Goal: Task Accomplishment & Management: Complete application form

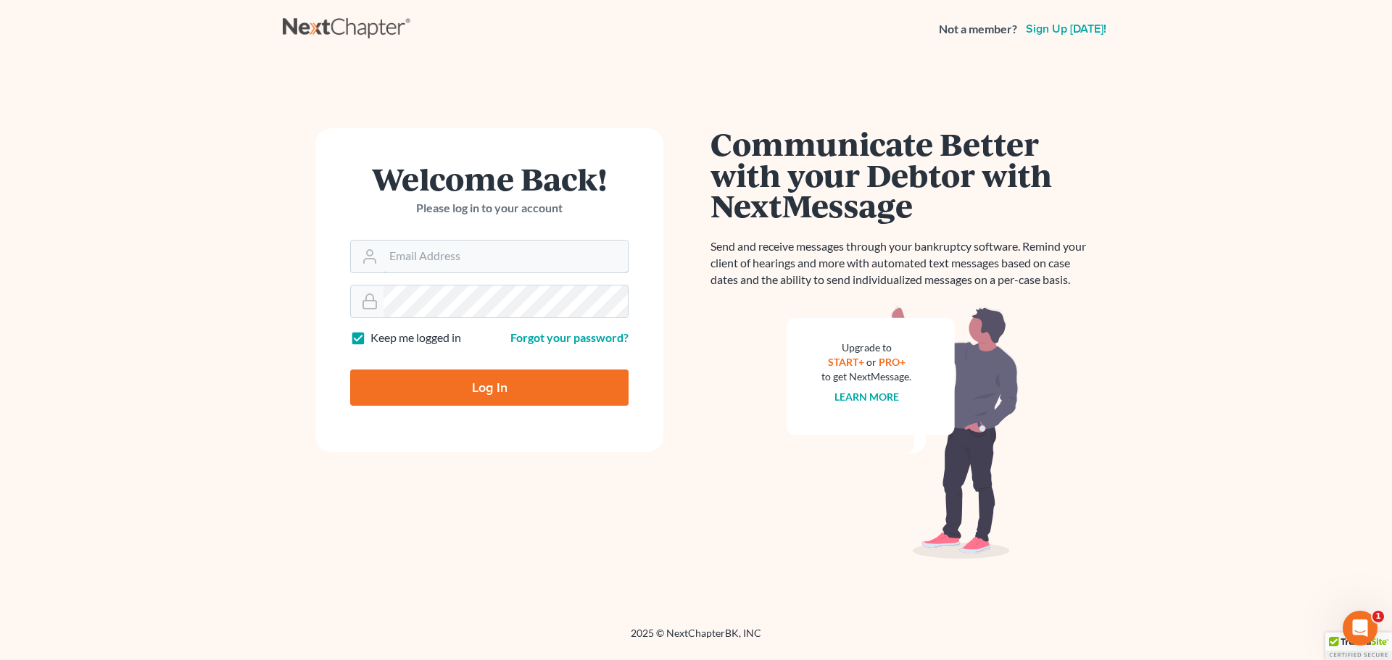
type input "[EMAIL_ADDRESS][DOMAIN_NAME]"
click at [479, 384] on input "Log In" at bounding box center [489, 388] width 278 height 36
type input "Thinking..."
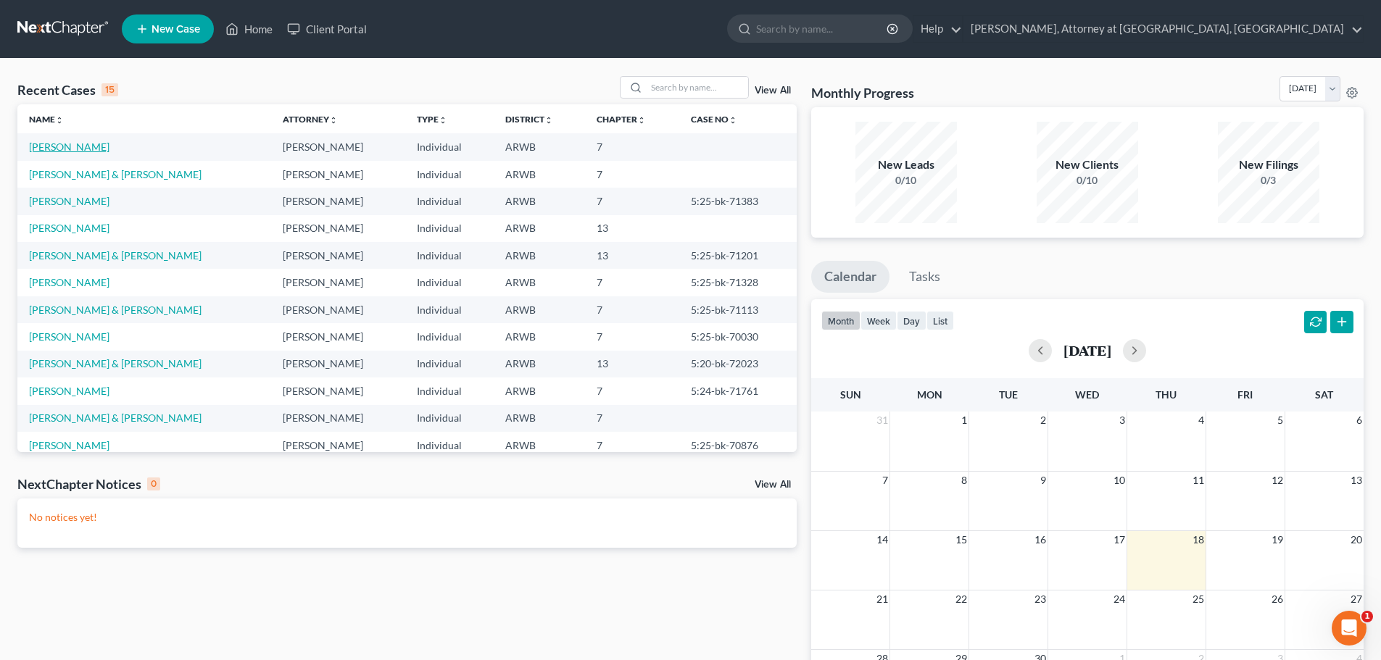
click at [53, 145] on link "[PERSON_NAME]" at bounding box center [69, 147] width 80 height 12
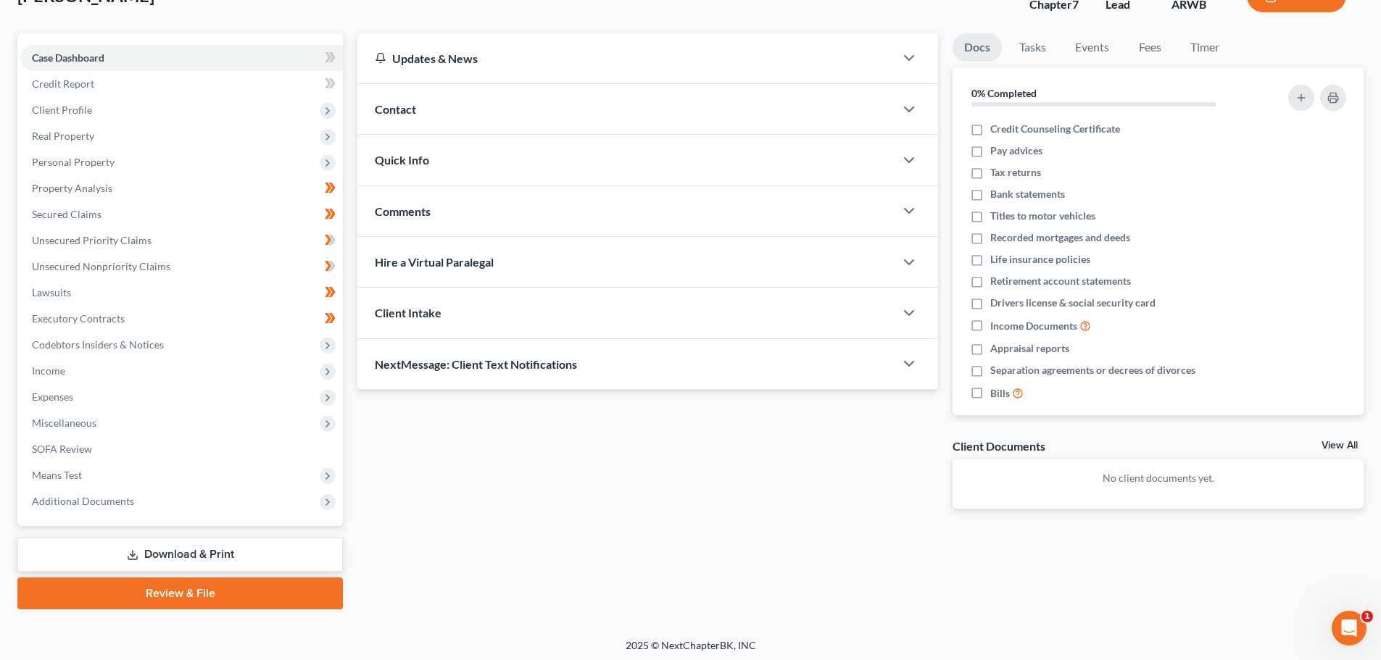
scroll to position [110, 0]
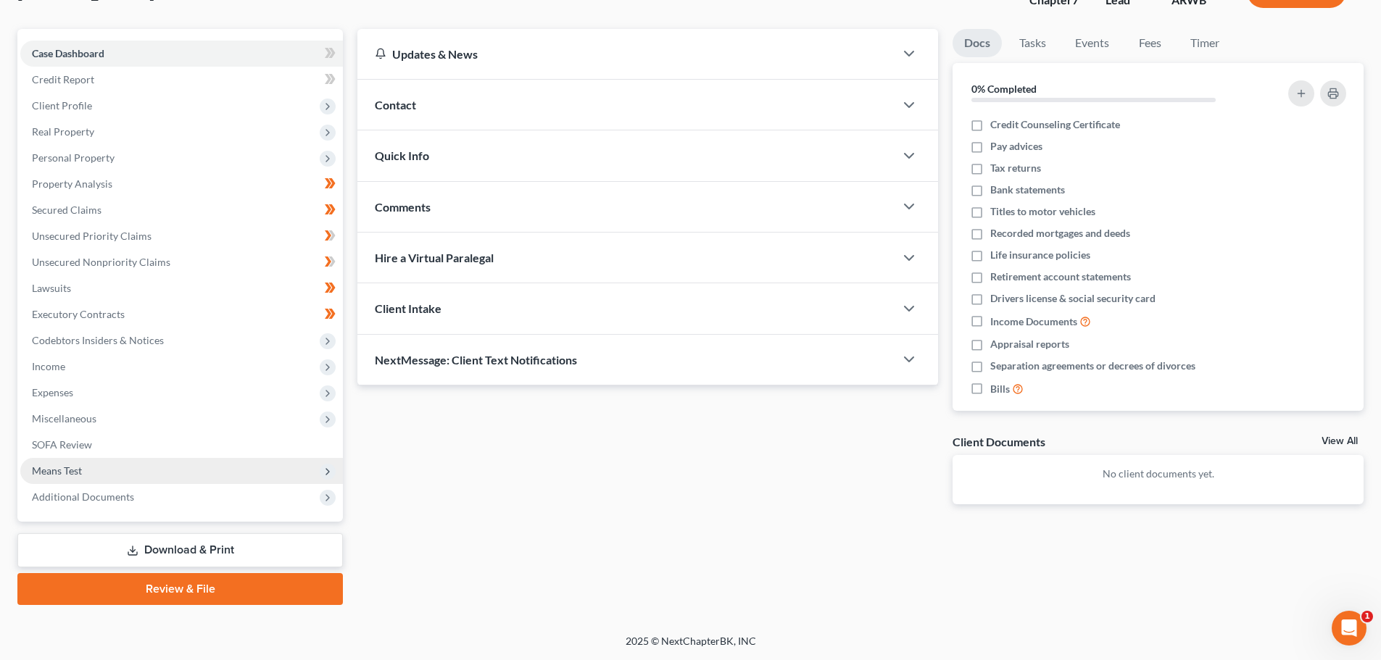
click at [53, 463] on span "Means Test" at bounding box center [181, 471] width 323 height 26
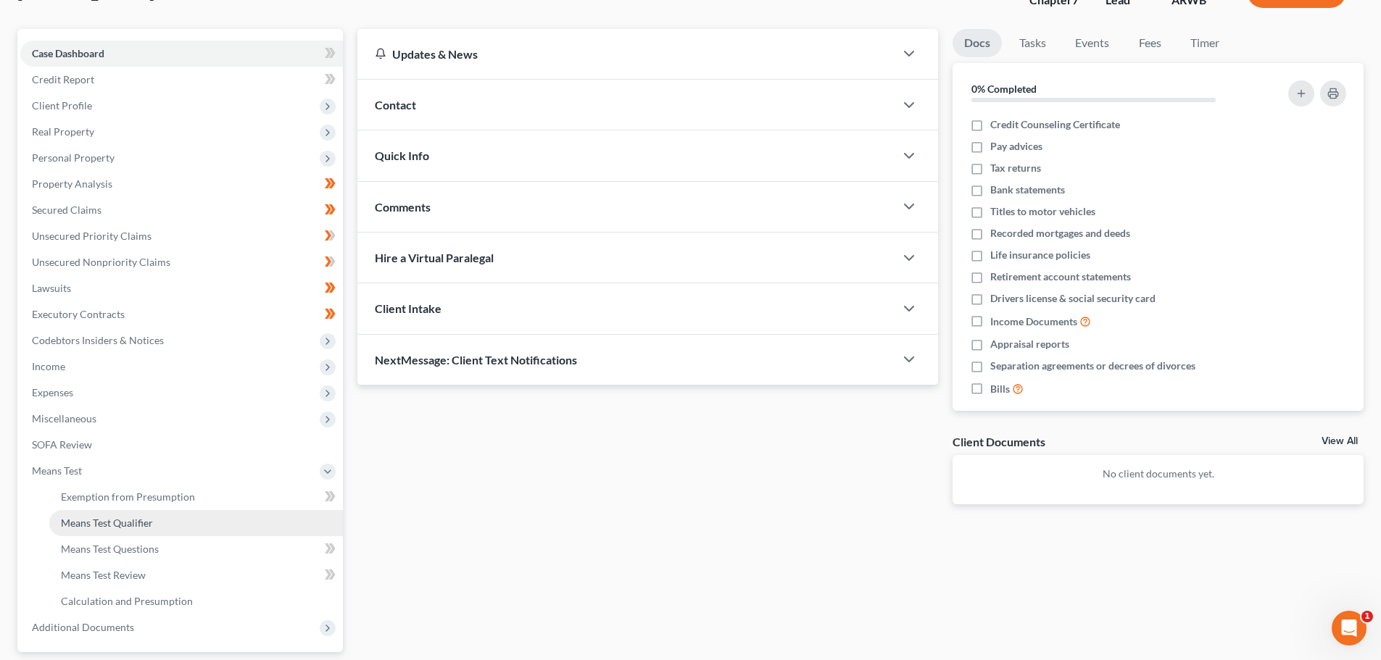
click at [84, 523] on span "Means Test Qualifier" at bounding box center [107, 523] width 92 height 12
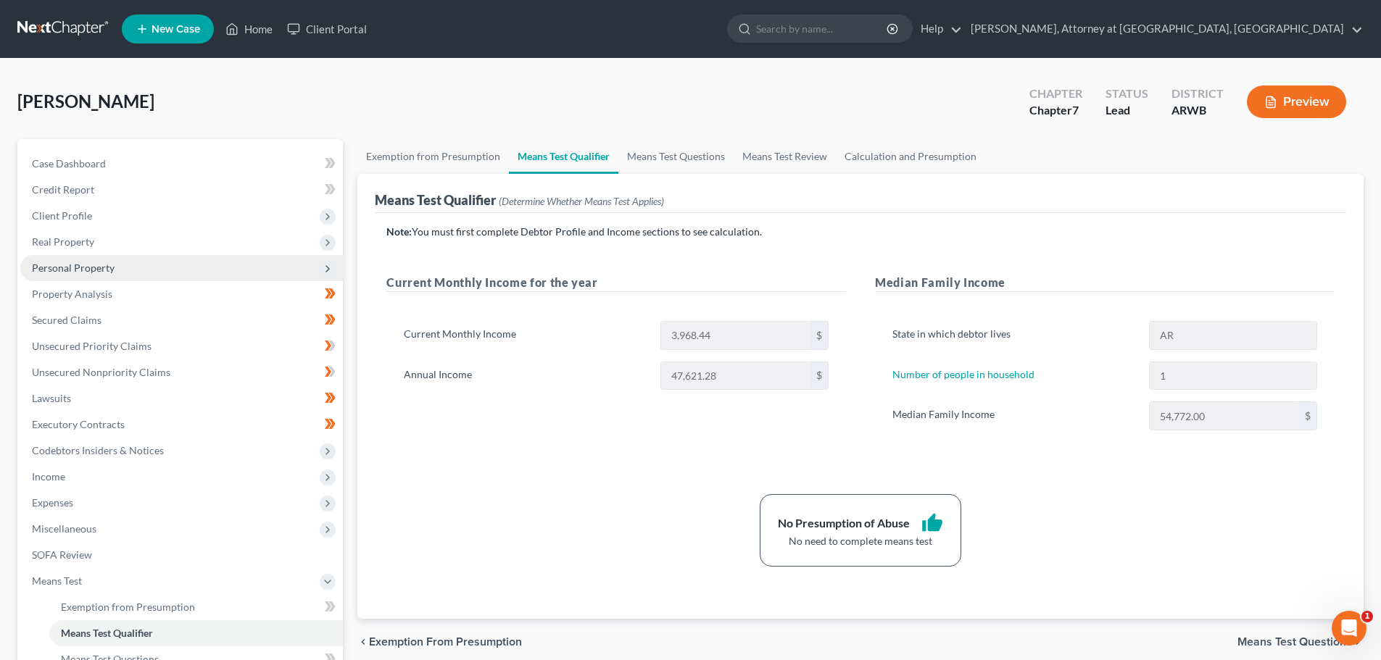
click at [60, 257] on span "Personal Property" at bounding box center [181, 268] width 323 height 26
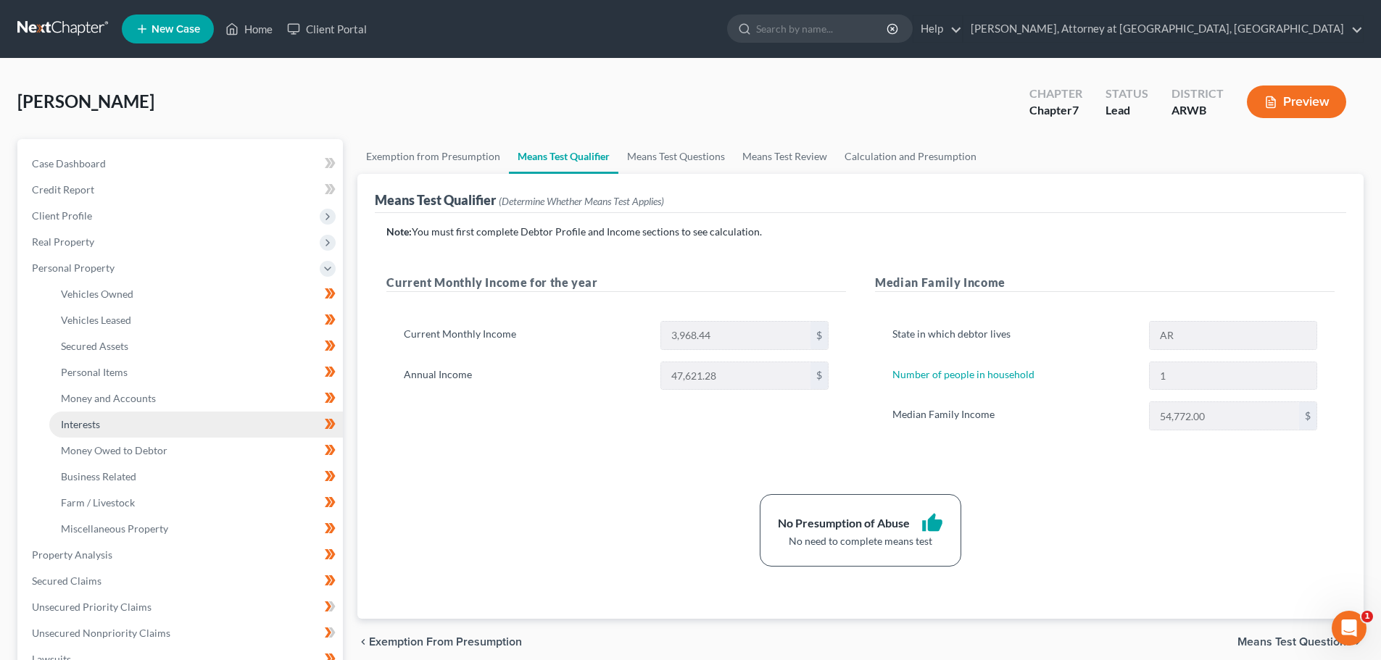
click at [80, 418] on span "Interests" at bounding box center [80, 424] width 39 height 12
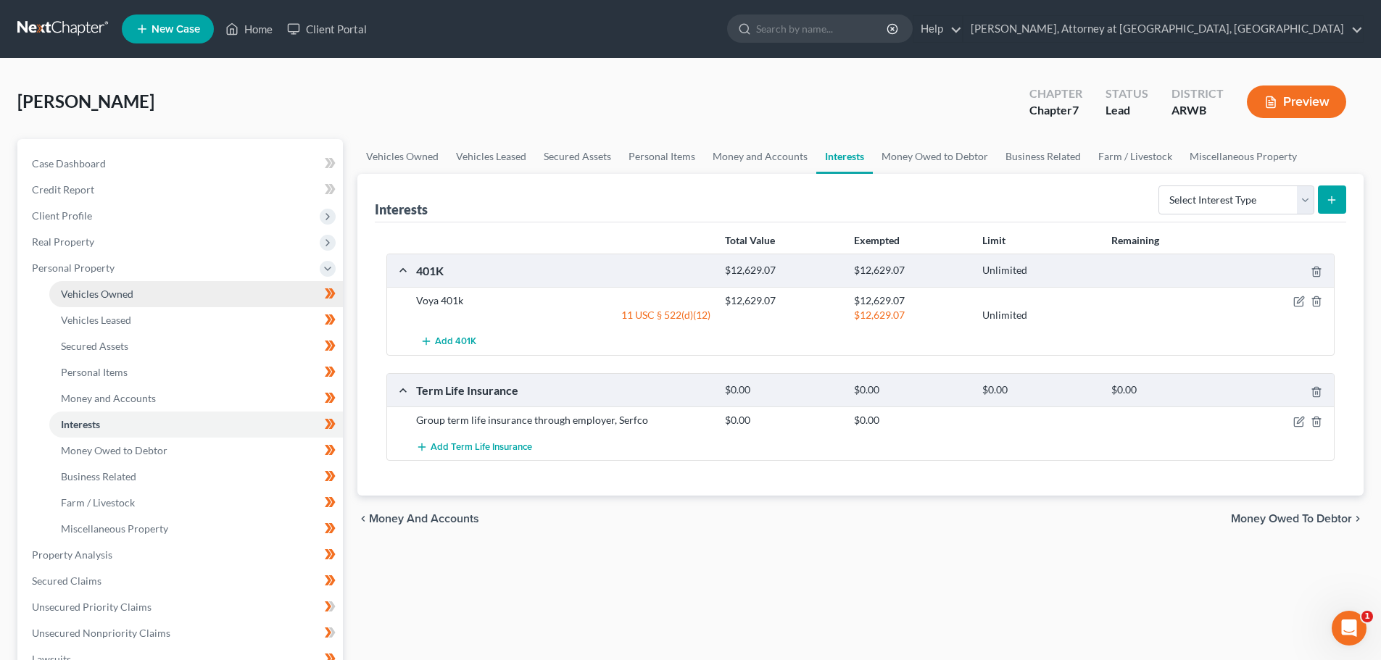
click at [78, 291] on span "Vehicles Owned" at bounding box center [97, 294] width 72 height 12
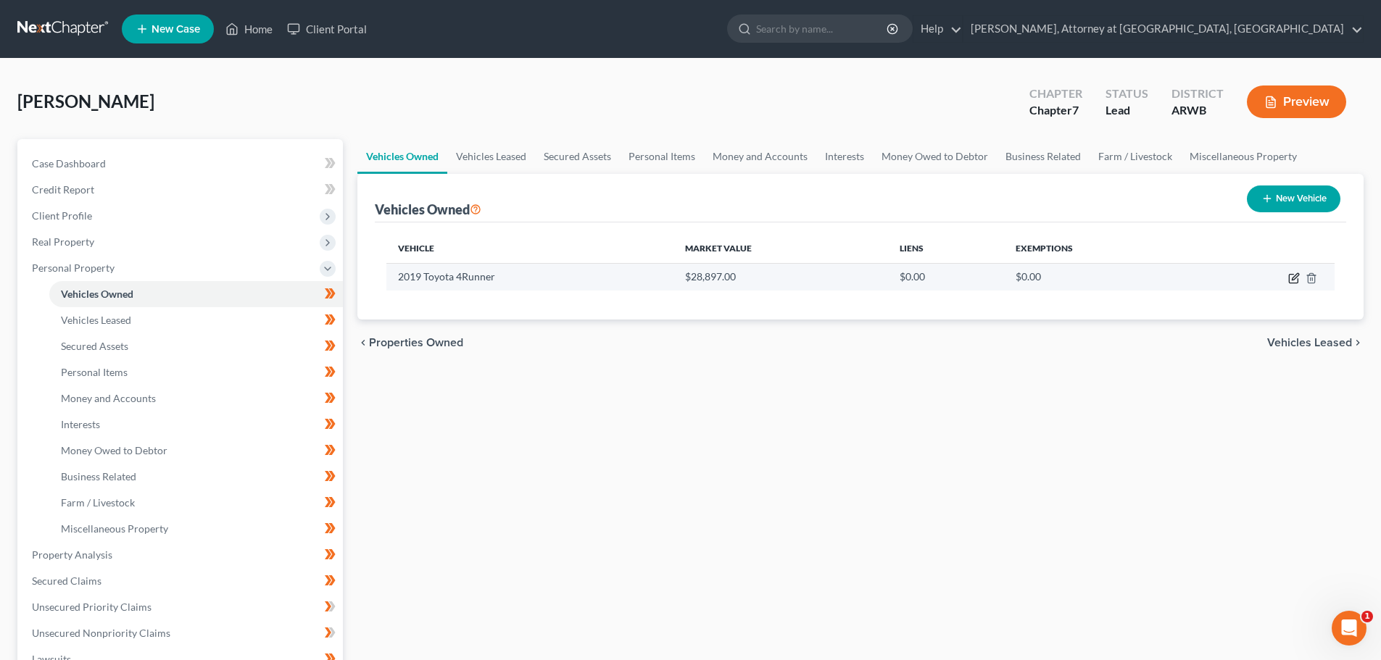
click at [1295, 275] on icon "button" at bounding box center [1295, 276] width 7 height 7
select select "0"
select select "7"
select select "3"
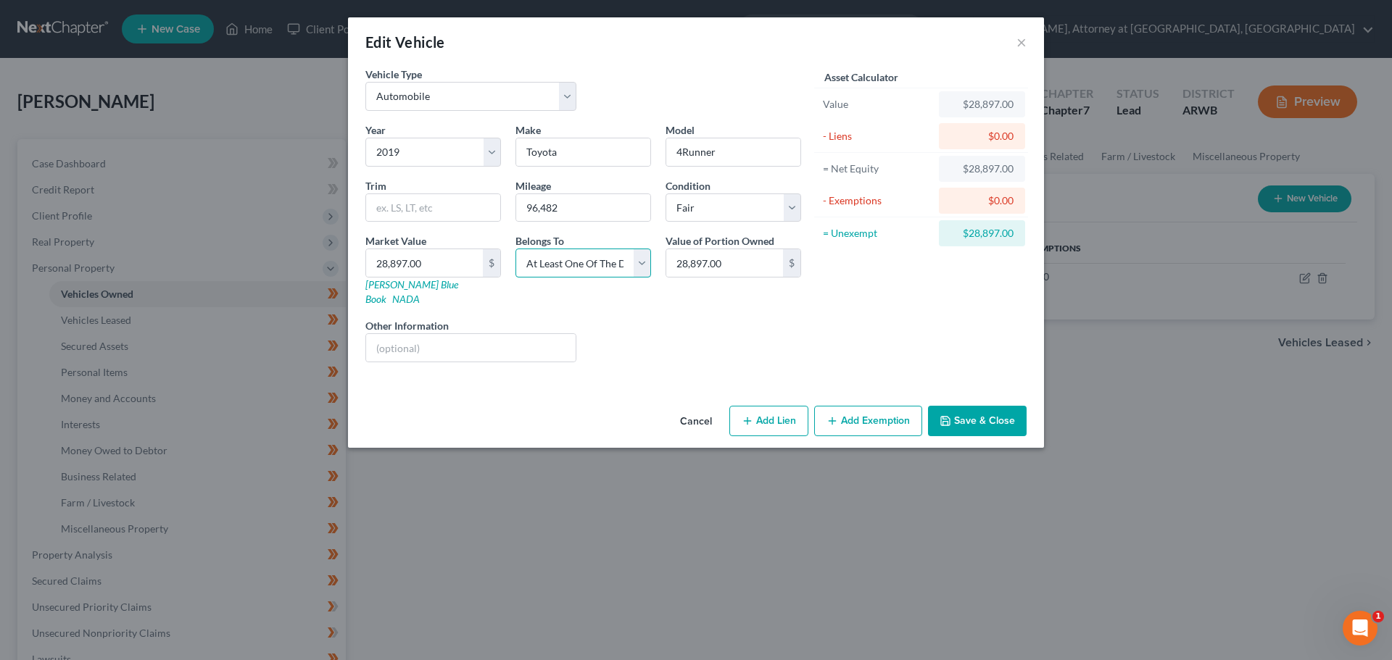
click at [646, 257] on select "Select Debtor 1 Only Debtor 2 Only Debtor 1 And Debtor 2 Only At Least One Of T…" at bounding box center [583, 263] width 136 height 29
click at [515, 249] on select "Select Debtor 1 Only Debtor 2 Only Debtor 1 And Debtor 2 Only At Least One Of T…" at bounding box center [583, 263] width 136 height 29
click at [982, 406] on button "Save & Close" at bounding box center [977, 421] width 99 height 30
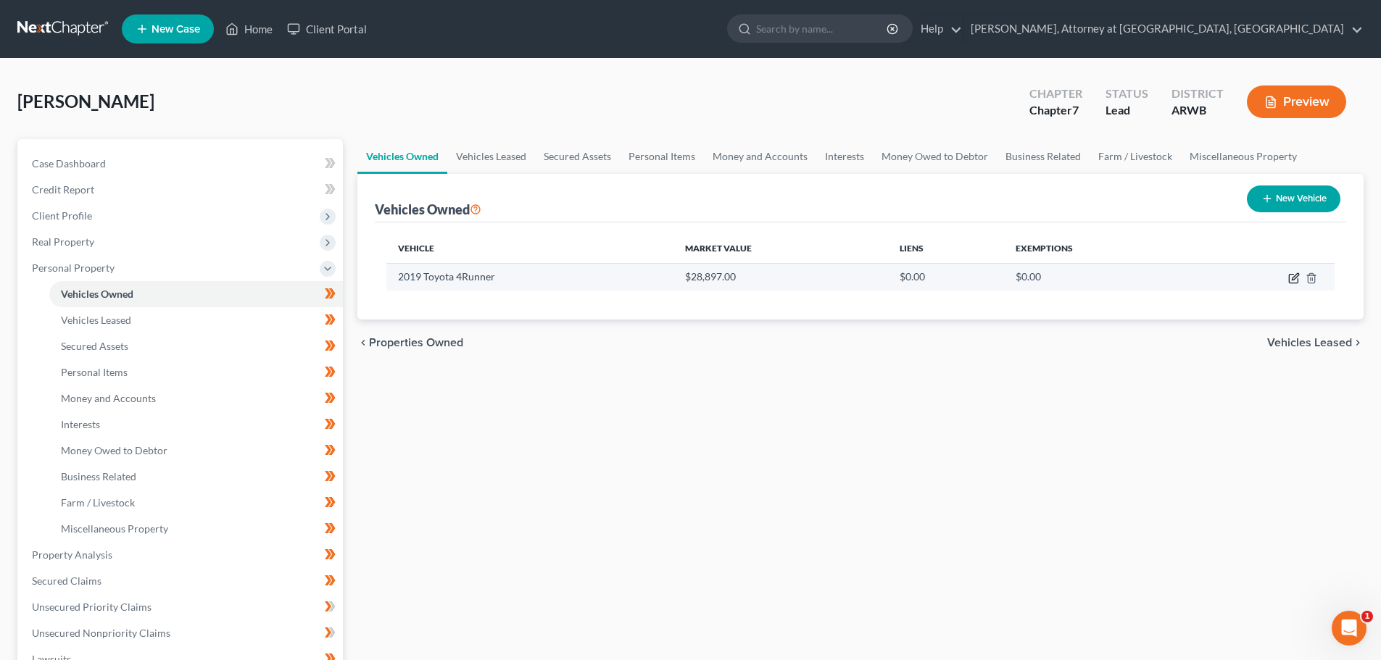
click at [1294, 273] on icon "button" at bounding box center [1294, 279] width 12 height 12
select select "0"
select select "7"
select select "3"
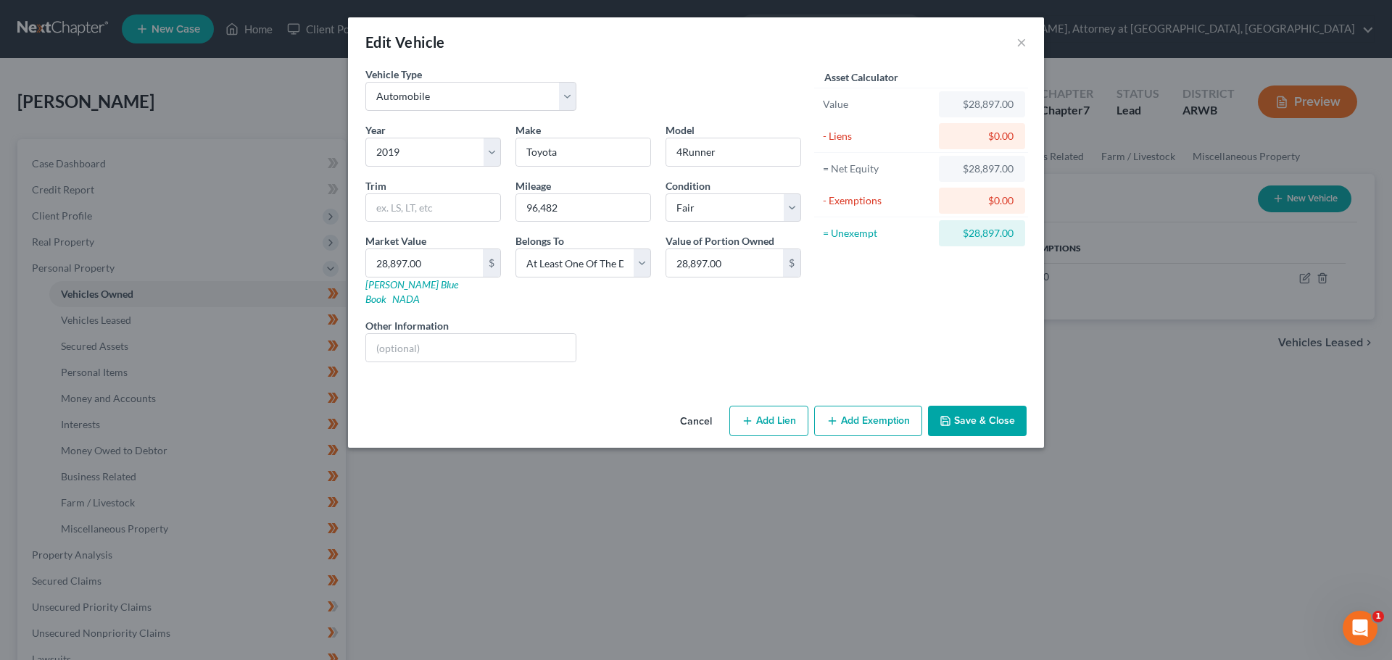
click at [1391, 423] on div "Edit Vehicle × Vehicle Type Select Automobile Truck Trailer Watercraft Aircraft…" at bounding box center [696, 330] width 1392 height 660
click at [978, 406] on button "Save & Close" at bounding box center [977, 421] width 99 height 30
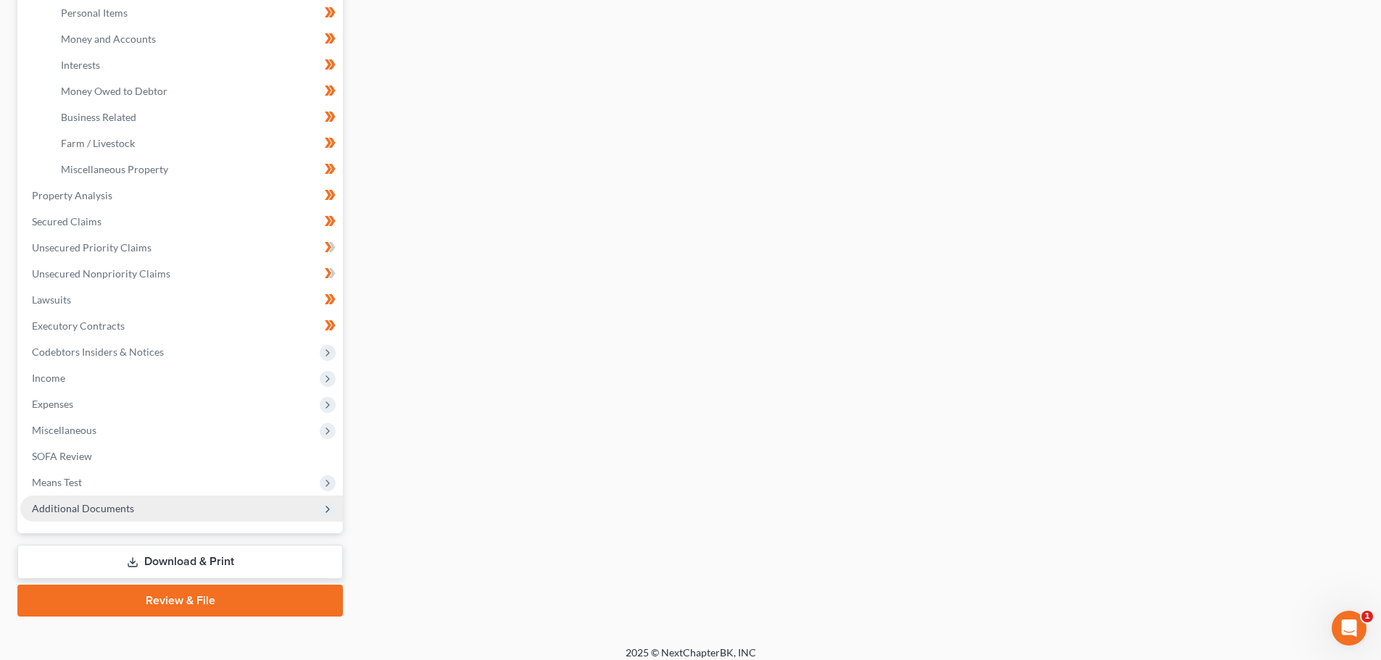
scroll to position [362, 0]
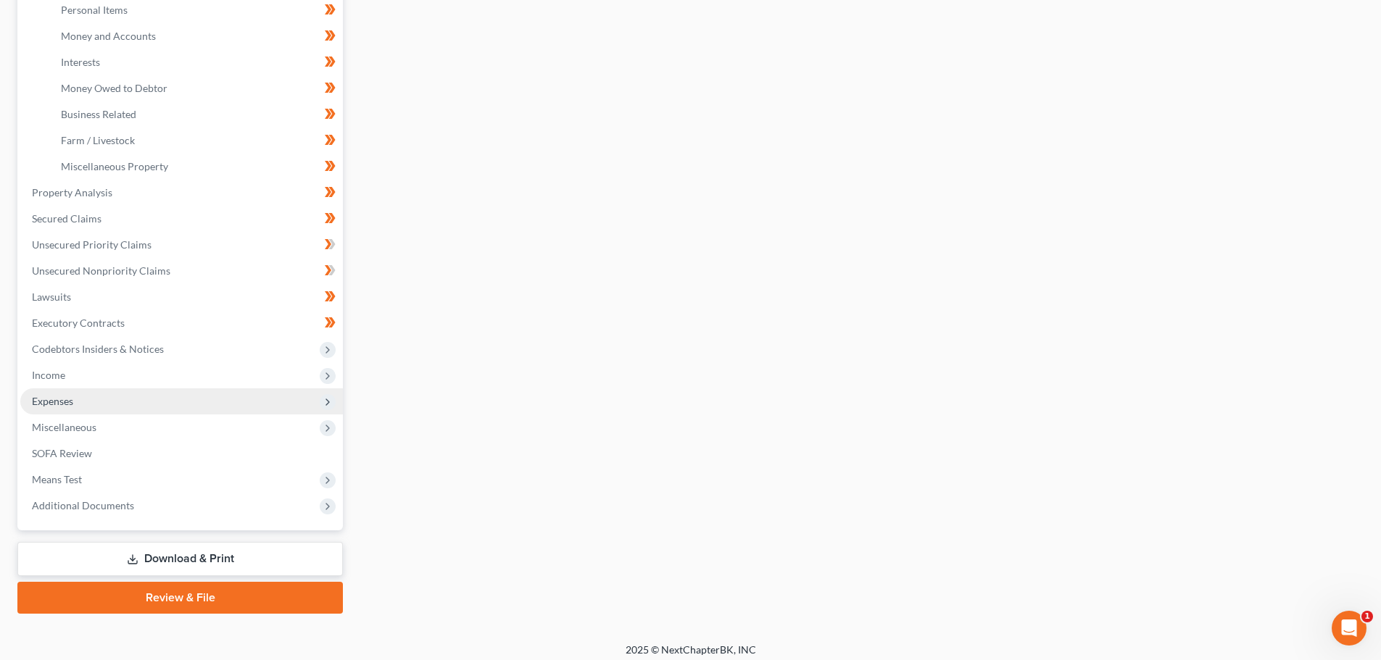
click at [61, 400] on span "Expenses" at bounding box center [52, 401] width 41 height 12
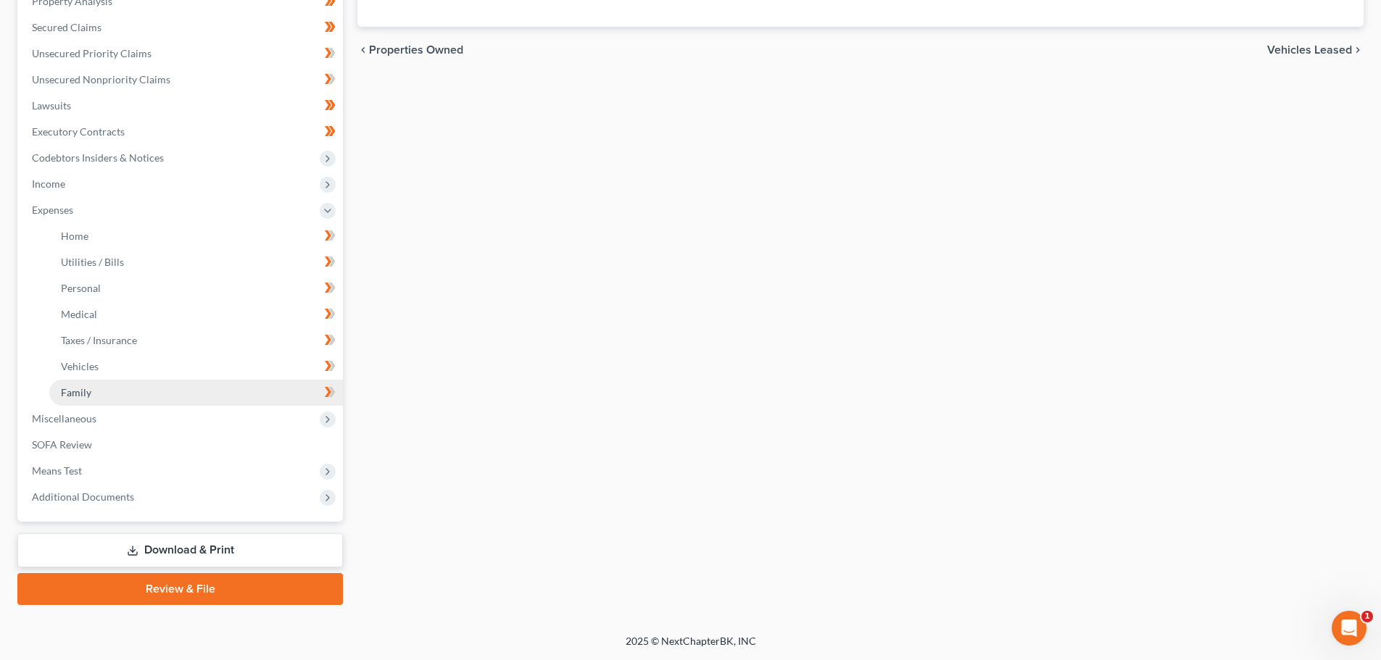
scroll to position [293, 0]
click at [73, 358] on link "Vehicles" at bounding box center [196, 367] width 294 height 26
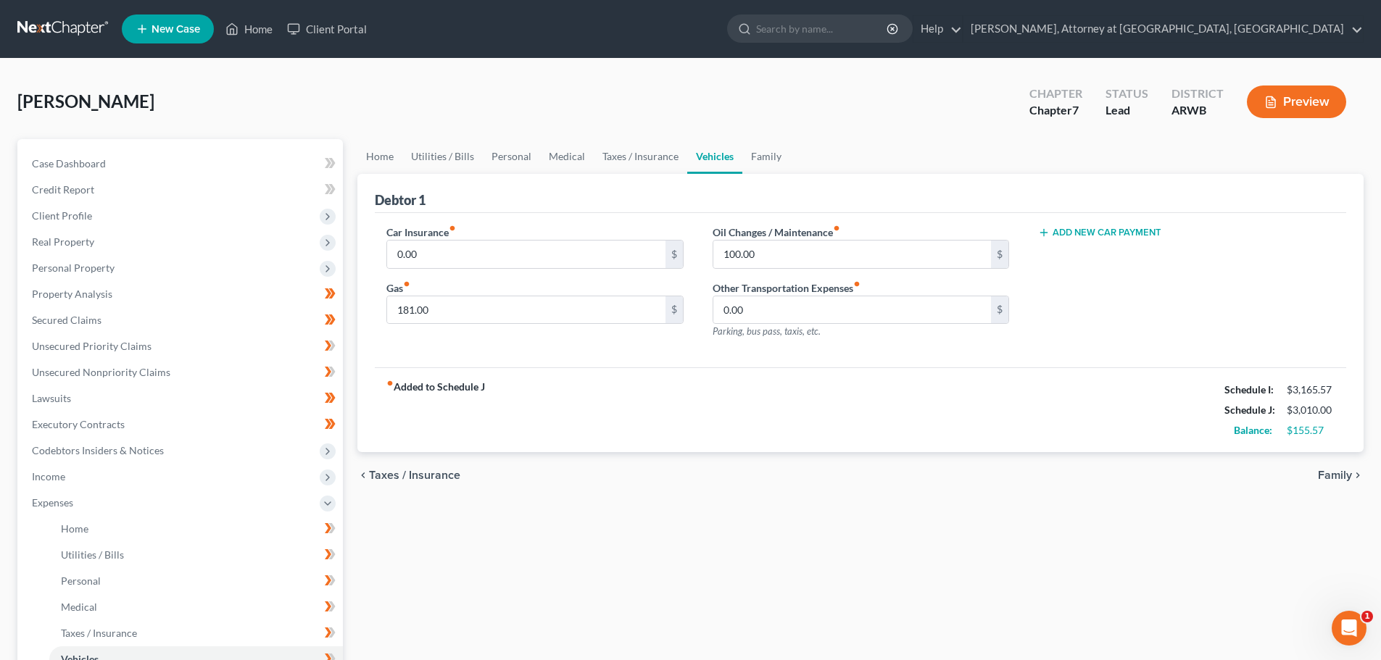
click at [1296, 97] on button "Preview" at bounding box center [1296, 102] width 99 height 33
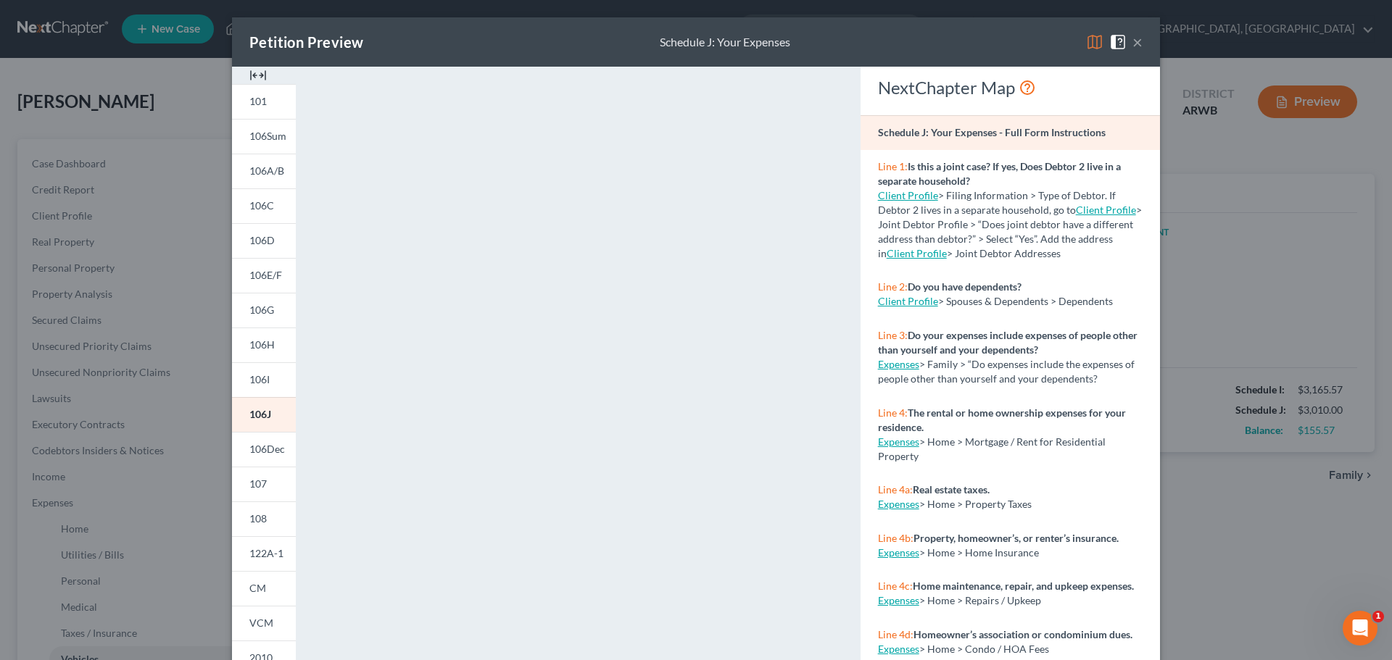
click at [1086, 42] on img at bounding box center [1094, 41] width 17 height 17
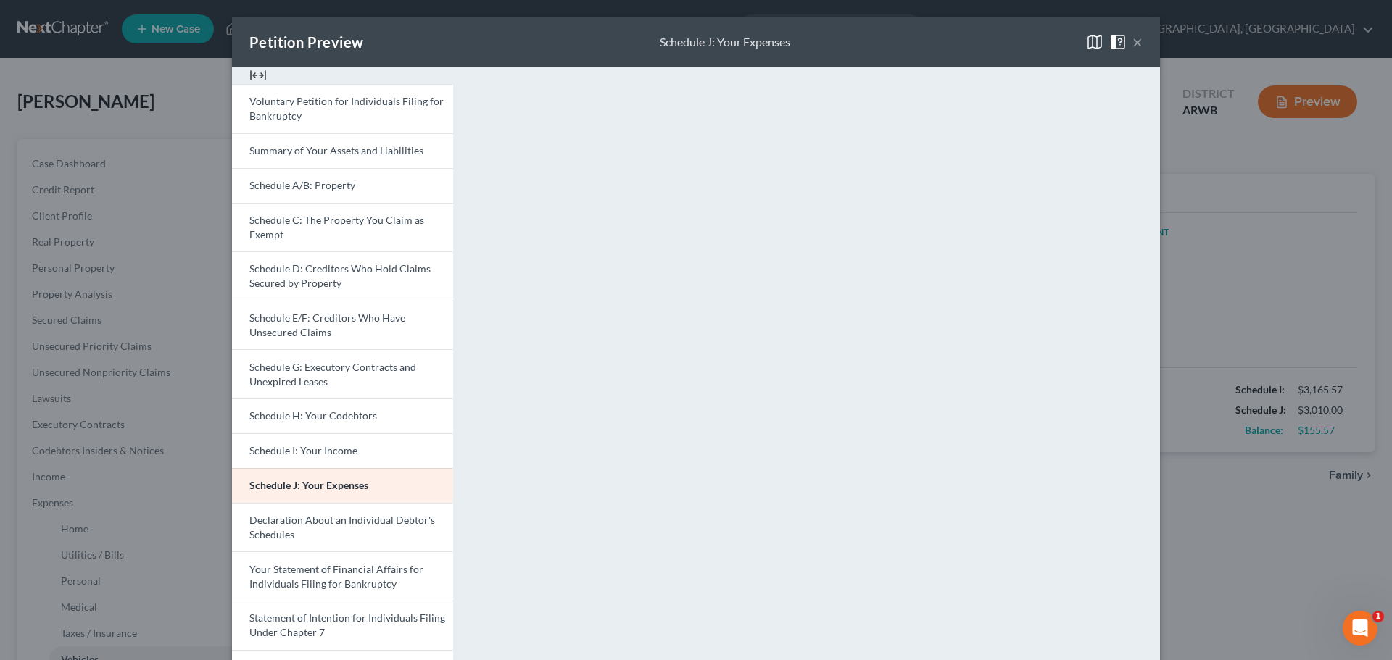
click at [1132, 38] on button "×" at bounding box center [1137, 41] width 10 height 17
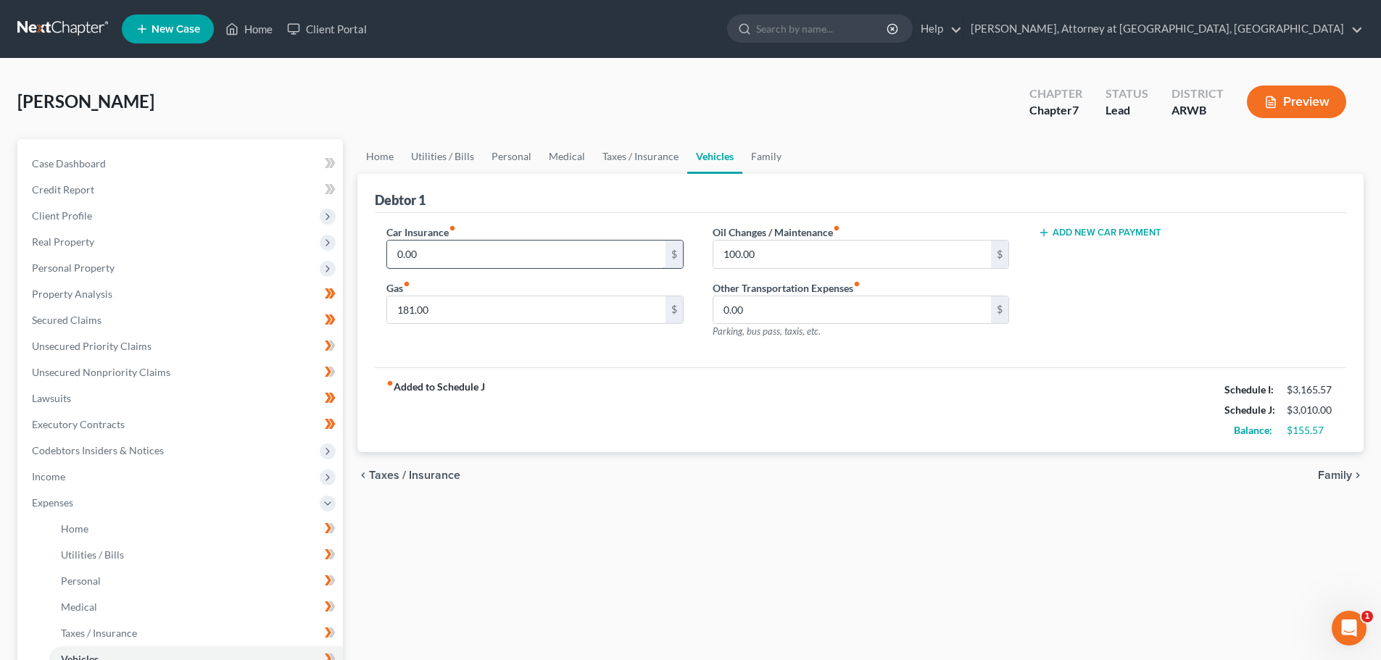
click at [442, 254] on input "0.00" at bounding box center [526, 255] width 278 height 28
type input "141.20"
click at [62, 343] on span "Unsecured Priority Claims" at bounding box center [92, 346] width 120 height 12
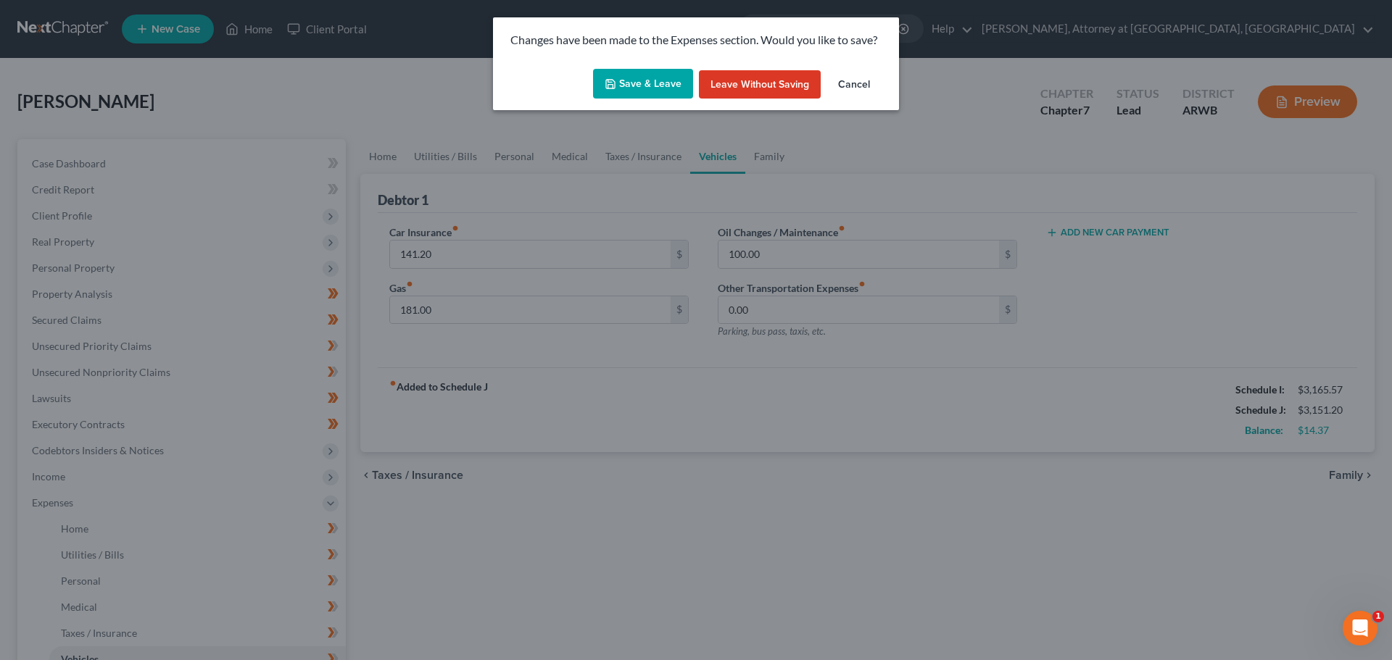
click at [654, 71] on button "Save & Leave" at bounding box center [643, 84] width 100 height 30
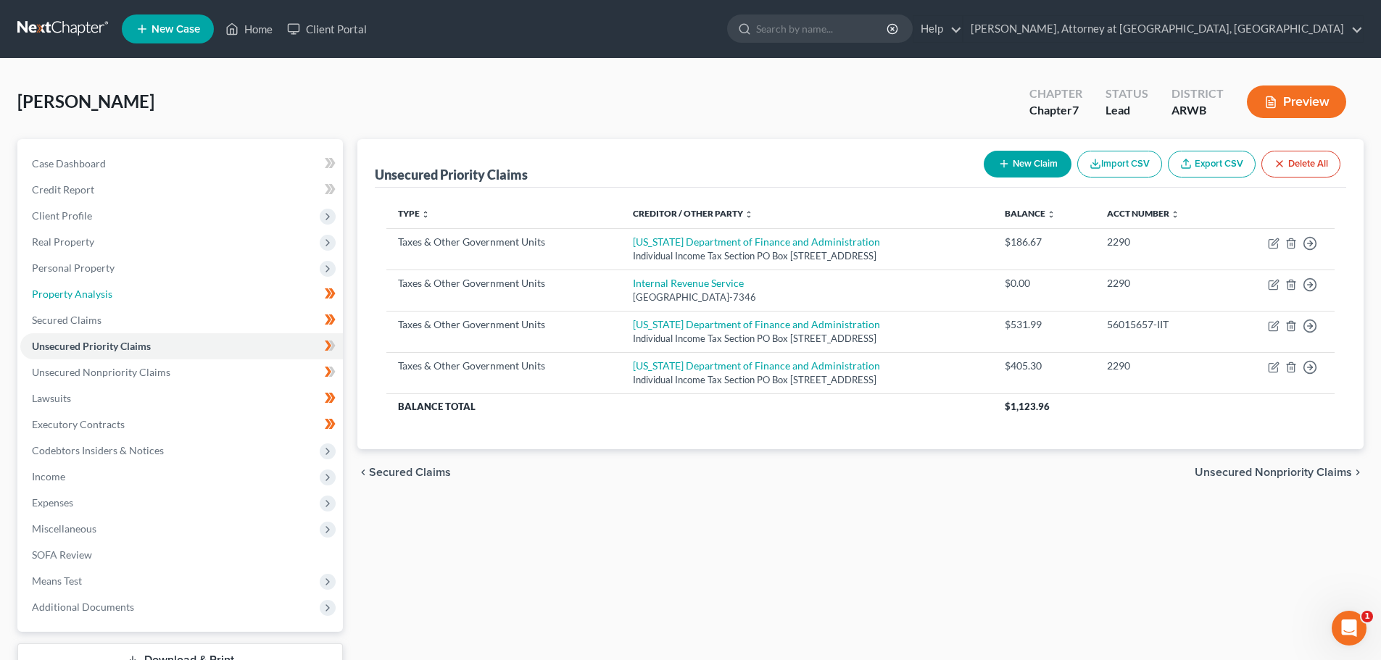
click at [59, 288] on span "Property Analysis" at bounding box center [72, 294] width 80 height 12
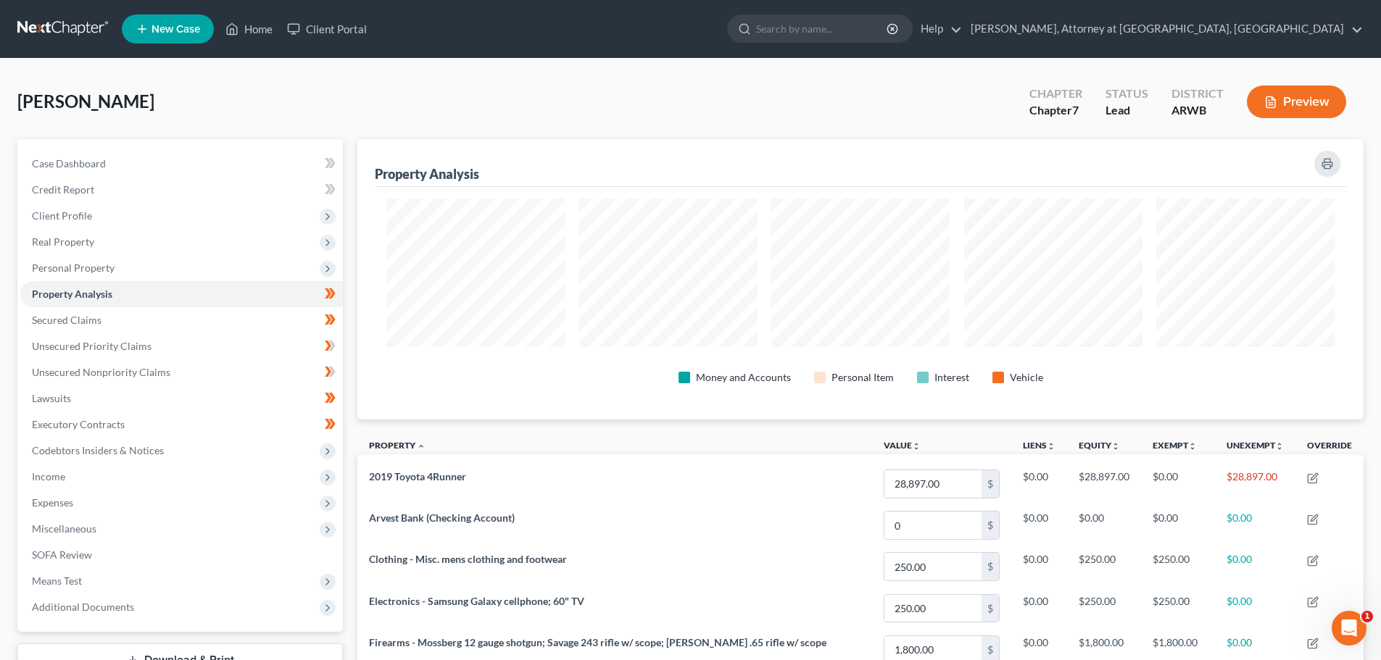
scroll to position [281, 1006]
click at [54, 312] on link "Secured Claims" at bounding box center [181, 320] width 323 height 26
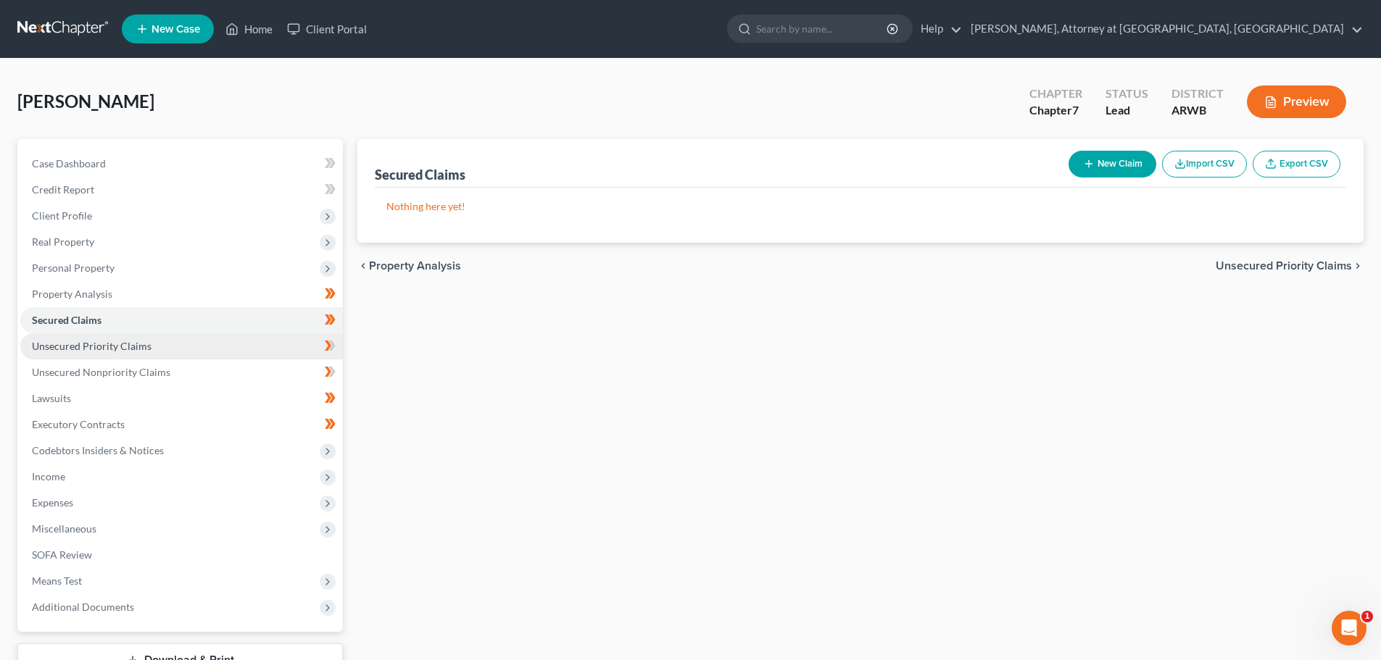
click at [65, 341] on span "Unsecured Priority Claims" at bounding box center [92, 346] width 120 height 12
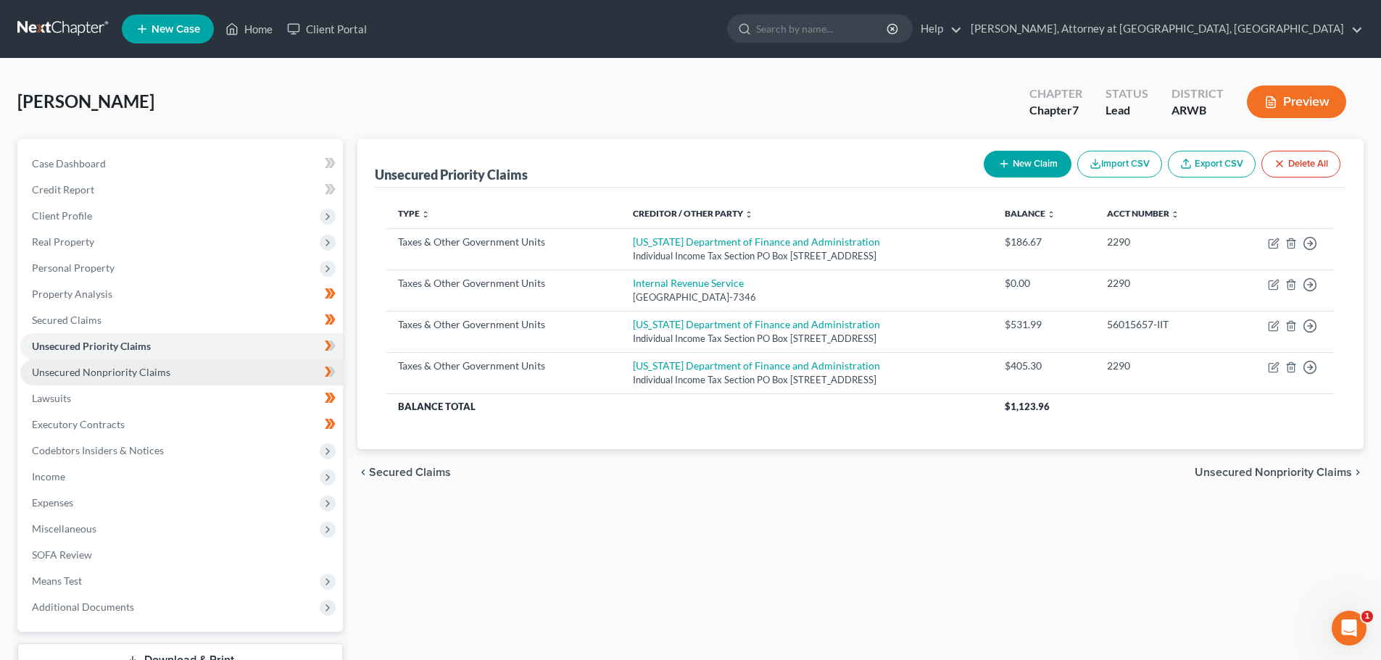
click at [66, 368] on span "Unsecured Nonpriority Claims" at bounding box center [101, 372] width 138 height 12
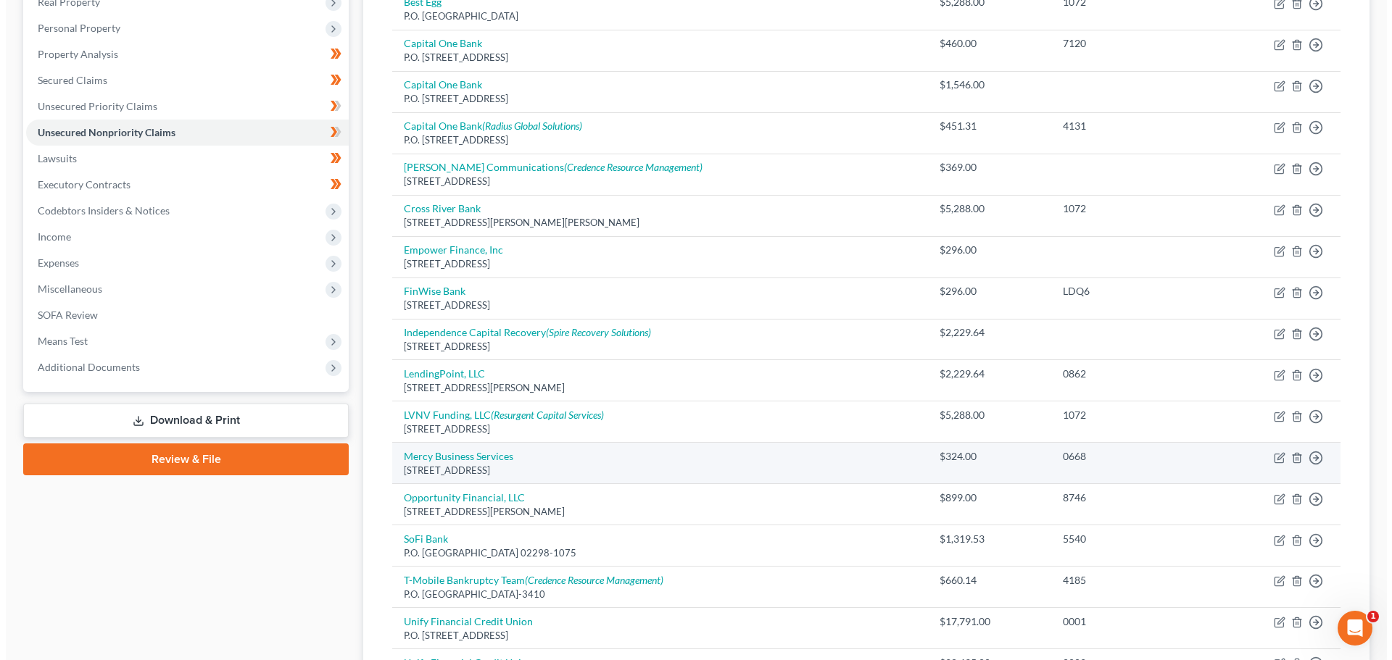
scroll to position [435, 0]
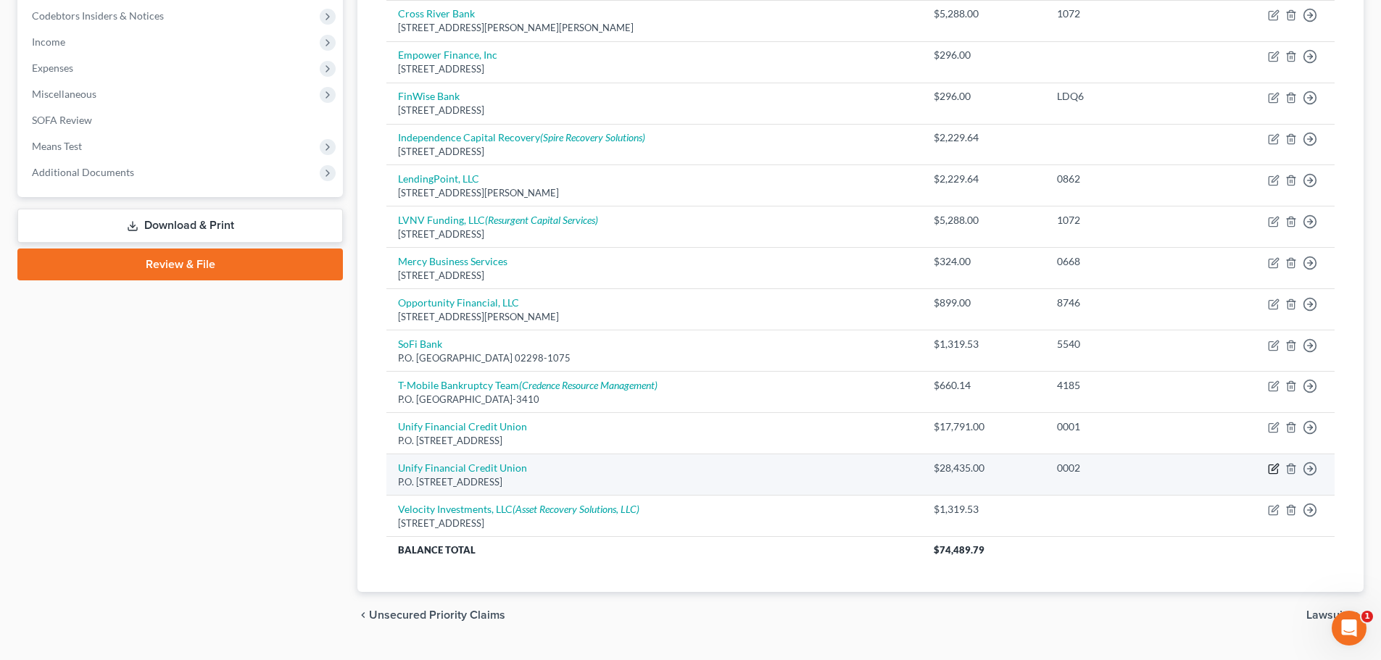
click at [1274, 464] on icon "button" at bounding box center [1274, 469] width 12 height 12
select select "4"
select select "14"
select select "0"
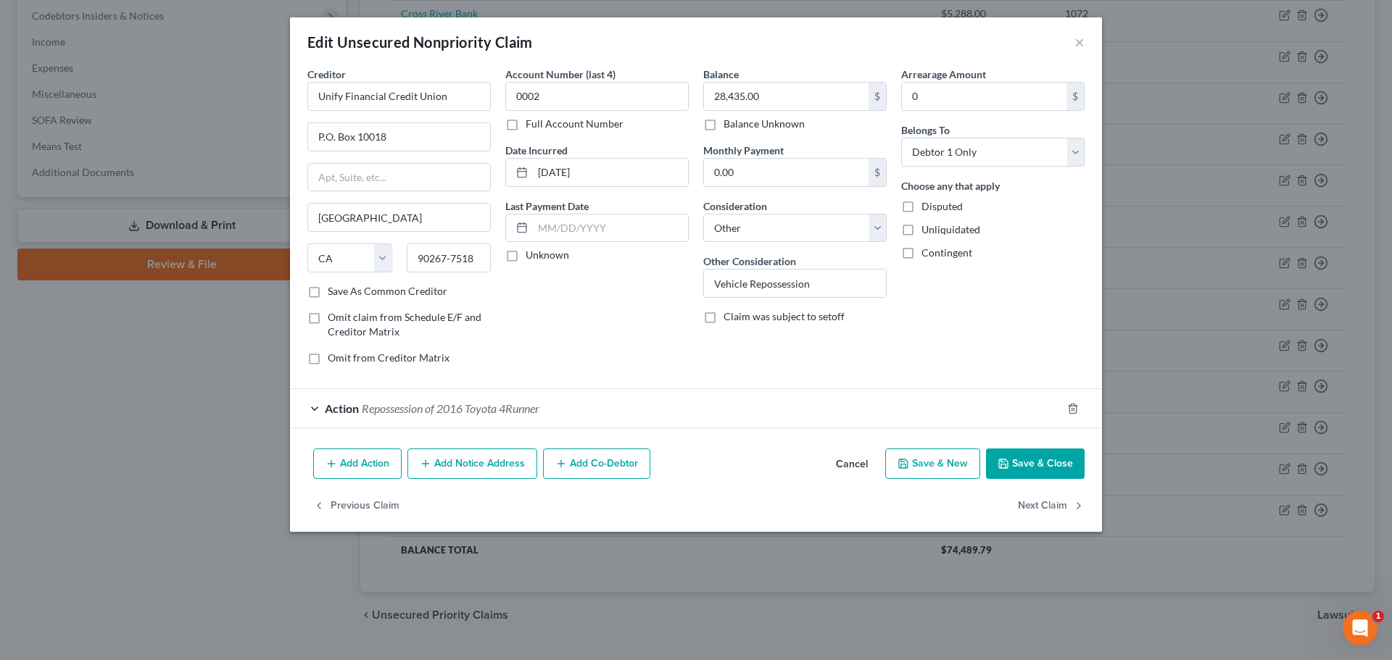
click at [318, 405] on div "Action Repossession of 2016 Toyota 4Runner" at bounding box center [675, 408] width 771 height 38
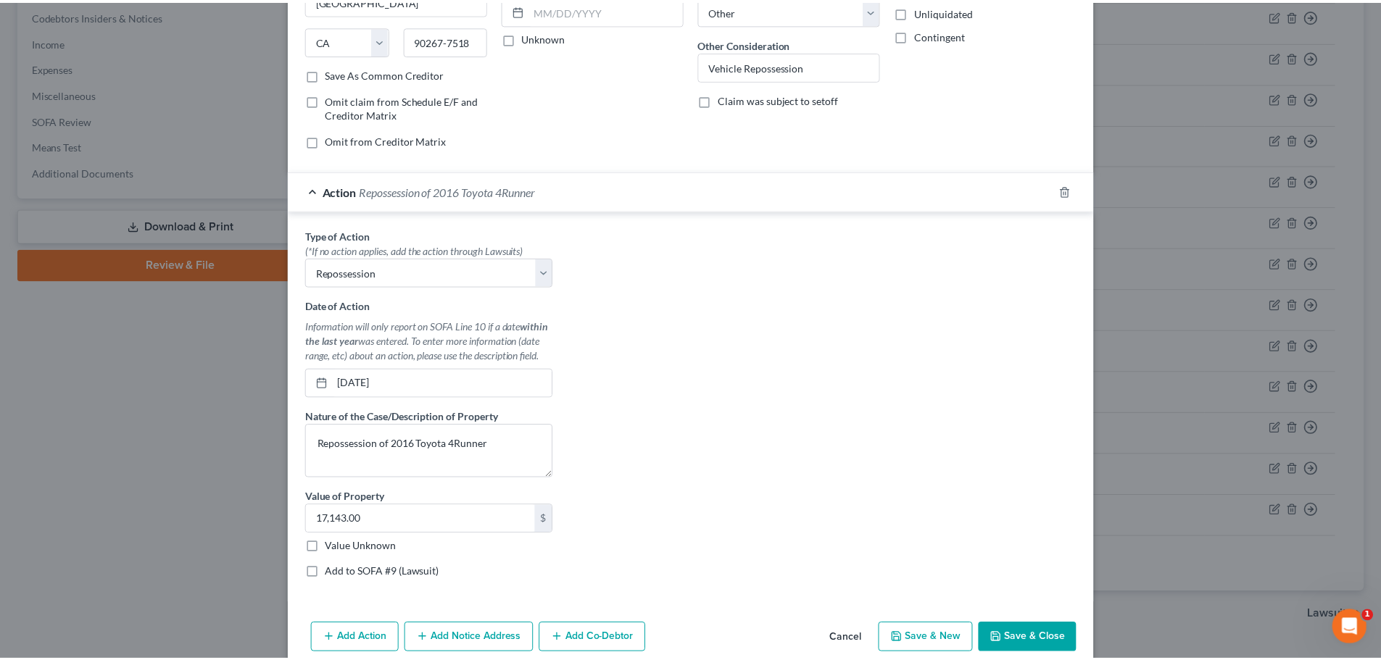
scroll to position [282, 0]
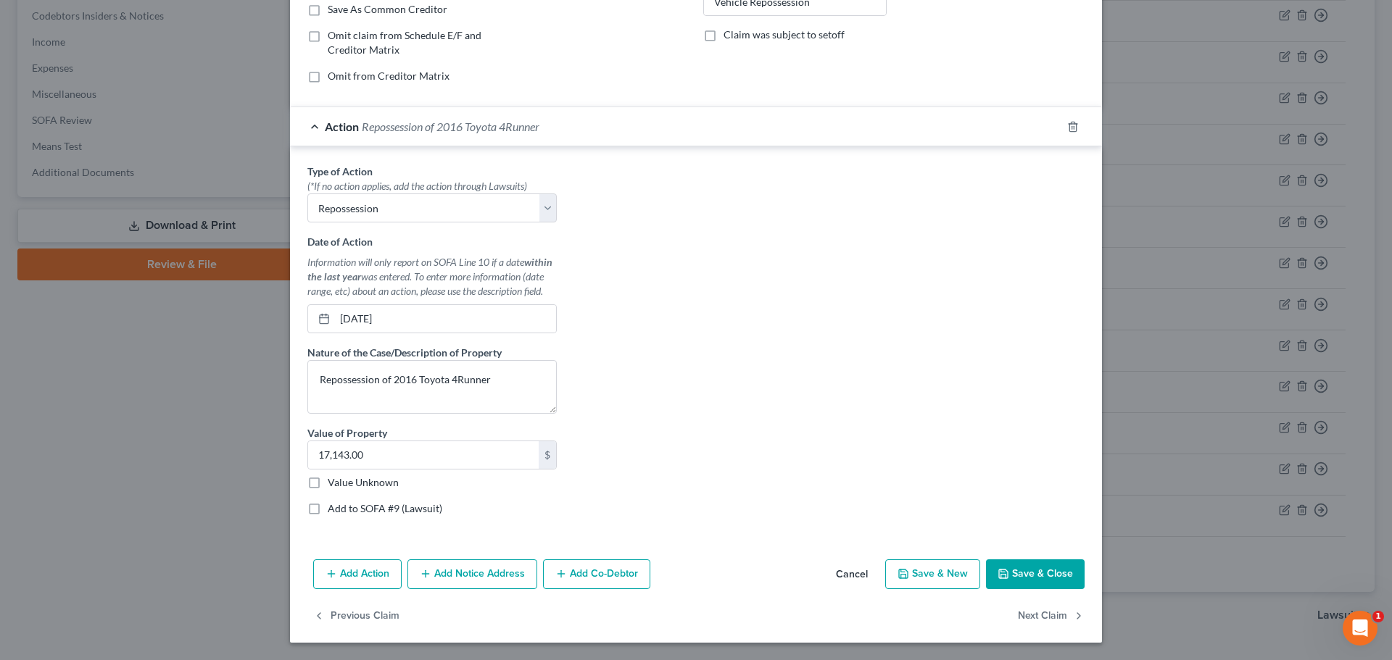
click at [1034, 566] on button "Save & Close" at bounding box center [1035, 575] width 99 height 30
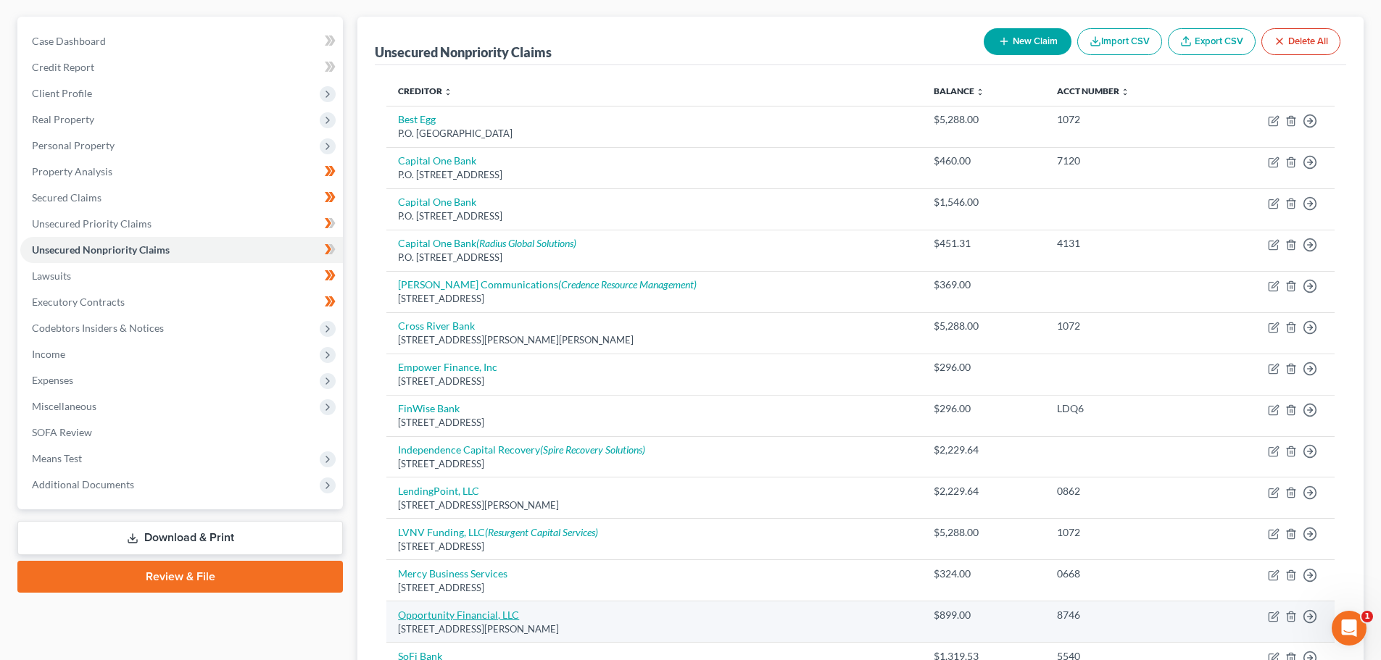
scroll to position [0, 0]
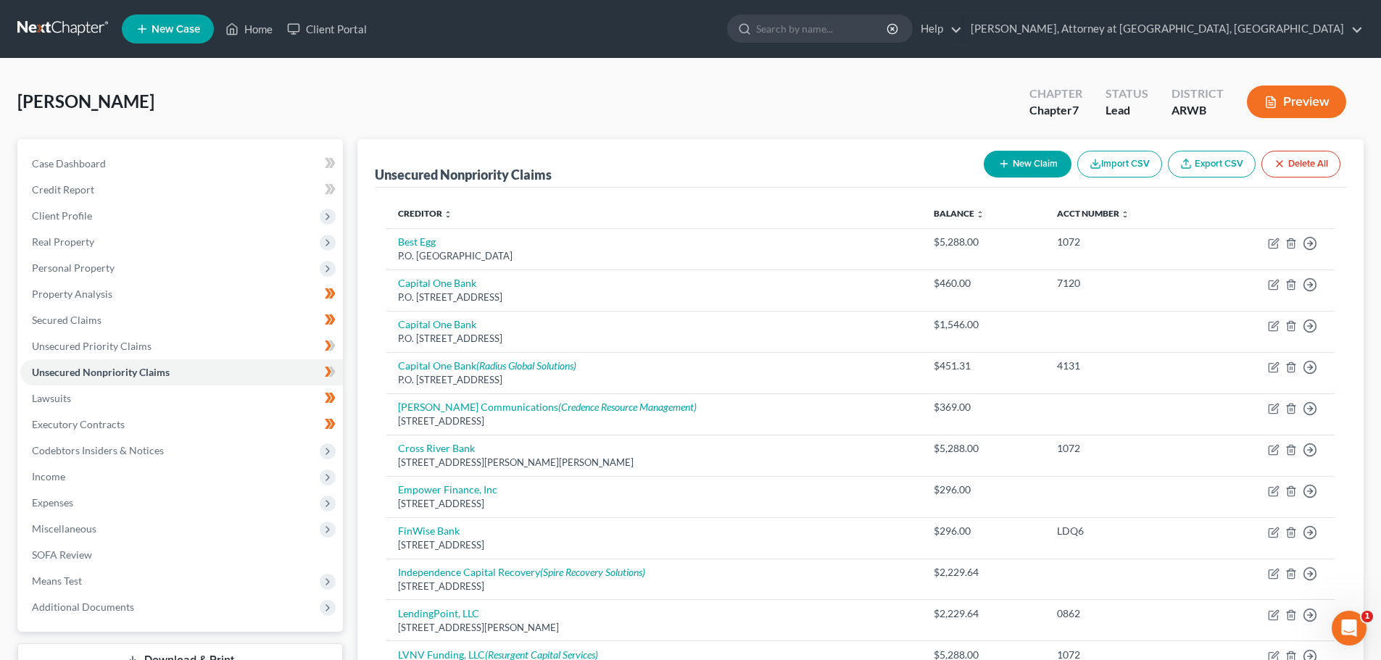
click at [1027, 163] on button "New Claim" at bounding box center [1028, 164] width 88 height 27
select select "0"
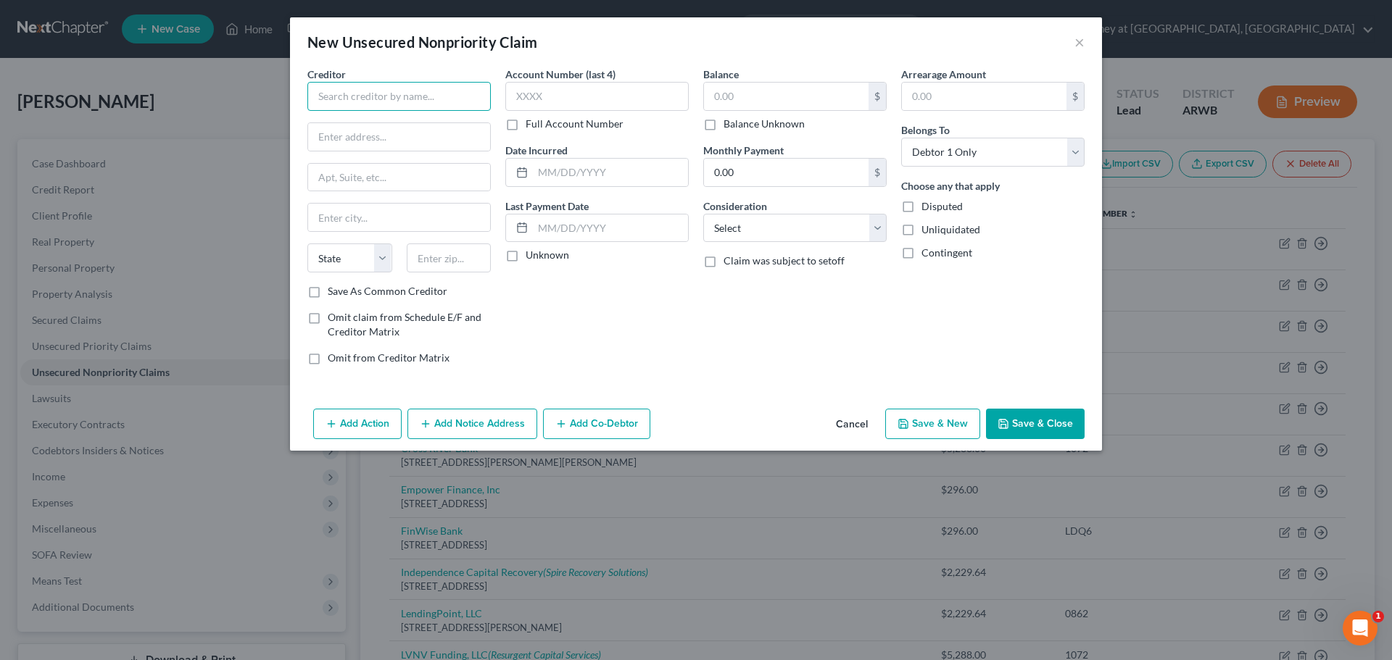
click at [372, 91] on input "text" at bounding box center [398, 96] width 183 height 29
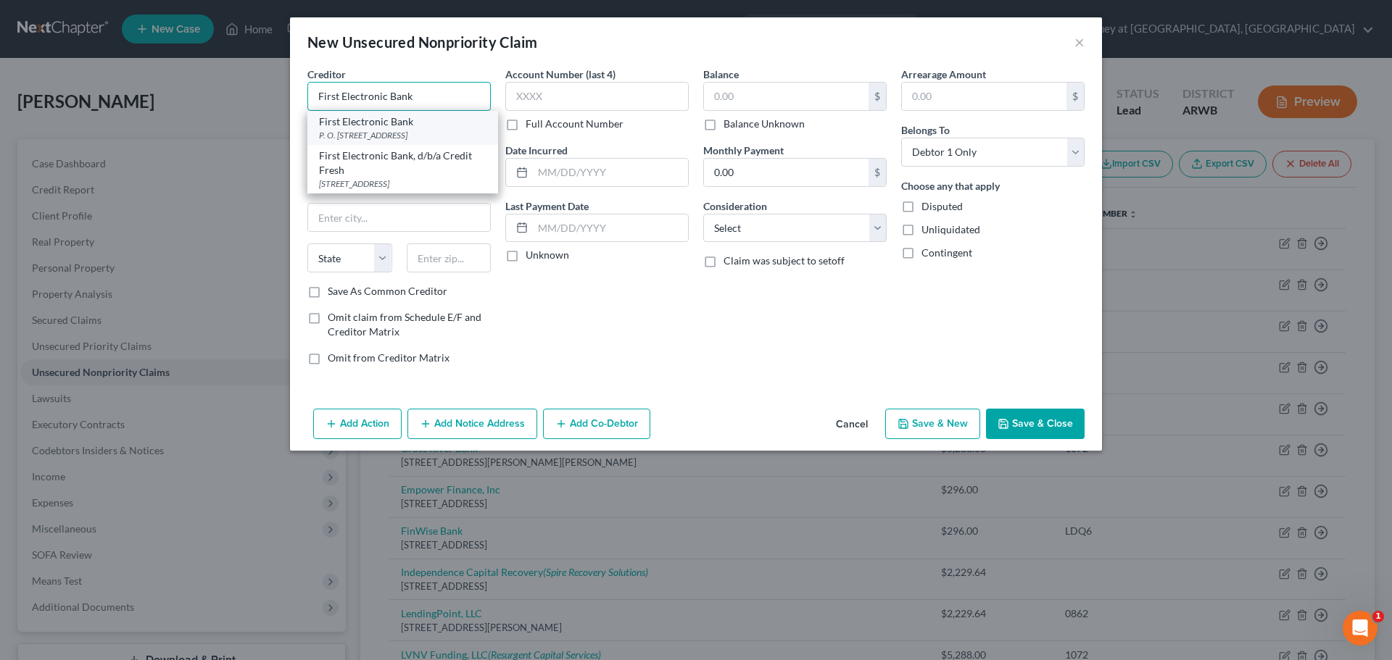
type input "First Electronic Bank"
click at [371, 125] on div "First Electronic Bank" at bounding box center [402, 122] width 167 height 14
type input "P. O. Box 4499"
type input "Beaverton"
select select "38"
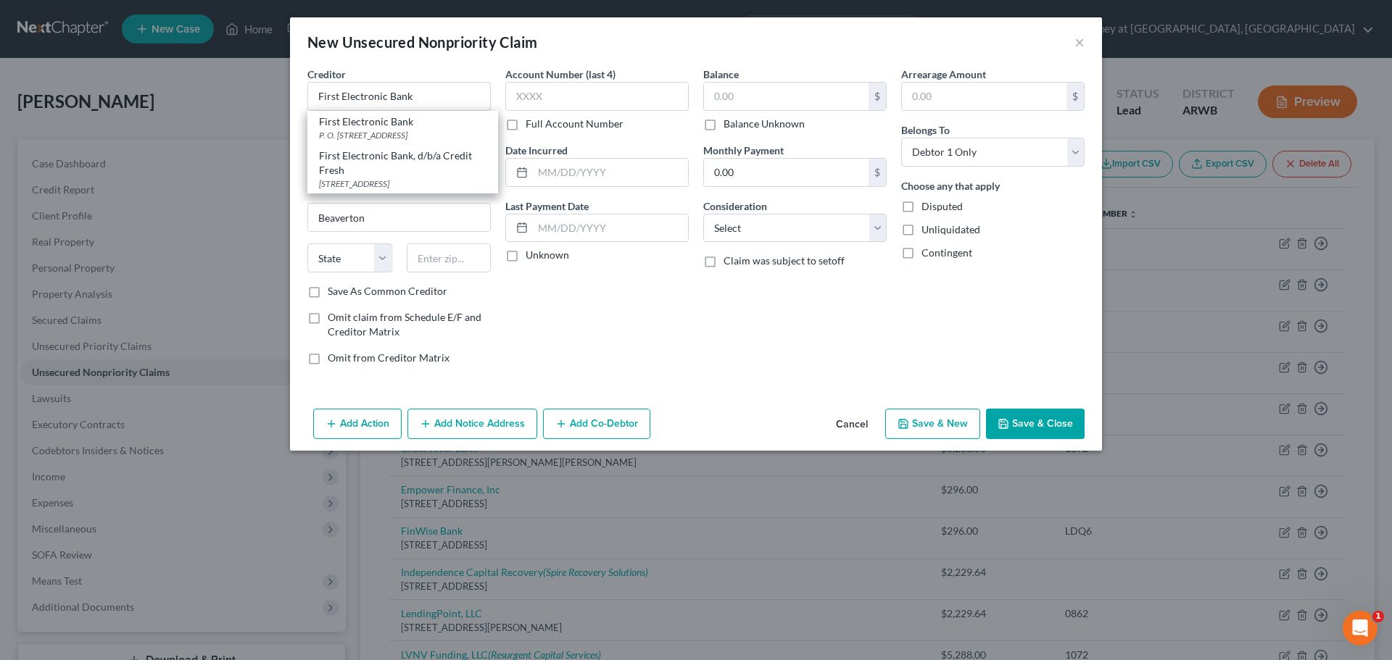
type input "97076"
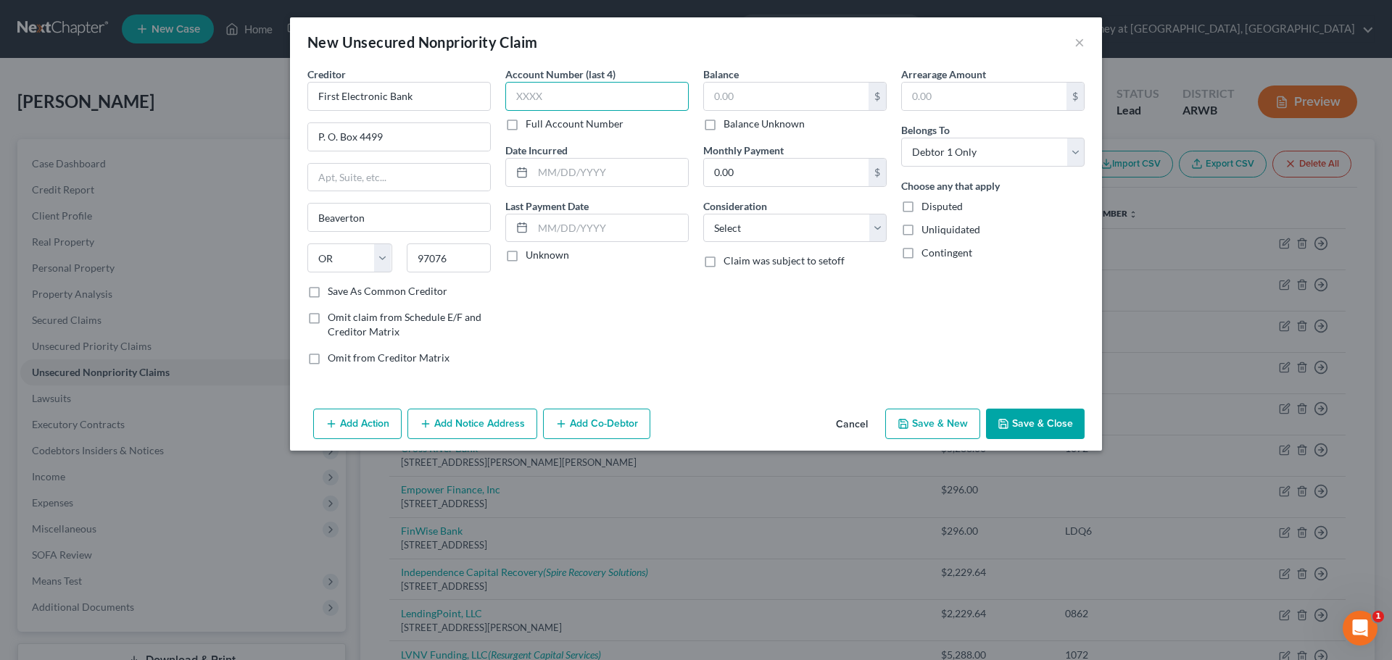
click at [571, 91] on input "text" at bounding box center [596, 96] width 183 height 29
type input "8746"
click at [567, 173] on input "text" at bounding box center [610, 173] width 155 height 28
type input "[DATE]"
click at [770, 97] on input "text" at bounding box center [786, 97] width 165 height 28
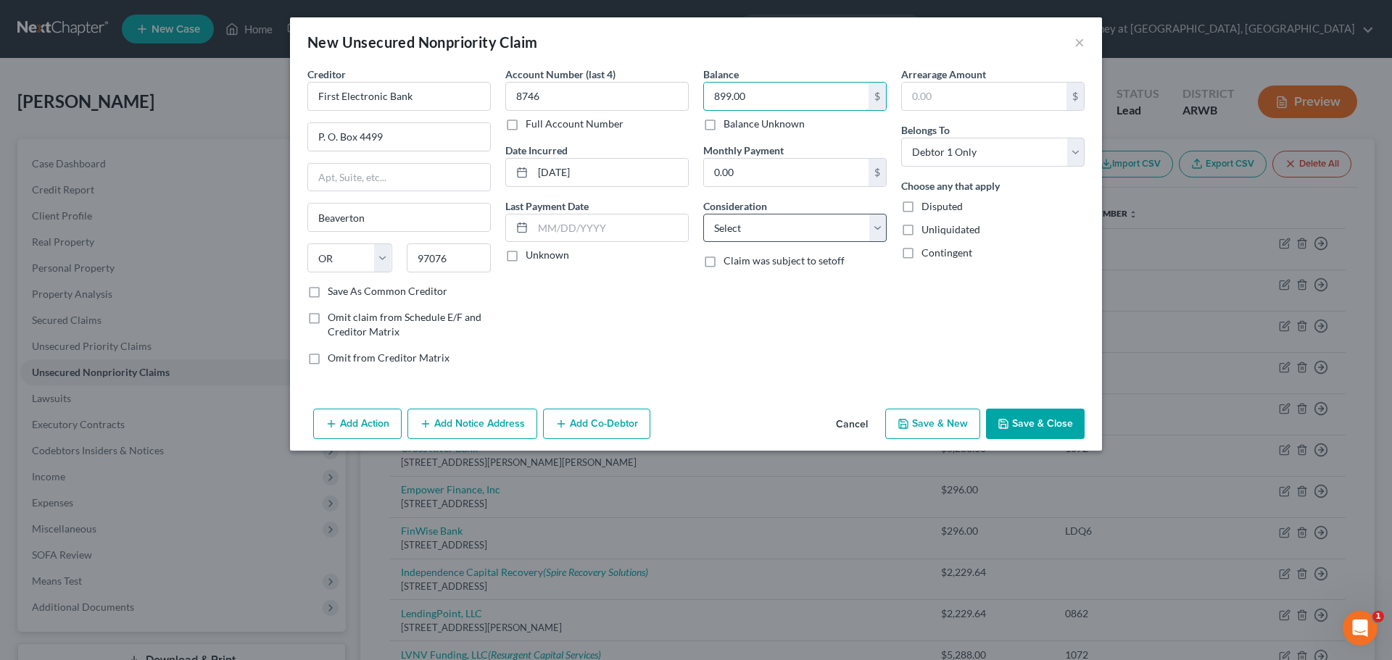
type input "899.00"
click at [879, 232] on select "Select Cable / Satellite Services Collection Agency Credit Card Debt Debt Couns…" at bounding box center [794, 228] width 183 height 29
select select "10"
click at [703, 214] on select "Select Cable / Satellite Services Collection Agency Credit Card Debt Debt Couns…" at bounding box center [794, 228] width 183 height 29
click at [1027, 420] on button "Save & Close" at bounding box center [1035, 424] width 99 height 30
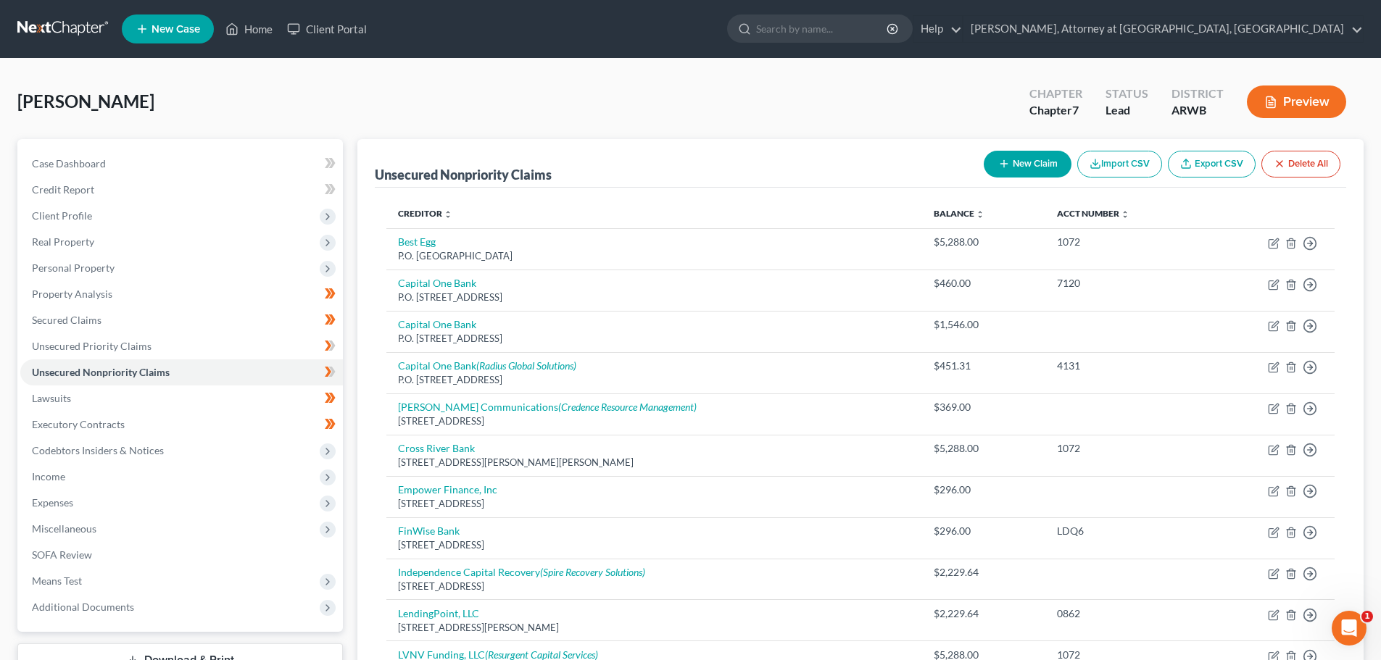
click at [1010, 165] on button "New Claim" at bounding box center [1028, 164] width 88 height 27
select select "0"
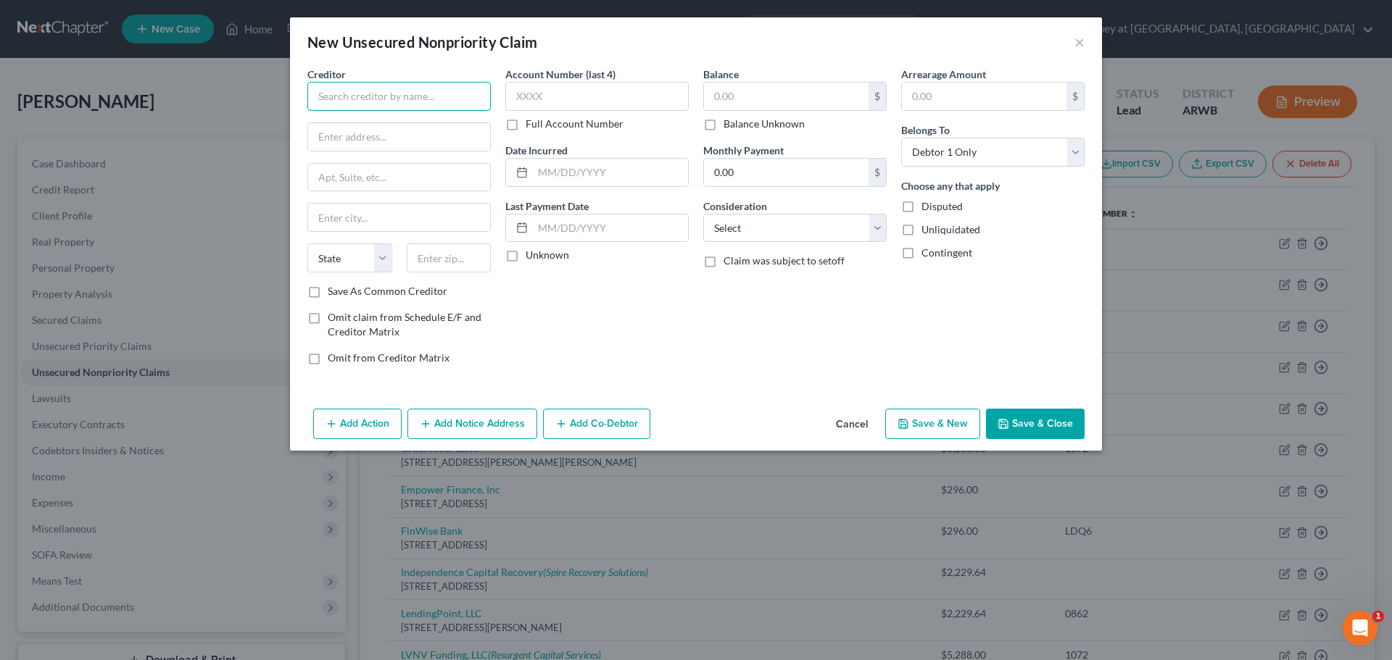
click at [339, 94] on input "text" at bounding box center [398, 96] width 183 height 29
click at [362, 130] on div "P.O. [STREET_ADDRESS]" at bounding box center [394, 135] width 151 height 12
type input "Regions Bank"
type input "P.O. Box 10063"
type input "[GEOGRAPHIC_DATA]"
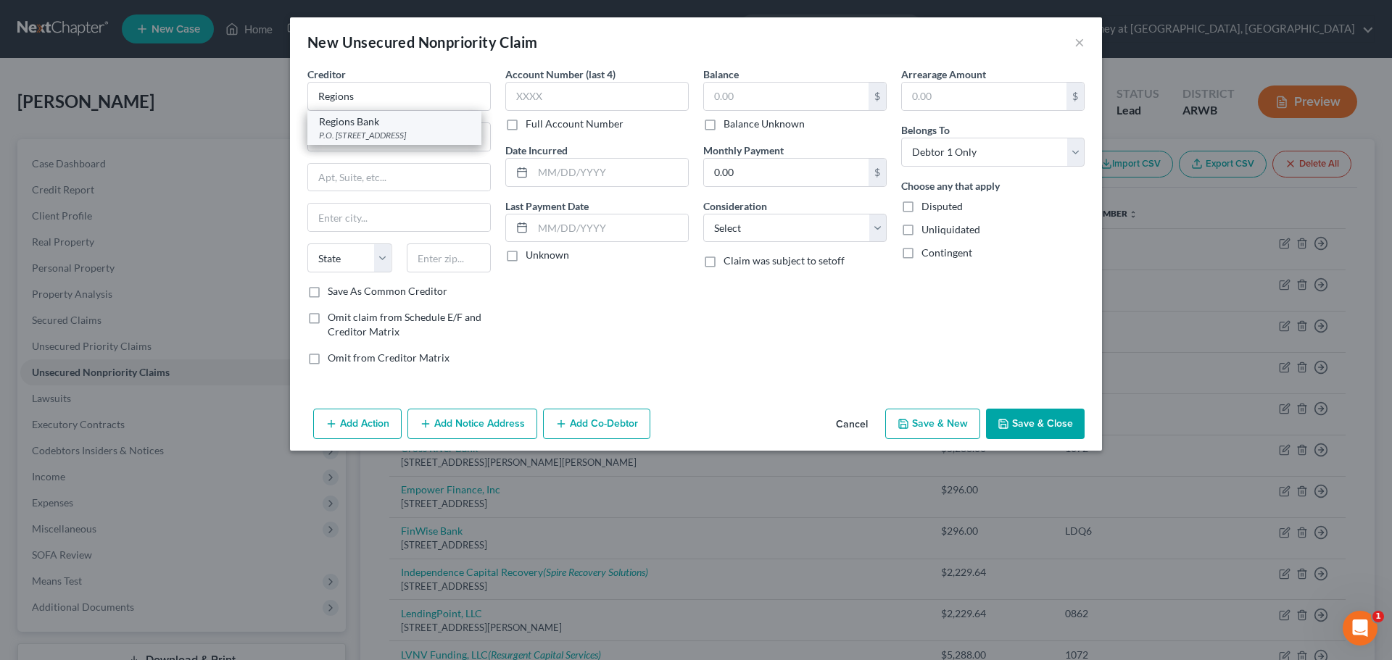
select select "0"
type input "35202"
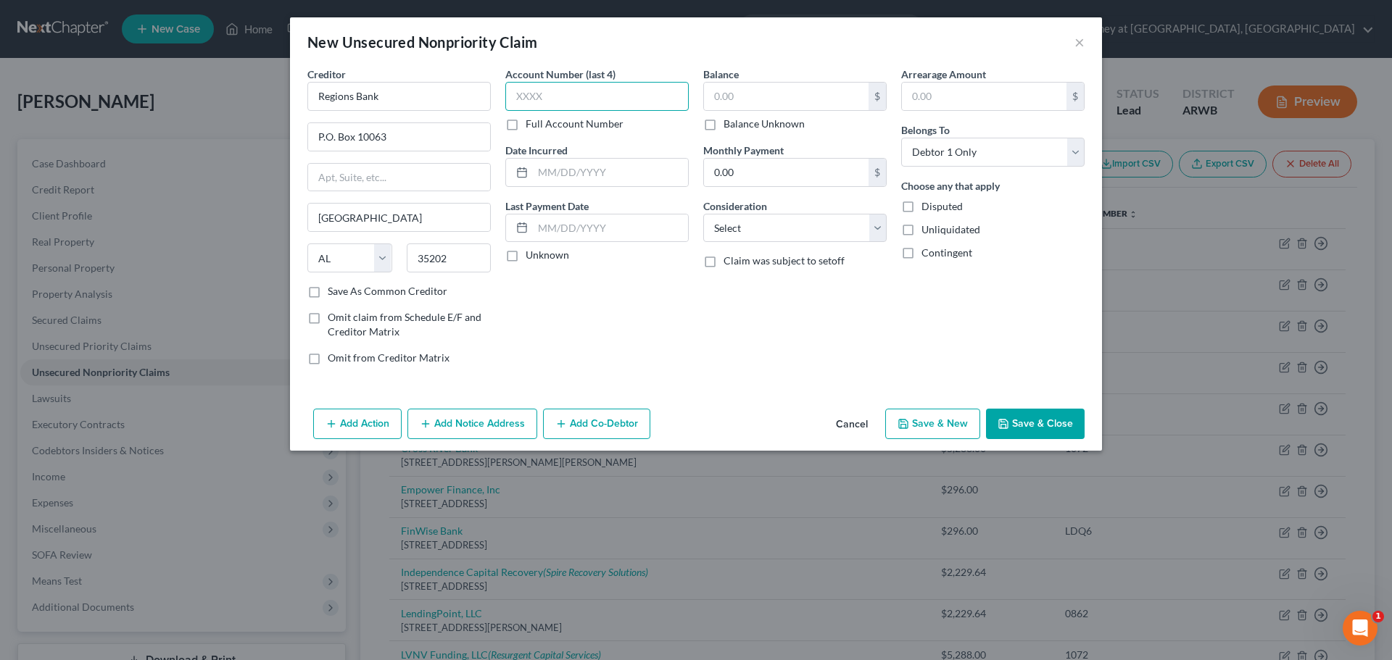
drag, startPoint x: 565, startPoint y: 96, endPoint x: 557, endPoint y: 92, distance: 8.1
click at [565, 94] on input "text" at bounding box center [596, 96] width 183 height 29
type input "9837"
click at [595, 175] on input "text" at bounding box center [610, 173] width 155 height 28
type input "[DATE]"
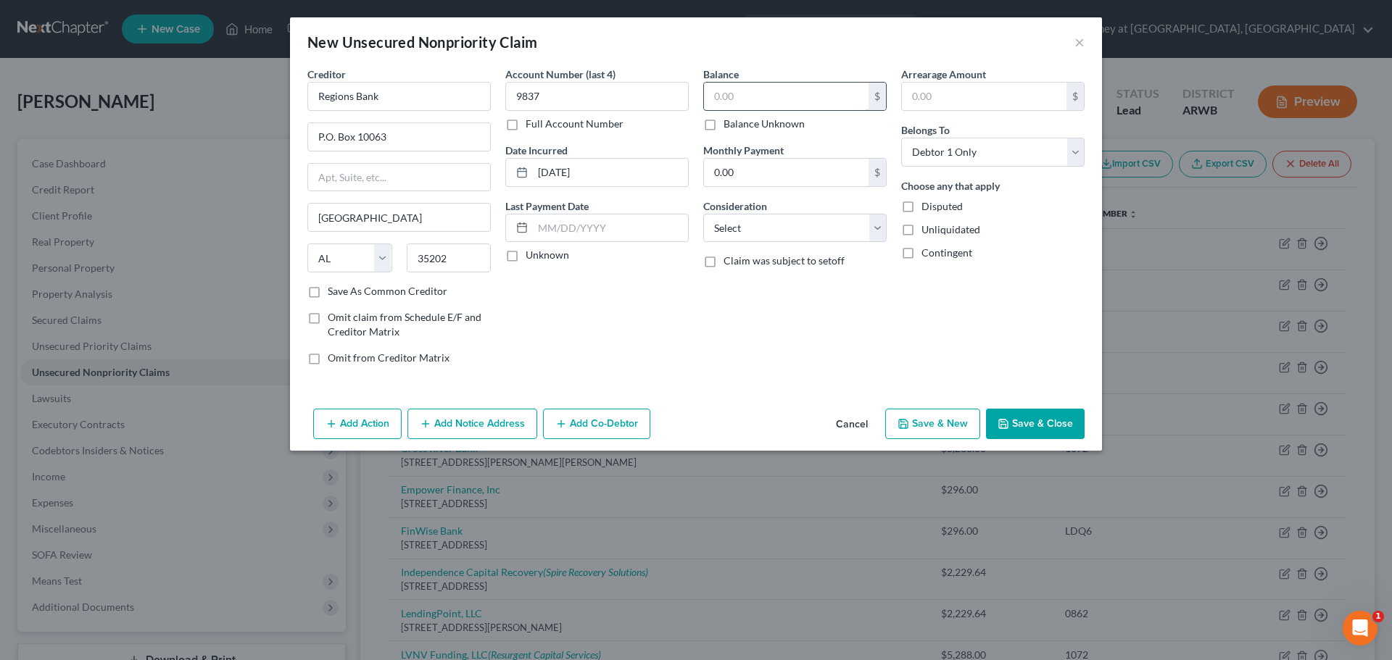
click at [781, 93] on input "text" at bounding box center [786, 97] width 165 height 28
type input "348.00"
click at [855, 226] on select "Select Cable / Satellite Services Collection Agency Credit Card Debt Debt Couns…" at bounding box center [794, 228] width 183 height 29
select select "10"
click at [703, 214] on select "Select Cable / Satellite Services Collection Agency Credit Card Debt Debt Couns…" at bounding box center [794, 228] width 183 height 29
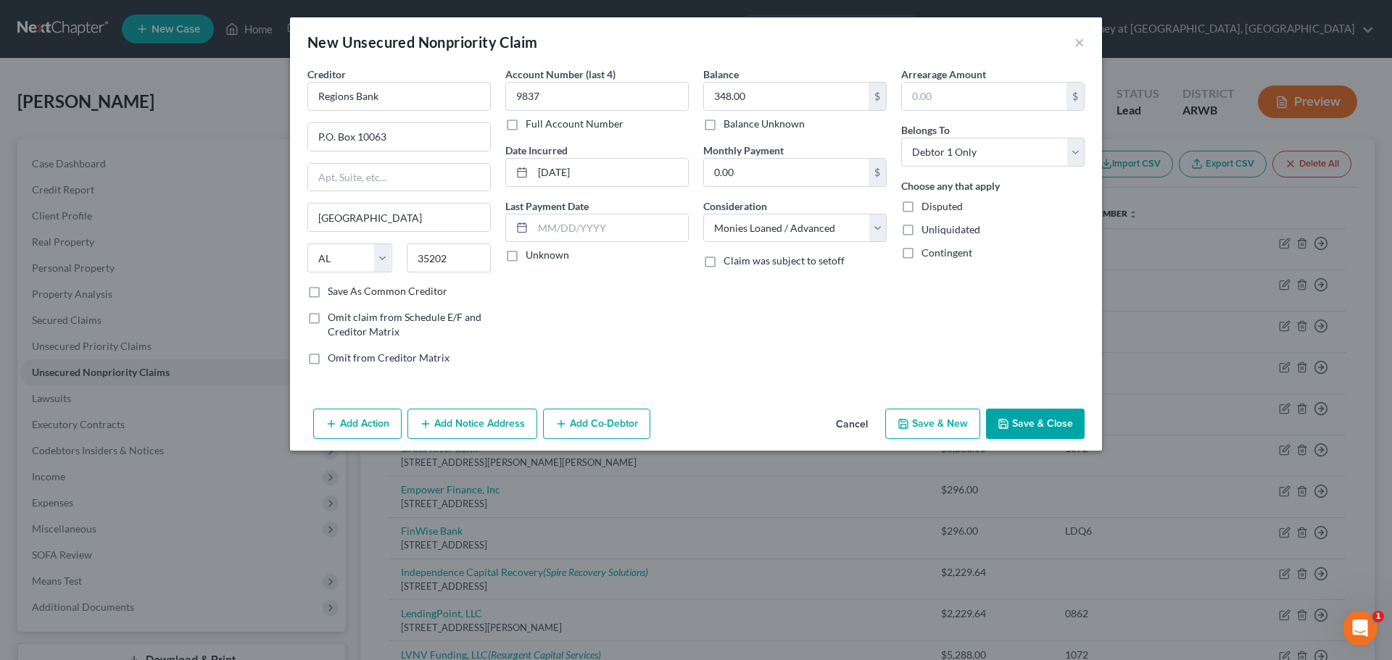
drag, startPoint x: 1035, startPoint y: 415, endPoint x: 1044, endPoint y: 394, distance: 22.4
click at [1036, 411] on button "Save & Close" at bounding box center [1035, 424] width 99 height 30
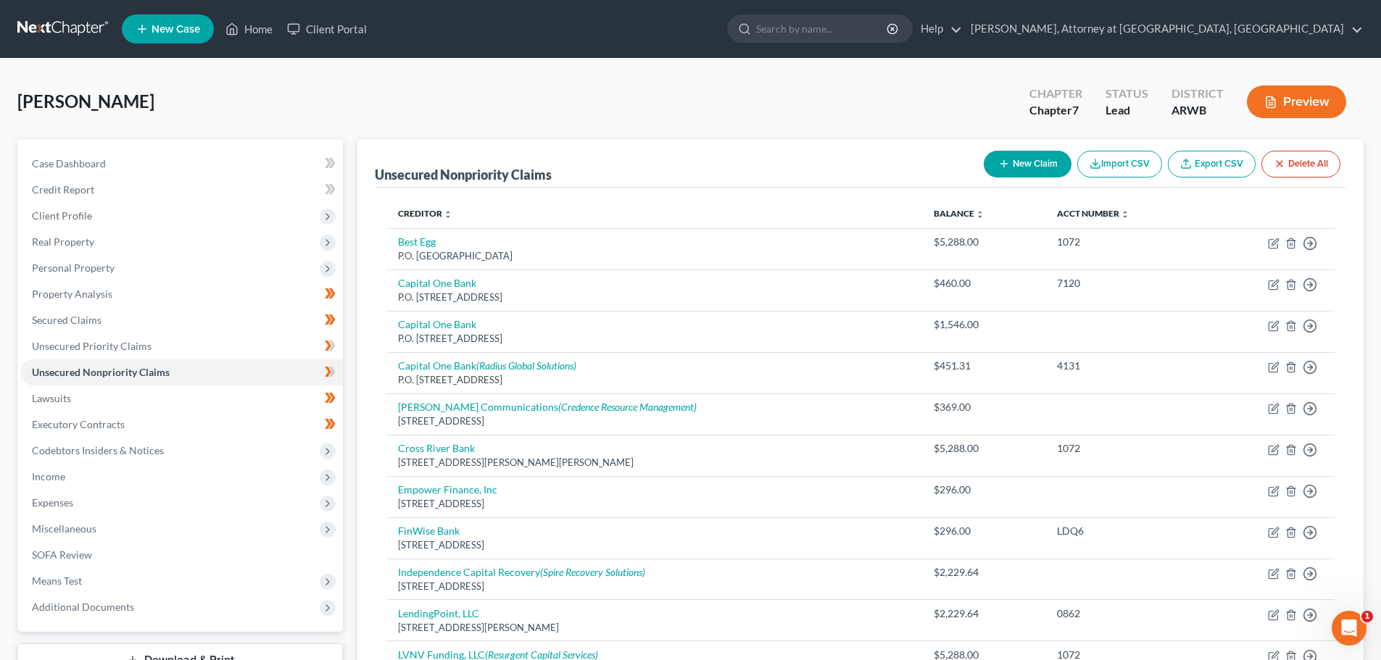
click at [1037, 160] on button "New Claim" at bounding box center [1028, 164] width 88 height 27
select select "0"
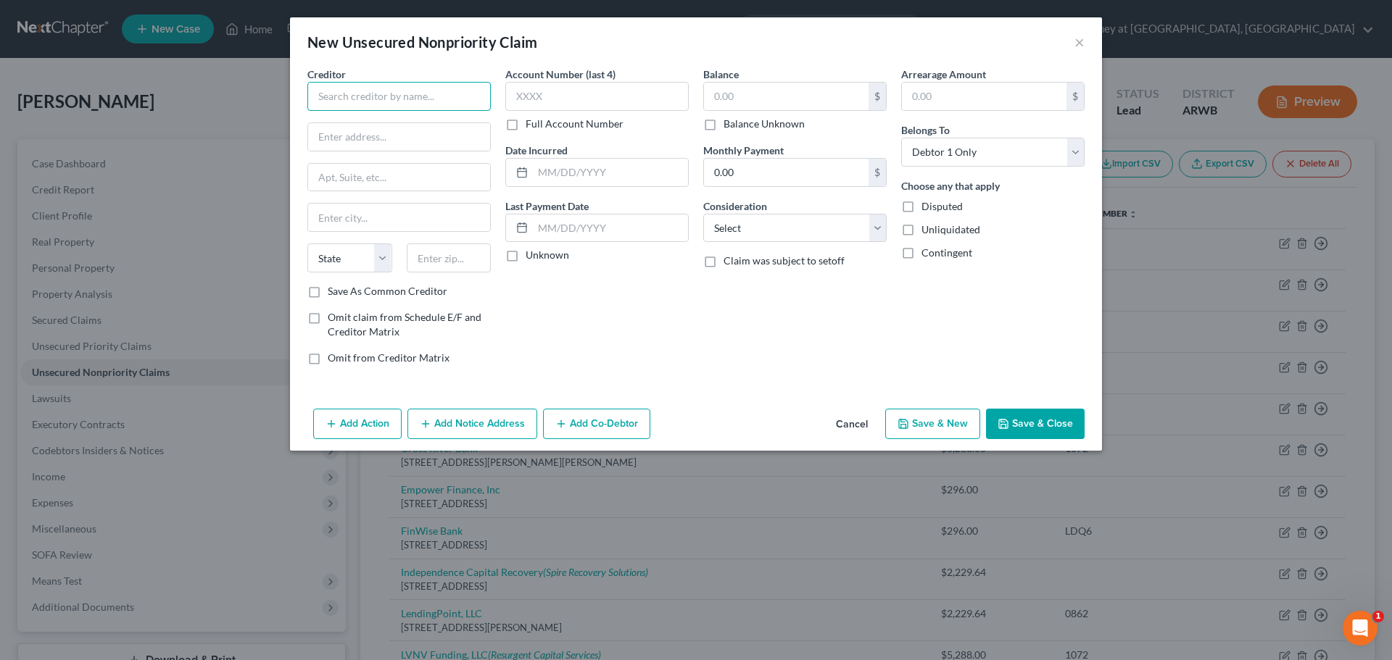
click at [365, 95] on input "text" at bounding box center [398, 96] width 183 height 29
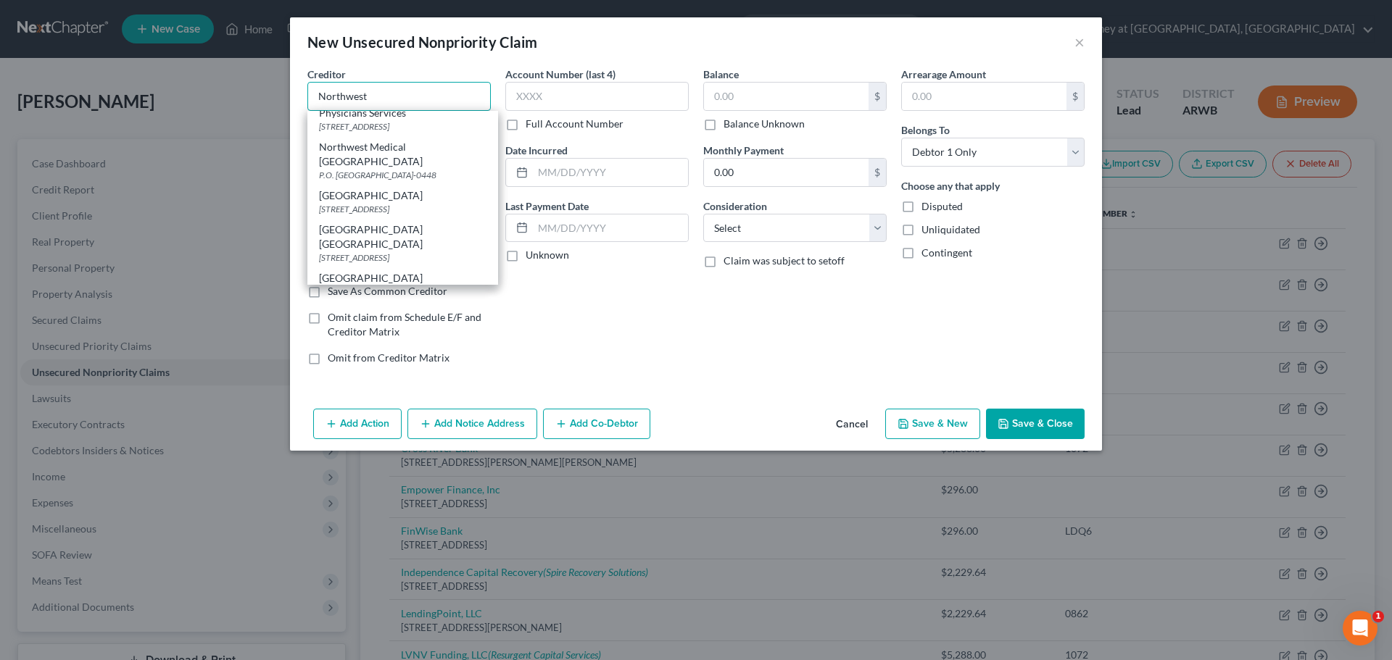
scroll to position [652, 0]
click at [376, 122] on div "Northwest Medical [GEOGRAPHIC_DATA]" at bounding box center [402, 107] width 167 height 29
type input "Northwest Medical [GEOGRAPHIC_DATA]"
type input "P.O. Box 840448"
type input "[GEOGRAPHIC_DATA]"
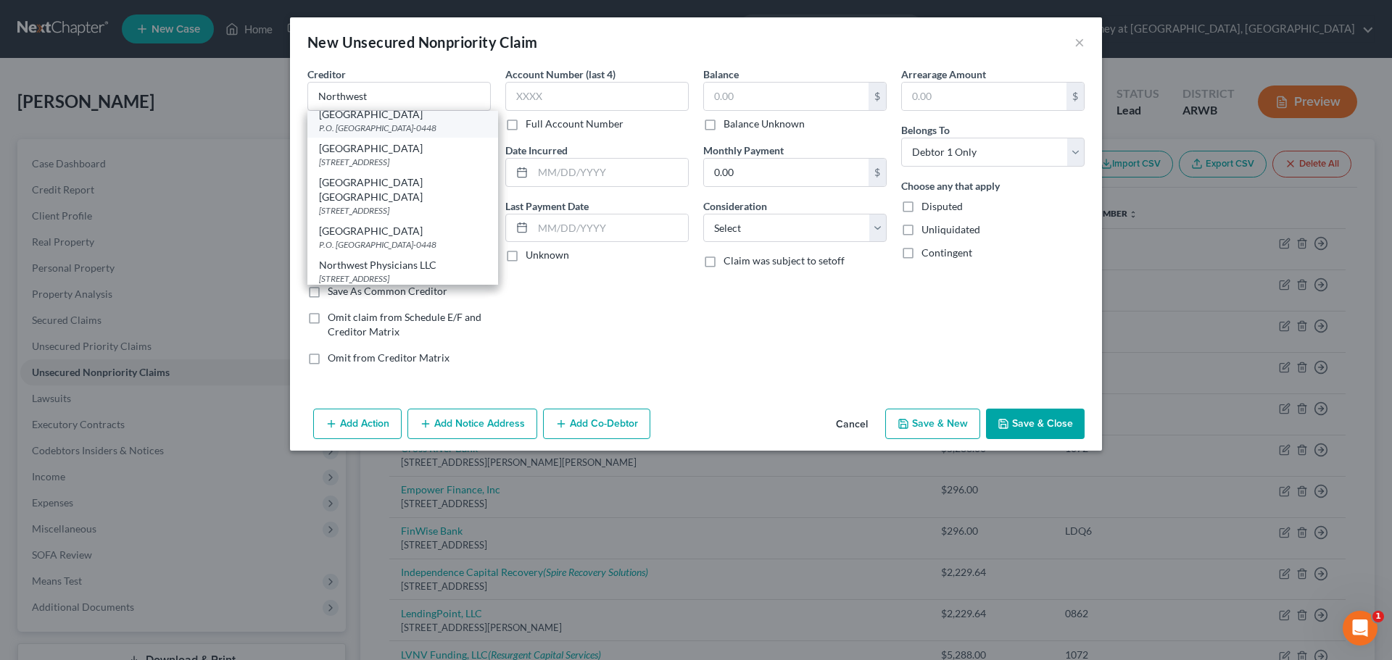
select select "45"
type input "75284-0448"
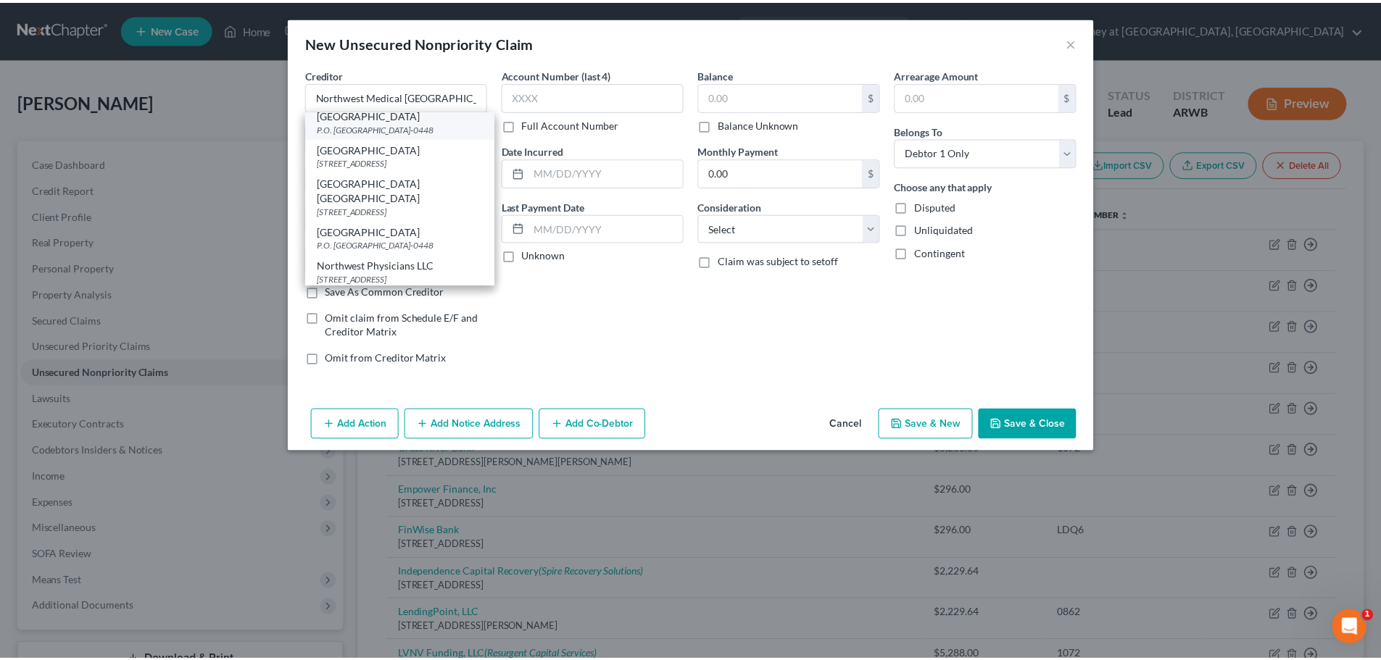
scroll to position [0, 0]
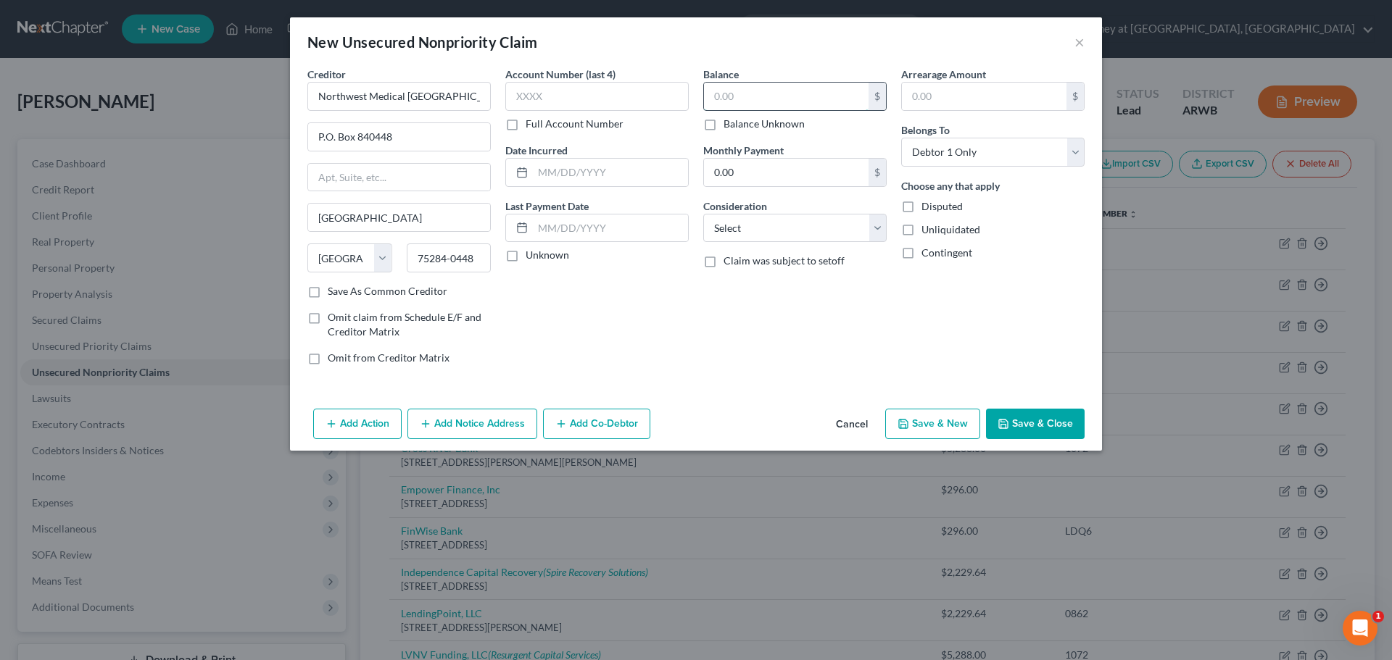
click at [743, 94] on input "text" at bounding box center [786, 97] width 165 height 28
type input "2,000.00"
click at [877, 225] on select "Select Cable / Satellite Services Collection Agency Credit Card Debt Debt Couns…" at bounding box center [794, 228] width 183 height 29
select select "9"
click at [703, 214] on select "Select Cable / Satellite Services Collection Agency Credit Card Debt Debt Couns…" at bounding box center [794, 228] width 183 height 29
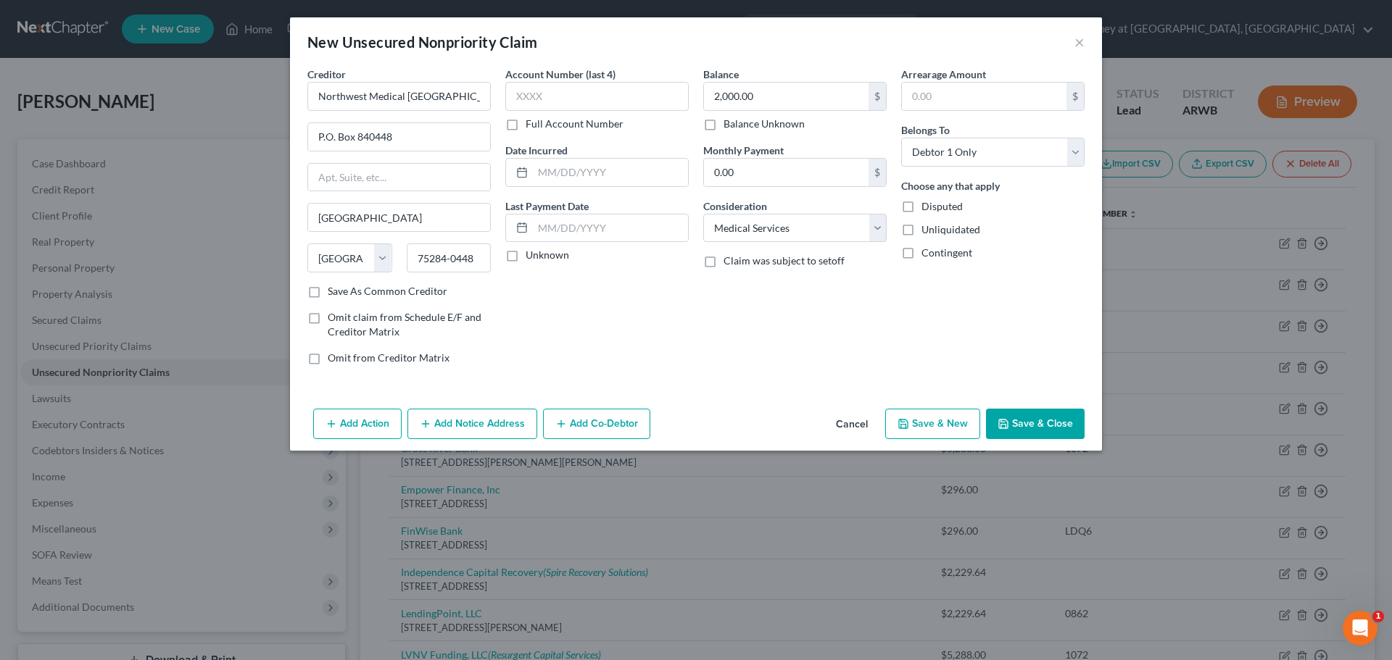
click at [1053, 423] on button "Save & Close" at bounding box center [1035, 424] width 99 height 30
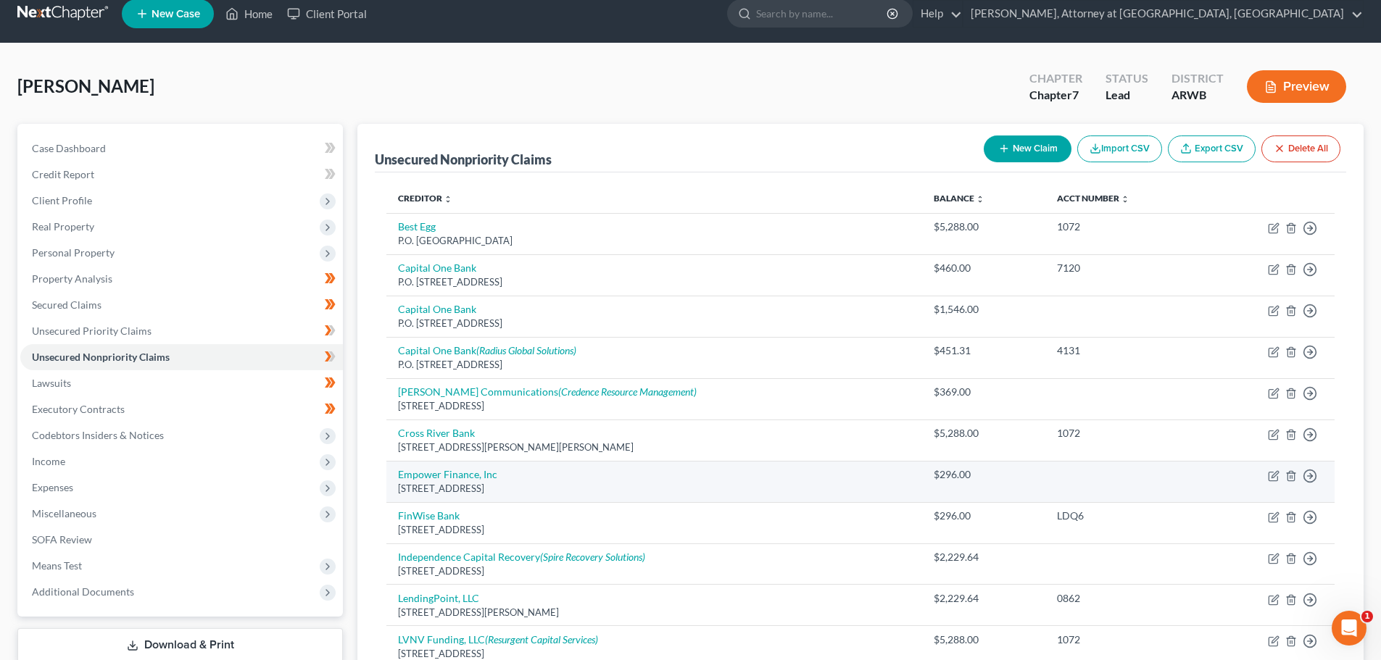
scroll to position [12, 0]
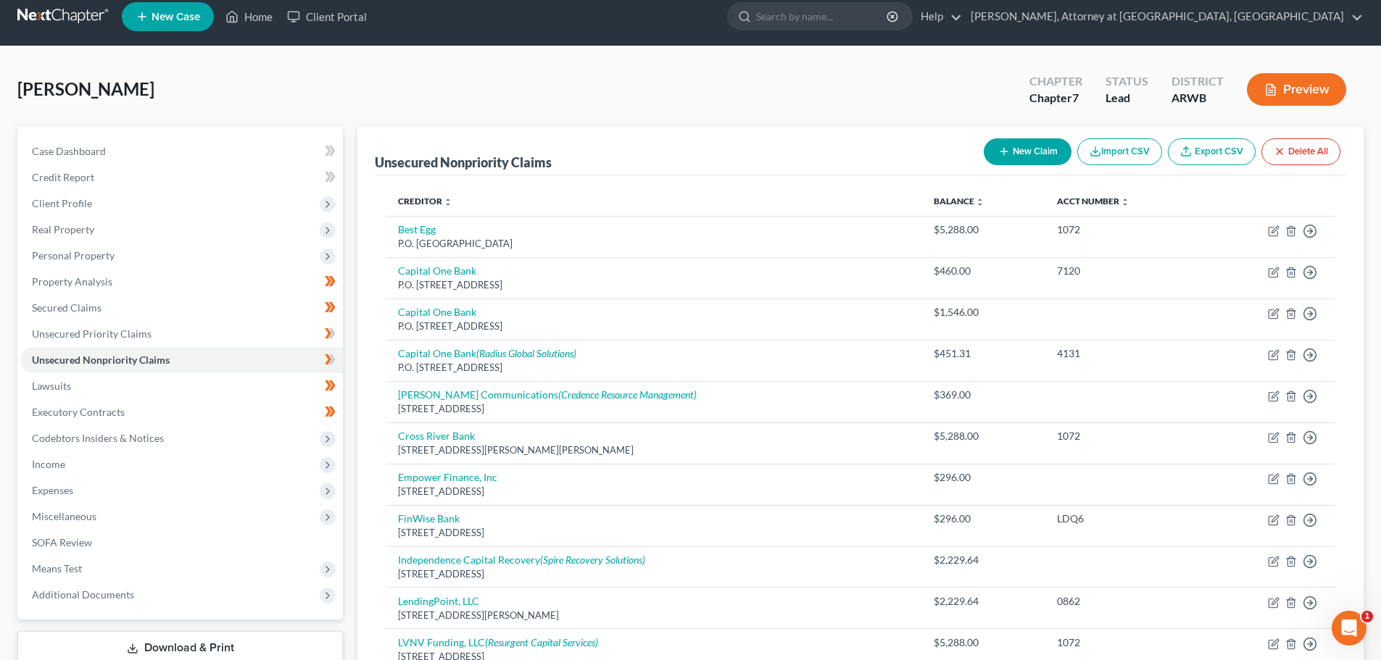
click at [1016, 146] on button "New Claim" at bounding box center [1028, 151] width 88 height 27
select select "0"
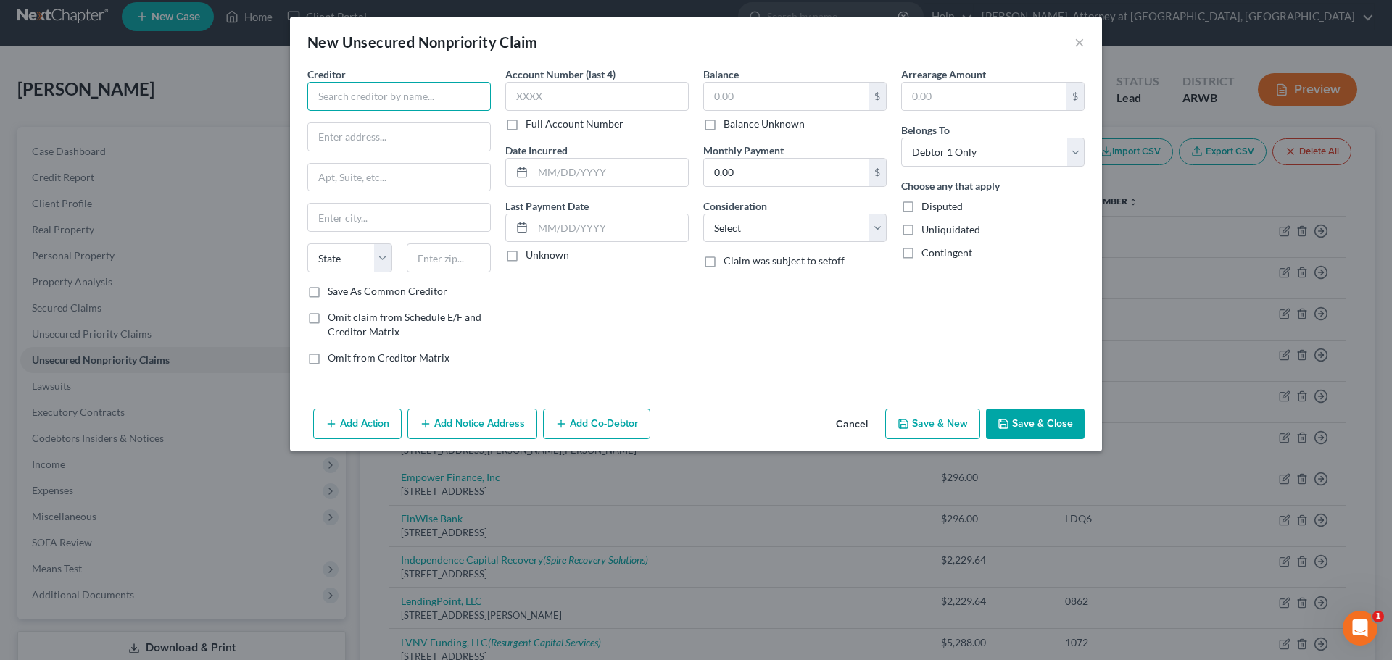
click at [365, 86] on input "text" at bounding box center [398, 96] width 183 height 29
click at [363, 136] on div "[STREET_ADDRESS]" at bounding box center [394, 135] width 151 height 12
type input "FinWise Bank"
type input "756 E [GEOGRAPHIC_DATA]"
type input "Suite 100"
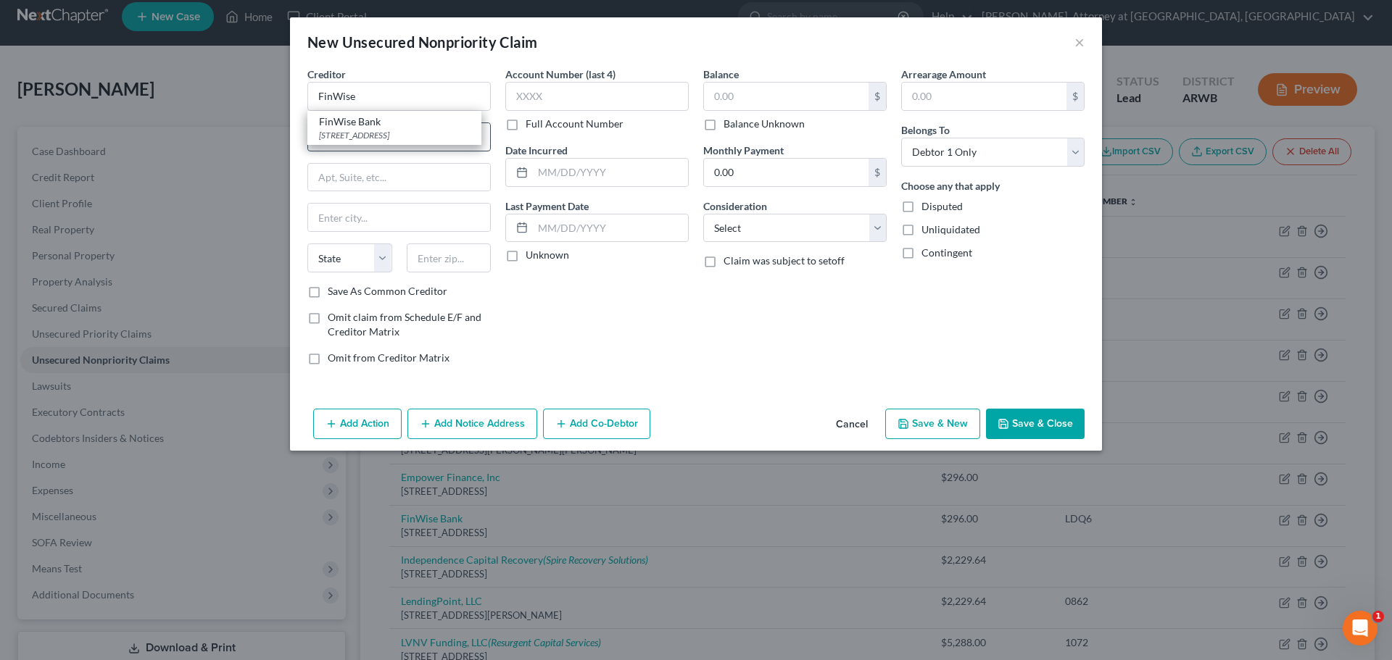
type input "[PERSON_NAME]"
select select "46"
type input "84107"
click at [545, 98] on input "text" at bounding box center [596, 96] width 183 height 29
click at [782, 95] on input "text" at bounding box center [786, 97] width 165 height 28
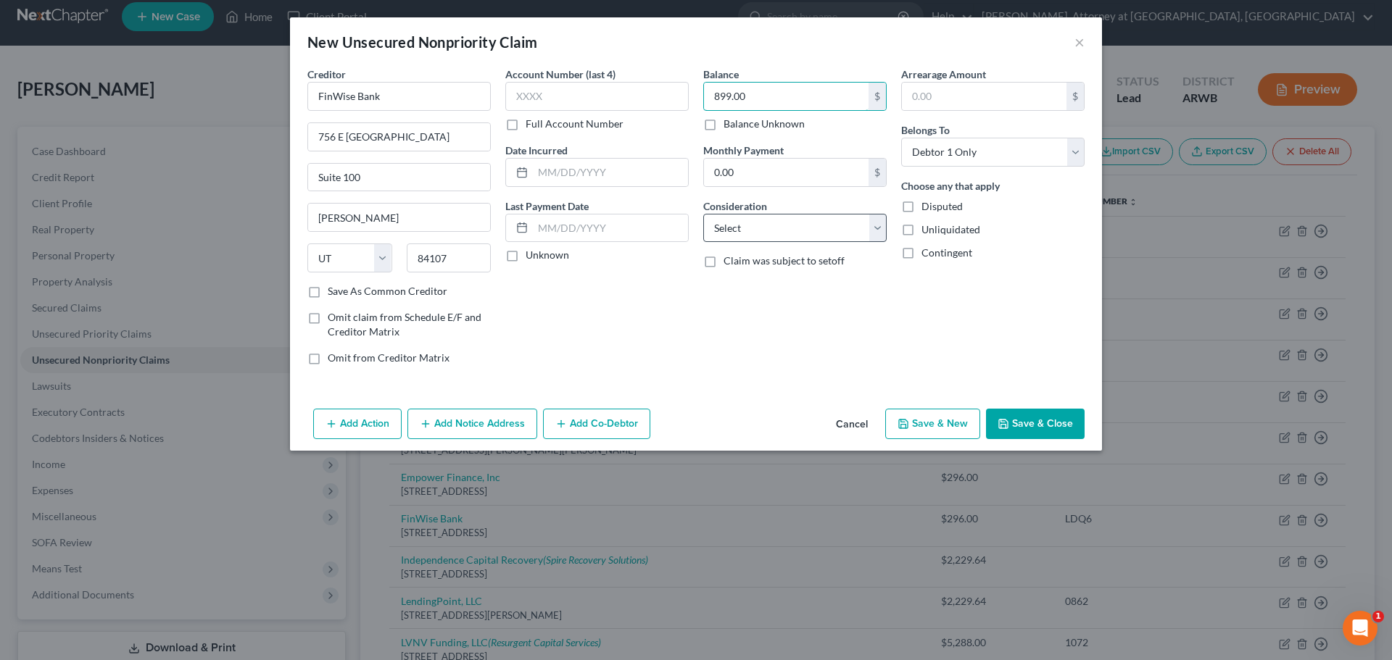
type input "899.00"
click at [871, 226] on select "Select Cable / Satellite Services Collection Agency Credit Card Debt Debt Couns…" at bounding box center [794, 228] width 183 height 29
select select "10"
click at [703, 214] on select "Select Cable / Satellite Services Collection Agency Credit Card Debt Debt Couns…" at bounding box center [794, 228] width 183 height 29
click at [1039, 417] on button "Save & Close" at bounding box center [1035, 424] width 99 height 30
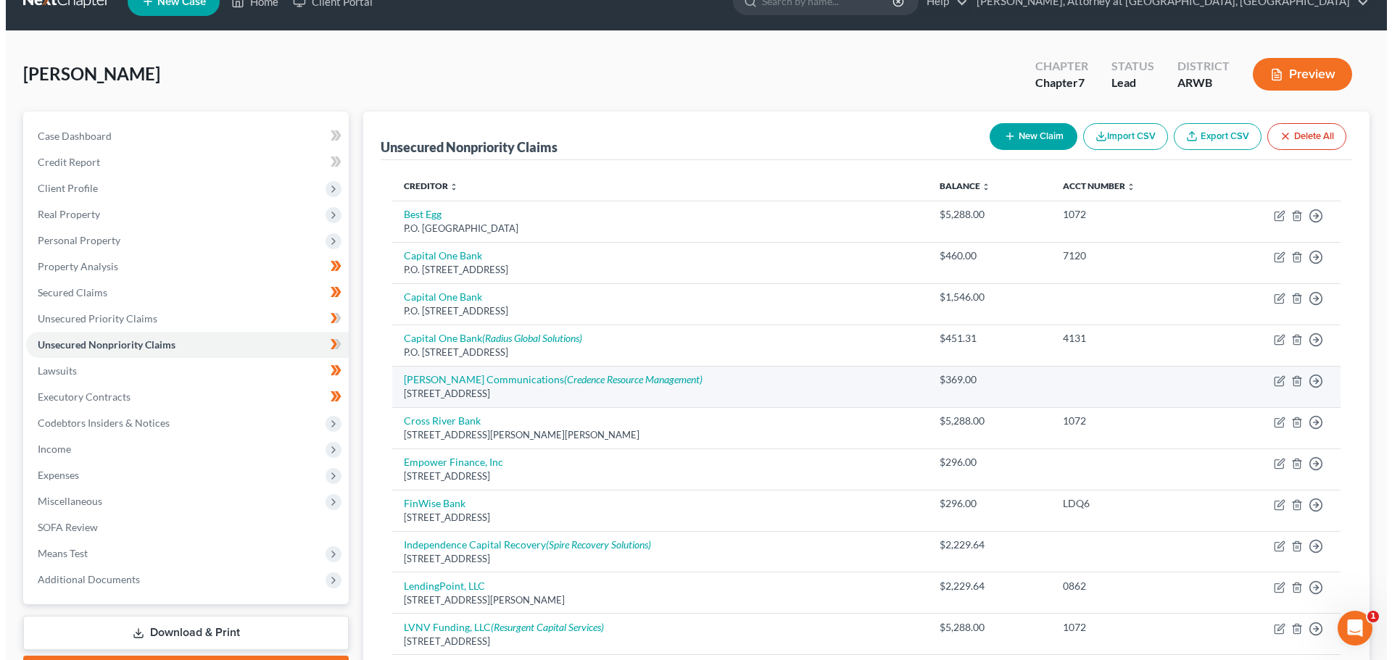
scroll to position [0, 0]
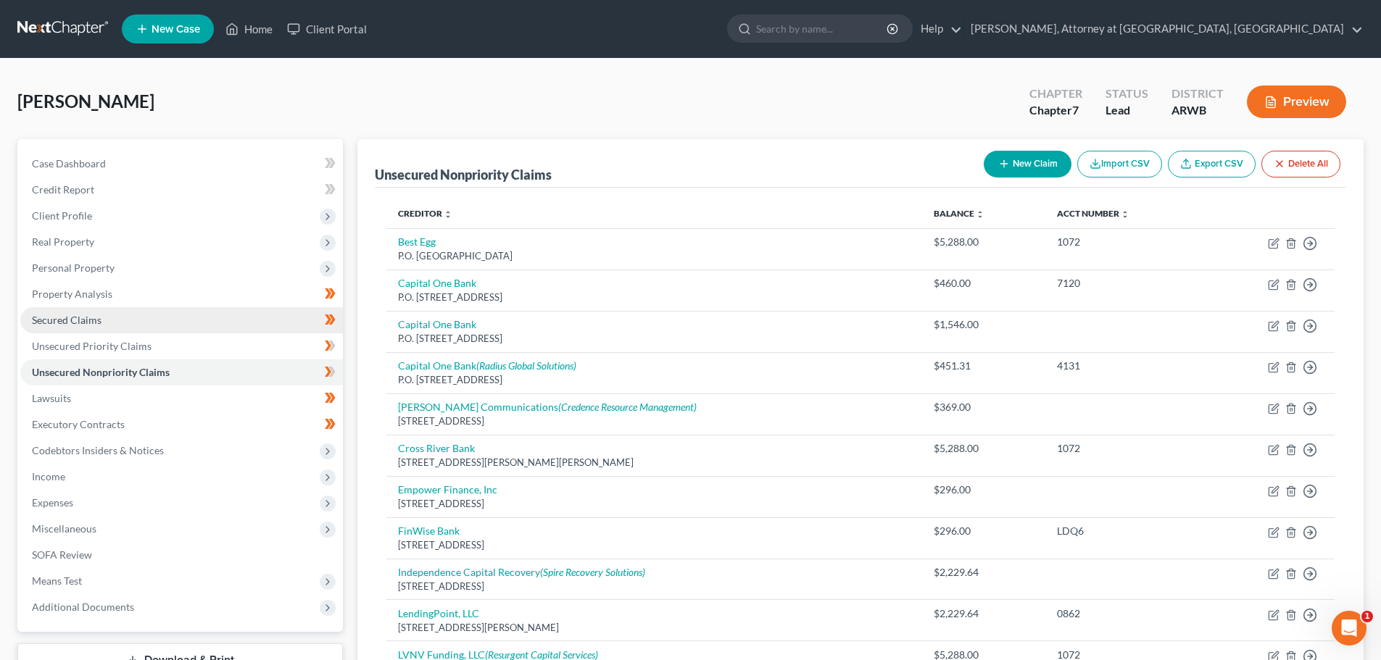
click at [67, 312] on link "Secured Claims" at bounding box center [181, 320] width 323 height 26
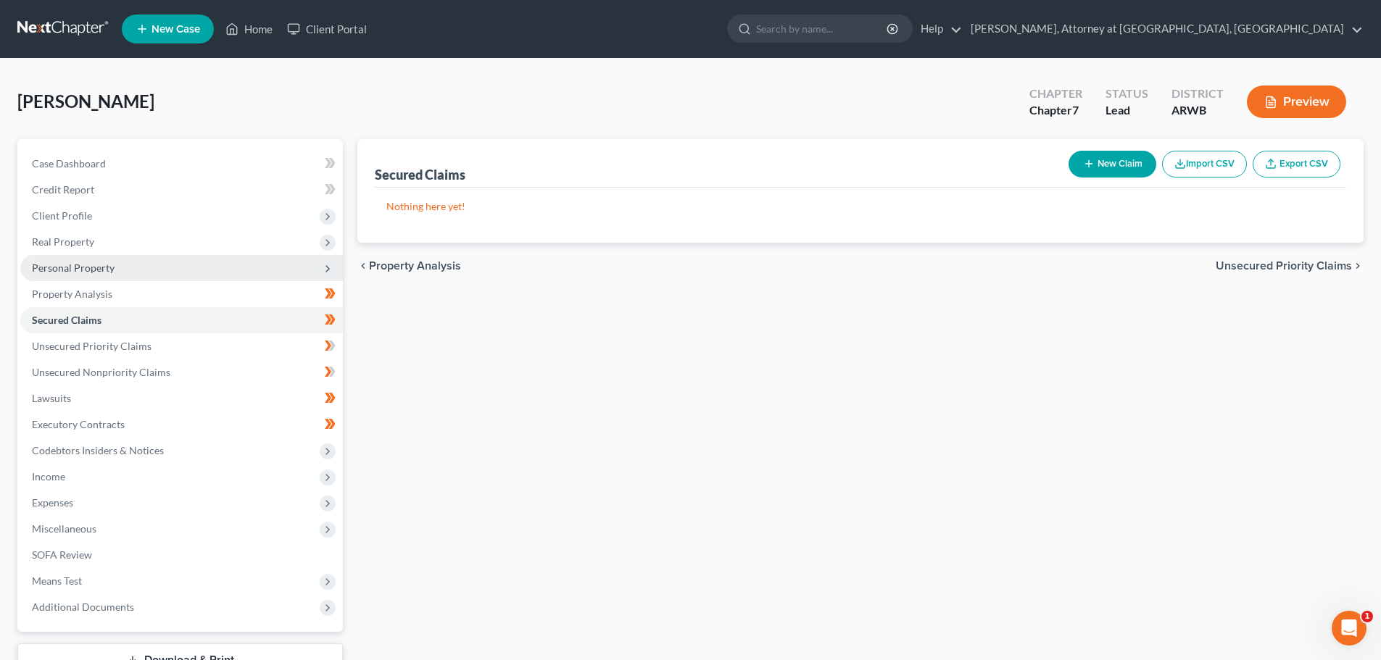
click at [66, 262] on span "Personal Property" at bounding box center [73, 268] width 83 height 12
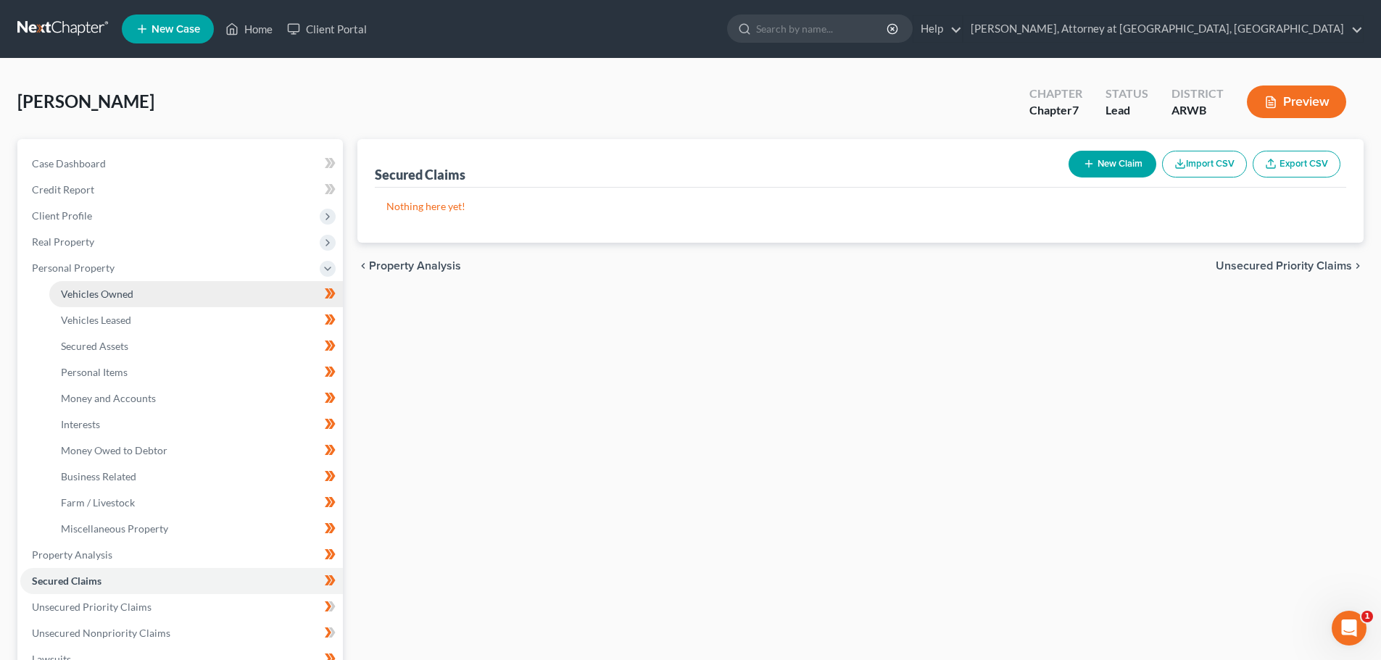
click at [83, 285] on link "Vehicles Owned" at bounding box center [196, 294] width 294 height 26
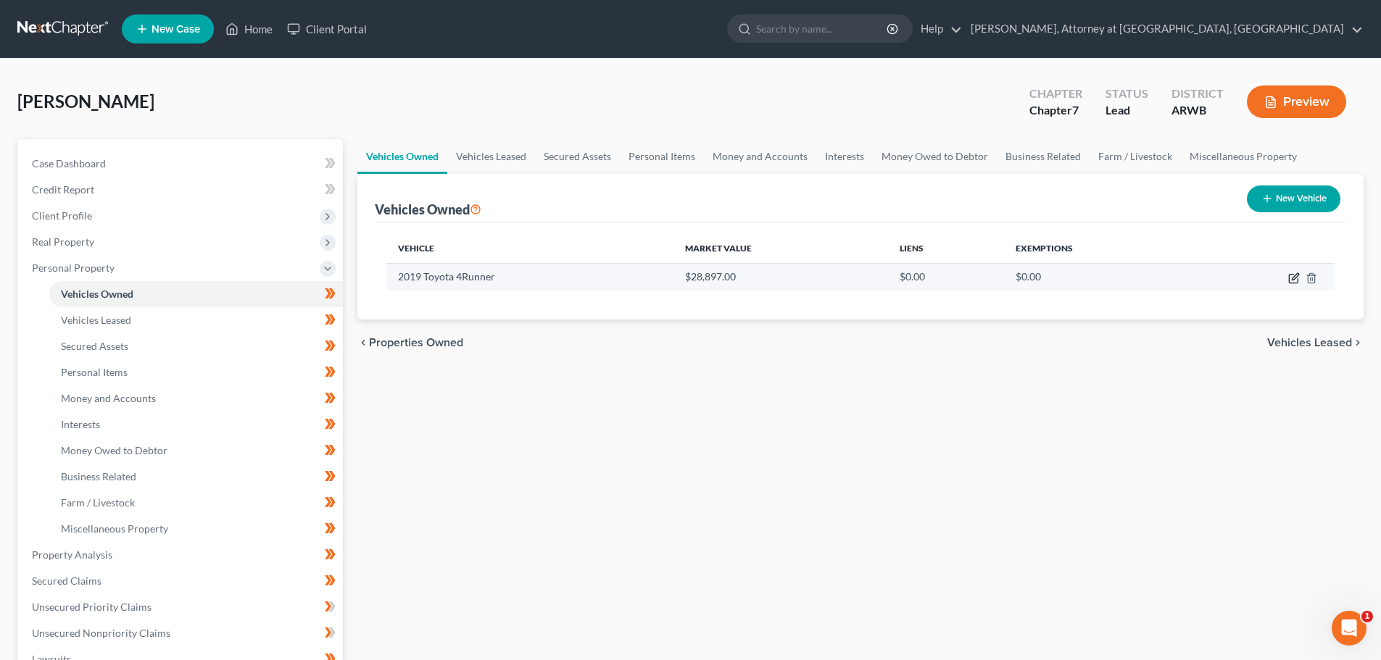
click at [1296, 278] on icon "button" at bounding box center [1294, 279] width 12 height 12
select select "0"
select select "7"
select select "3"
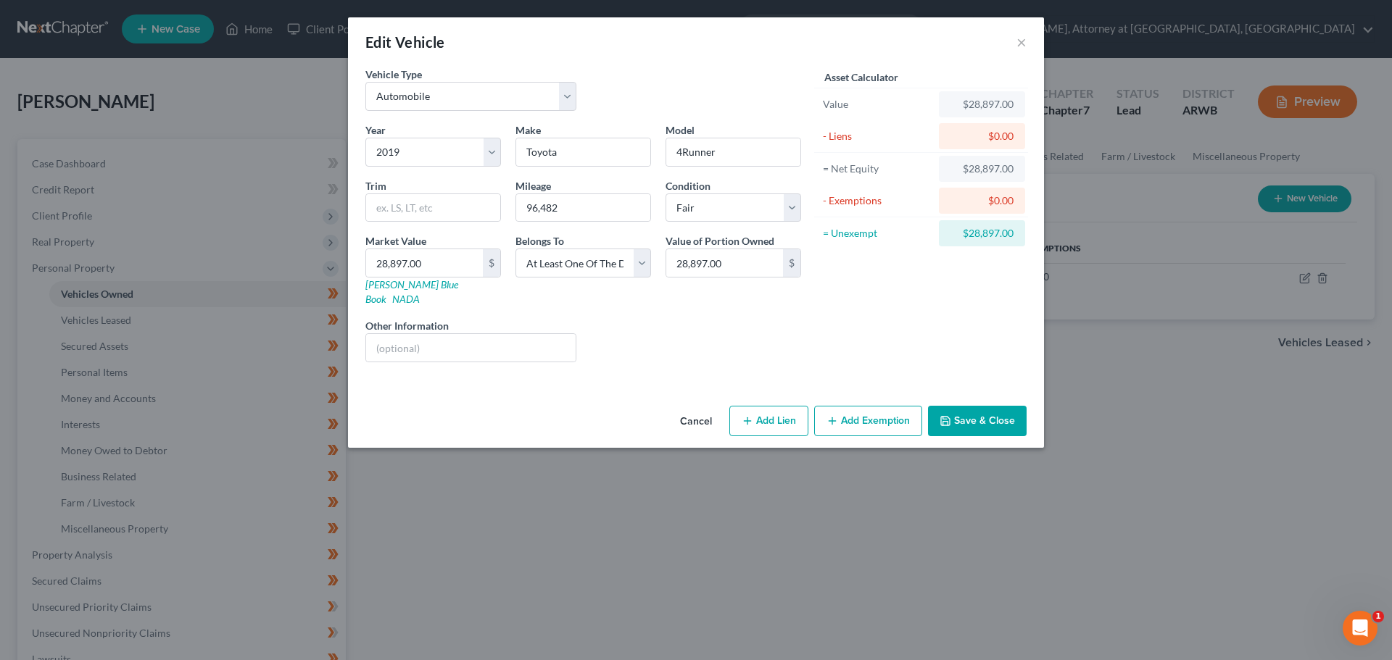
click at [771, 406] on button "Add Lien" at bounding box center [768, 421] width 79 height 30
select select "3"
select select "0"
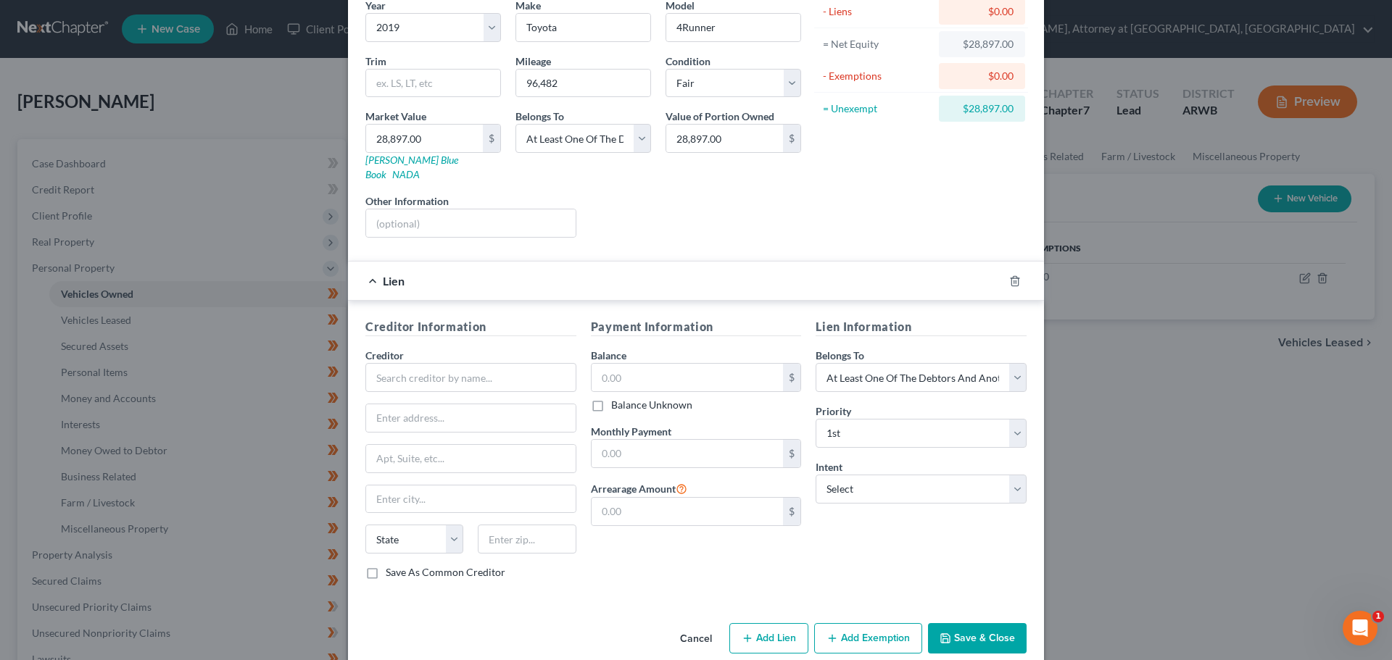
scroll to position [133, 0]
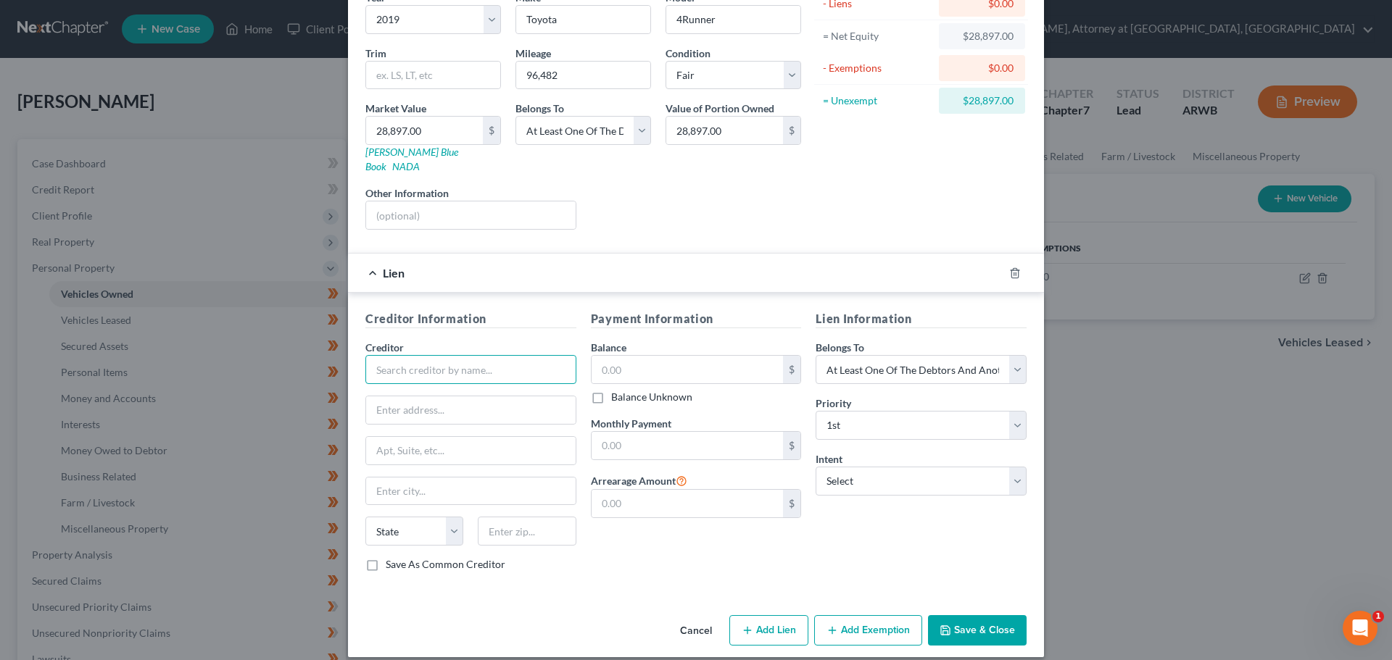
click at [404, 355] on input "text" at bounding box center [470, 369] width 211 height 29
click at [465, 388] on div "Toyota Financial Services" at bounding box center [452, 395] width 151 height 14
type input "Toyota Financial Services"
type input "P.O. Box 9014"
type input "[PERSON_NAME]"
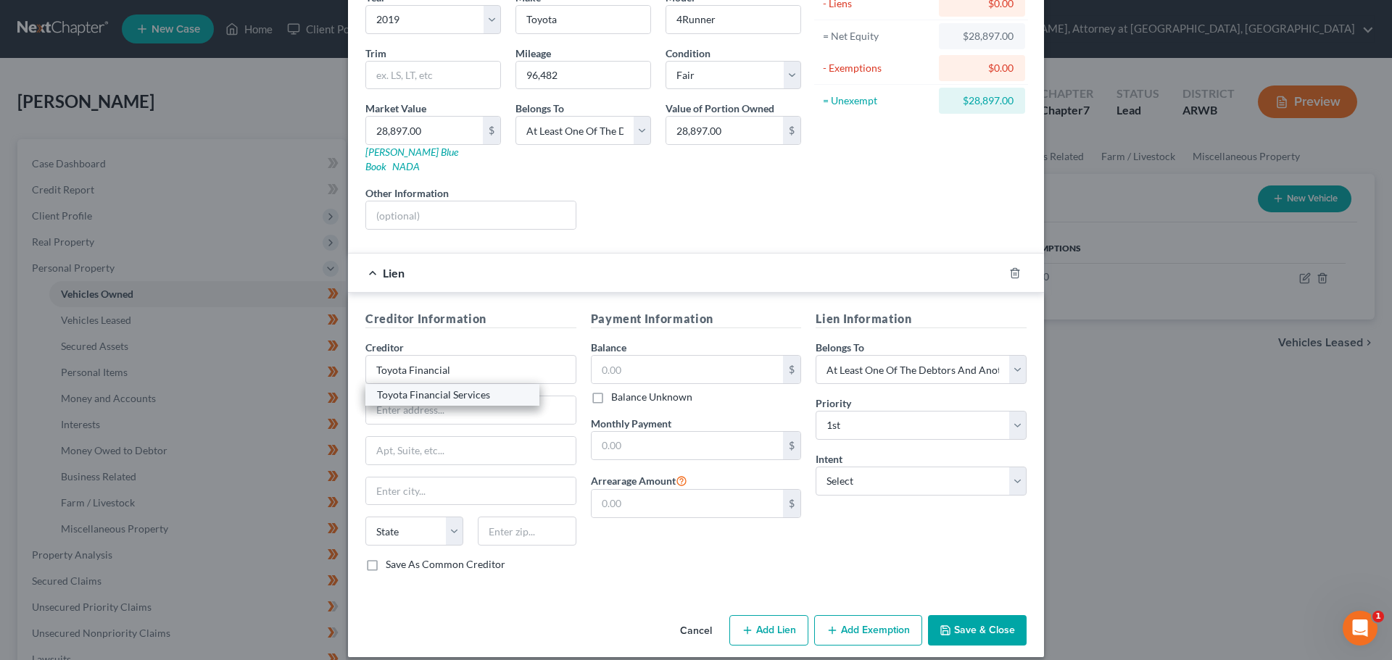
select select "45"
type input "75001"
click at [631, 356] on input "text" at bounding box center [688, 370] width 192 height 28
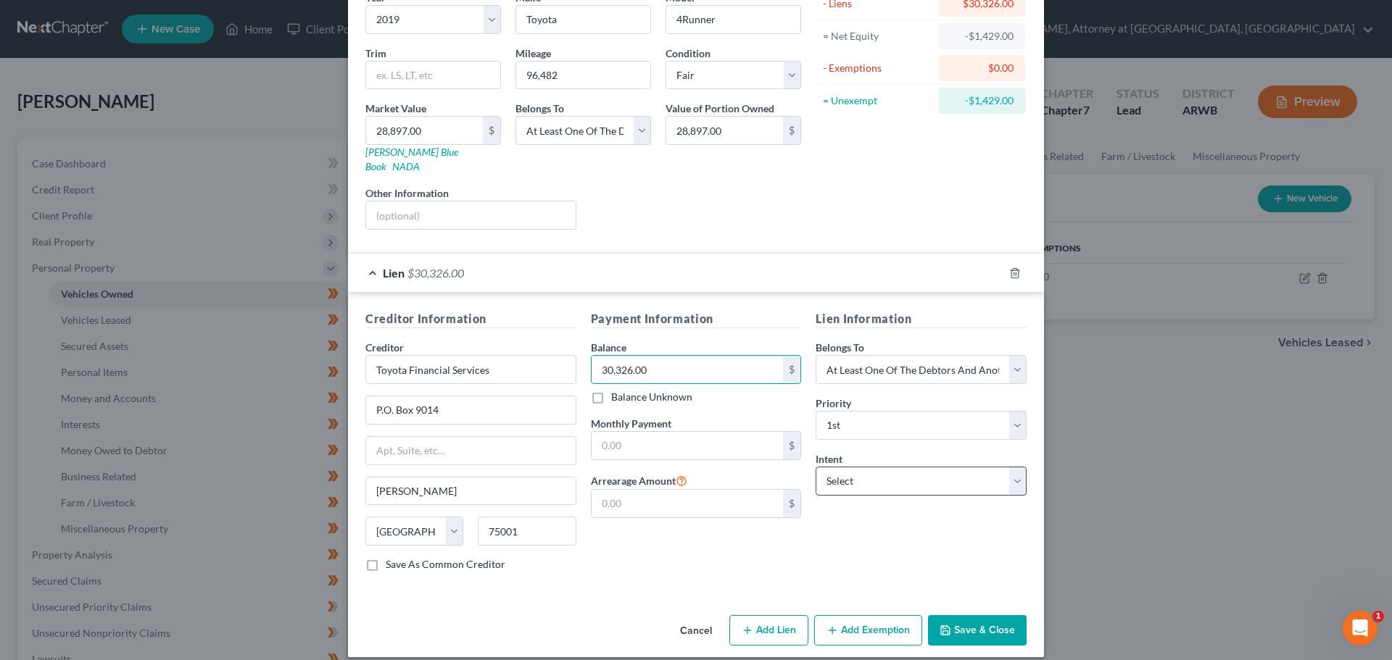
type input "30,326.00"
click at [1014, 467] on select "Select Surrender Redeem Reaffirm Avoid Other" at bounding box center [921, 481] width 211 height 29
select select "2"
click at [816, 467] on select "Select Surrender Redeem Reaffirm Avoid Other" at bounding box center [921, 481] width 211 height 29
click at [640, 432] on input "text" at bounding box center [688, 446] width 192 height 28
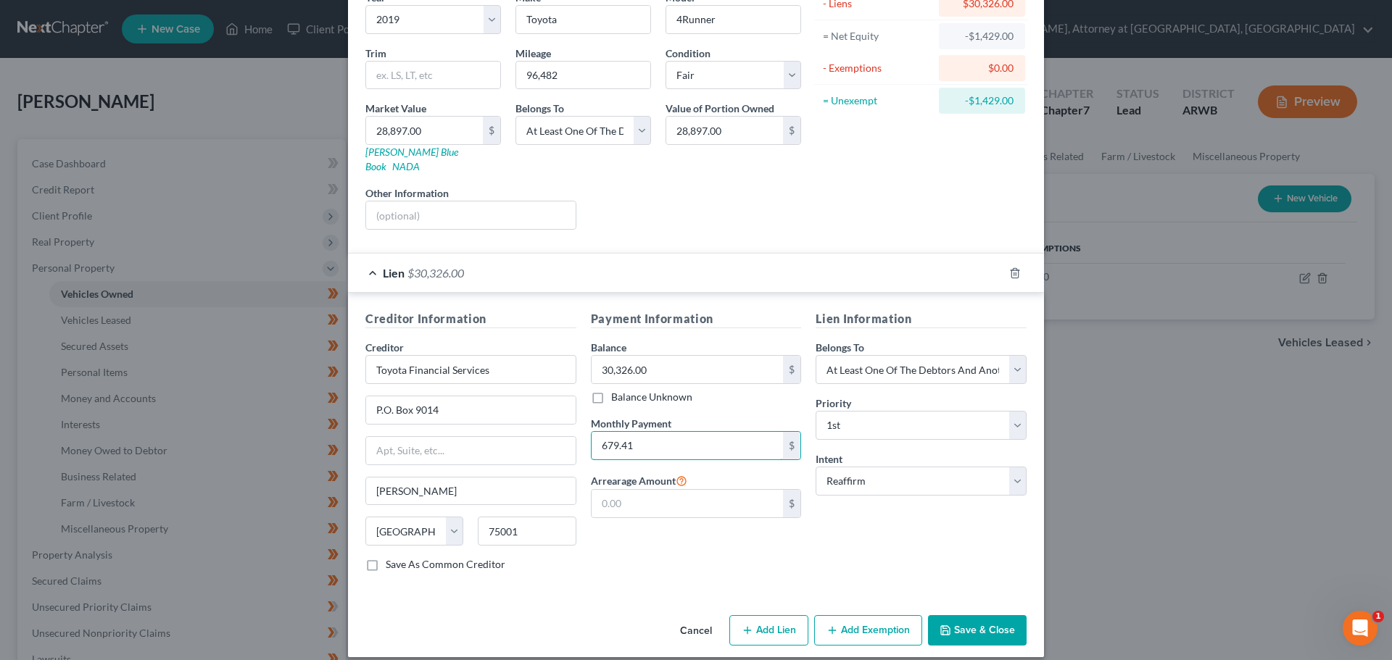
type input "679.41"
click at [971, 615] on button "Save & Close" at bounding box center [977, 630] width 99 height 30
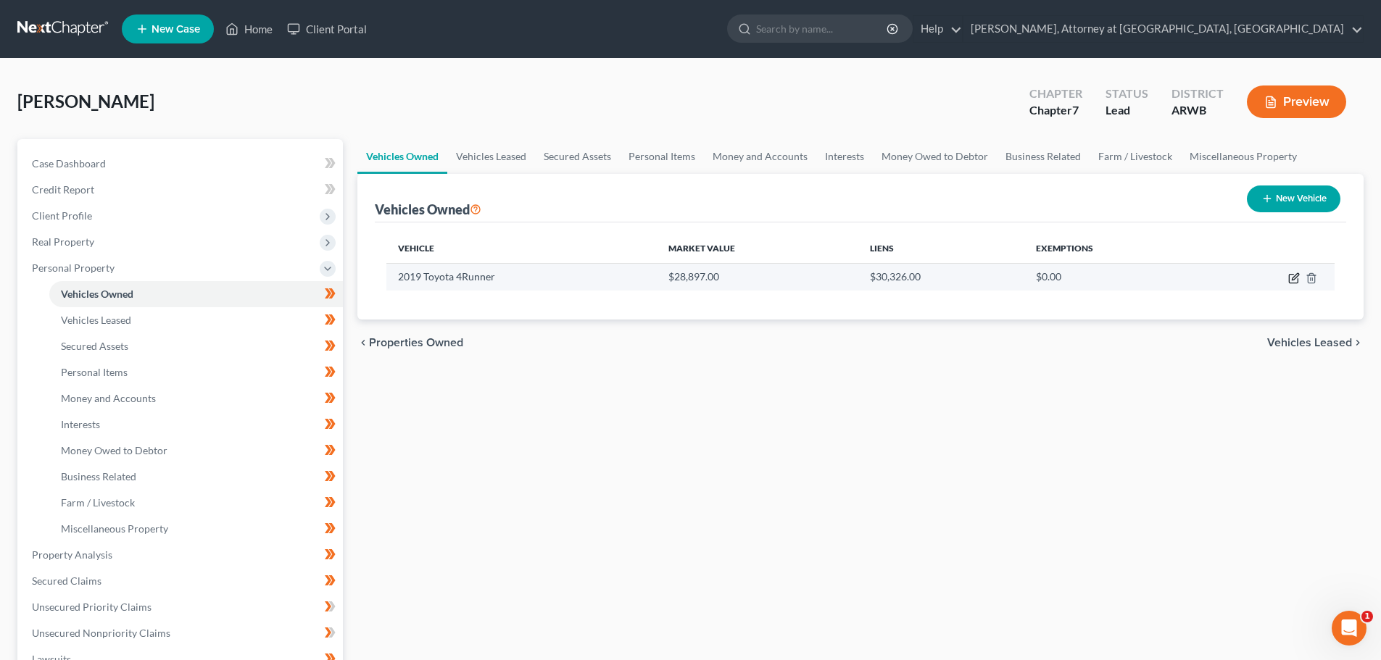
click at [1291, 276] on icon "button" at bounding box center [1294, 279] width 12 height 12
select select "0"
select select "7"
select select "3"
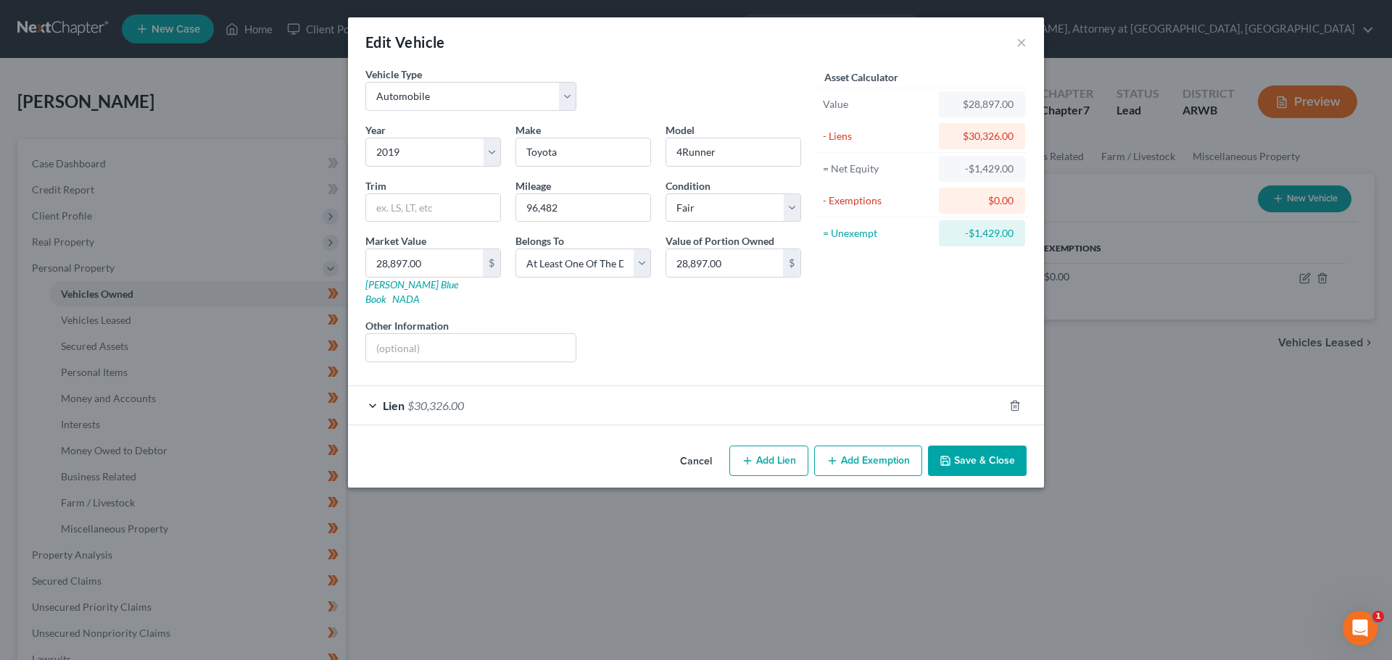
click at [371, 386] on div "Lien $30,326.00" at bounding box center [675, 405] width 655 height 38
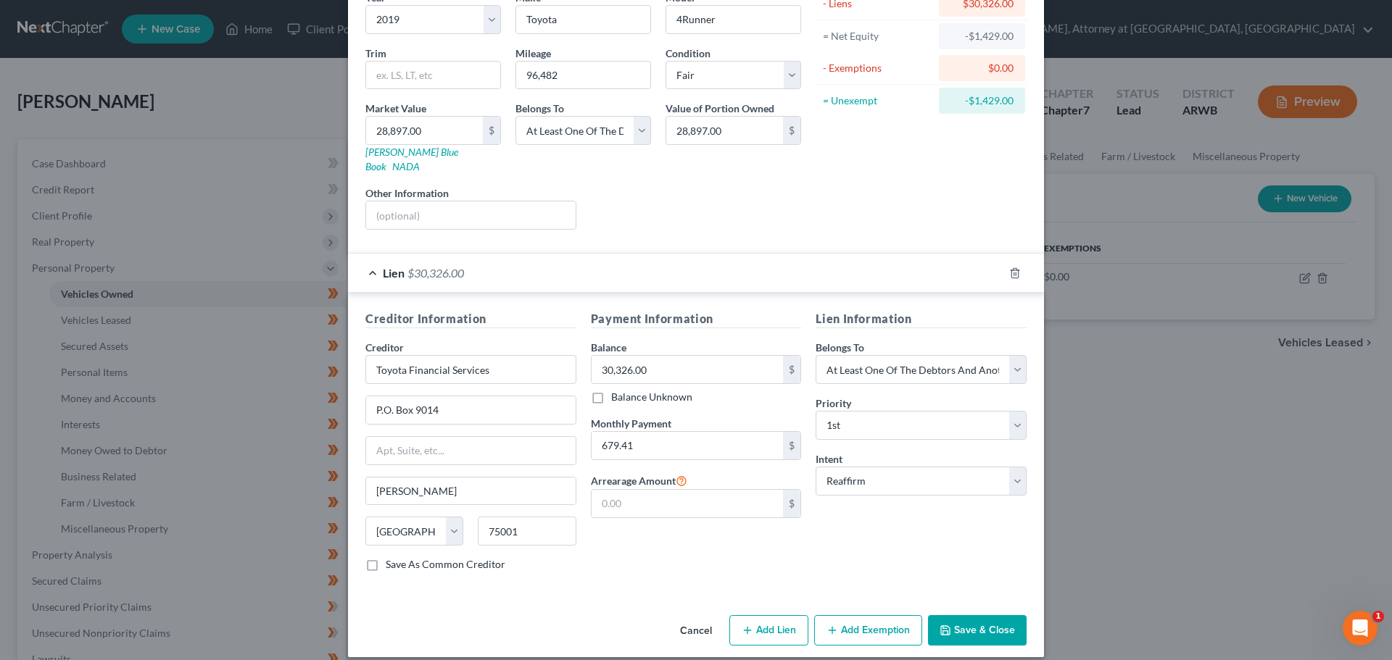
click at [986, 615] on button "Save & Close" at bounding box center [977, 630] width 99 height 30
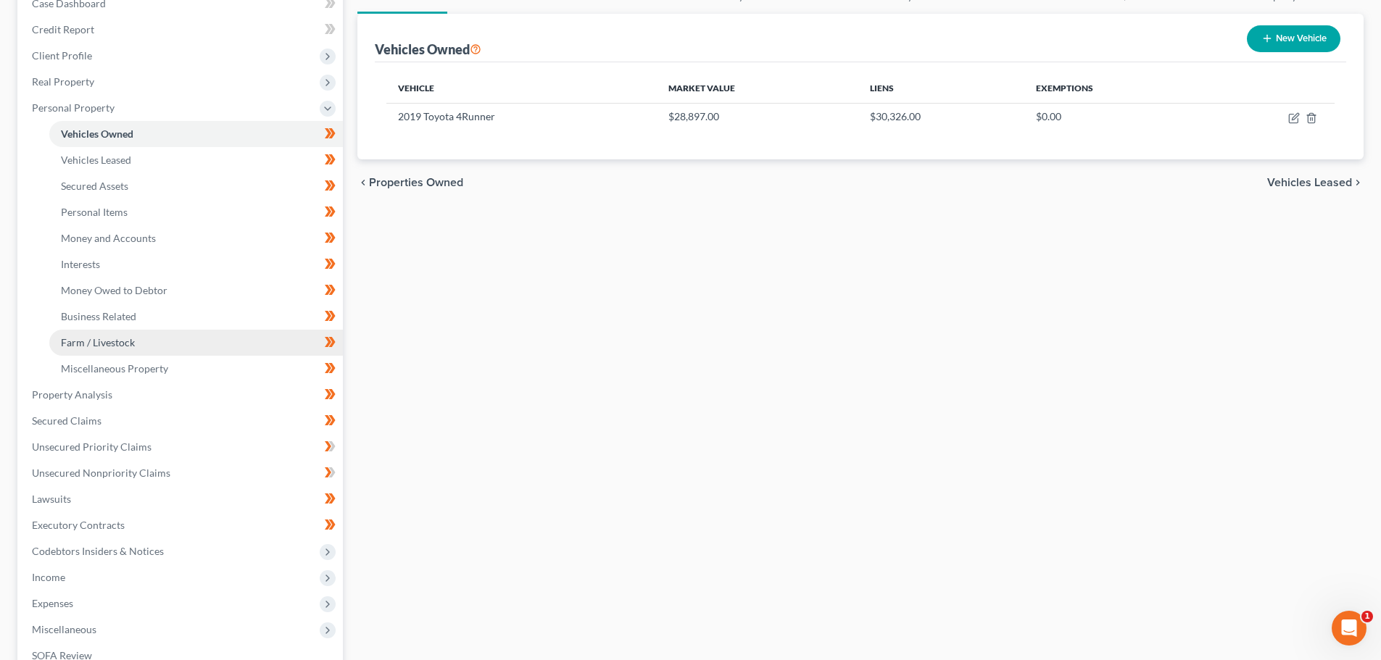
scroll to position [217, 0]
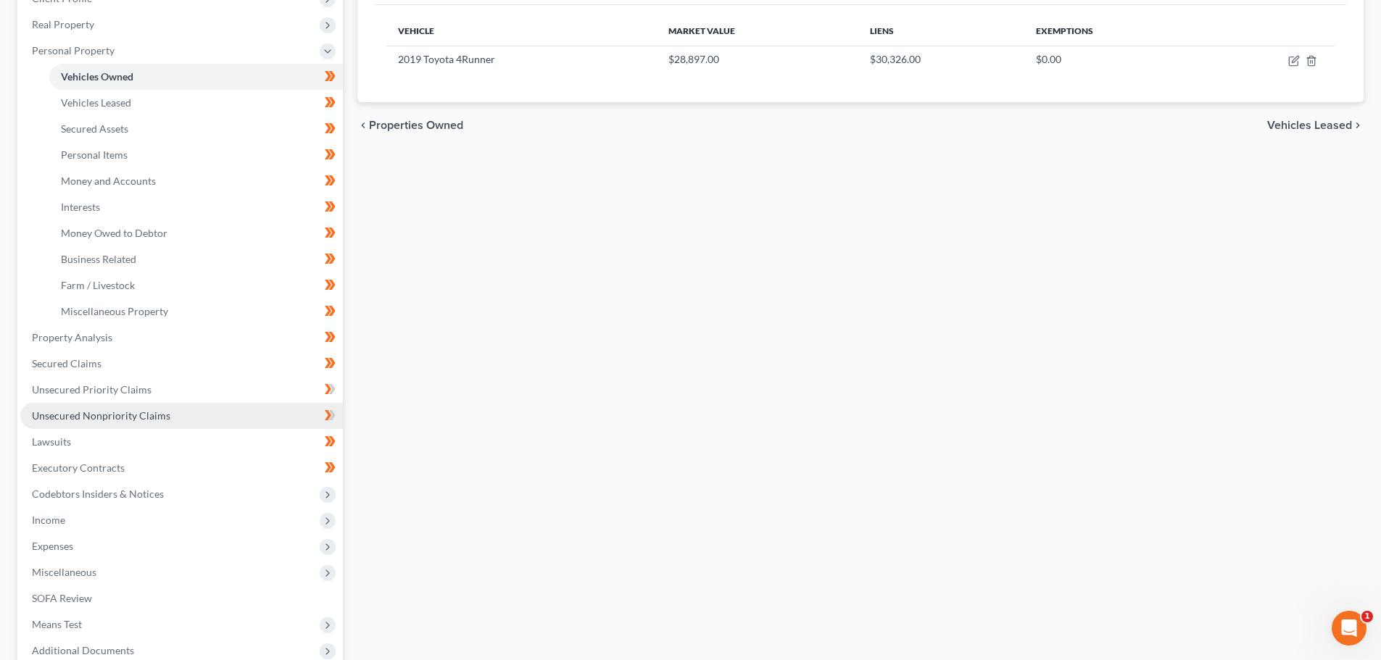
click at [97, 412] on span "Unsecured Nonpriority Claims" at bounding box center [101, 416] width 138 height 12
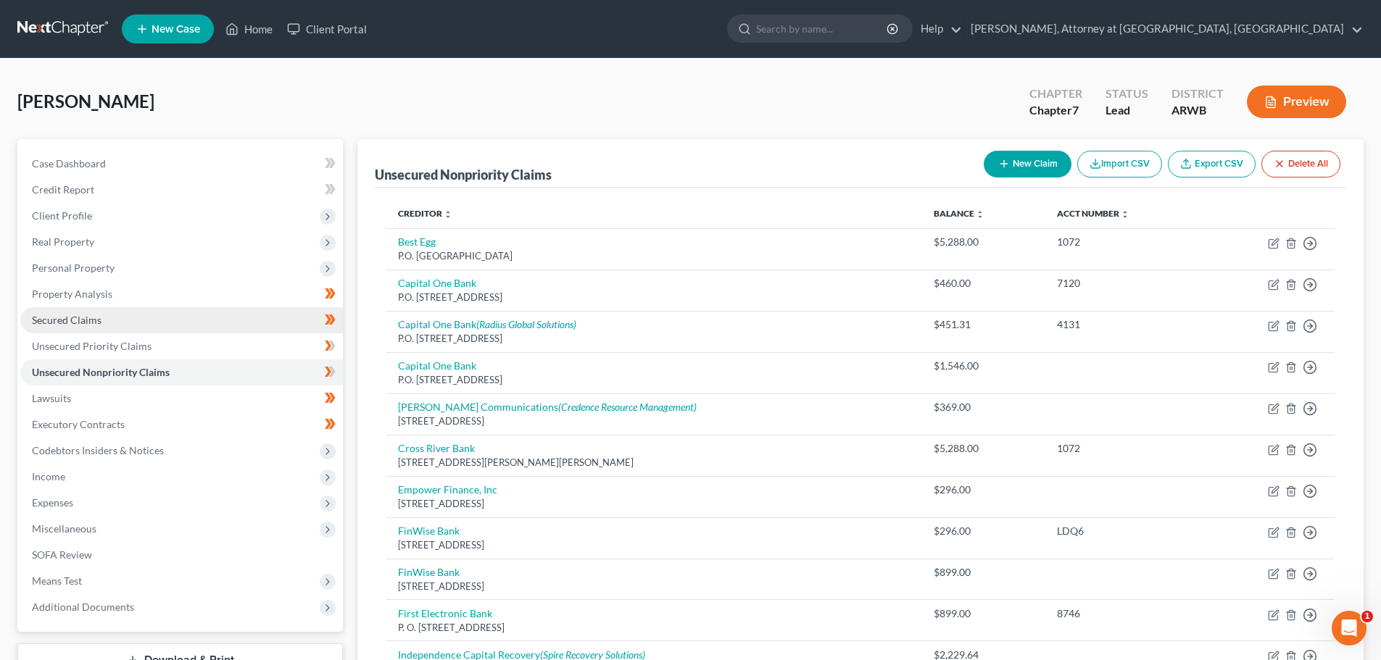
click at [71, 315] on span "Secured Claims" at bounding box center [67, 320] width 70 height 12
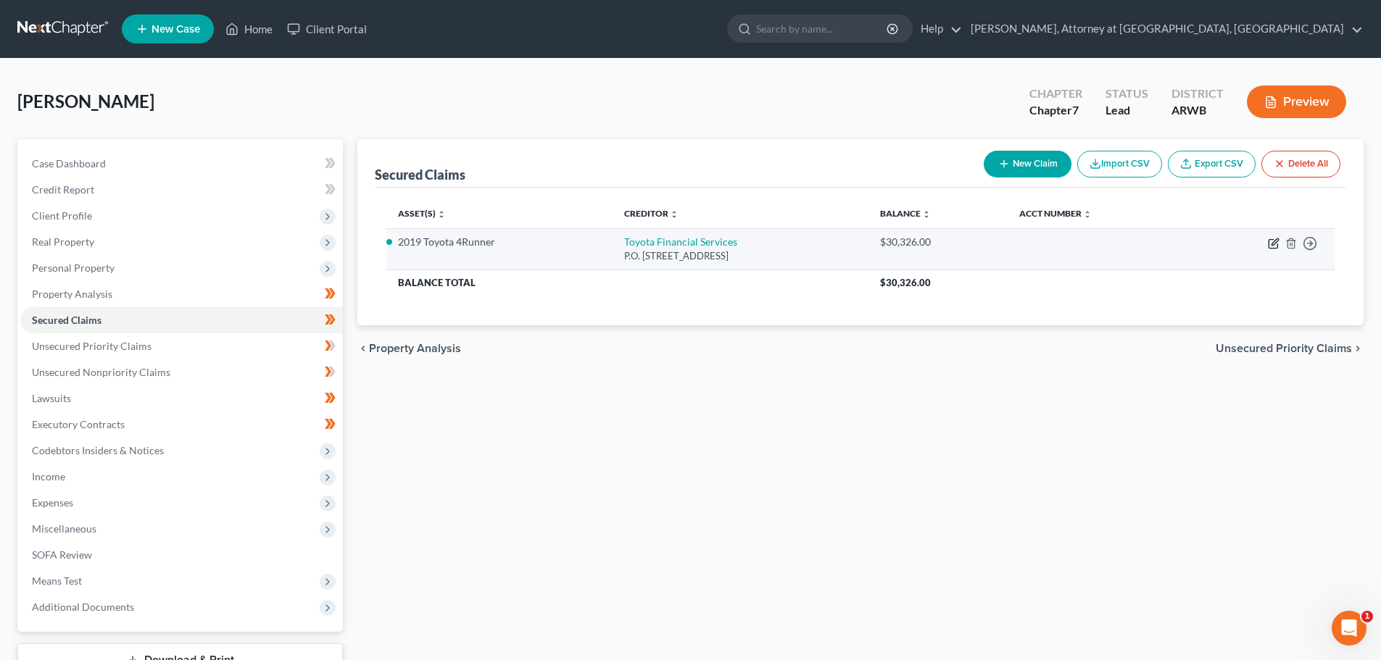
click at [1272, 241] on icon "button" at bounding box center [1274, 244] width 12 height 12
select select "45"
select select "2"
select select "3"
select select "0"
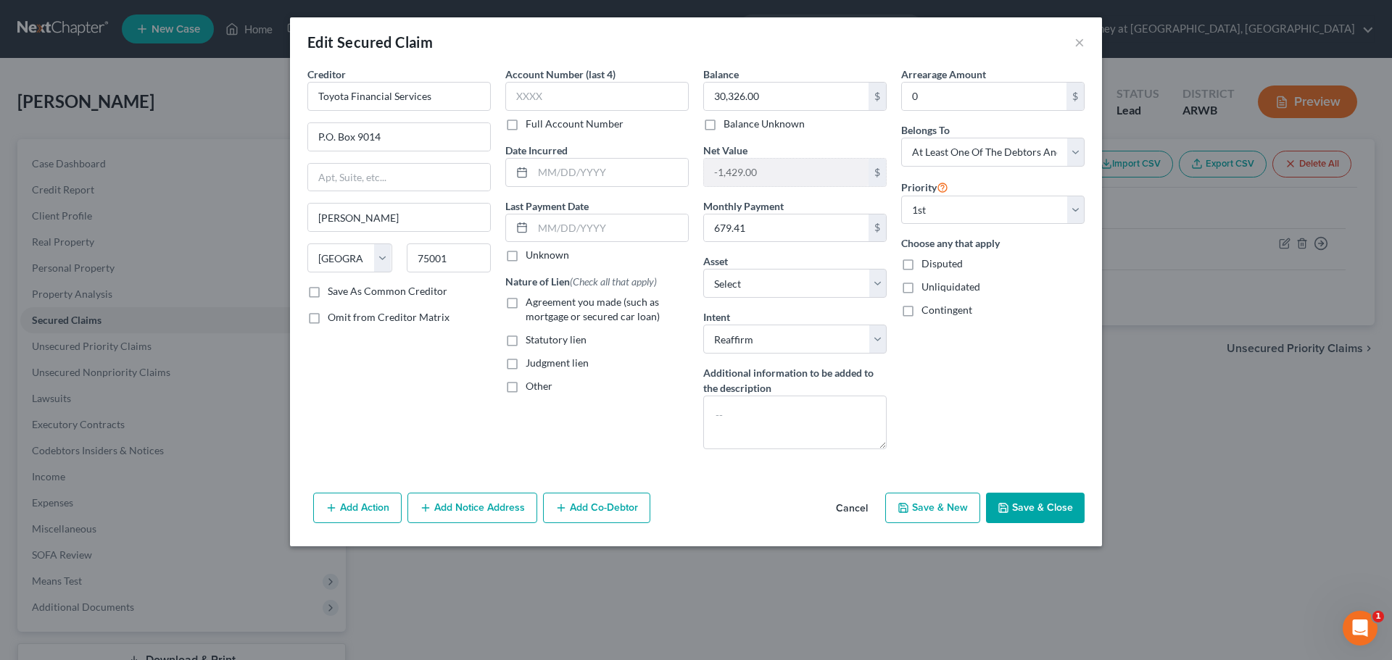
click at [526, 304] on label "Agreement you made (such as mortgage or secured car loan)" at bounding box center [607, 309] width 163 height 29
click at [531, 304] on input "Agreement you made (such as mortgage or secured car loan)" at bounding box center [535, 299] width 9 height 9
checkbox input "true"
click at [729, 405] on textarea at bounding box center [794, 423] width 183 height 54
click at [859, 415] on textarea "Vehicle is titled and loan is in the name of [PERSON_NAME]" at bounding box center [794, 423] width 183 height 54
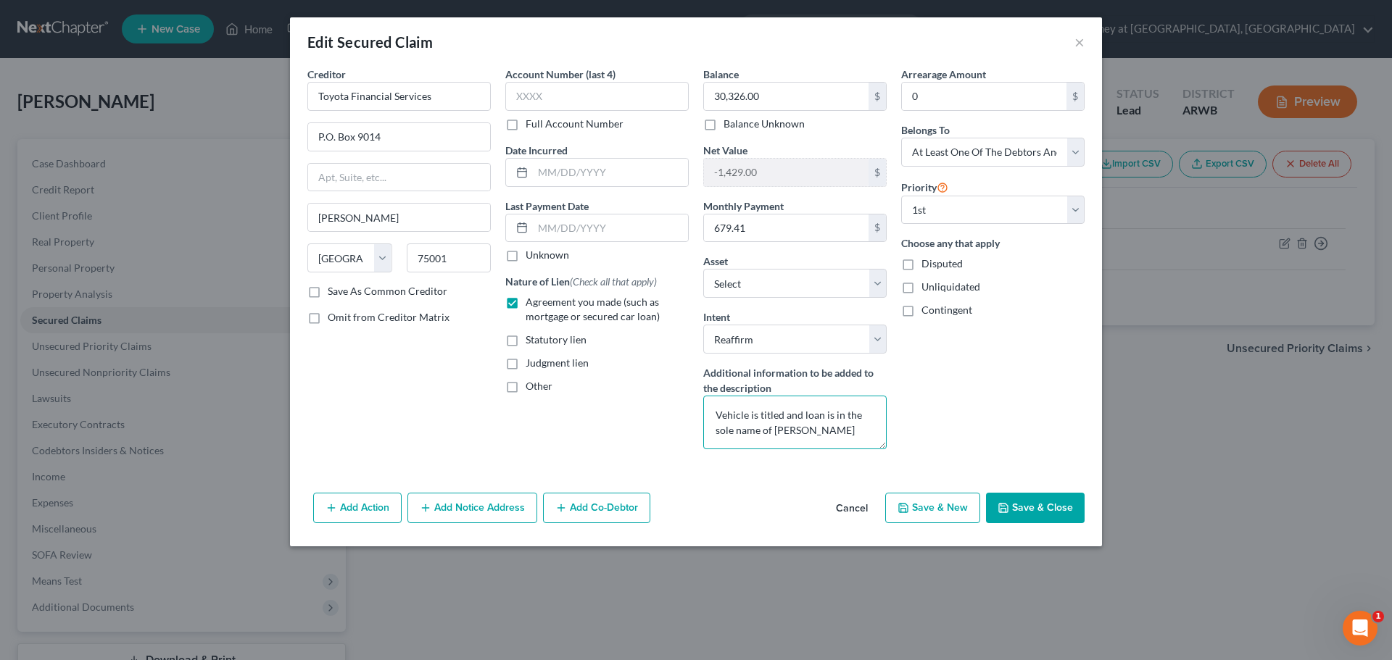
drag, startPoint x: 829, startPoint y: 428, endPoint x: 826, endPoint y: 476, distance: 47.9
click at [828, 465] on div "Creditor * Toyota Financial Services P.O. [GEOGRAPHIC_DATA] [US_STATE] AK AR AZ…" at bounding box center [696, 277] width 812 height 420
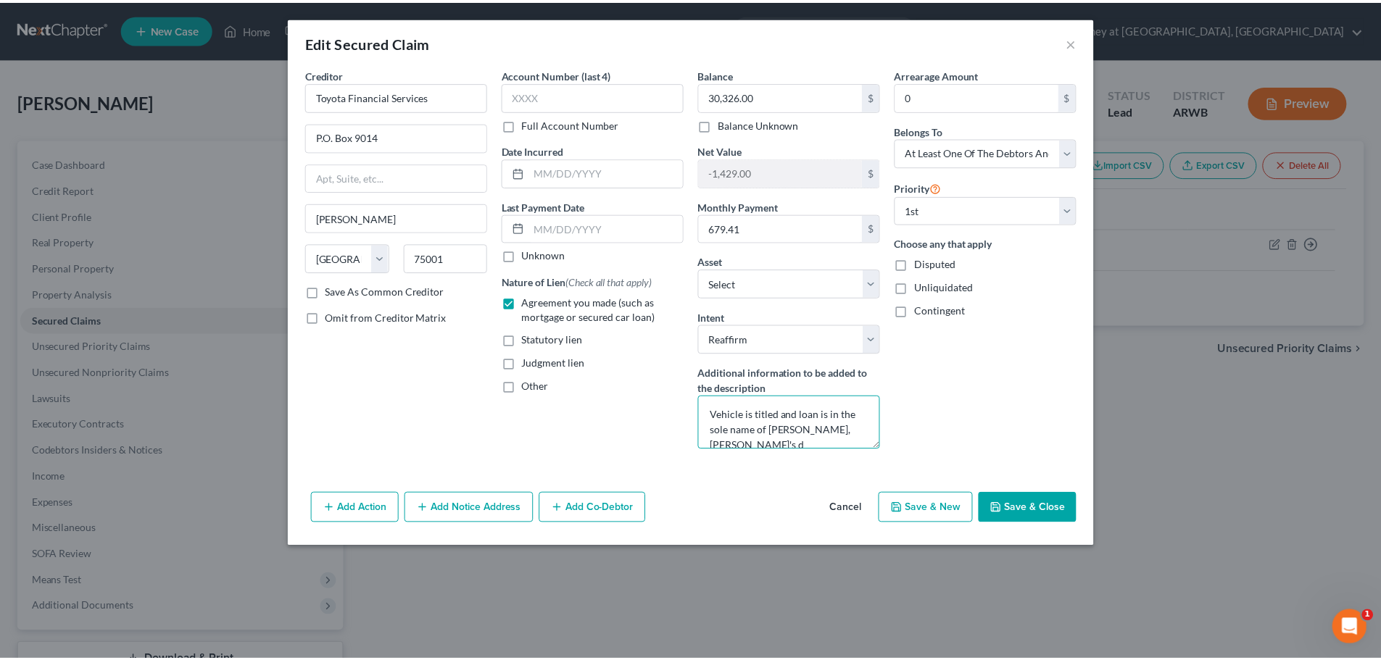
scroll to position [3, 0]
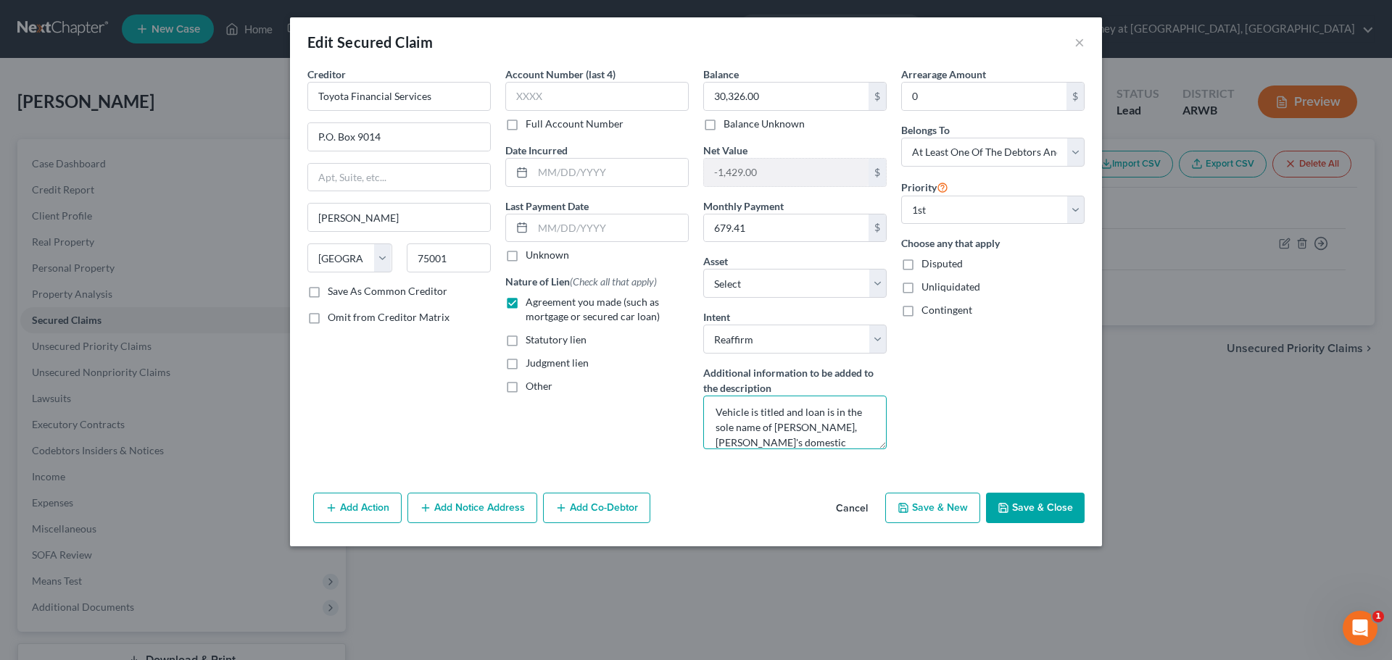
type textarea "Vehicle is titled and loan is in the sole name of [PERSON_NAME], [PERSON_NAME]'…"
click at [1037, 499] on button "Save & Close" at bounding box center [1035, 508] width 99 height 30
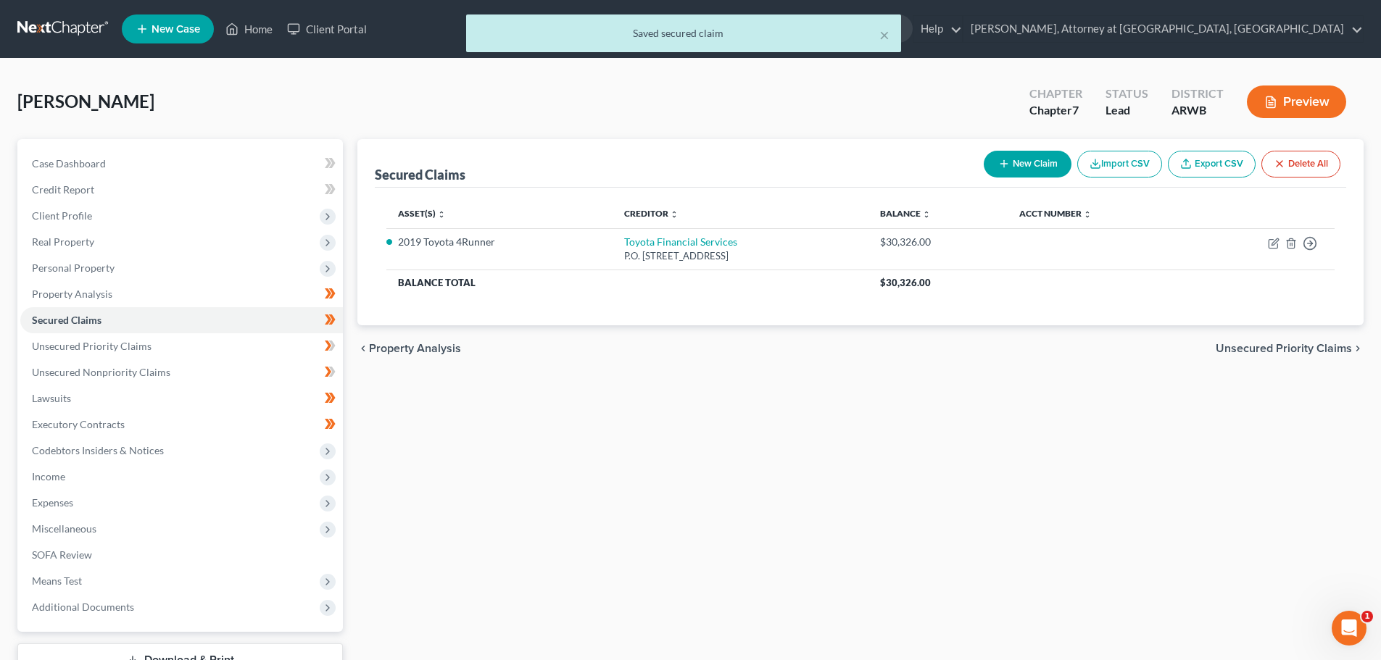
click at [1293, 96] on button "Preview" at bounding box center [1296, 102] width 99 height 33
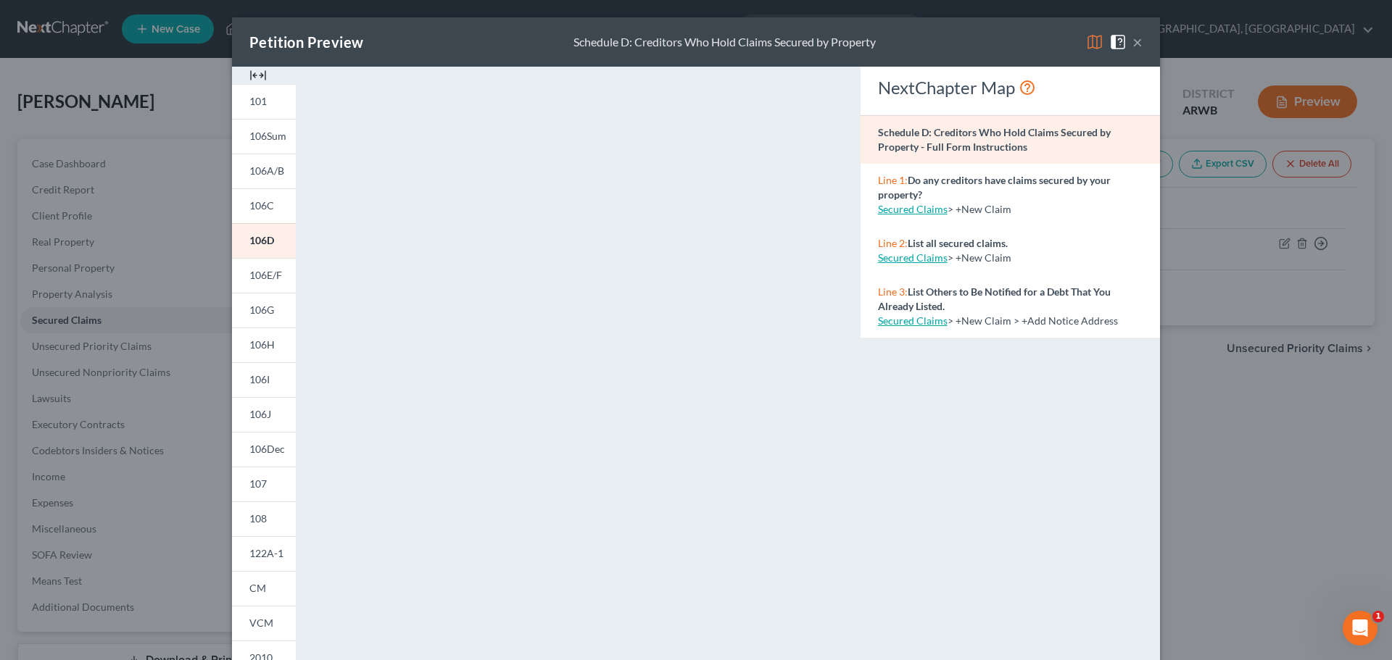
click at [1087, 38] on img at bounding box center [1094, 41] width 17 height 17
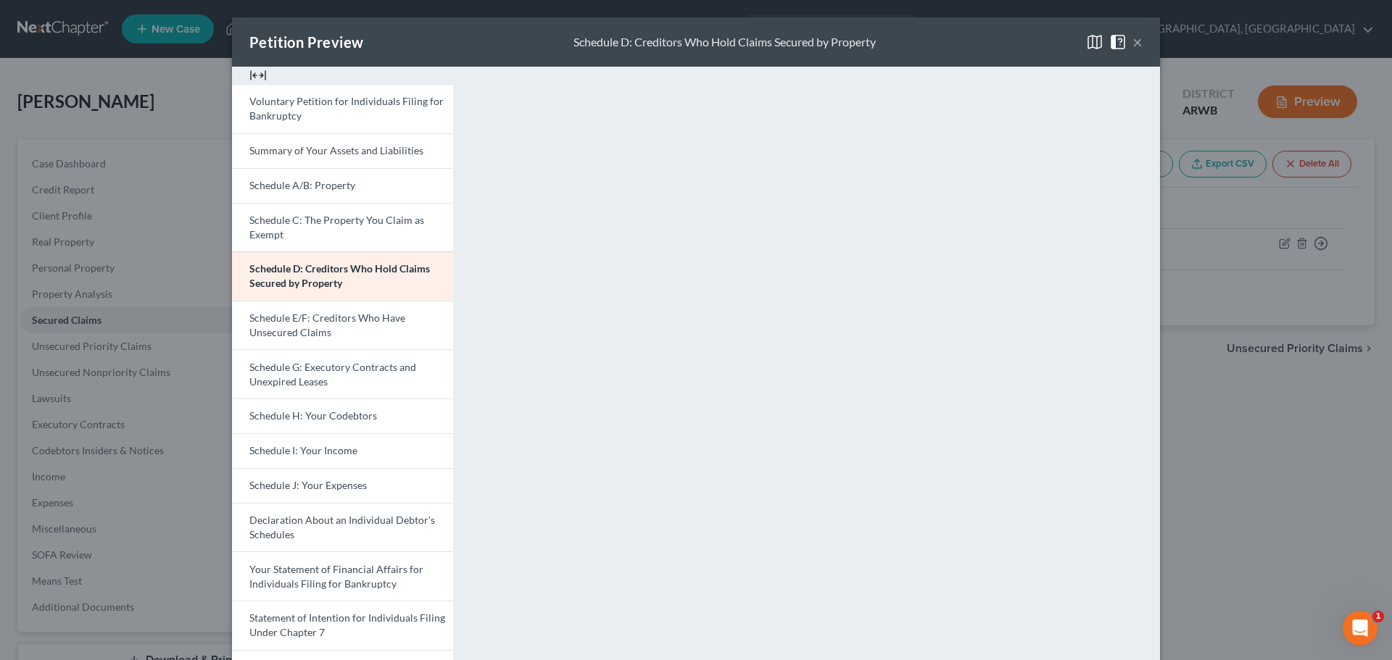
click at [1134, 36] on button "×" at bounding box center [1137, 41] width 10 height 17
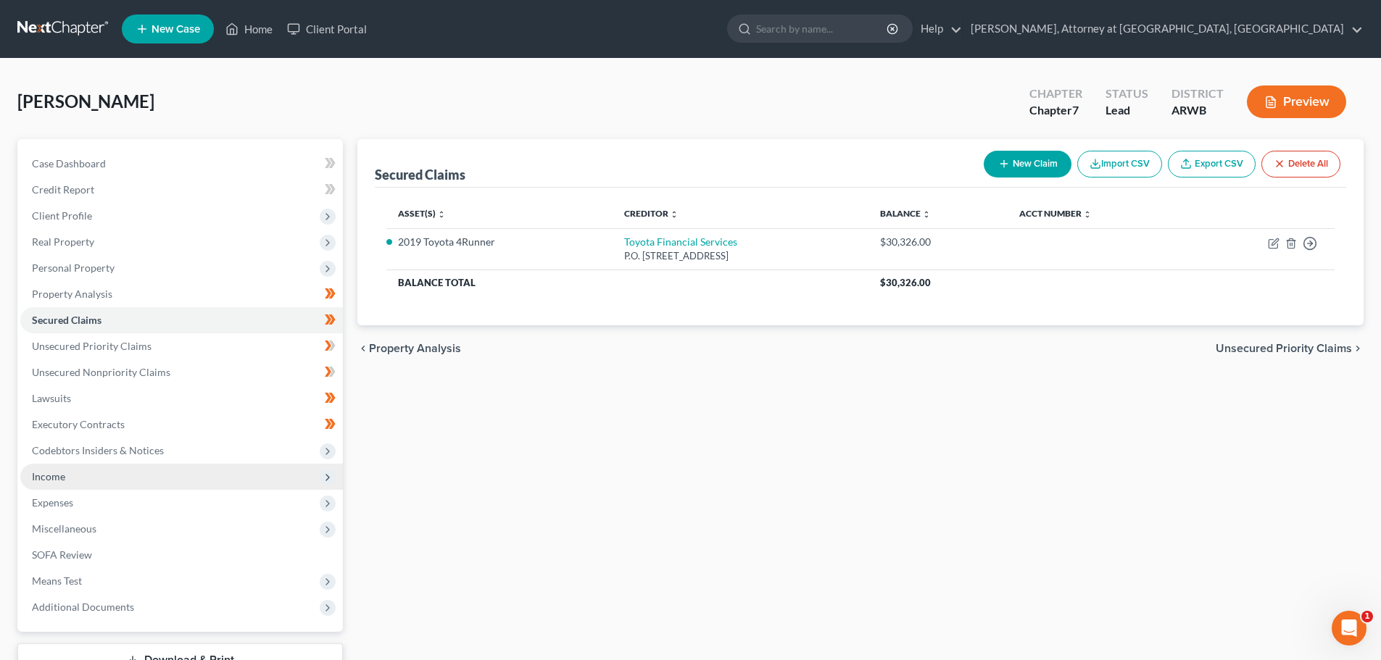
scroll to position [110, 0]
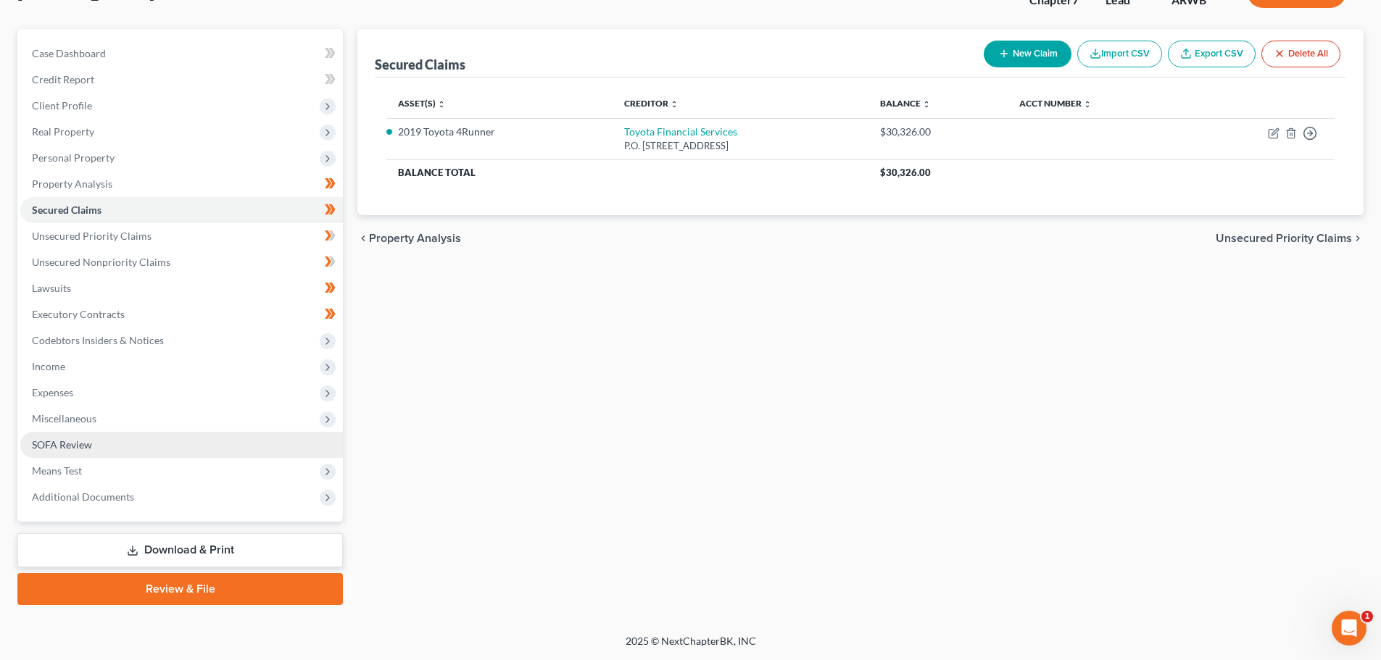
click at [67, 441] on span "SOFA Review" at bounding box center [62, 445] width 60 height 12
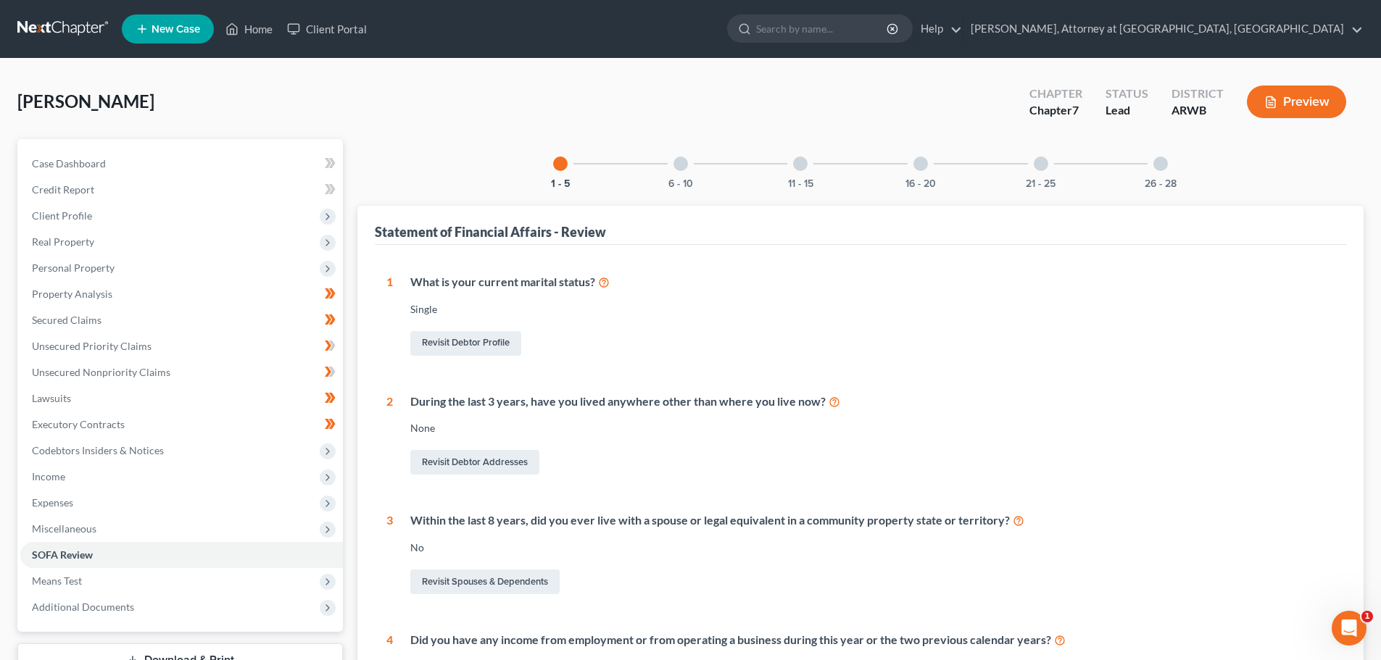
click at [923, 158] on div at bounding box center [920, 164] width 14 height 14
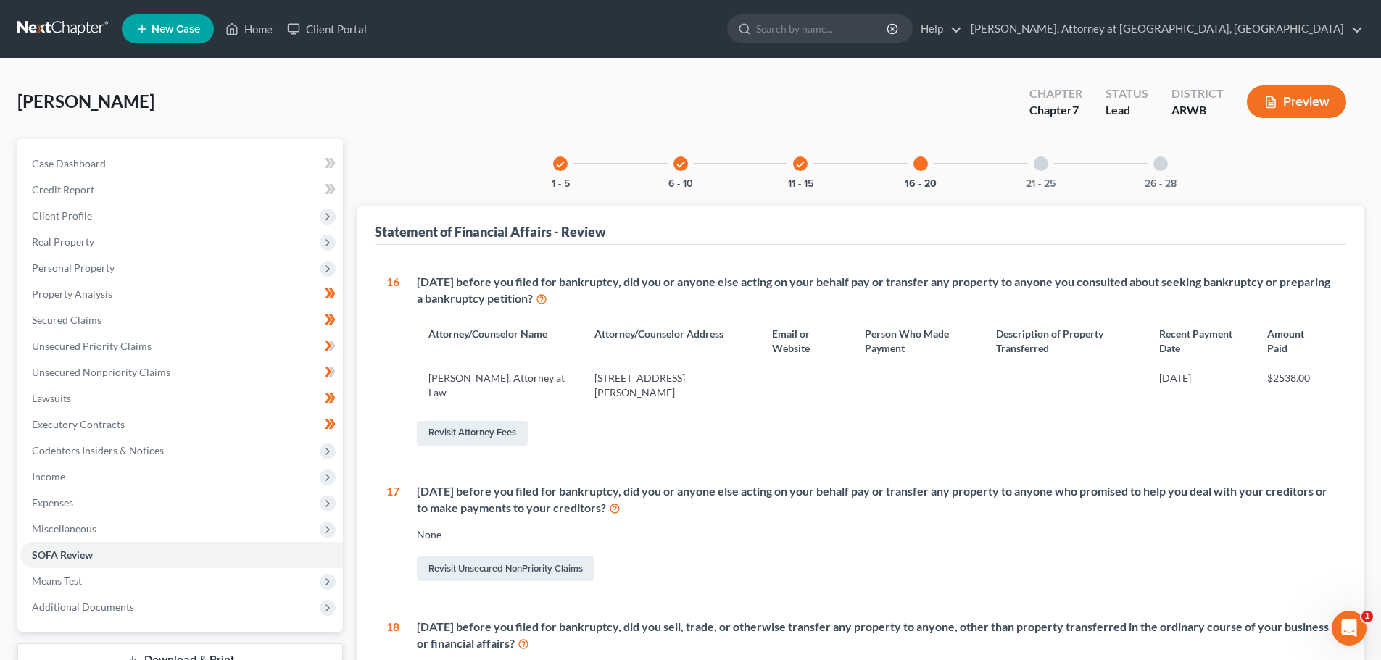
click at [801, 161] on icon "check" at bounding box center [800, 164] width 10 height 10
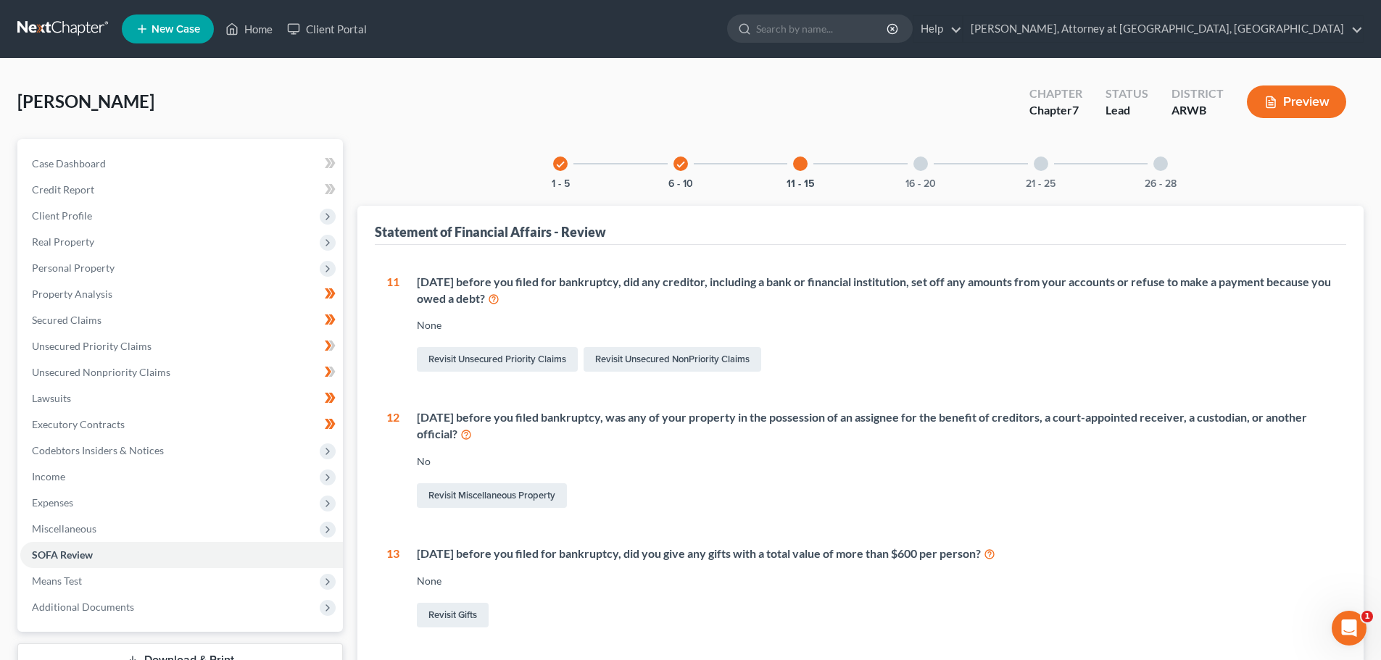
click at [801, 161] on div at bounding box center [800, 164] width 14 height 14
click at [917, 159] on div at bounding box center [920, 164] width 14 height 14
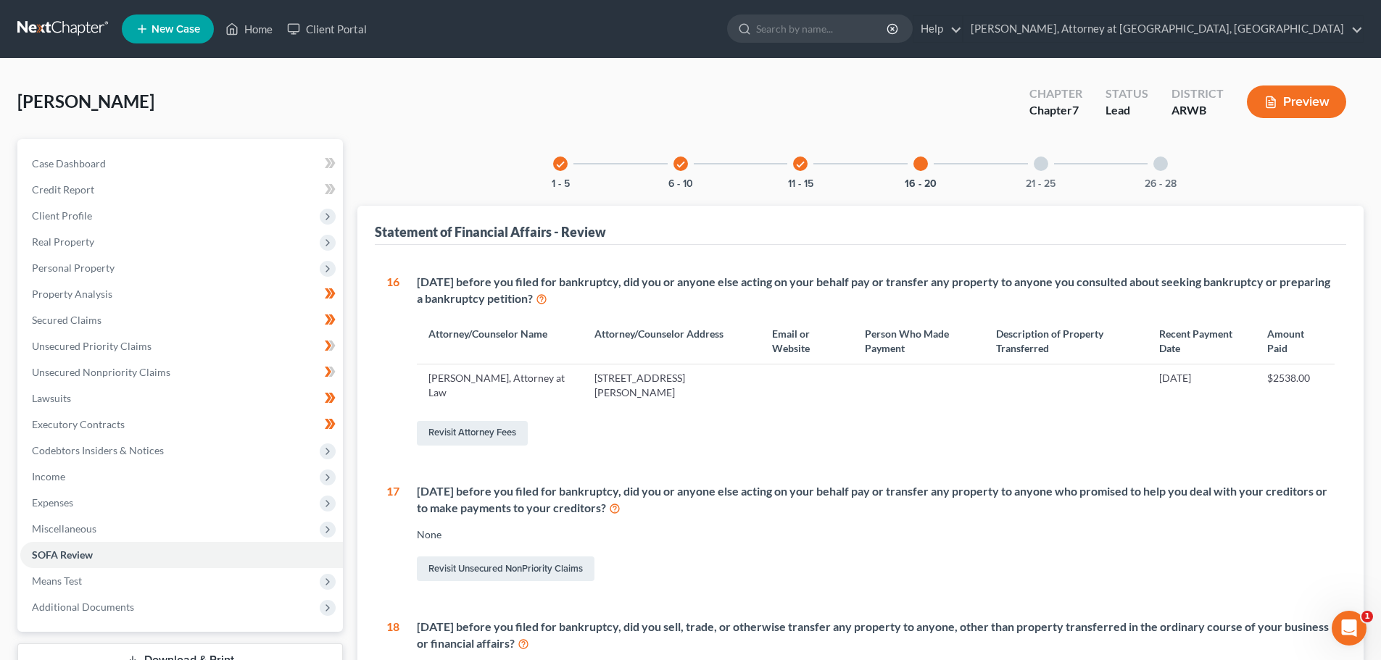
click at [1040, 161] on div at bounding box center [1041, 164] width 14 height 14
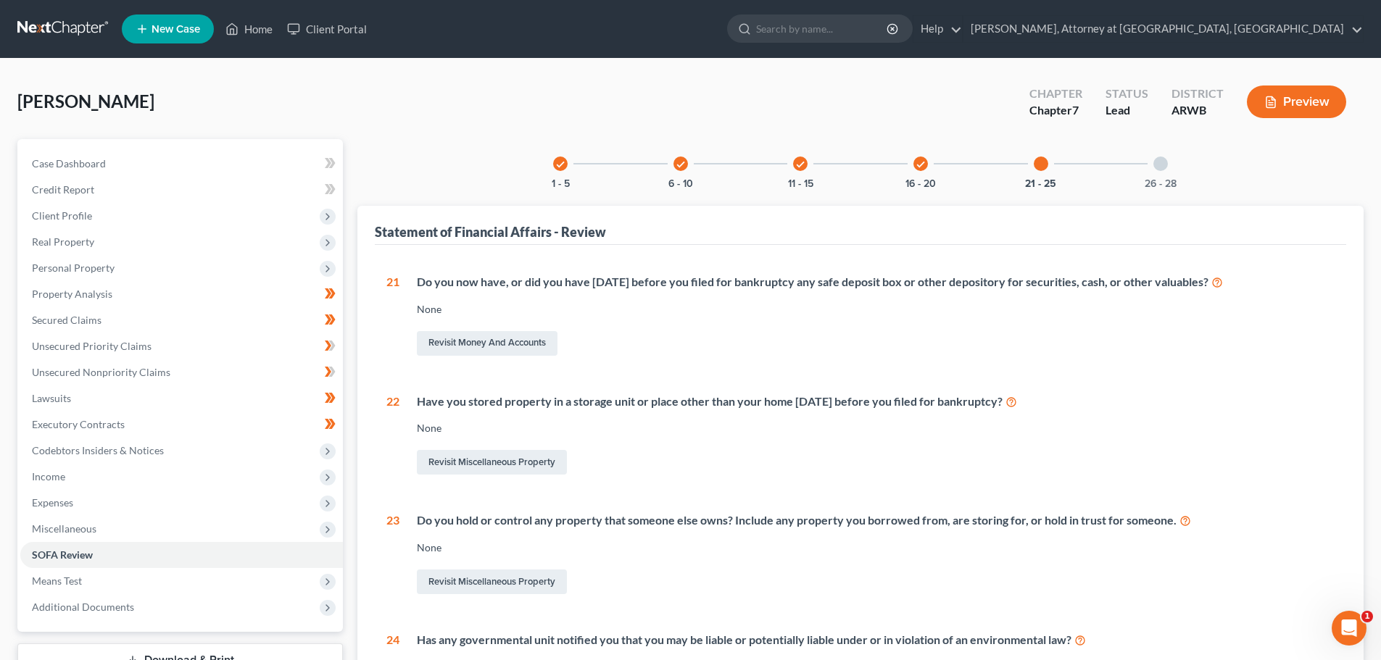
click at [683, 157] on div "check" at bounding box center [680, 164] width 14 height 14
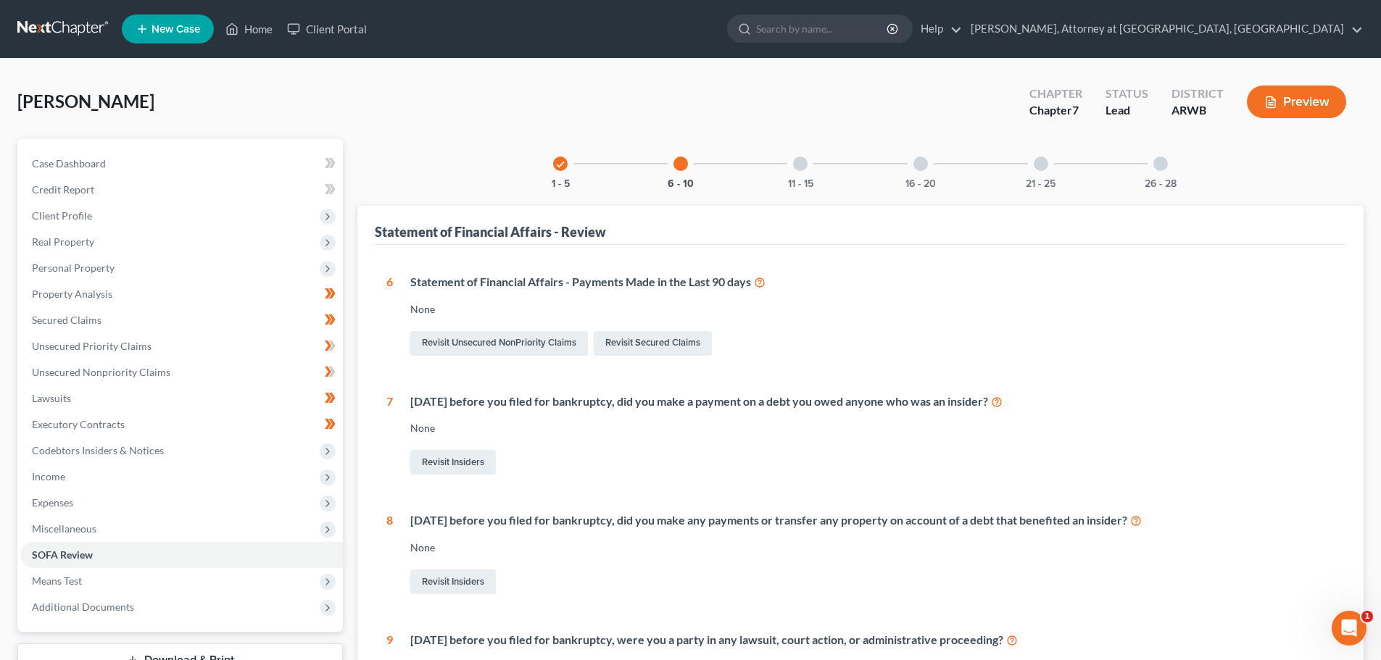
click at [795, 163] on div at bounding box center [800, 164] width 14 height 14
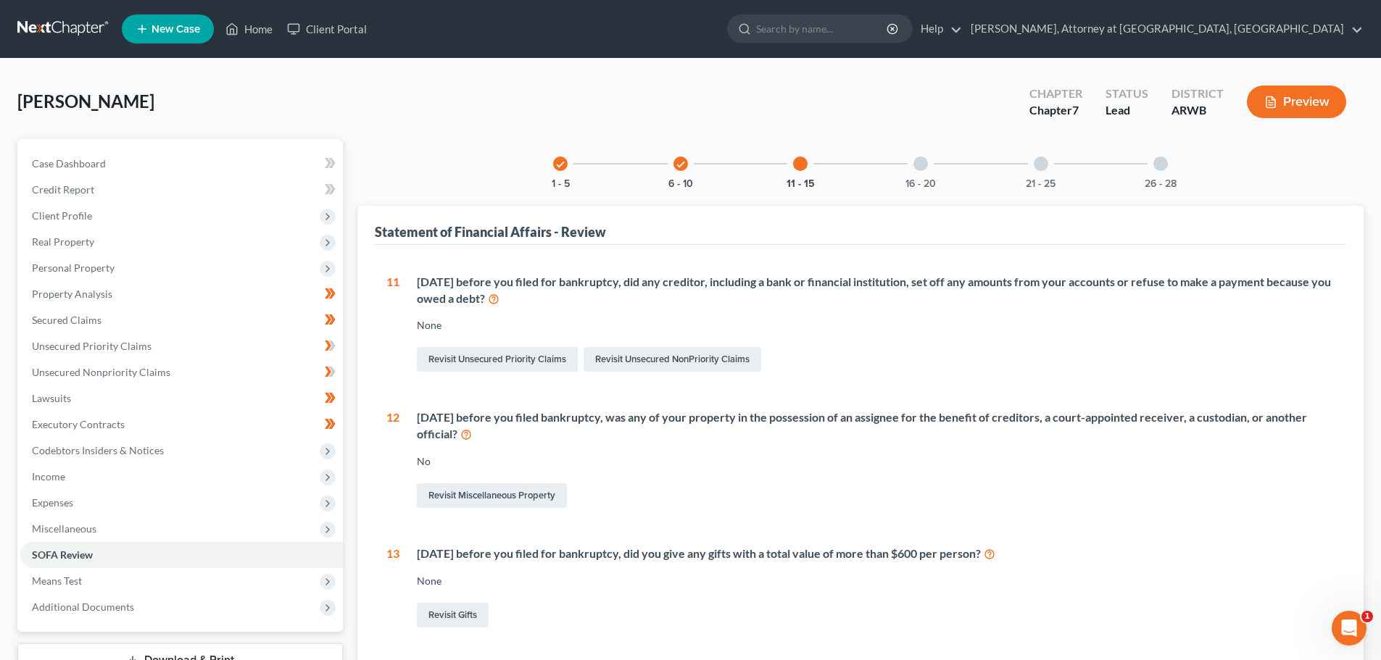
click at [925, 159] on div at bounding box center [920, 164] width 14 height 14
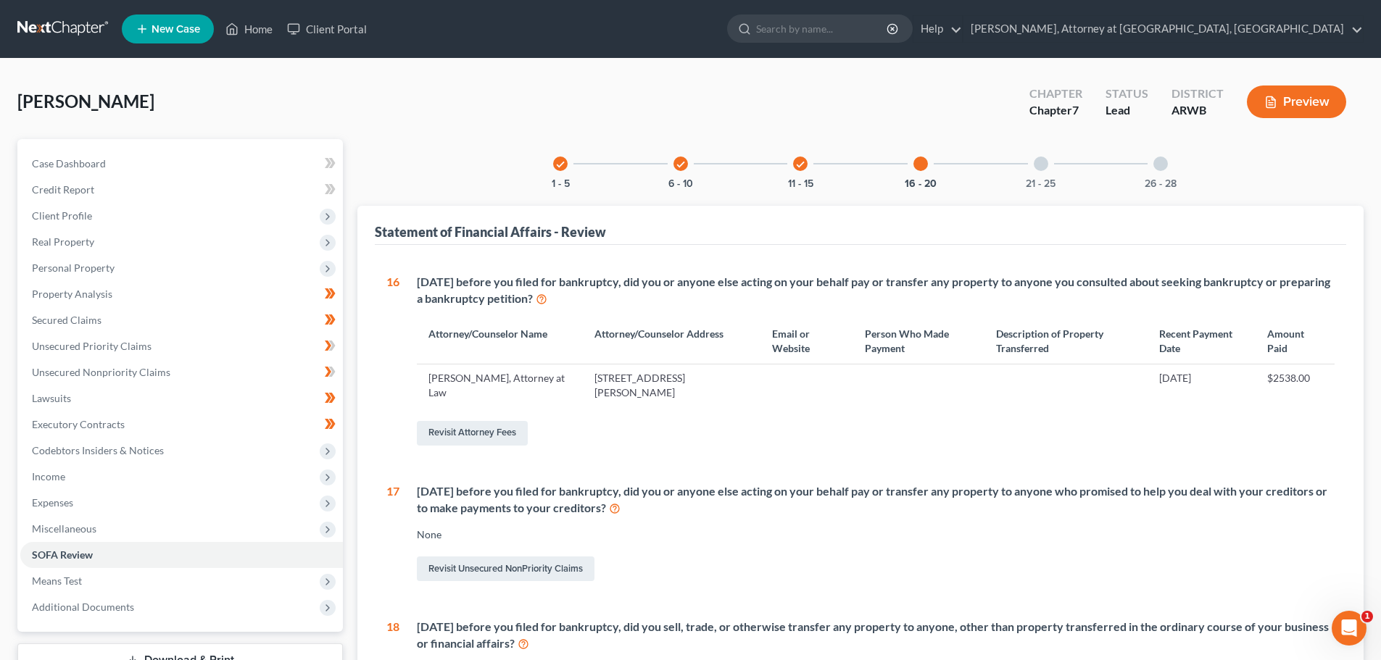
click at [1041, 165] on div at bounding box center [1041, 164] width 14 height 14
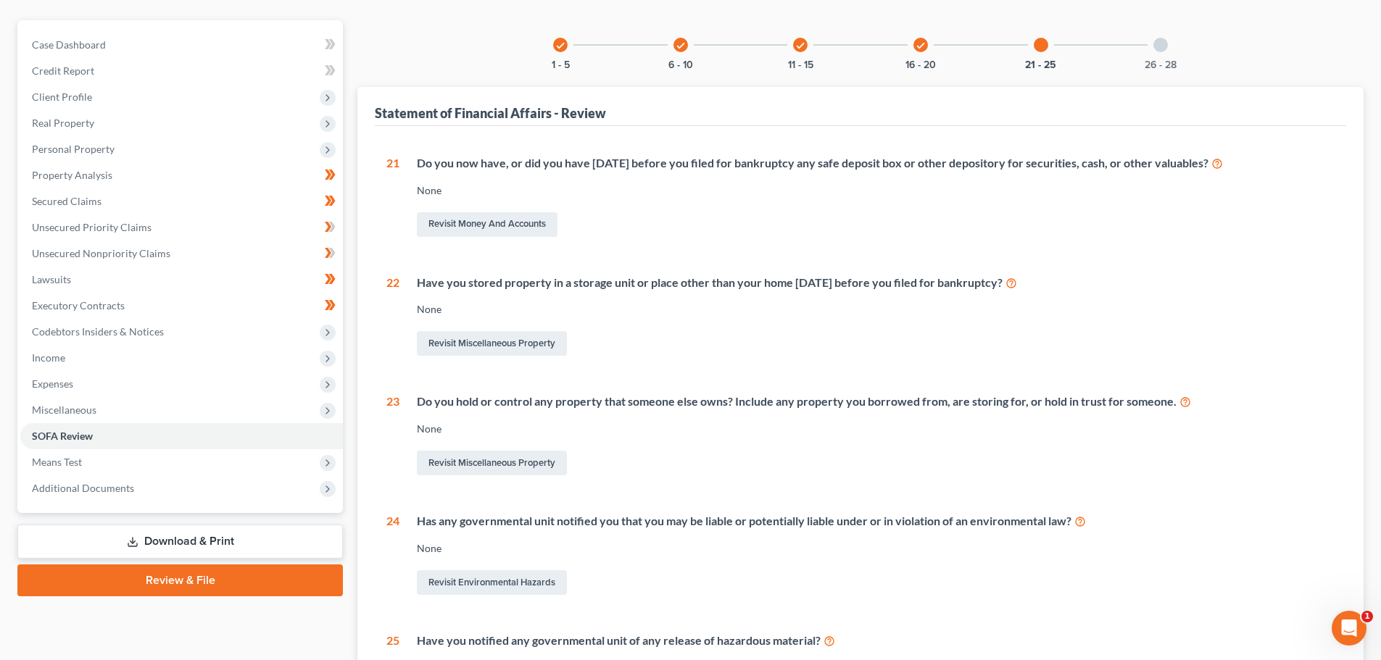
scroll to position [145, 0]
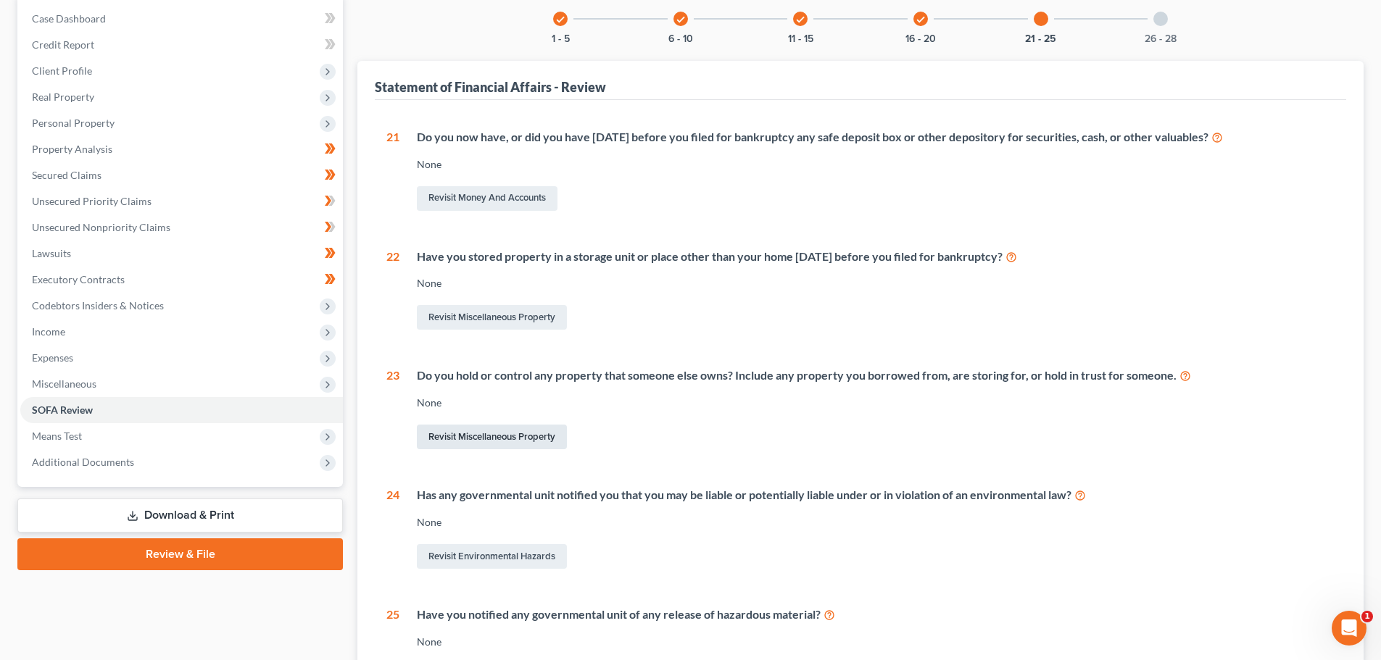
click at [475, 440] on link "Revisit Miscellaneous Property" at bounding box center [492, 437] width 150 height 25
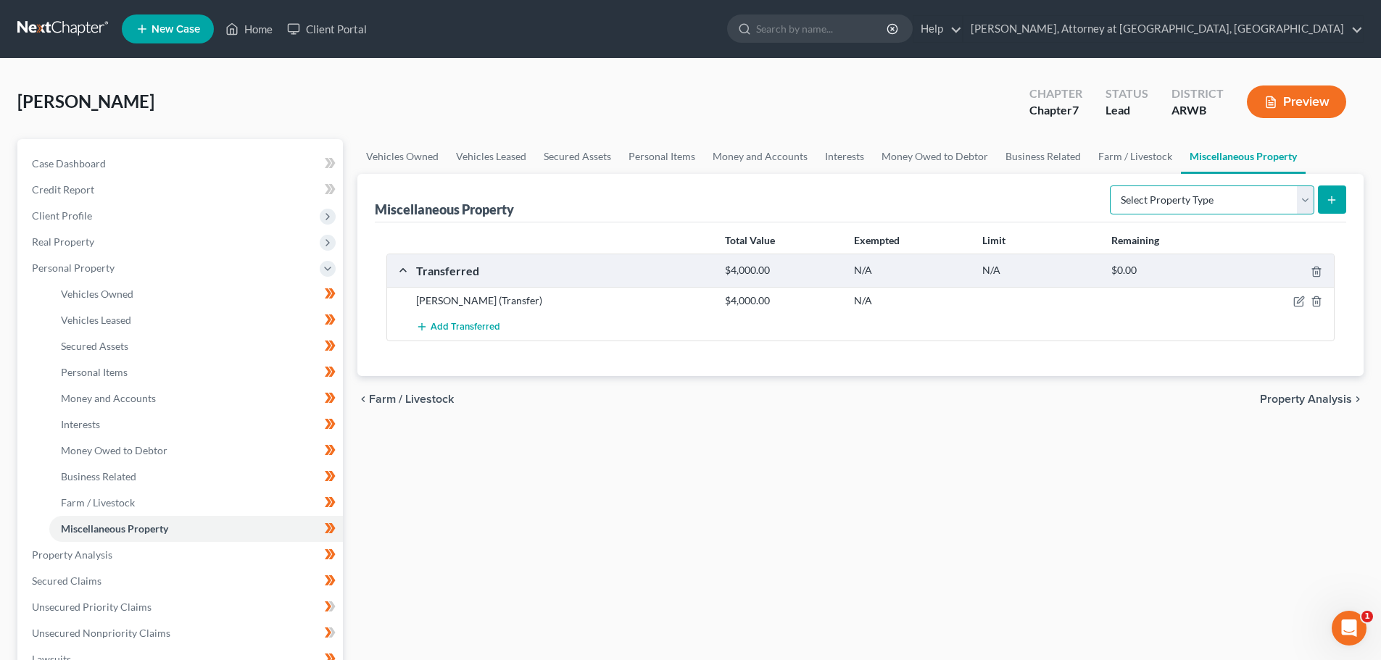
click at [1306, 201] on select "Select Property Type Assigned for Creditor Benefit [DATE] Holding for Another N…" at bounding box center [1212, 200] width 204 height 29
select select "holding_for_another"
click at [1110, 186] on select "Select Property Type Assigned for Creditor Benefit [DATE] Holding for Another N…" at bounding box center [1212, 200] width 204 height 29
click at [1334, 191] on button "submit" at bounding box center [1332, 200] width 28 height 28
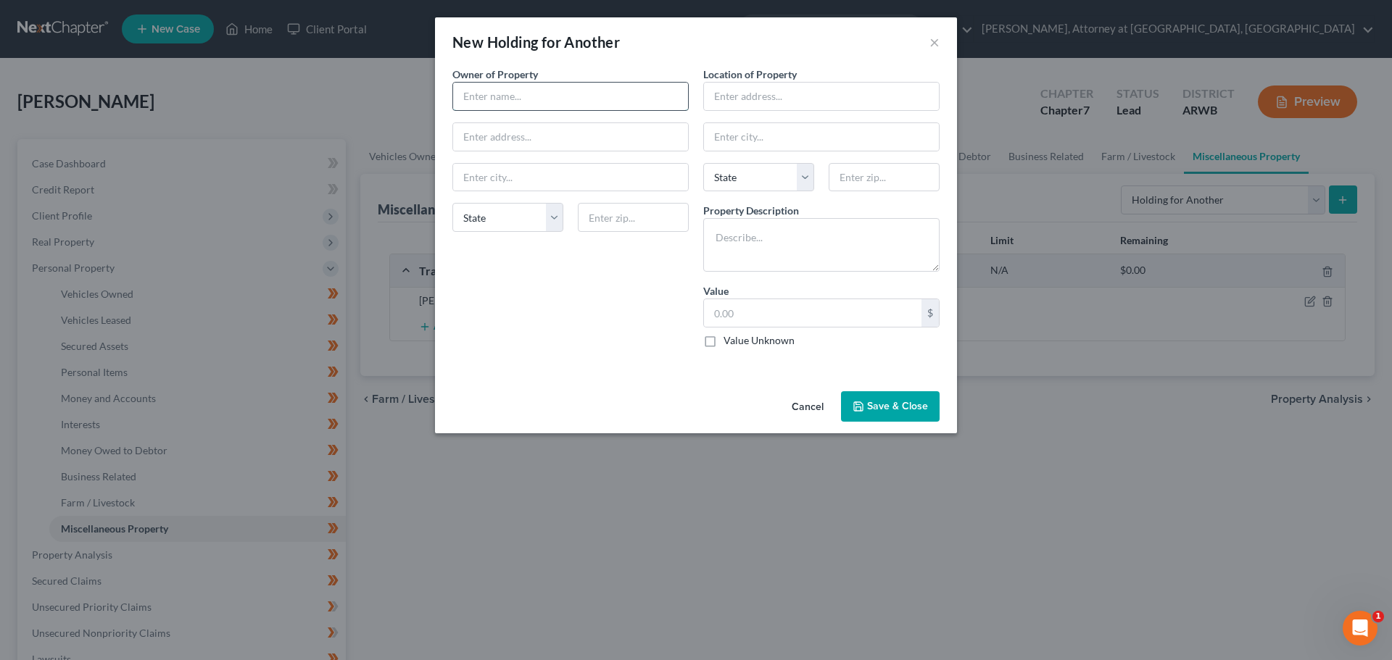
click at [548, 94] on input "text" at bounding box center [570, 97] width 235 height 28
type input "[PERSON_NAME]"
type input "[STREET_ADDRESS][PERSON_NAME]"
type input "Centerton"
select select "2"
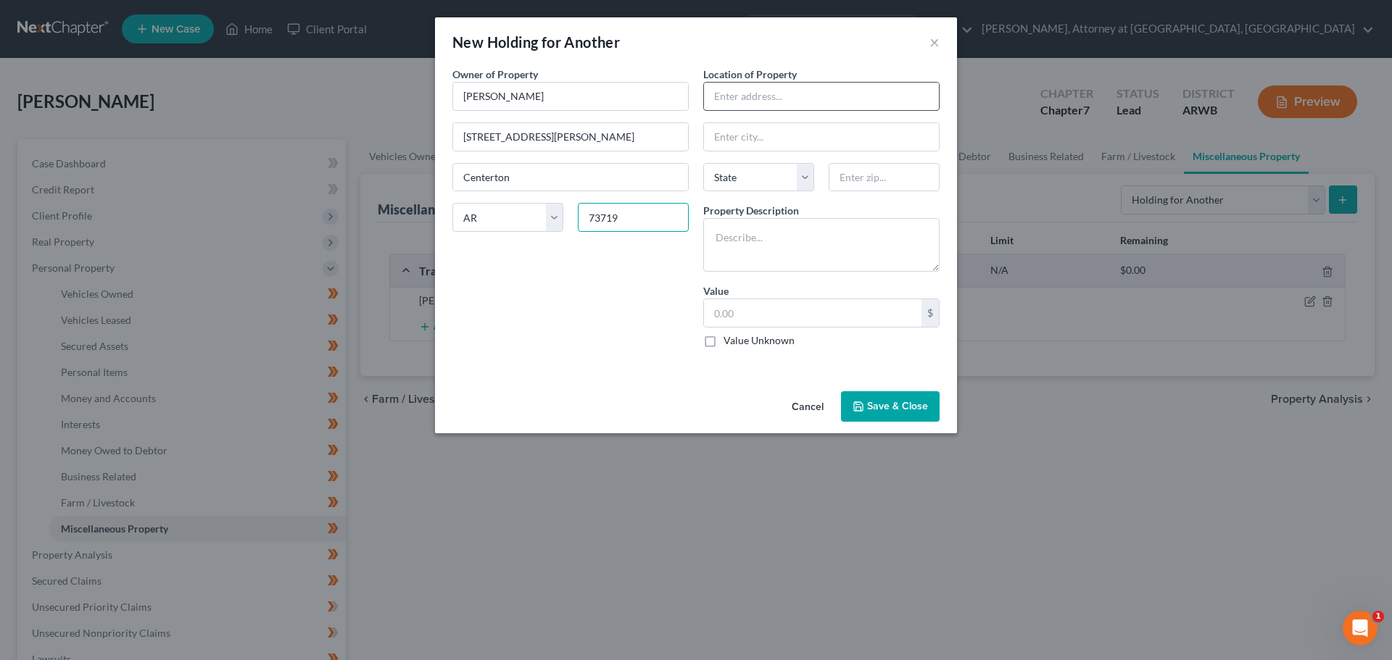
type input "73719"
click at [736, 102] on input "text" at bounding box center [821, 97] width 235 height 28
type input "Amorita"
select select "37"
type input "[STREET_ADDRESS][PERSON_NAME]"
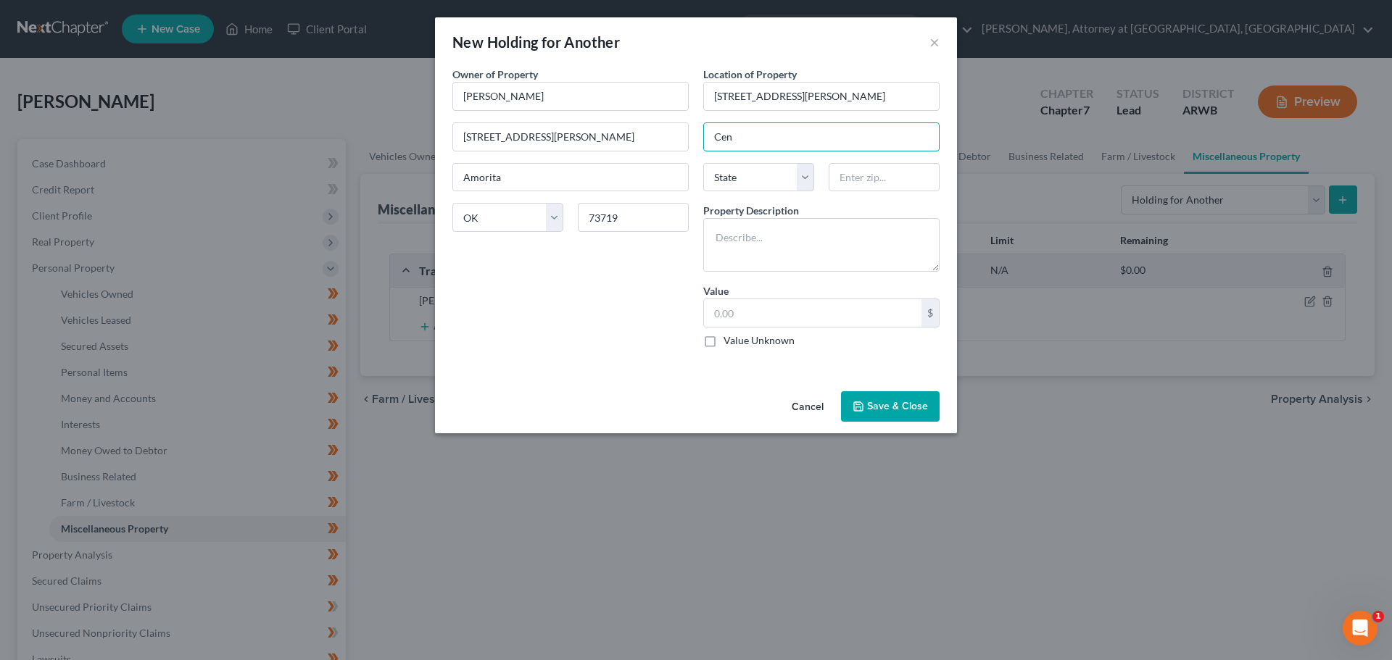
type input "Centerton"
select select "2"
type input "72719"
click at [724, 232] on textarea at bounding box center [821, 245] width 236 height 54
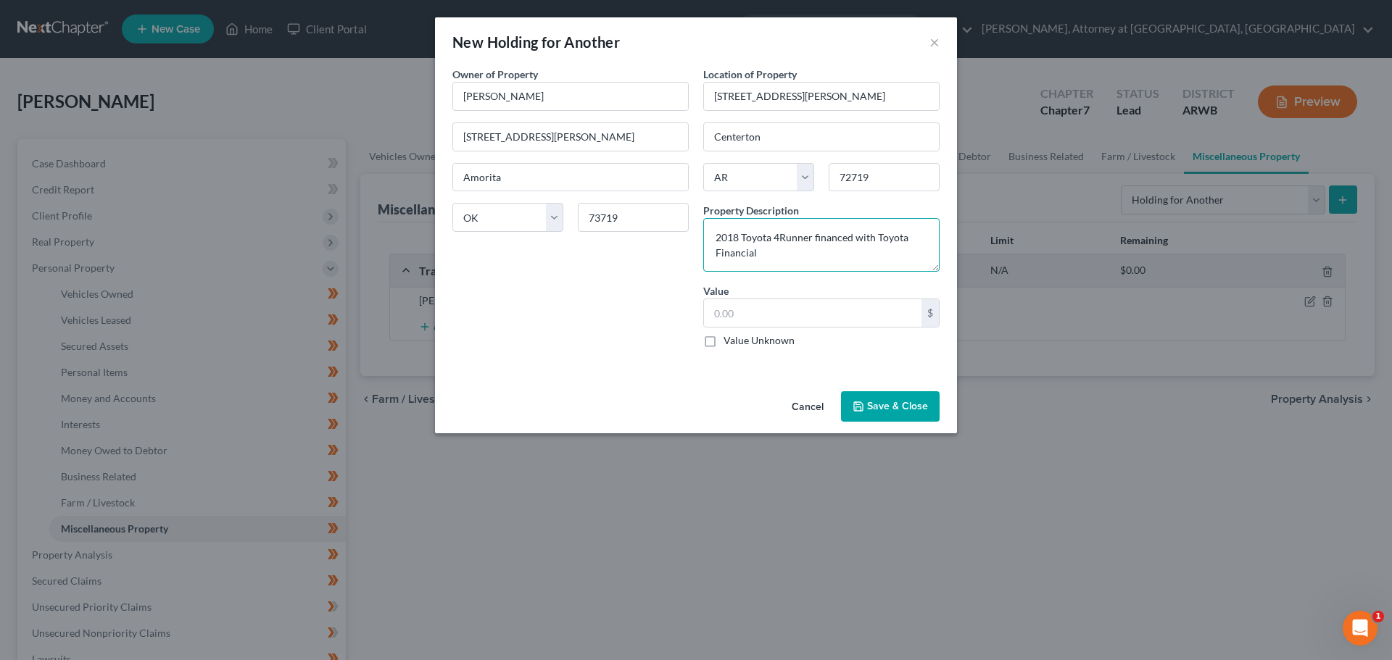
click at [810, 237] on textarea "2018 Toyota 4Runner financed with Toyota Financial" at bounding box center [821, 245] width 236 height 54
drag, startPoint x: 923, startPoint y: 253, endPoint x: 921, endPoint y: 267, distance: 13.9
click at [924, 253] on textarea "2018 Toyota 4Runner titled in the sole name of [PERSON_NAME] and financed with …" at bounding box center [821, 245] width 236 height 54
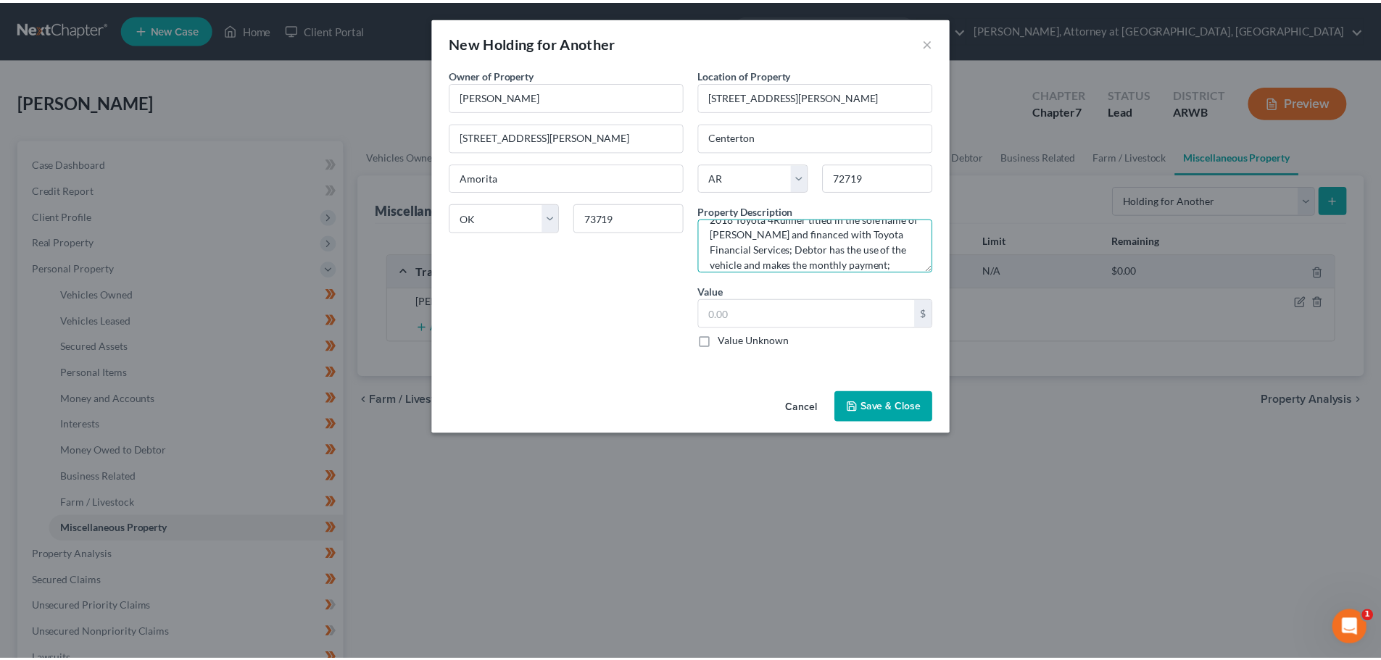
scroll to position [34, 0]
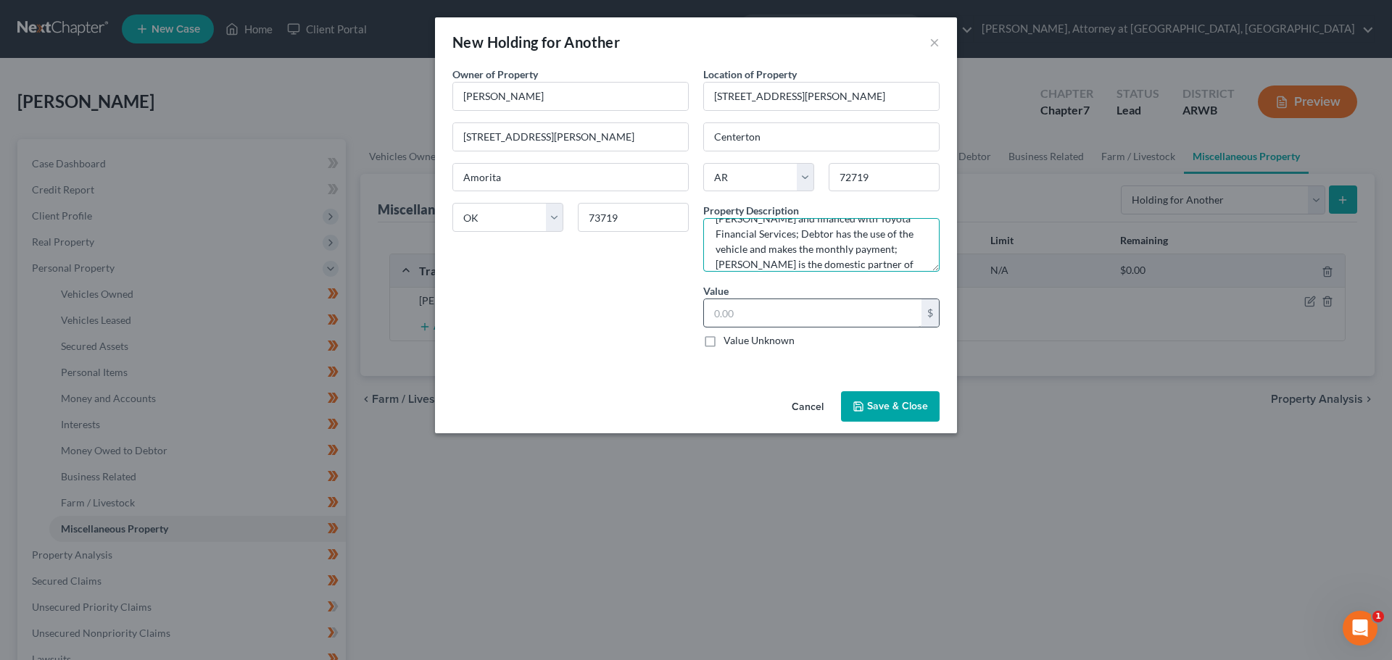
type textarea "2018 Toyota 4Runner titled in the sole name of [PERSON_NAME] and financed with …"
click at [739, 312] on input "text" at bounding box center [812, 313] width 217 height 28
click at [889, 406] on button "Save & Close" at bounding box center [890, 406] width 99 height 30
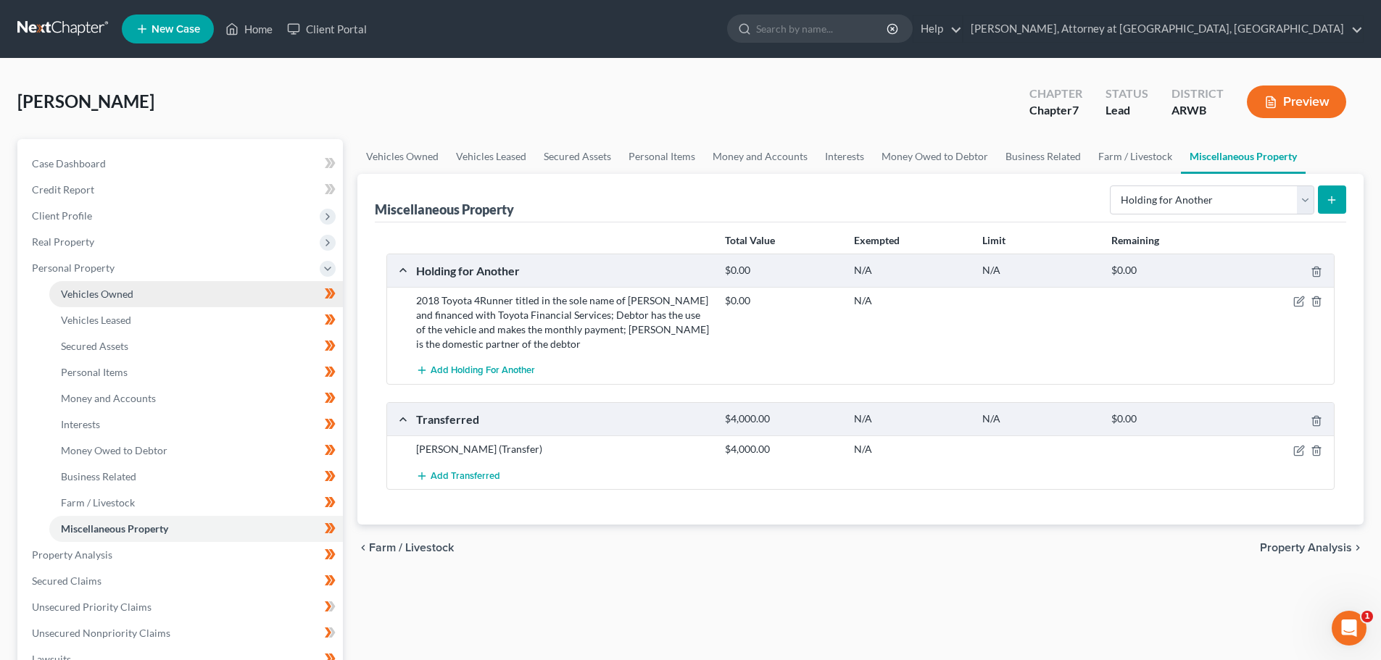
click at [107, 290] on span "Vehicles Owned" at bounding box center [97, 294] width 72 height 12
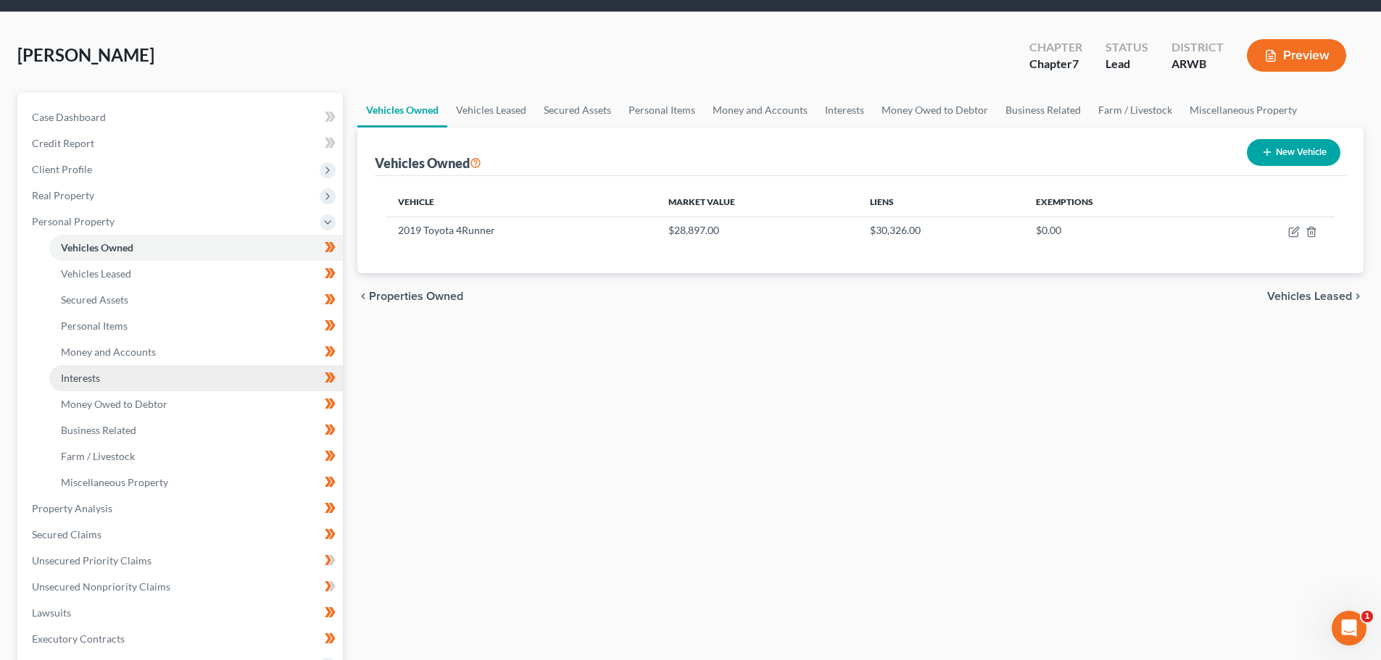
scroll to position [72, 0]
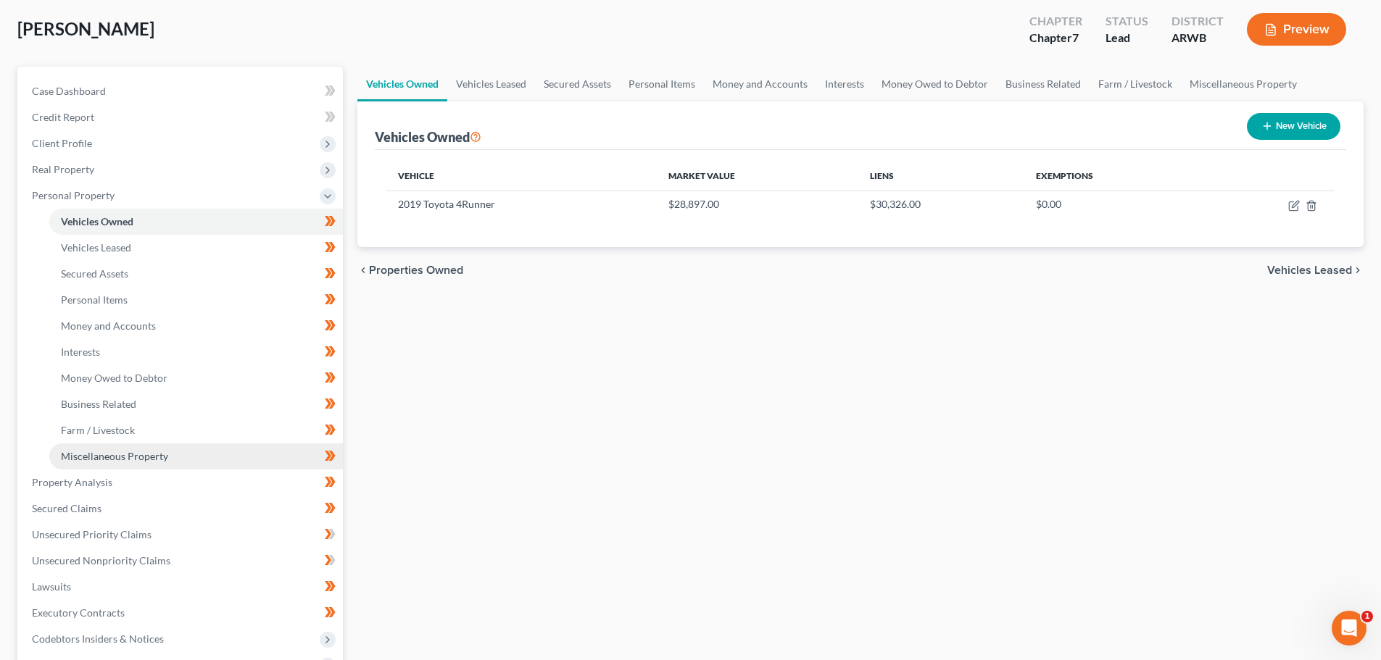
click at [142, 455] on span "Miscellaneous Property" at bounding box center [114, 456] width 107 height 12
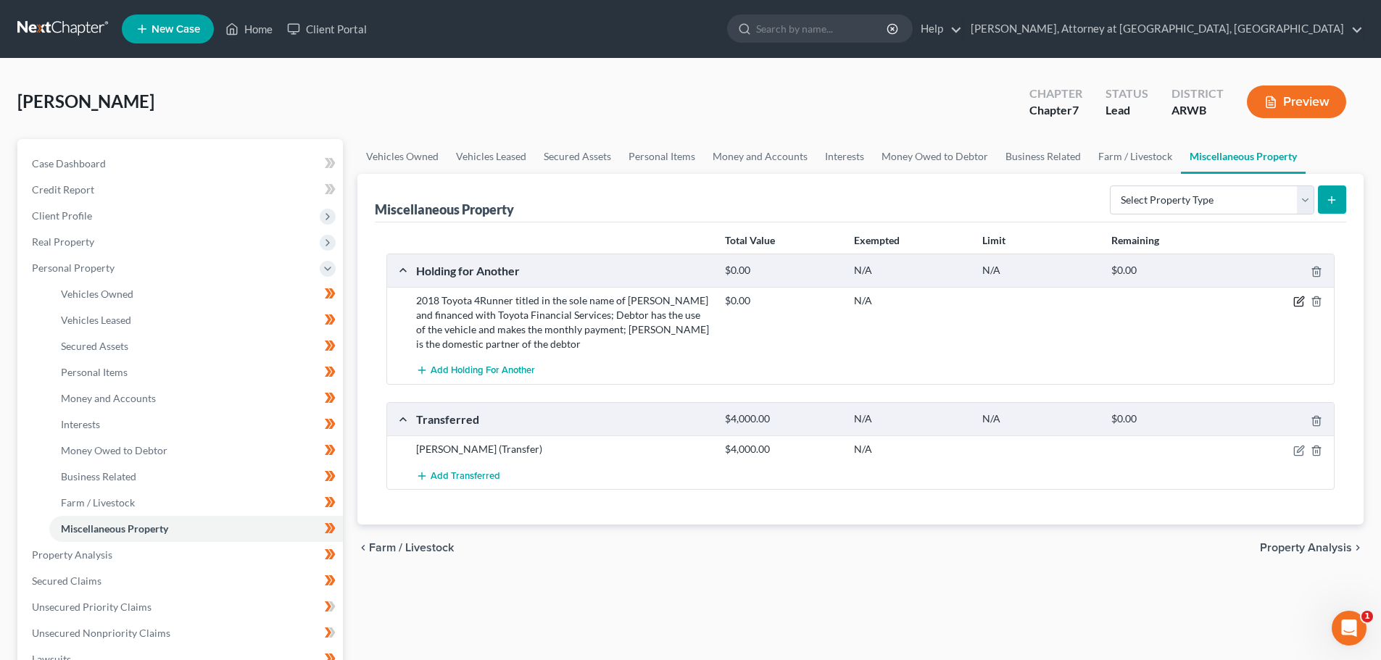
click at [1300, 300] on icon "button" at bounding box center [1299, 302] width 12 height 12
select select "37"
select select "2"
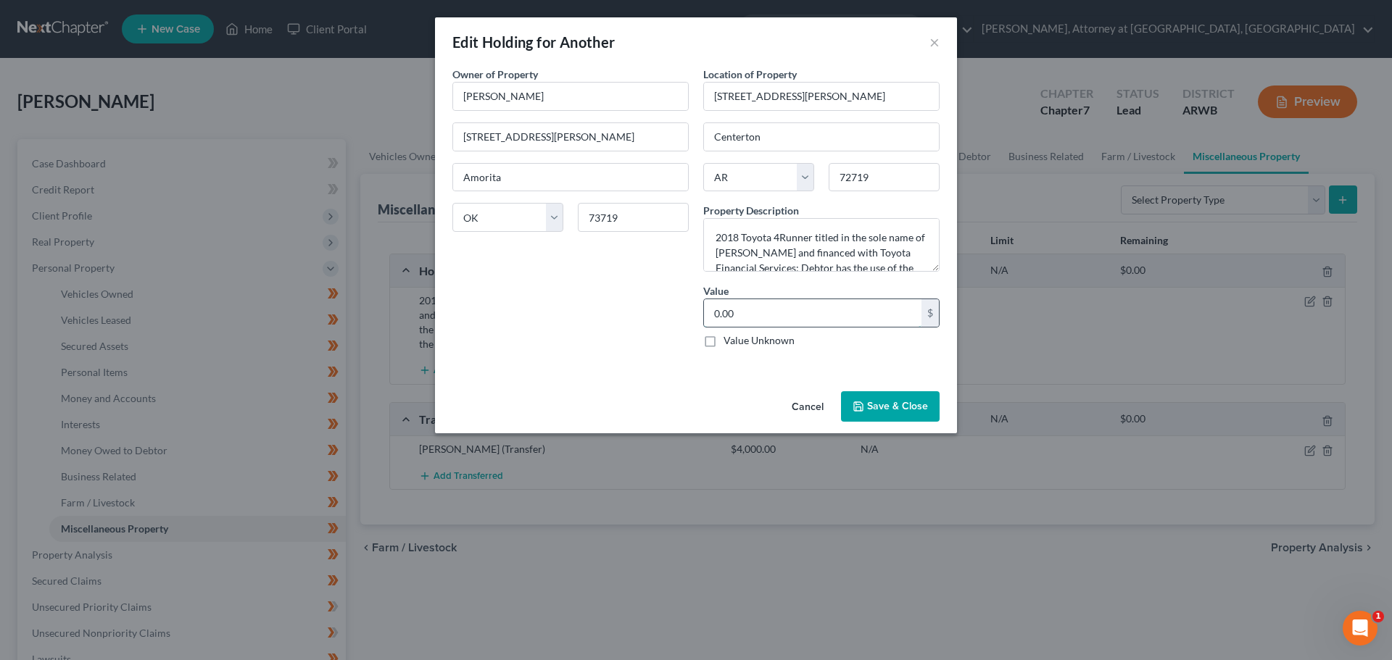
click at [763, 310] on input "0.00" at bounding box center [812, 313] width 217 height 28
type input "28,897.00"
click at [898, 399] on button "Save & Close" at bounding box center [890, 406] width 99 height 30
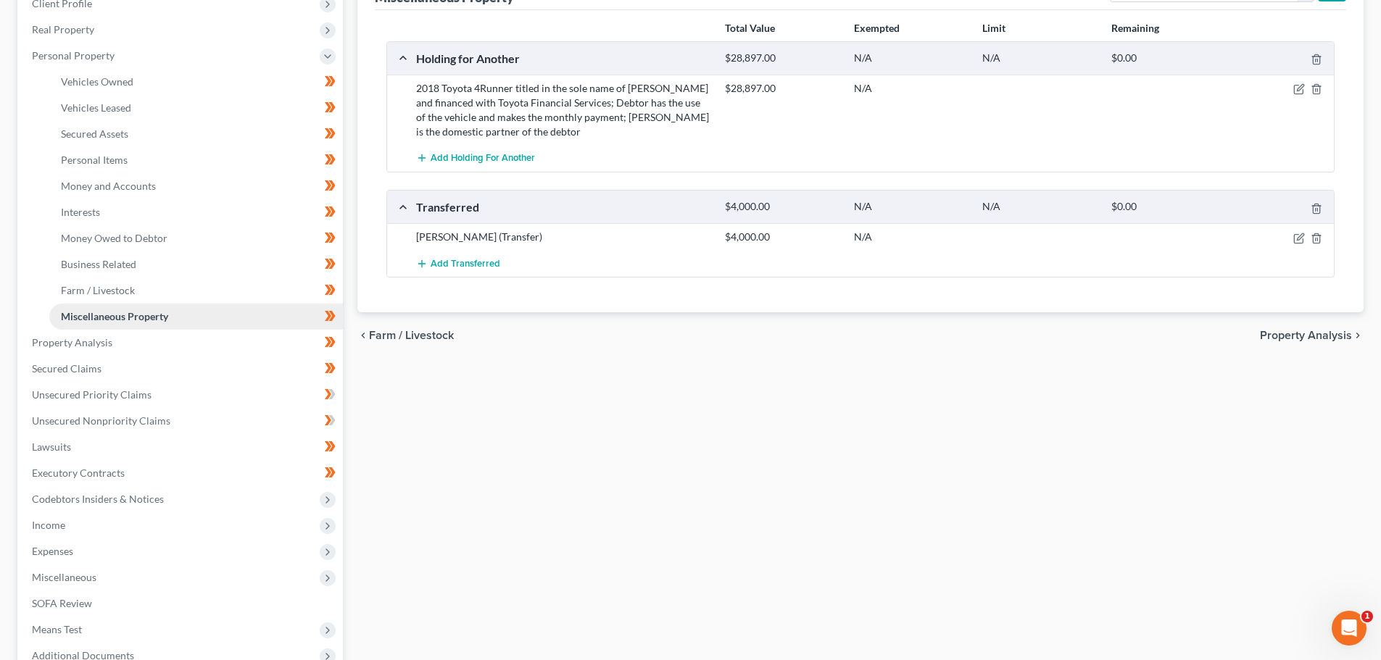
scroll to position [217, 0]
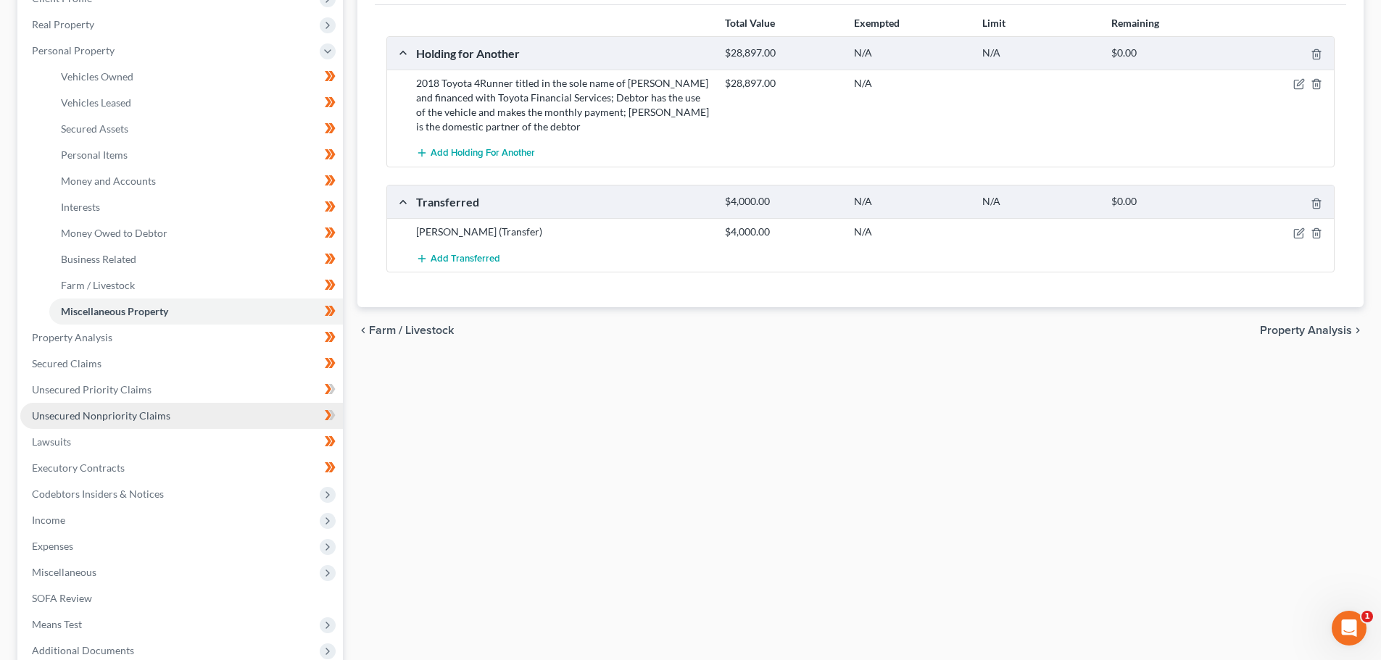
click at [78, 414] on span "Unsecured Nonpriority Claims" at bounding box center [101, 416] width 138 height 12
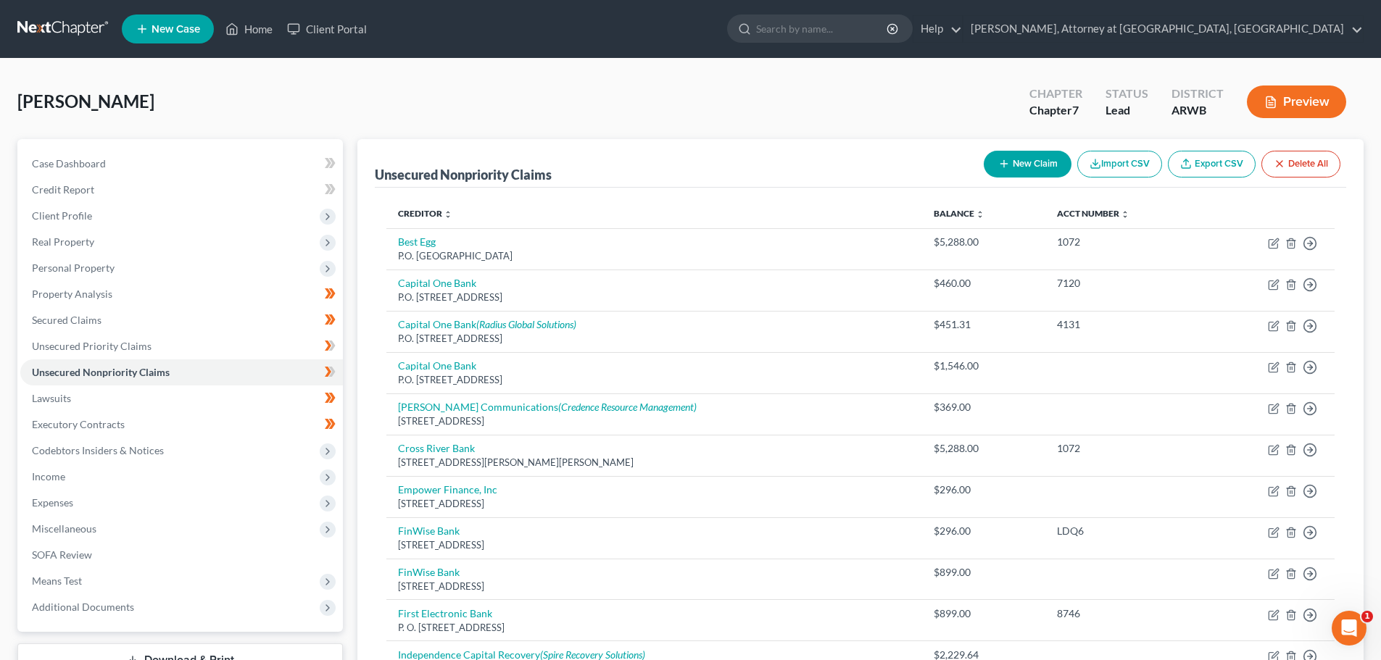
scroll to position [72, 0]
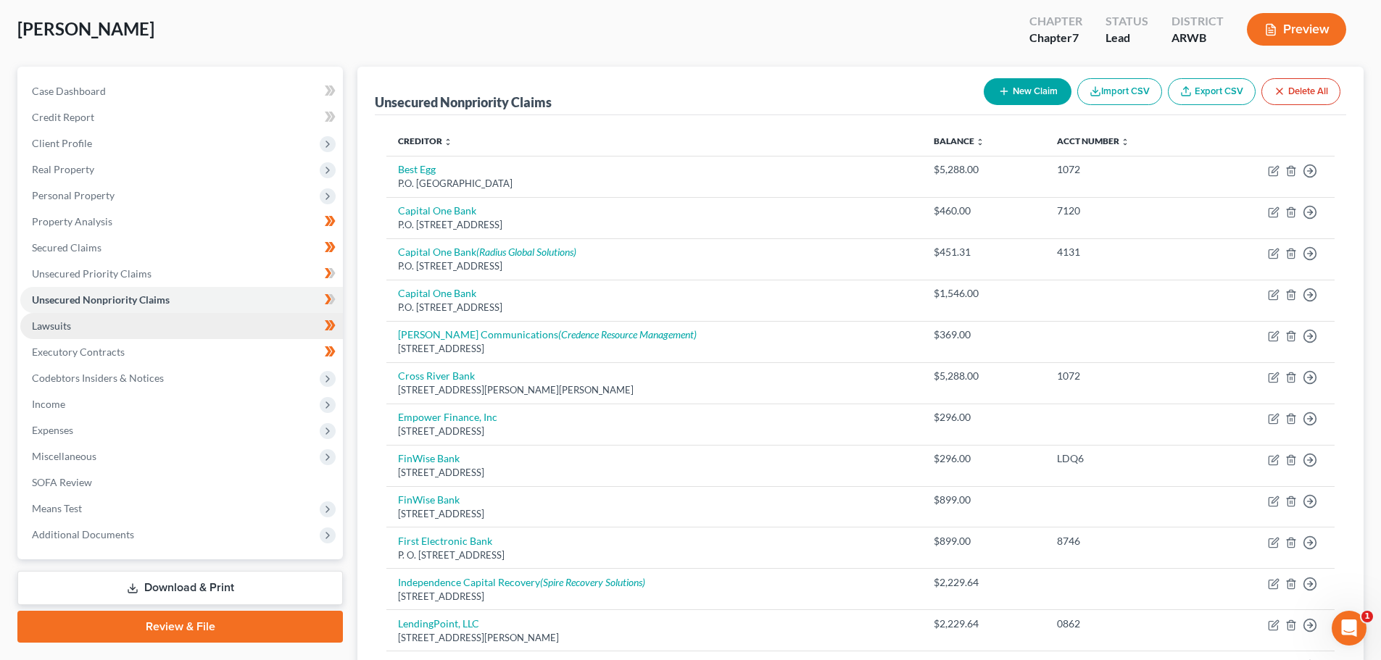
click at [41, 326] on span "Lawsuits" at bounding box center [51, 326] width 39 height 12
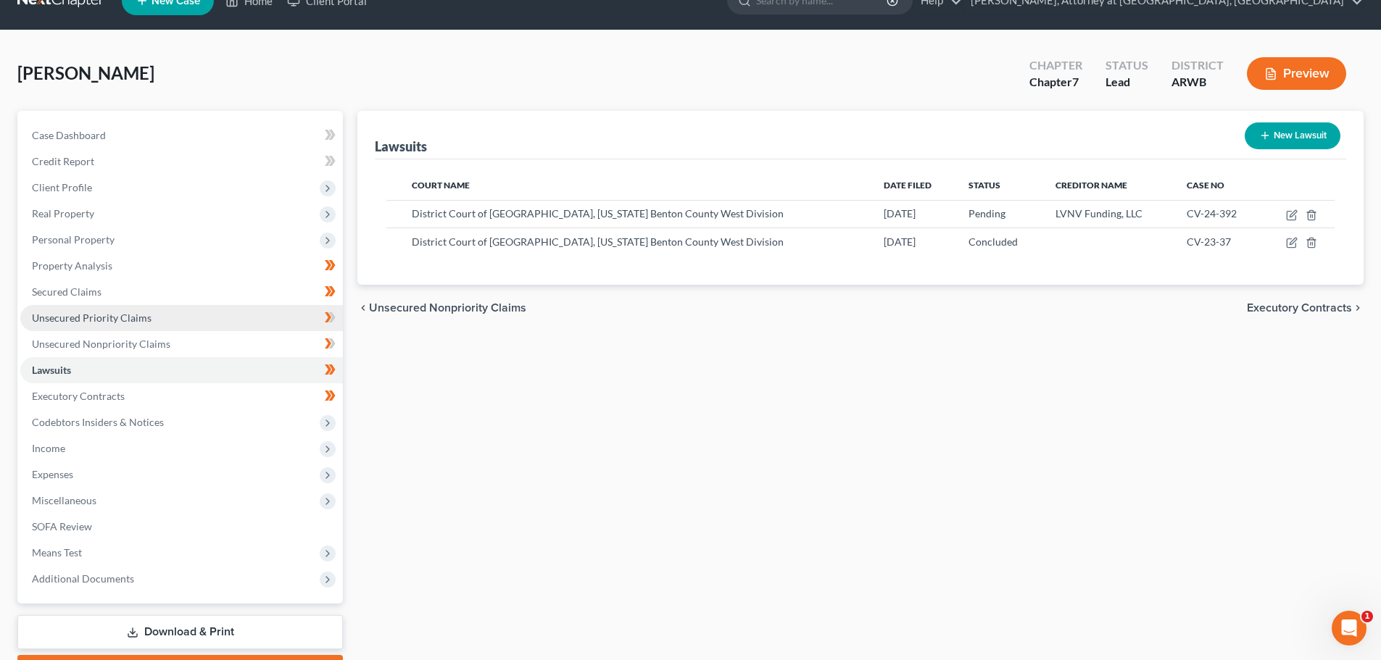
scroll to position [72, 0]
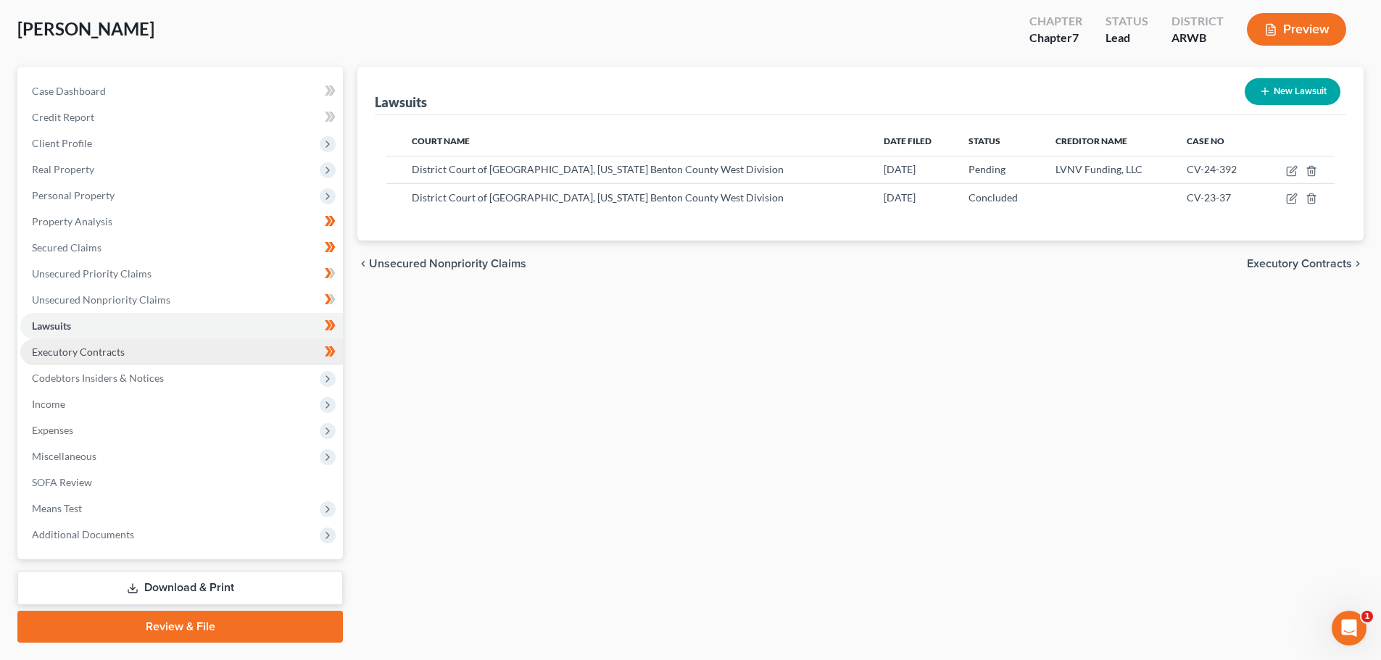
click at [59, 346] on span "Executory Contracts" at bounding box center [78, 352] width 93 height 12
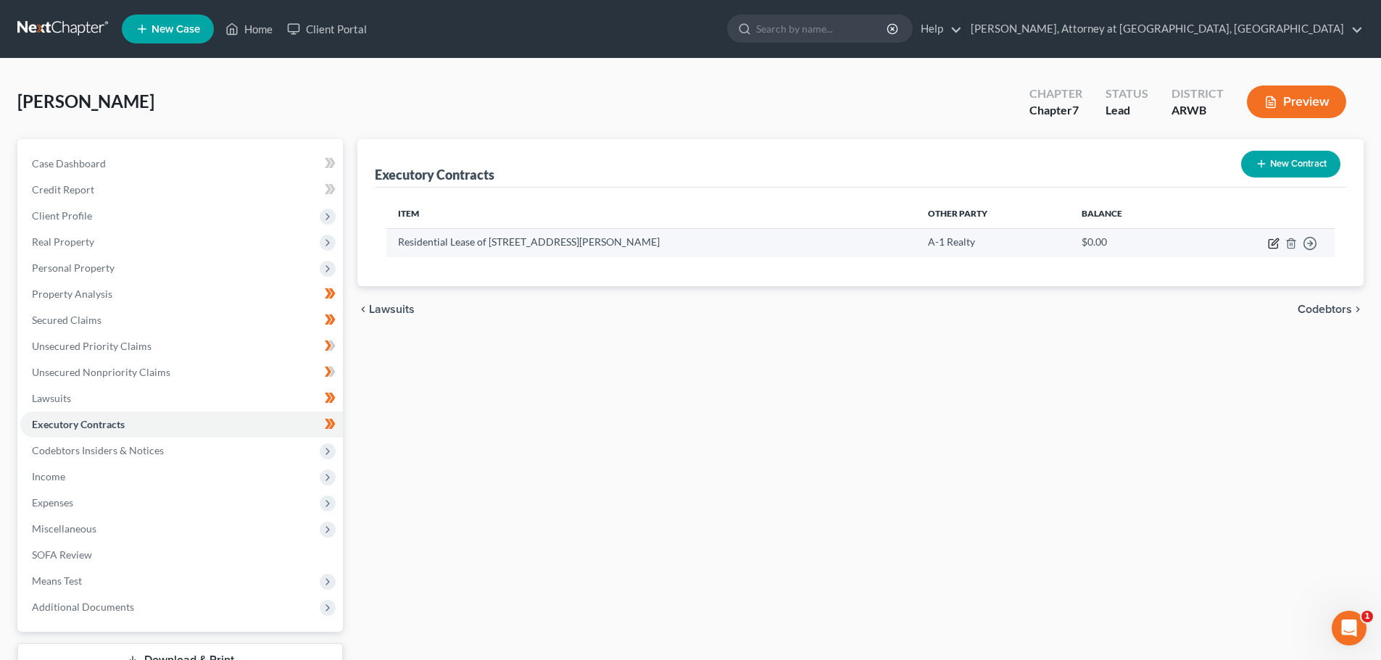
click at [1275, 242] on icon "button" at bounding box center [1274, 244] width 12 height 12
select select "3"
select select "2"
select select "3"
select select "0"
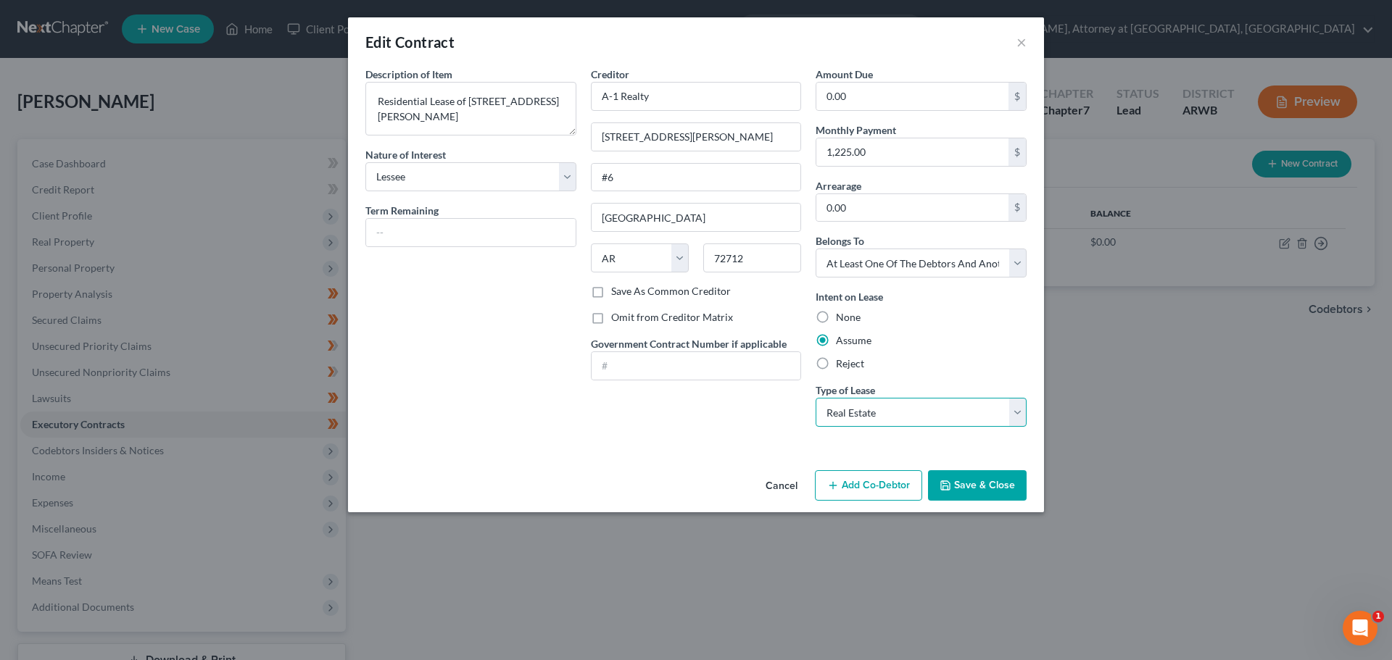
click at [1014, 412] on select "Select Real Estate Car Other" at bounding box center [921, 412] width 211 height 29
click at [816, 398] on select "Select Real Estate Car Other" at bounding box center [921, 412] width 211 height 29
click at [977, 483] on button "Save & Close" at bounding box center [977, 485] width 99 height 30
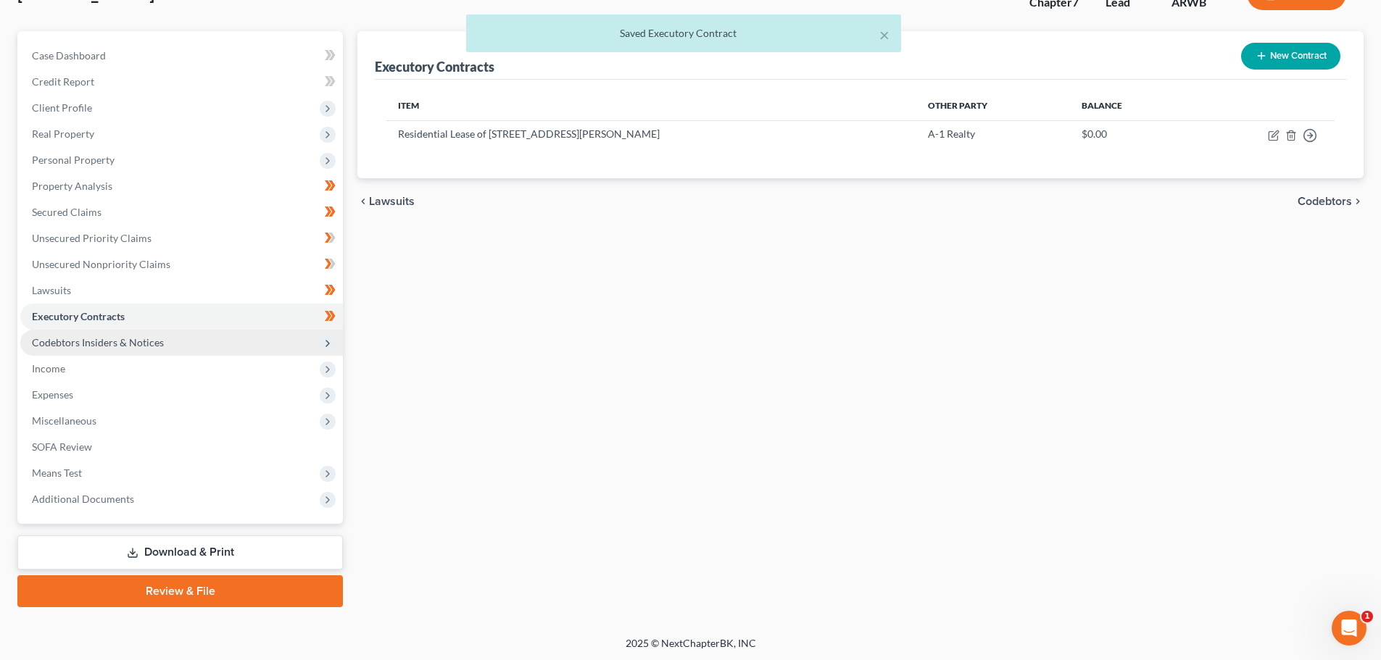
scroll to position [110, 0]
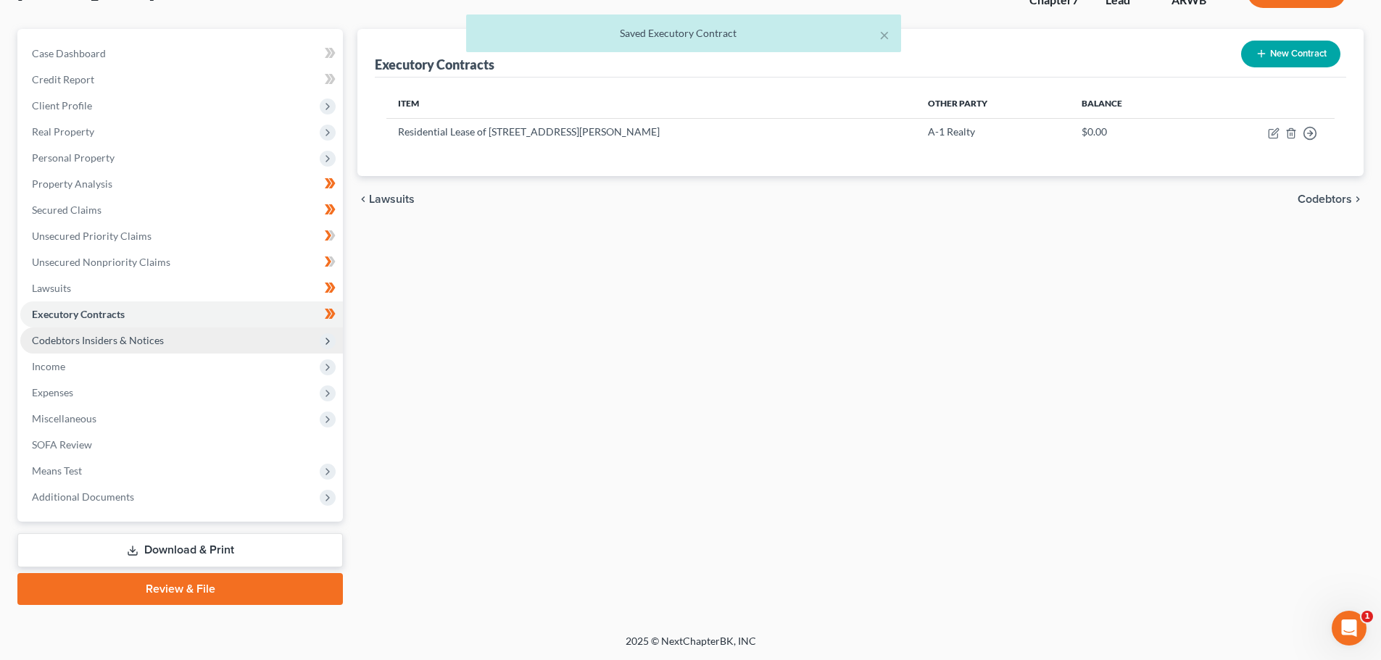
click at [94, 336] on span "Codebtors Insiders & Notices" at bounding box center [98, 340] width 132 height 12
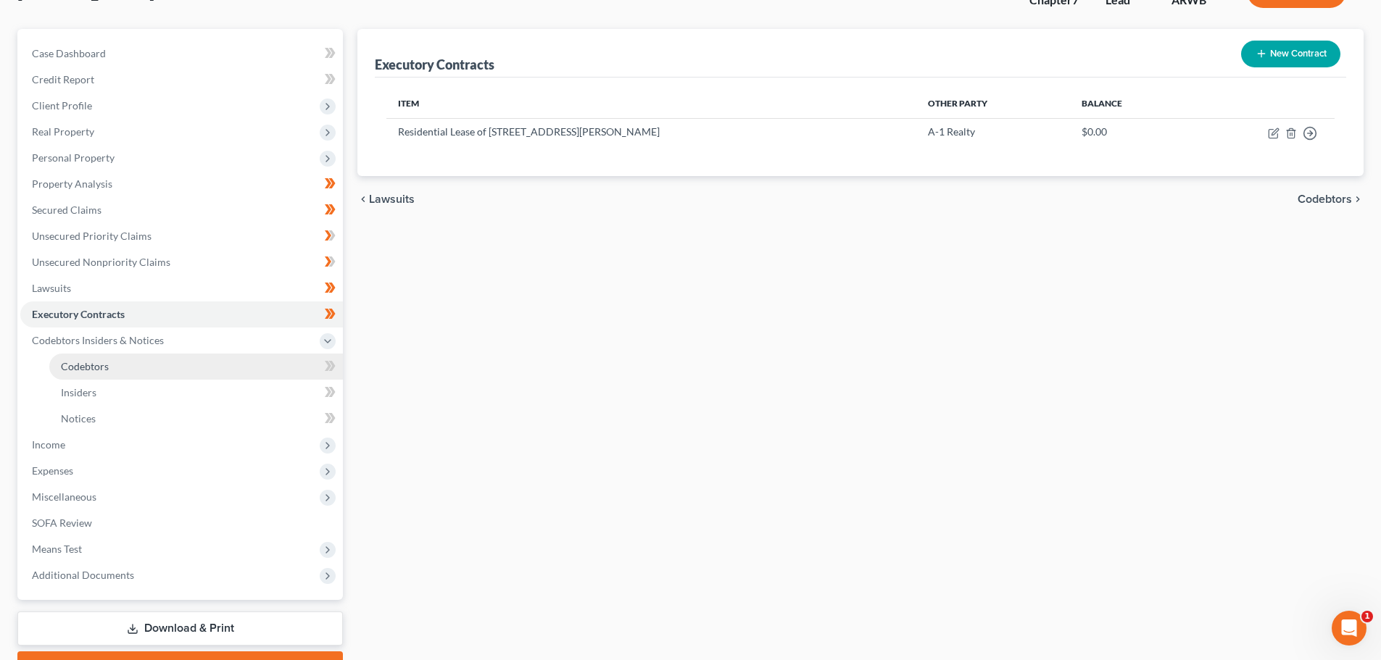
click at [96, 362] on span "Codebtors" at bounding box center [85, 366] width 48 height 12
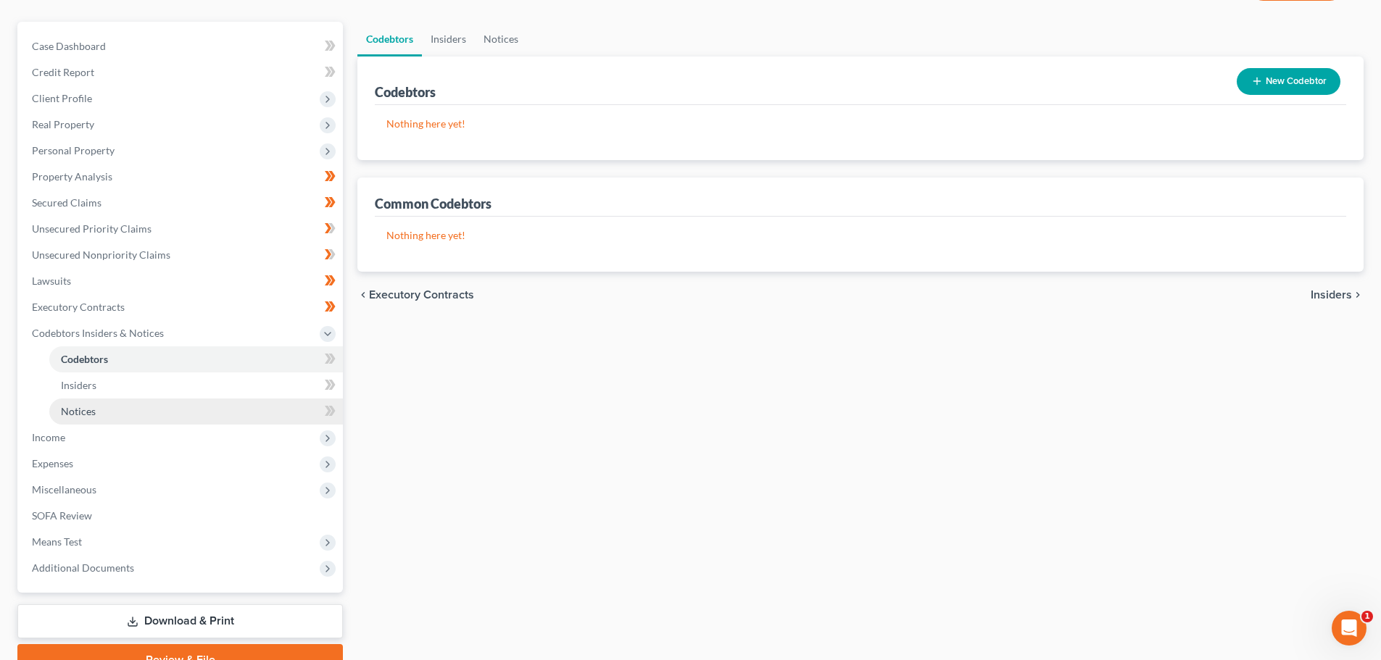
scroll to position [145, 0]
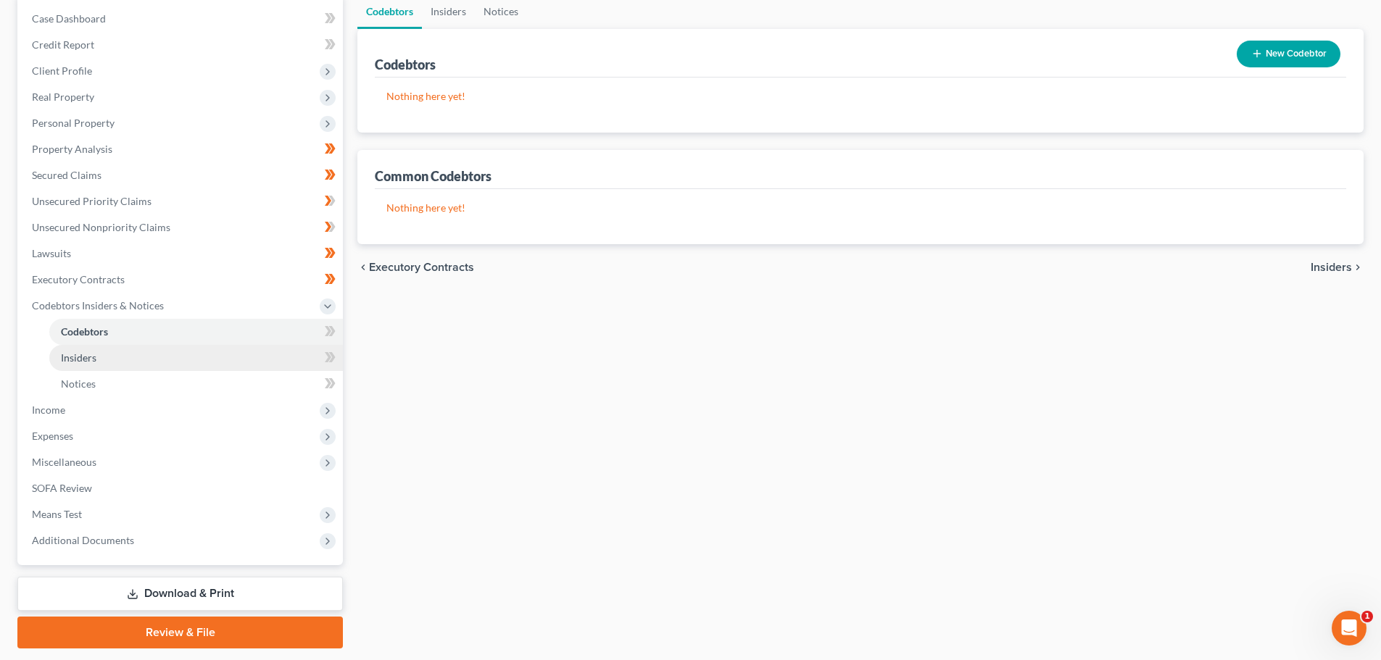
click at [86, 358] on span "Insiders" at bounding box center [79, 358] width 36 height 12
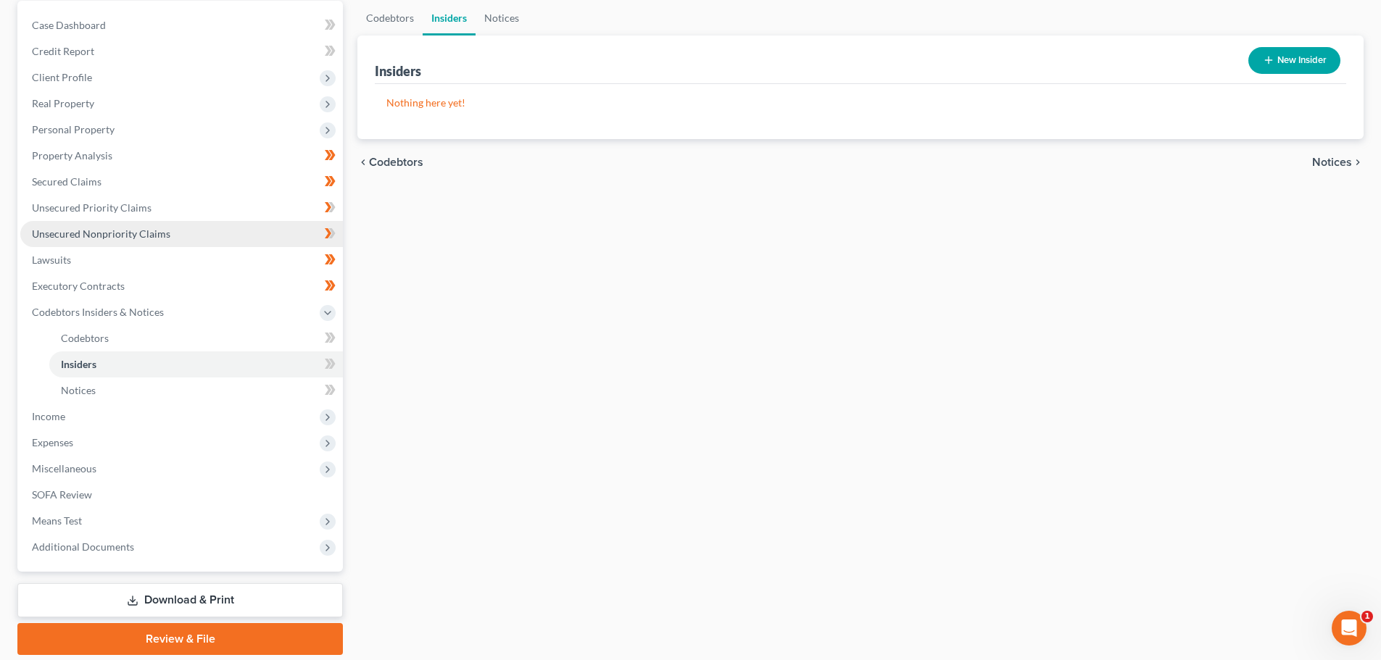
scroll to position [145, 0]
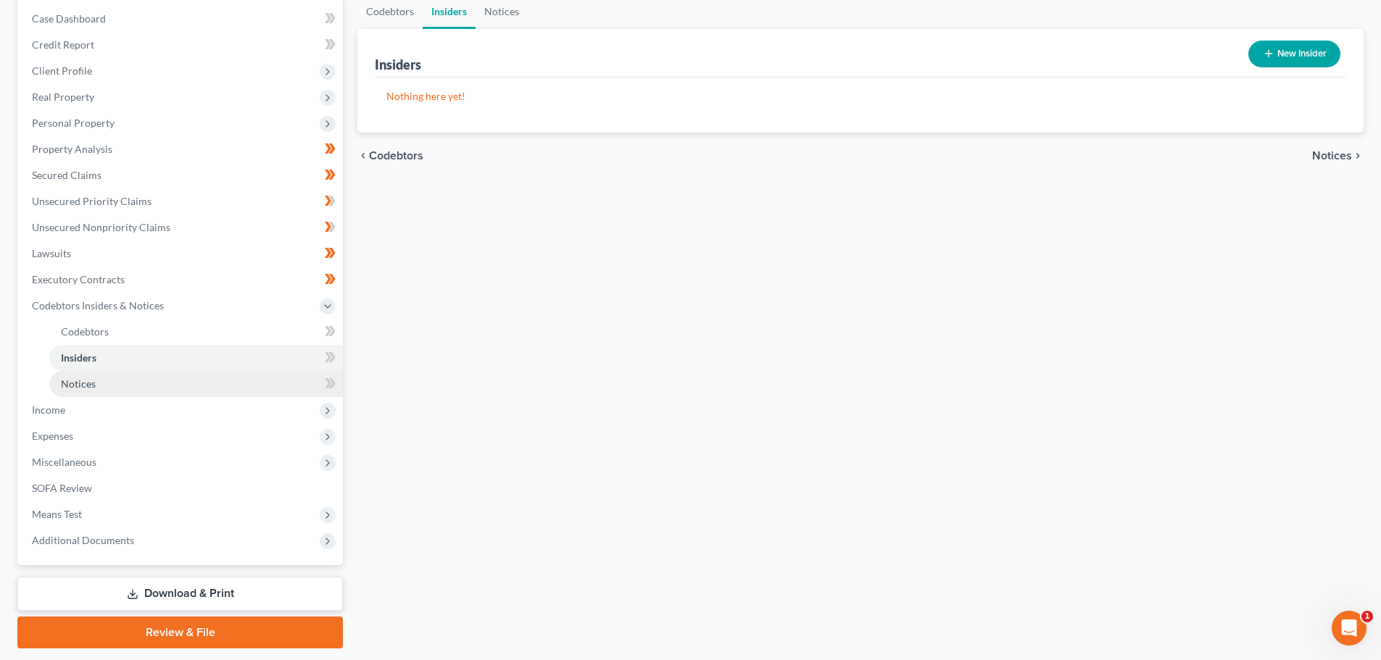
click at [83, 383] on span "Notices" at bounding box center [78, 384] width 35 height 12
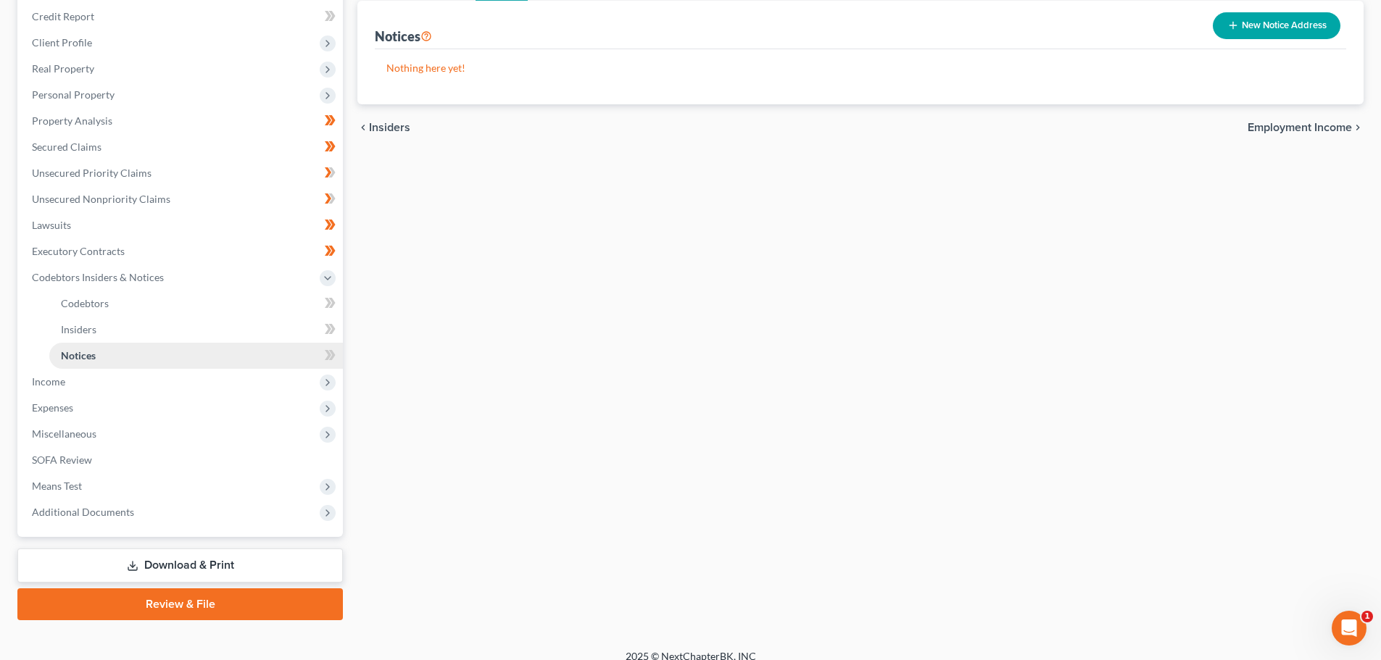
scroll to position [188, 0]
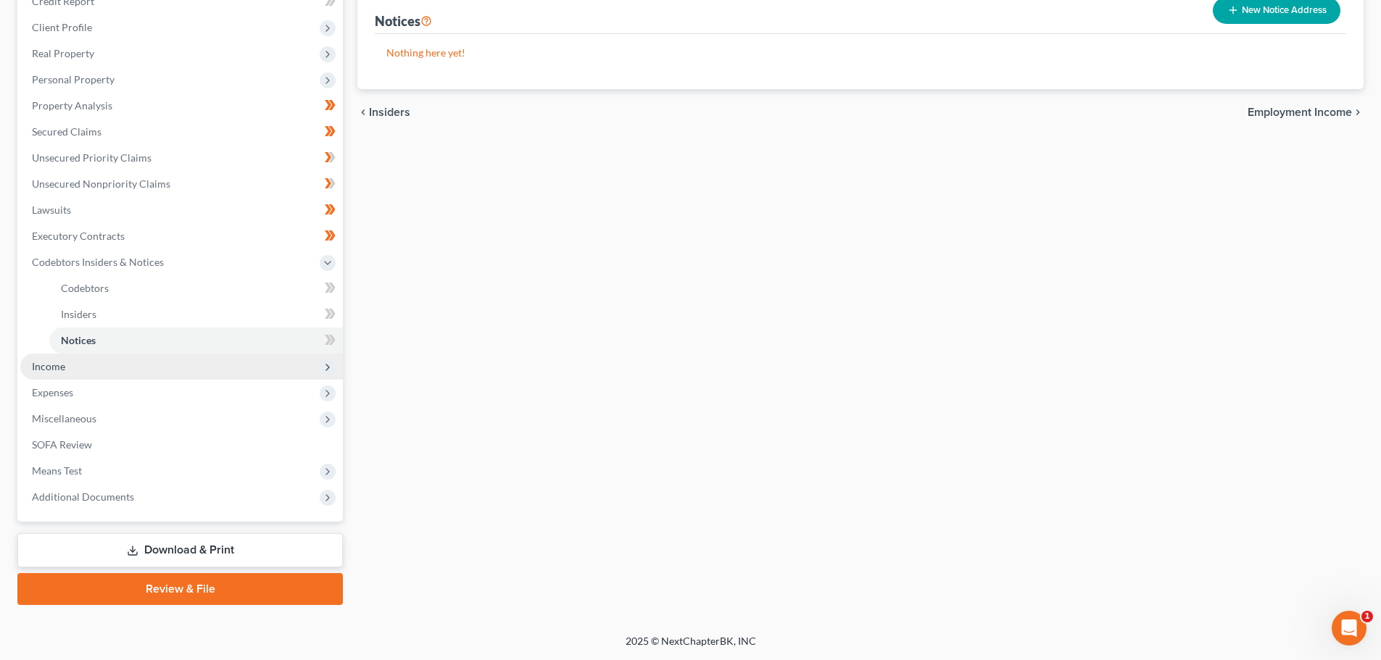
click at [43, 361] on span "Income" at bounding box center [48, 366] width 33 height 12
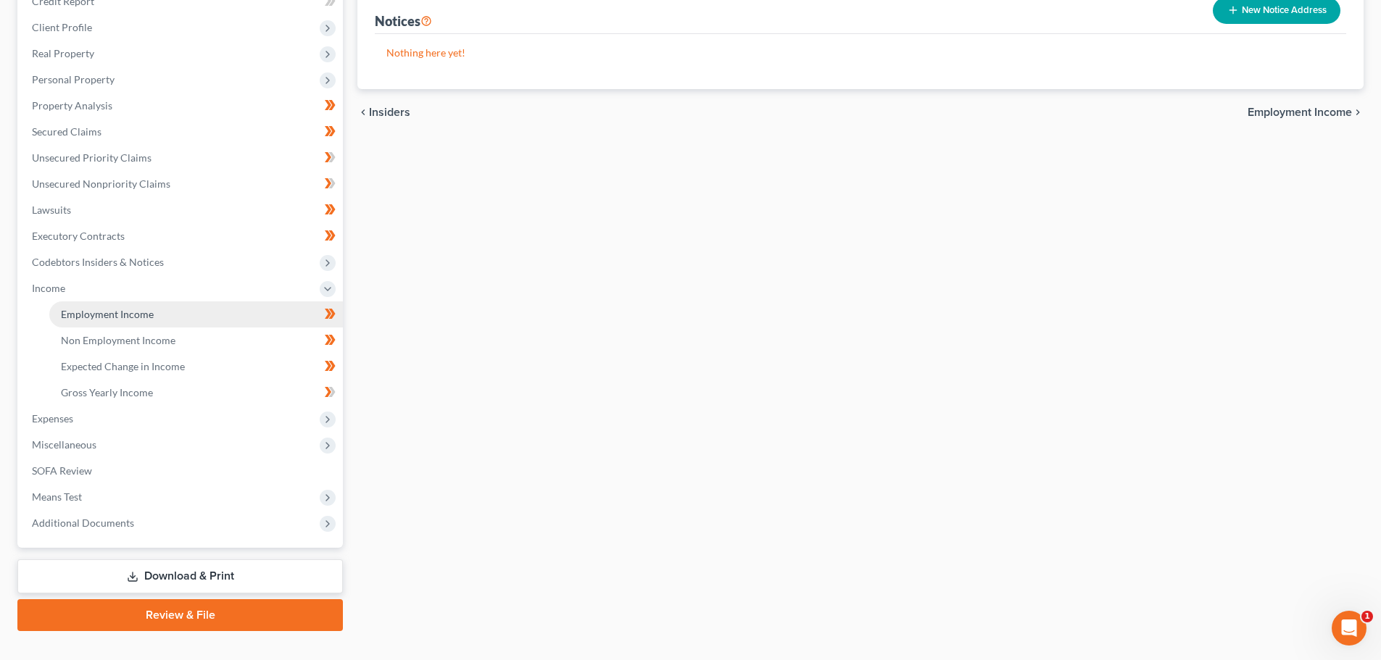
click at [97, 313] on span "Employment Income" at bounding box center [107, 314] width 93 height 12
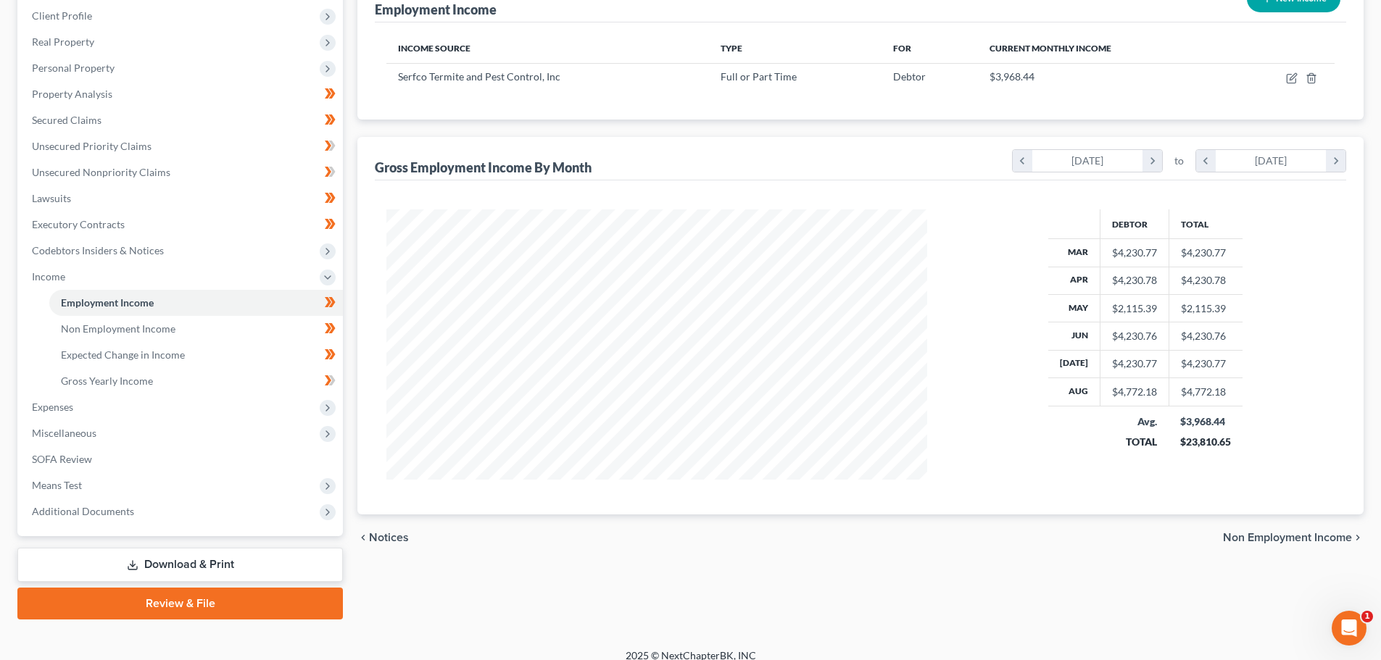
scroll to position [215, 0]
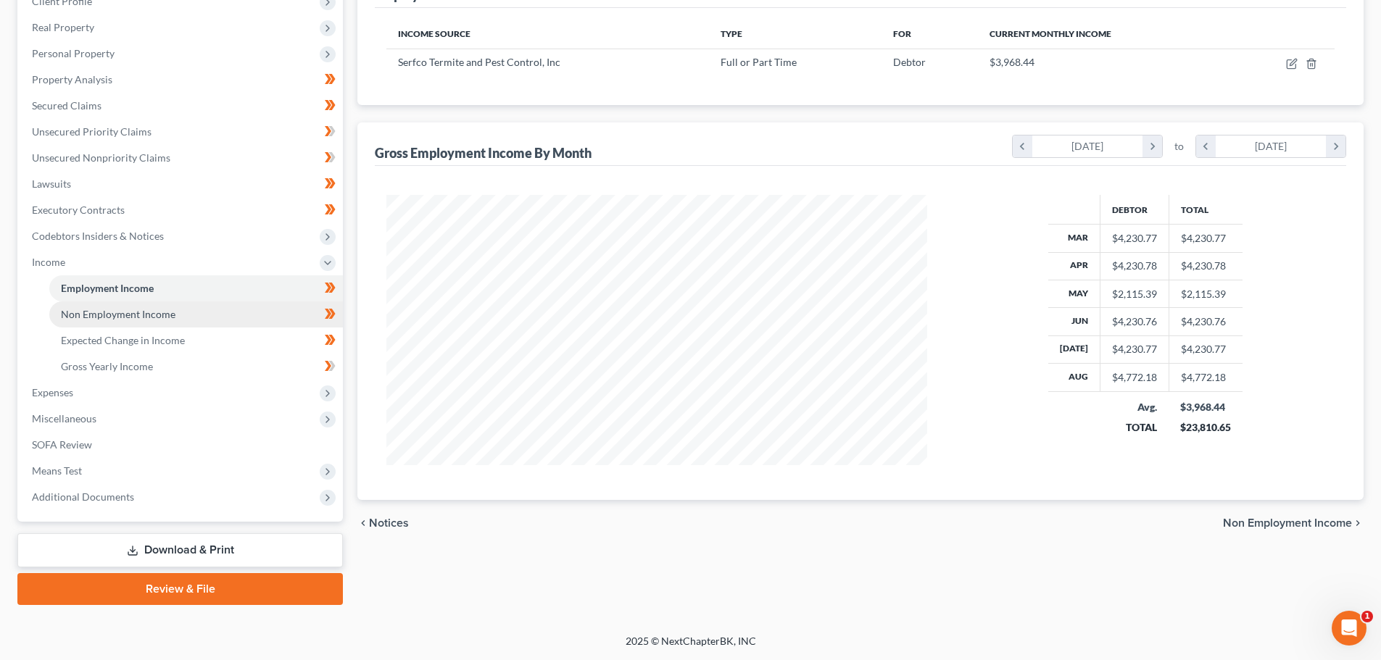
click at [100, 310] on span "Non Employment Income" at bounding box center [118, 314] width 115 height 12
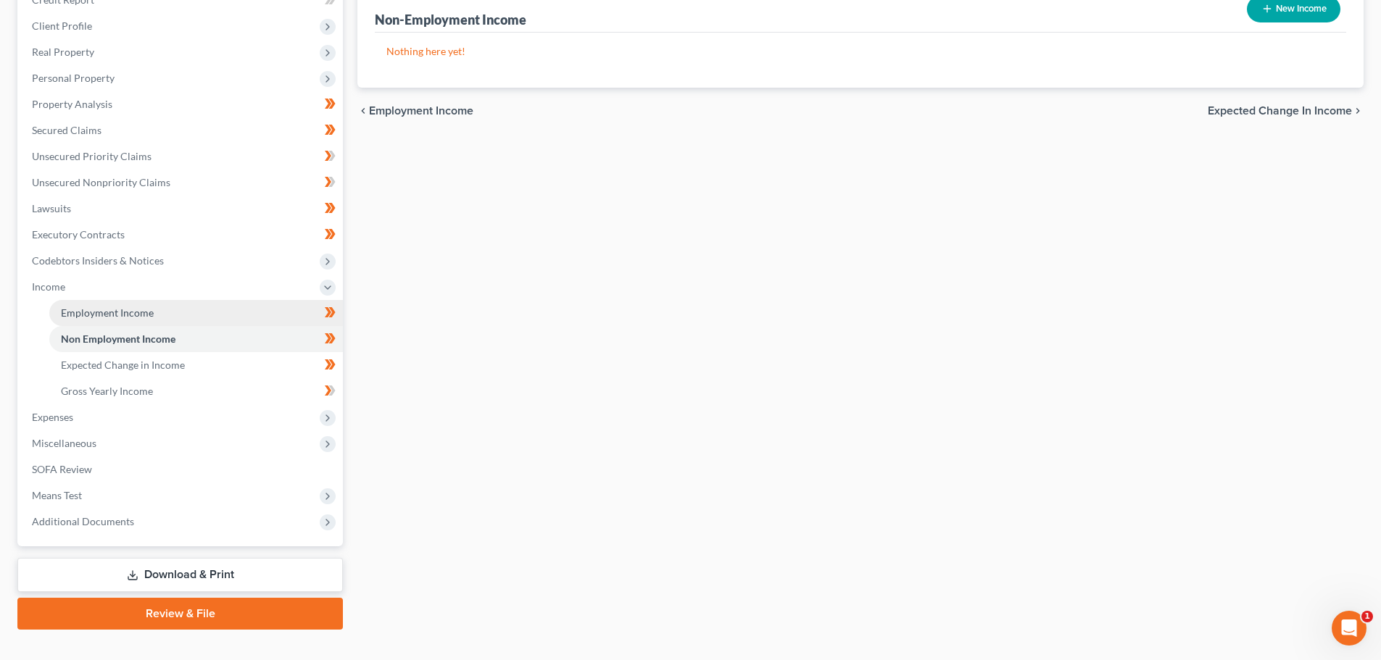
scroll to position [215, 0]
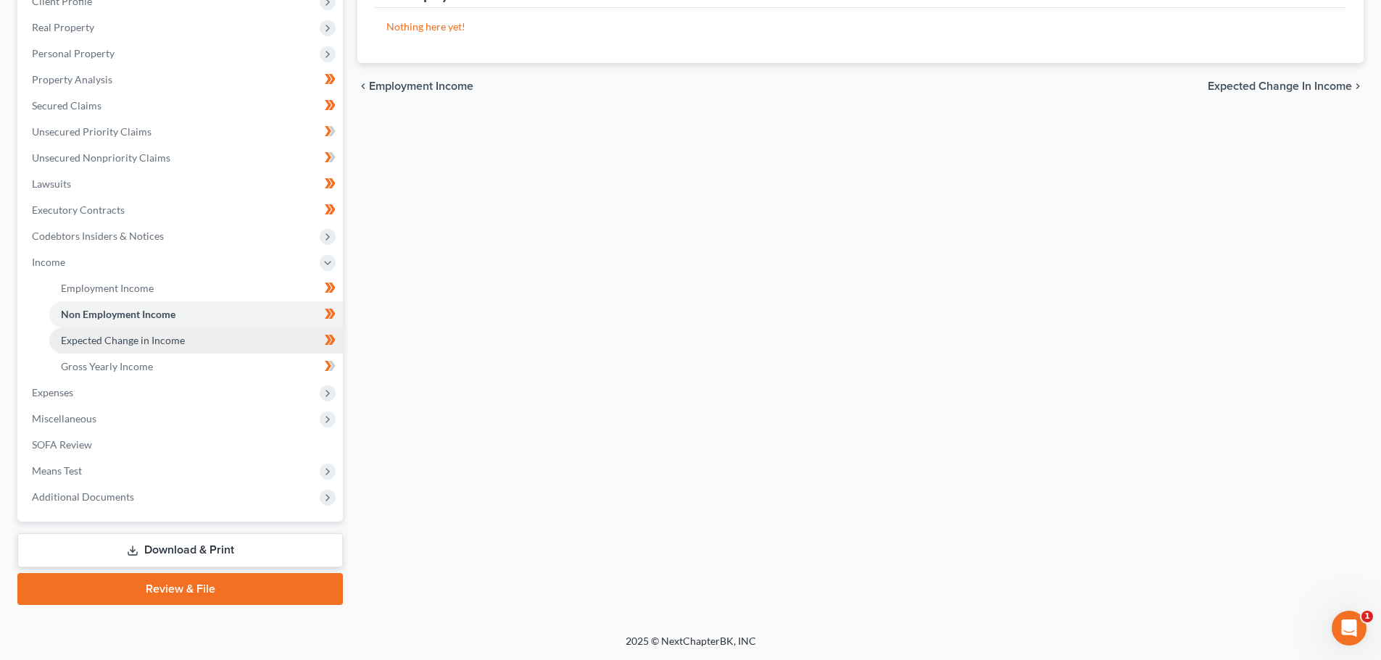
click at [103, 340] on span "Expected Change in Income" at bounding box center [123, 340] width 124 height 12
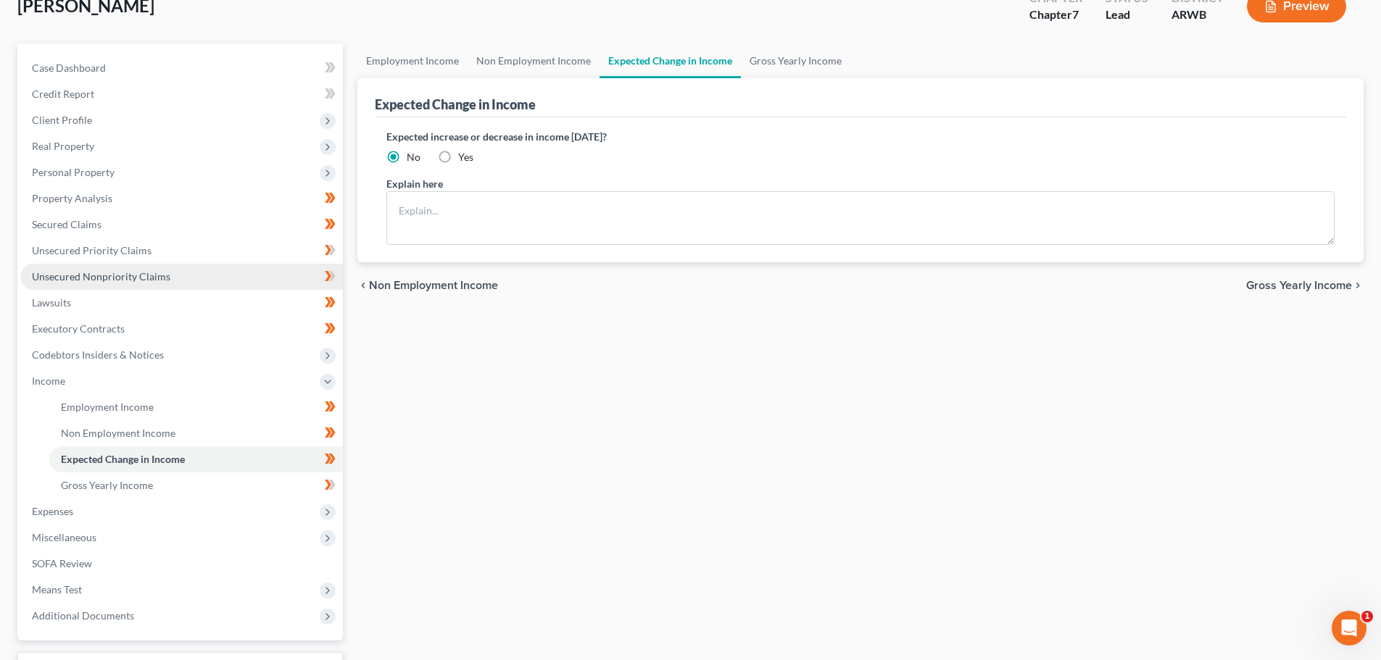
scroll to position [215, 0]
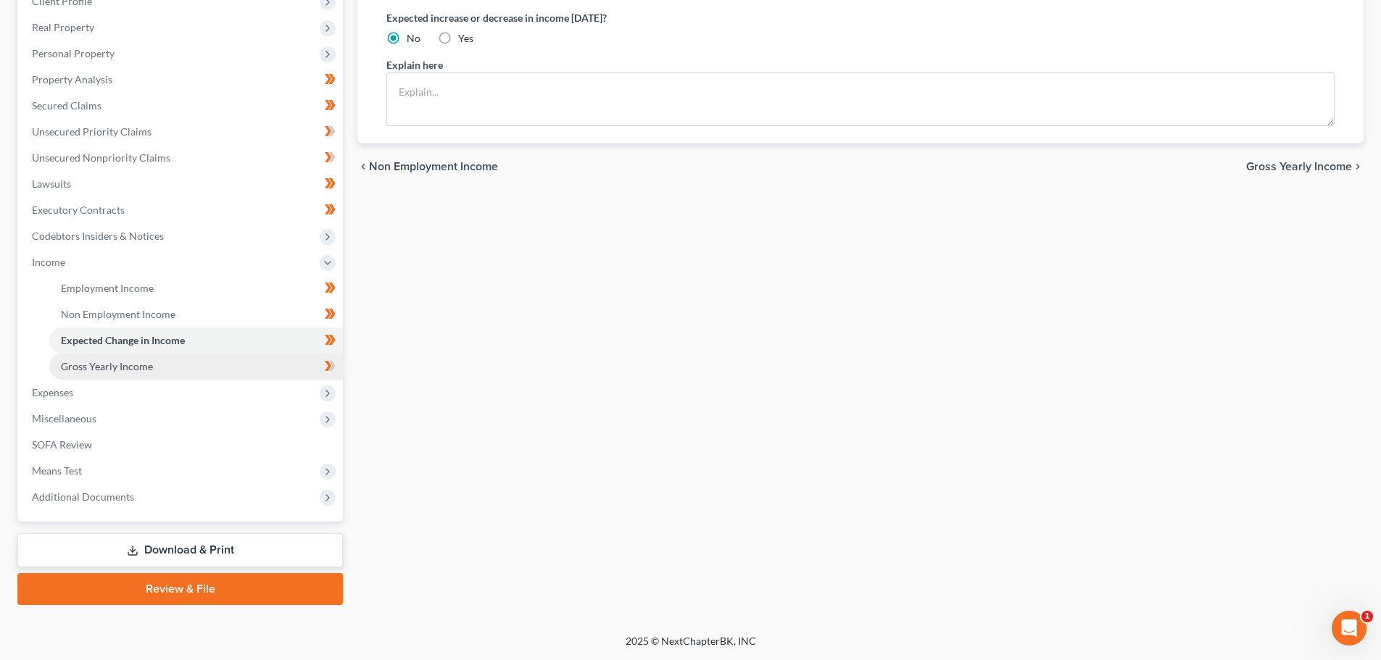
click at [117, 363] on span "Gross Yearly Income" at bounding box center [107, 366] width 92 height 12
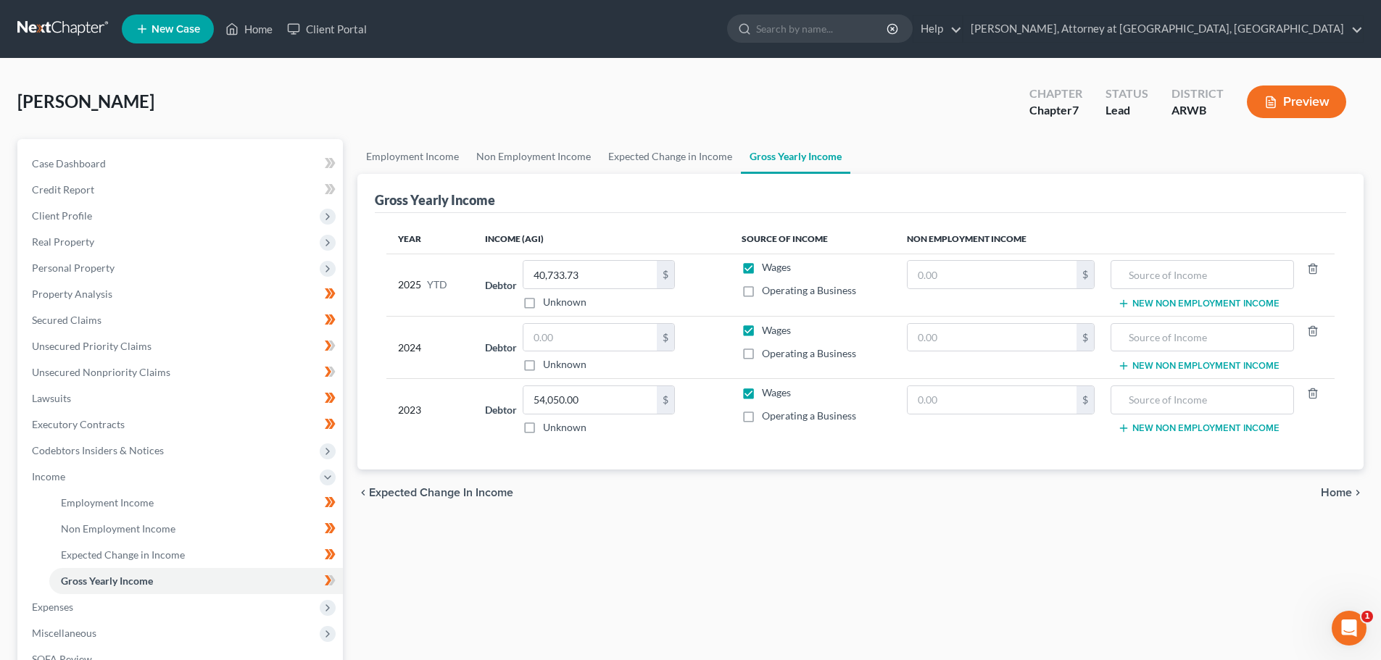
click at [543, 364] on label "Unknown" at bounding box center [564, 364] width 43 height 14
click at [549, 364] on input "Unknown" at bounding box center [553, 361] width 9 height 9
checkbox input "true"
type input "0.00"
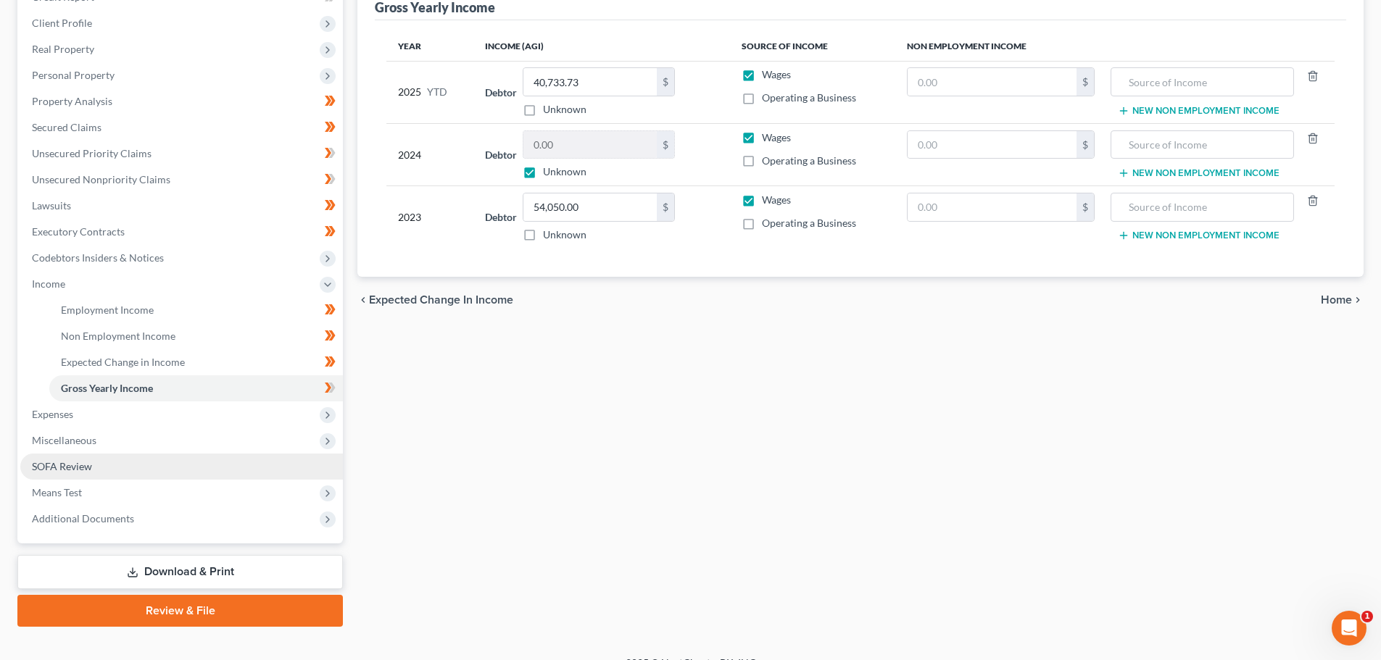
scroll to position [215, 0]
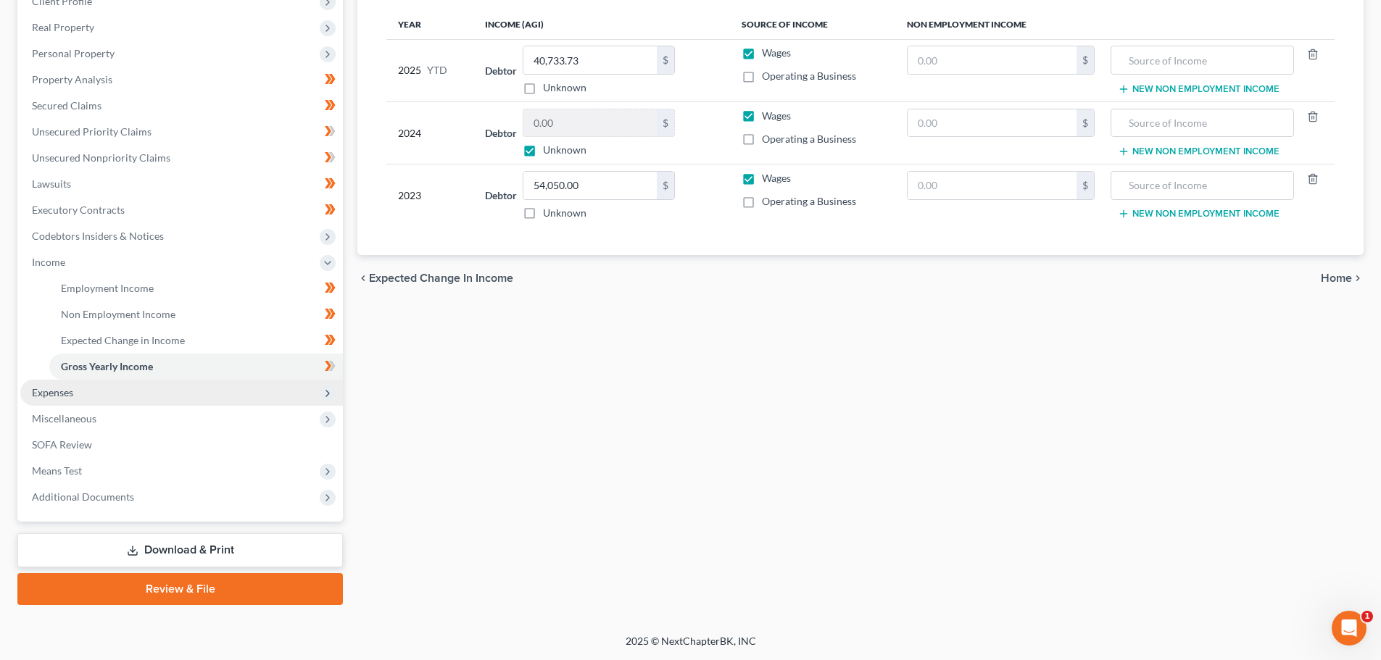
click at [48, 388] on span "Expenses" at bounding box center [52, 392] width 41 height 12
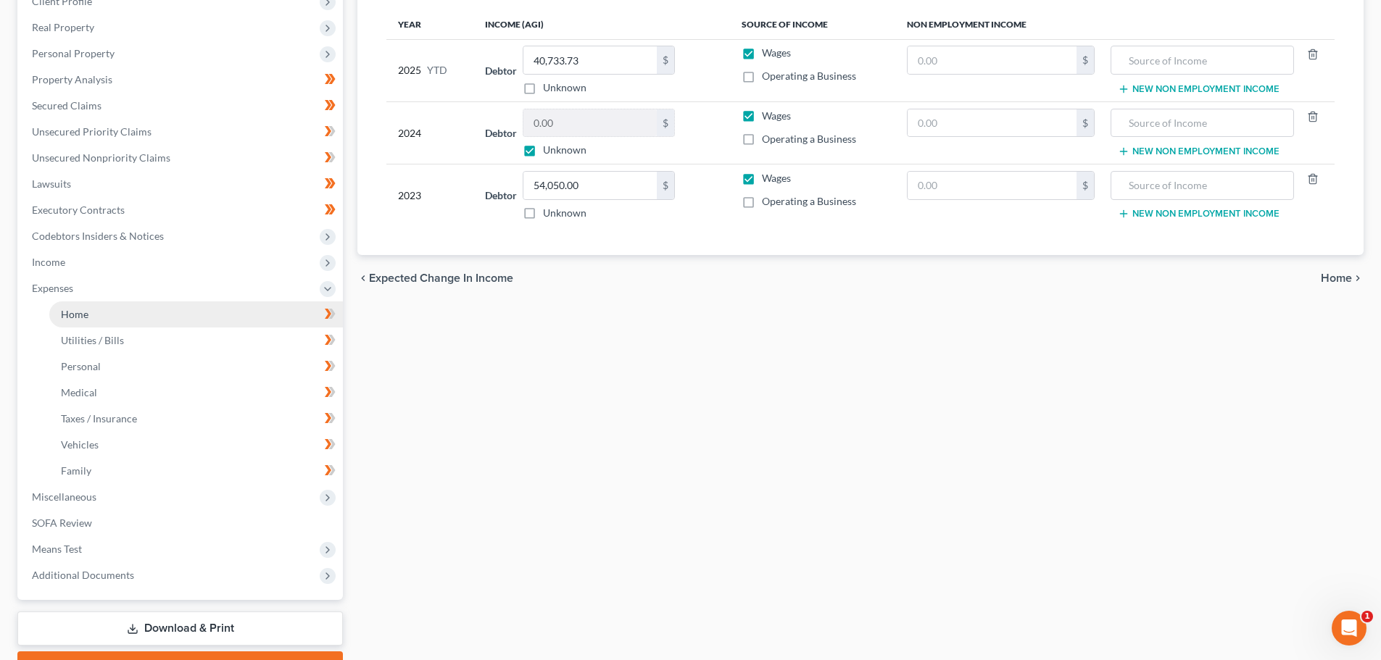
click at [78, 310] on span "Home" at bounding box center [75, 314] width 28 height 12
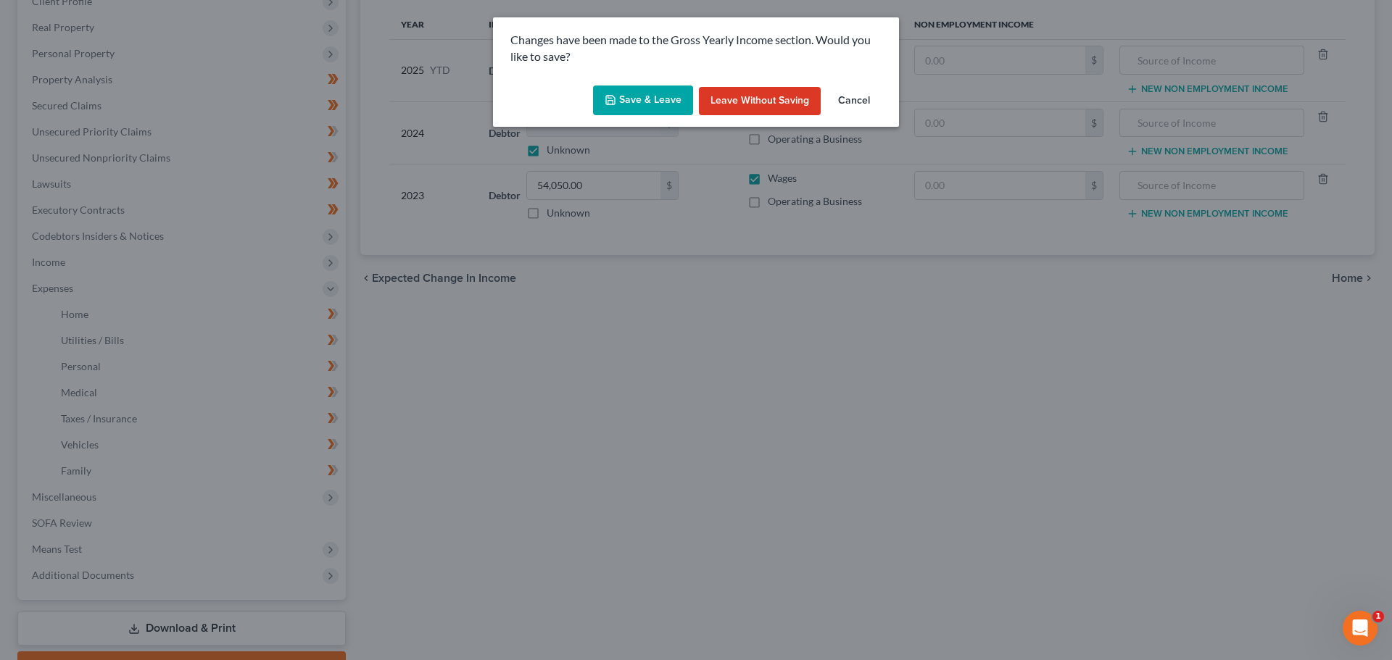
click at [633, 96] on button "Save & Leave" at bounding box center [643, 101] width 100 height 30
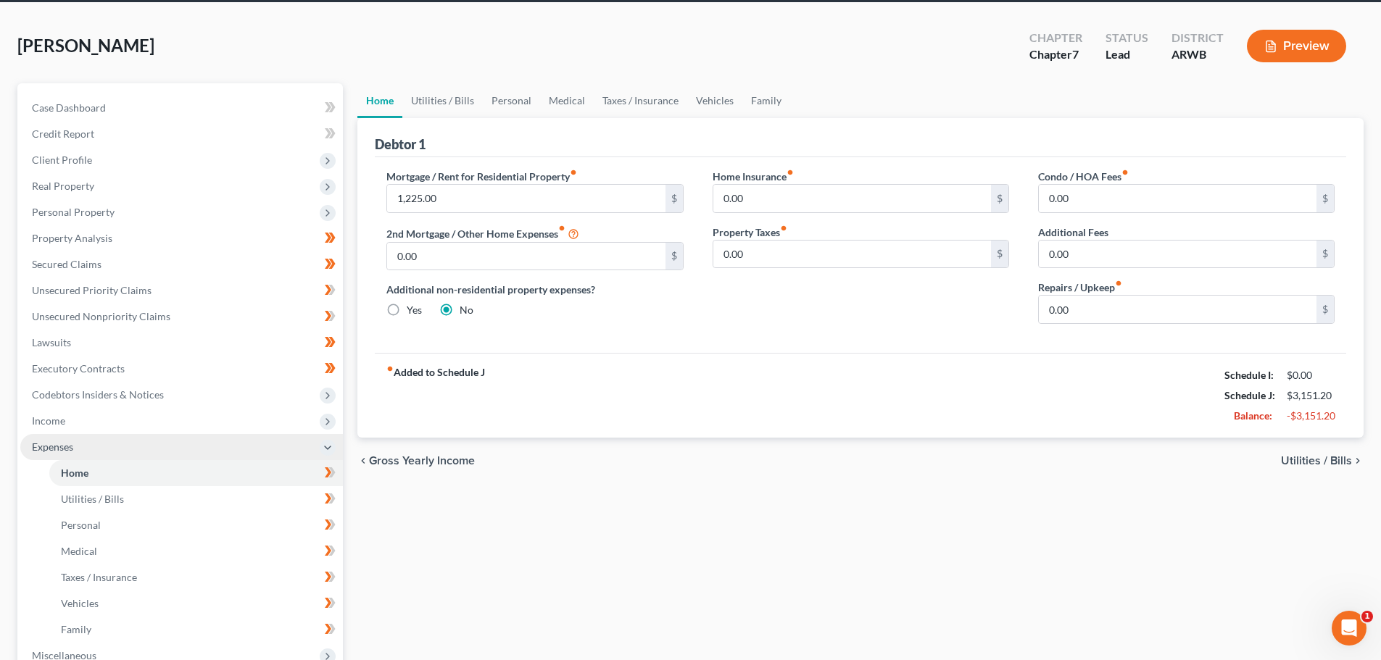
scroll to position [145, 0]
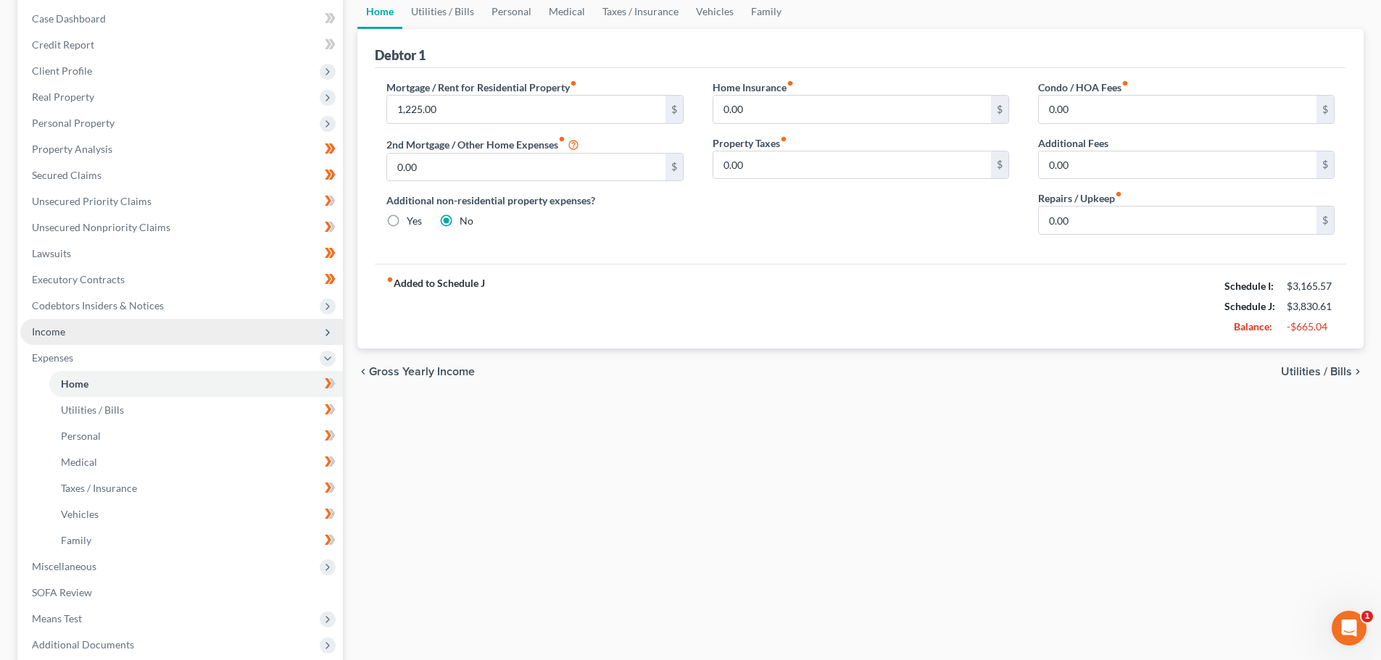
click at [44, 327] on span "Income" at bounding box center [48, 332] width 33 height 12
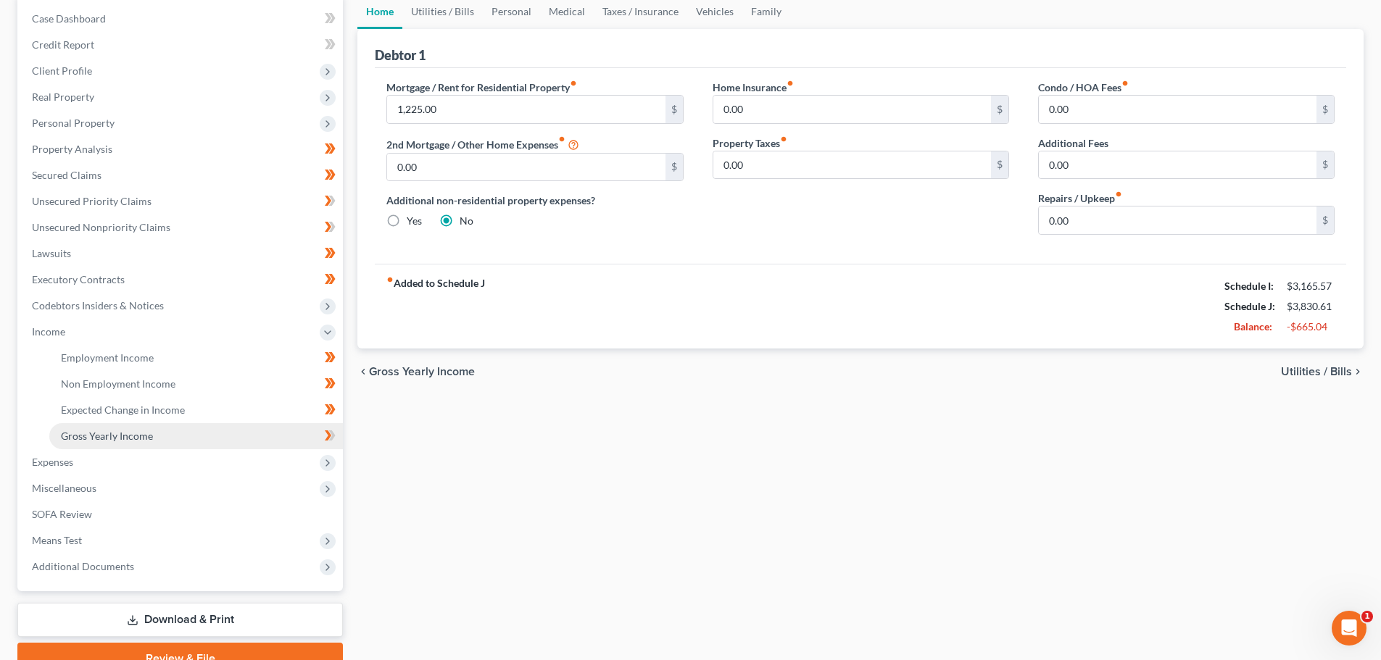
click at [80, 426] on link "Gross Yearly Income" at bounding box center [196, 436] width 294 height 26
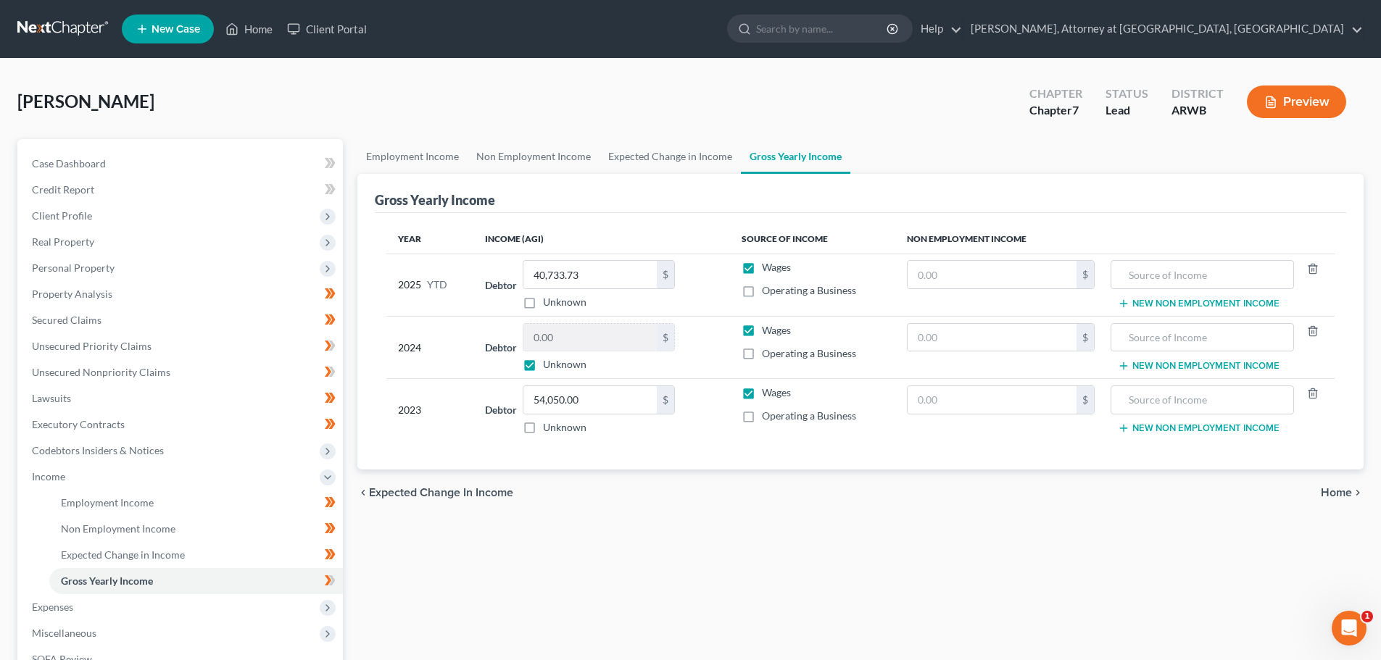
click at [543, 367] on label "Unknown" at bounding box center [564, 364] width 43 height 14
click at [549, 367] on input "Unknown" at bounding box center [553, 361] width 9 height 9
checkbox input "false"
click at [574, 334] on input "0.00" at bounding box center [589, 338] width 133 height 28
type input "54,311.67"
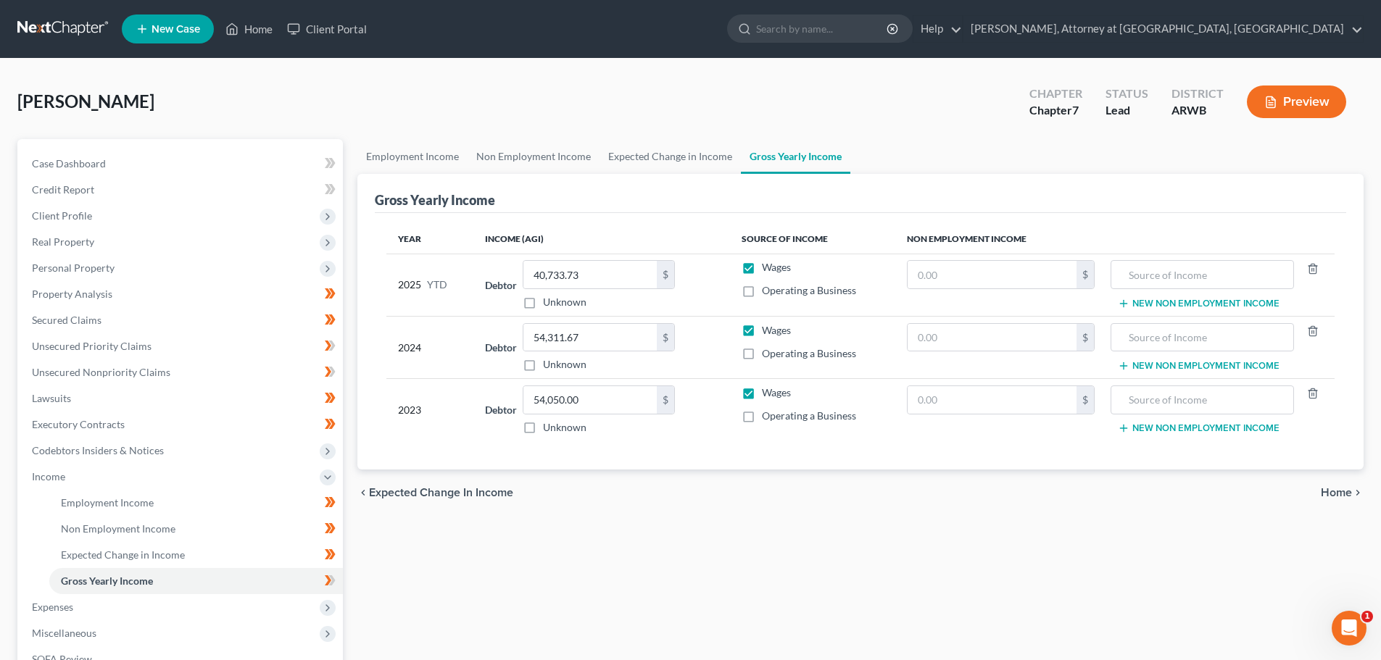
click at [542, 522] on div "Employment Income Non Employment Income Expected Change in Income Gross Yearly …" at bounding box center [860, 479] width 1021 height 681
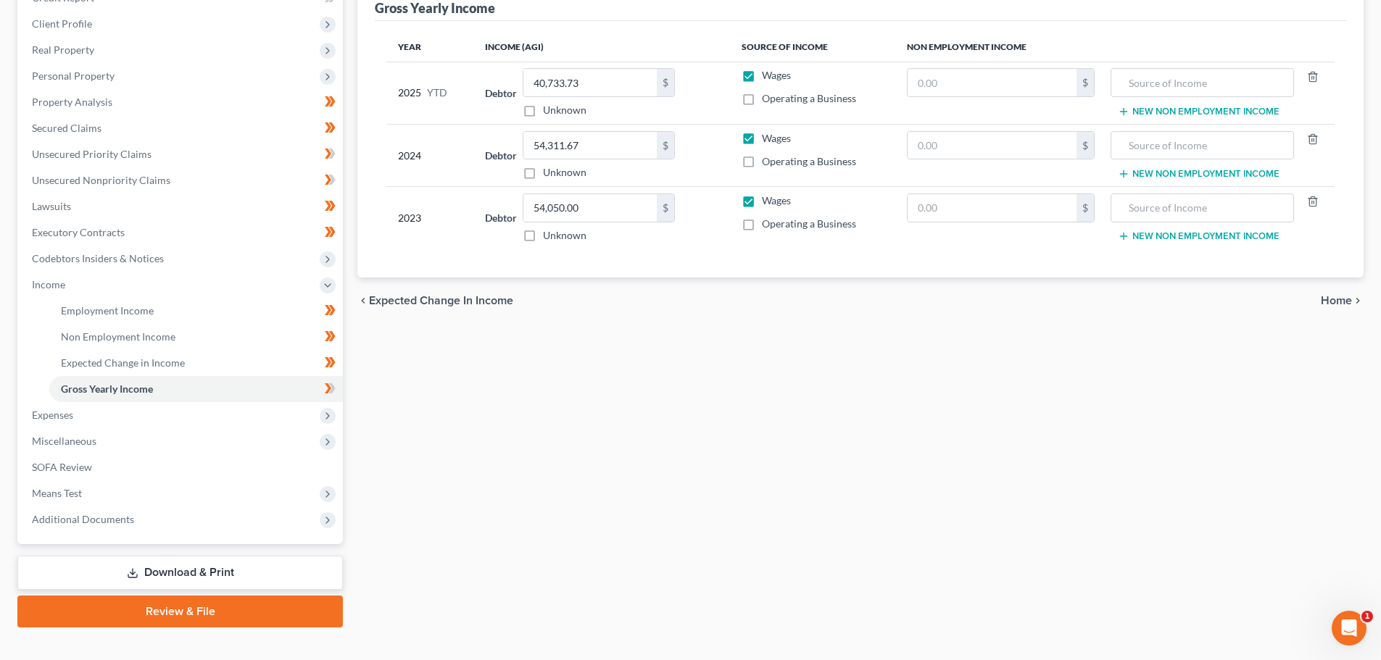
scroll to position [215, 0]
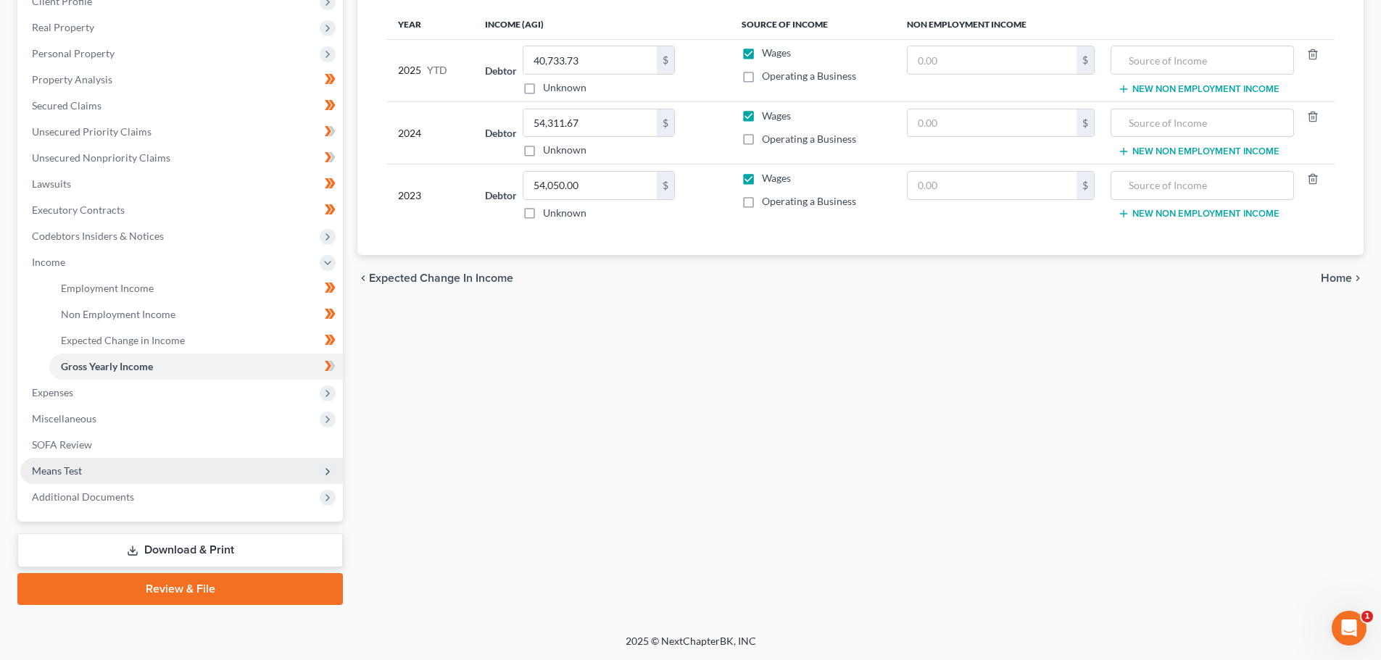
click at [51, 465] on span "Means Test" at bounding box center [57, 471] width 50 height 12
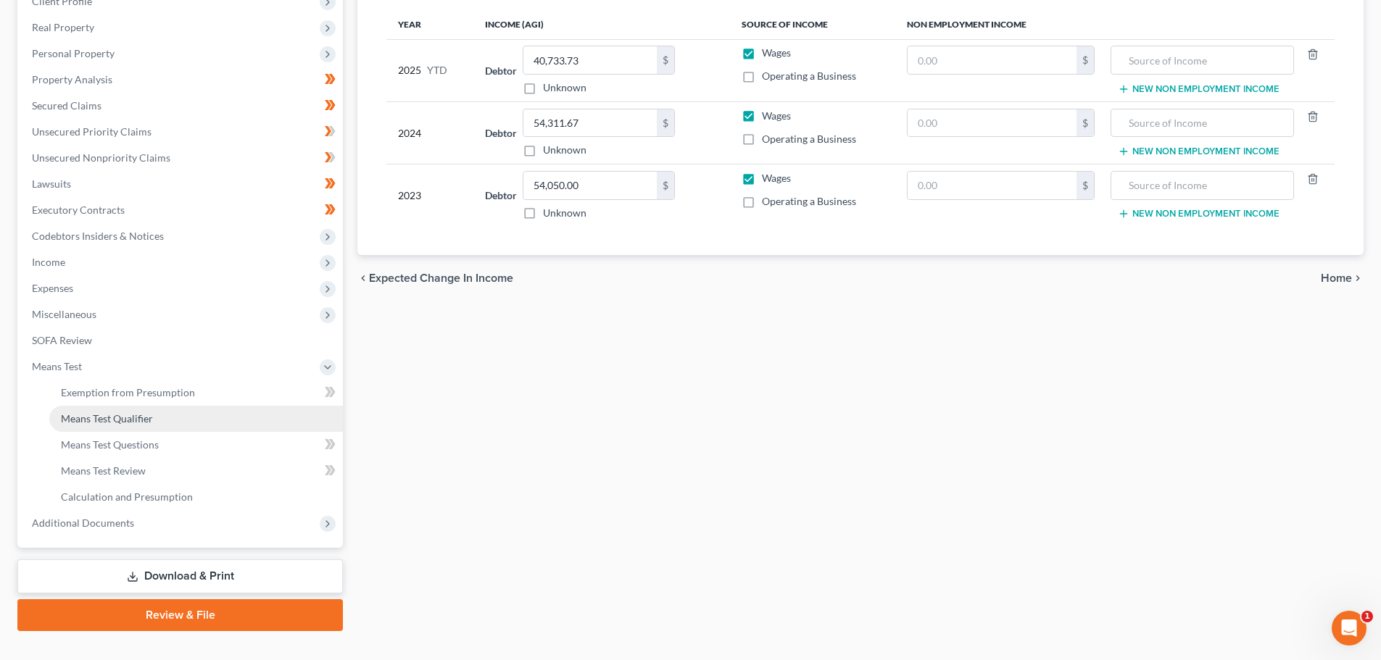
click at [96, 413] on span "Means Test Qualifier" at bounding box center [107, 418] width 92 height 12
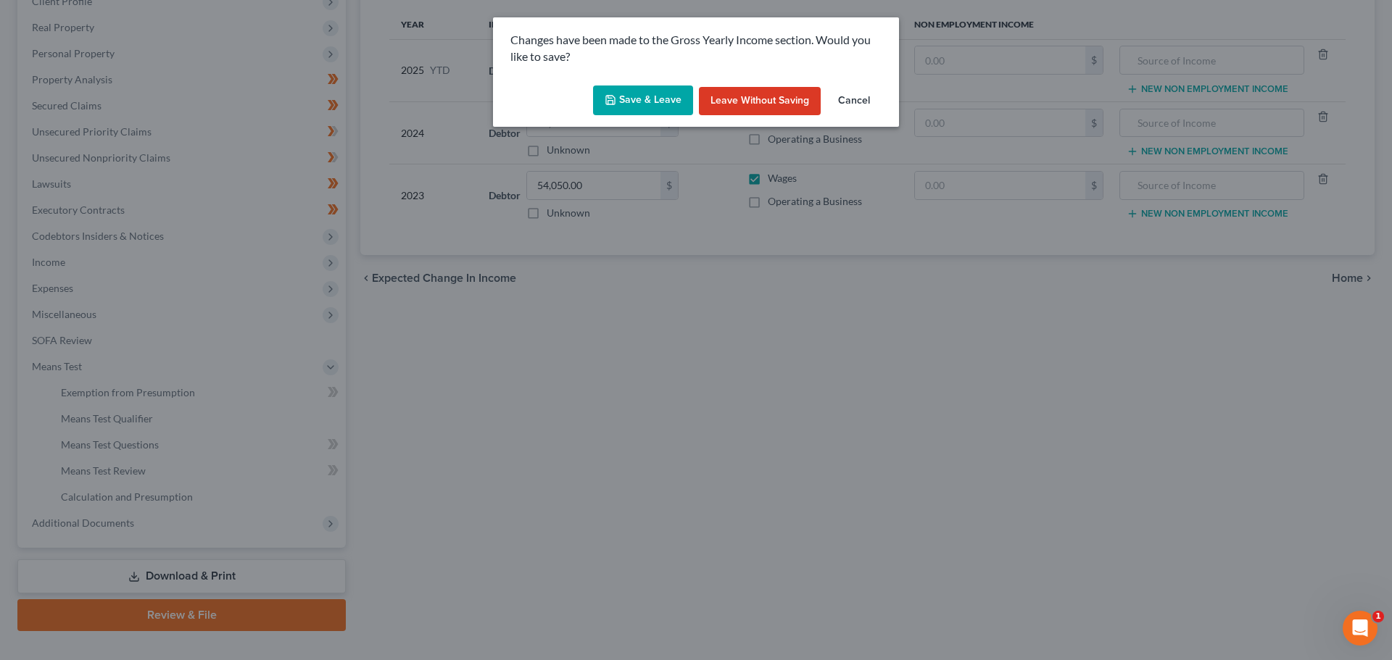
click at [637, 90] on button "Save & Leave" at bounding box center [643, 101] width 100 height 30
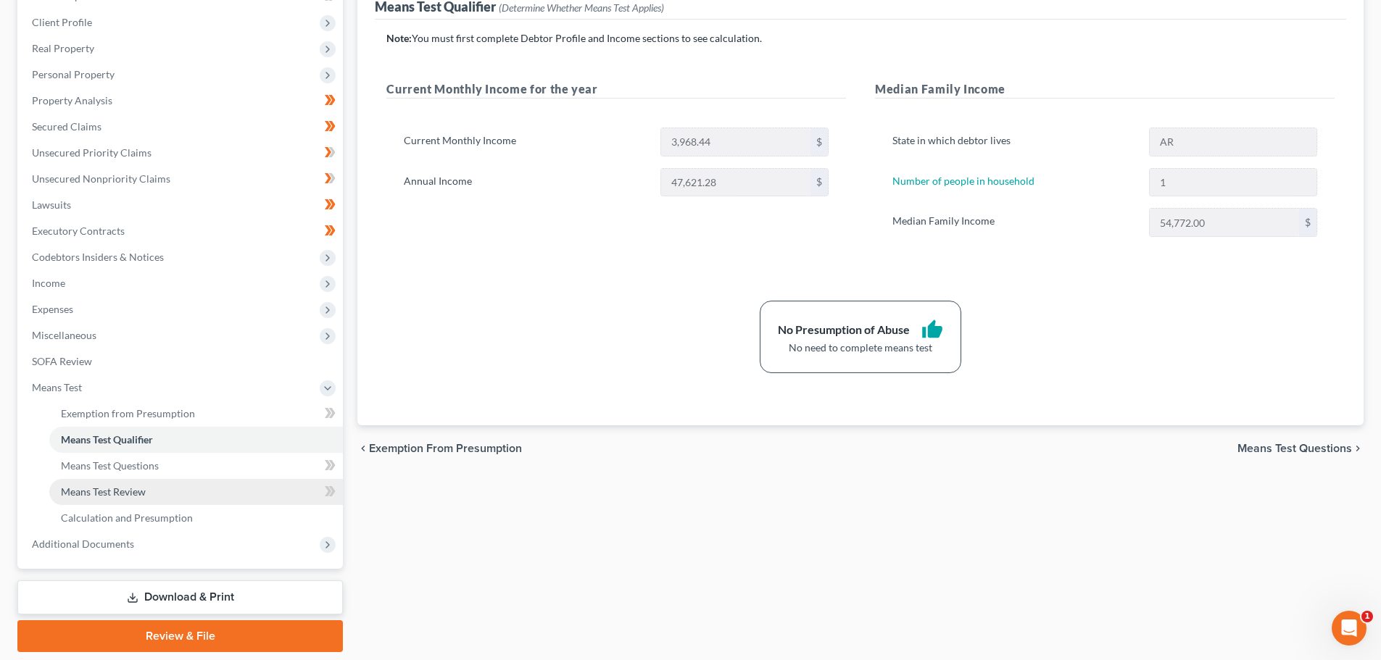
scroll to position [241, 0]
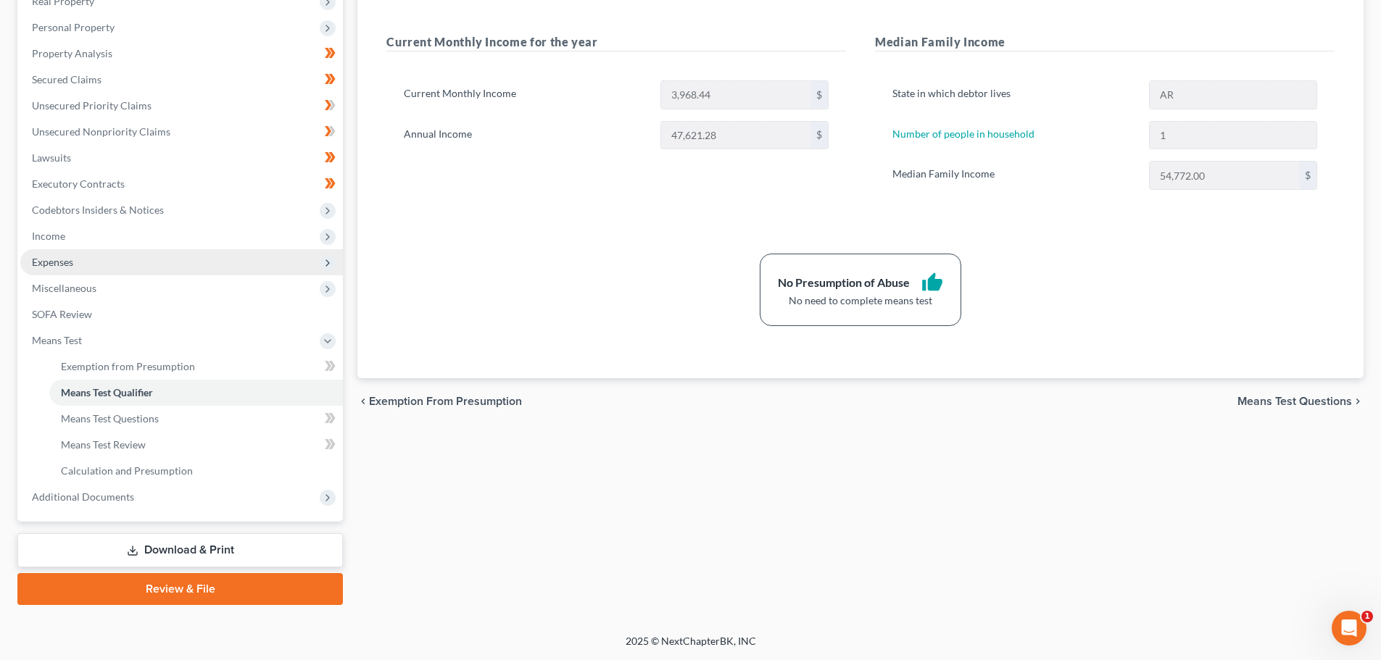
click at [49, 254] on span "Expenses" at bounding box center [181, 262] width 323 height 26
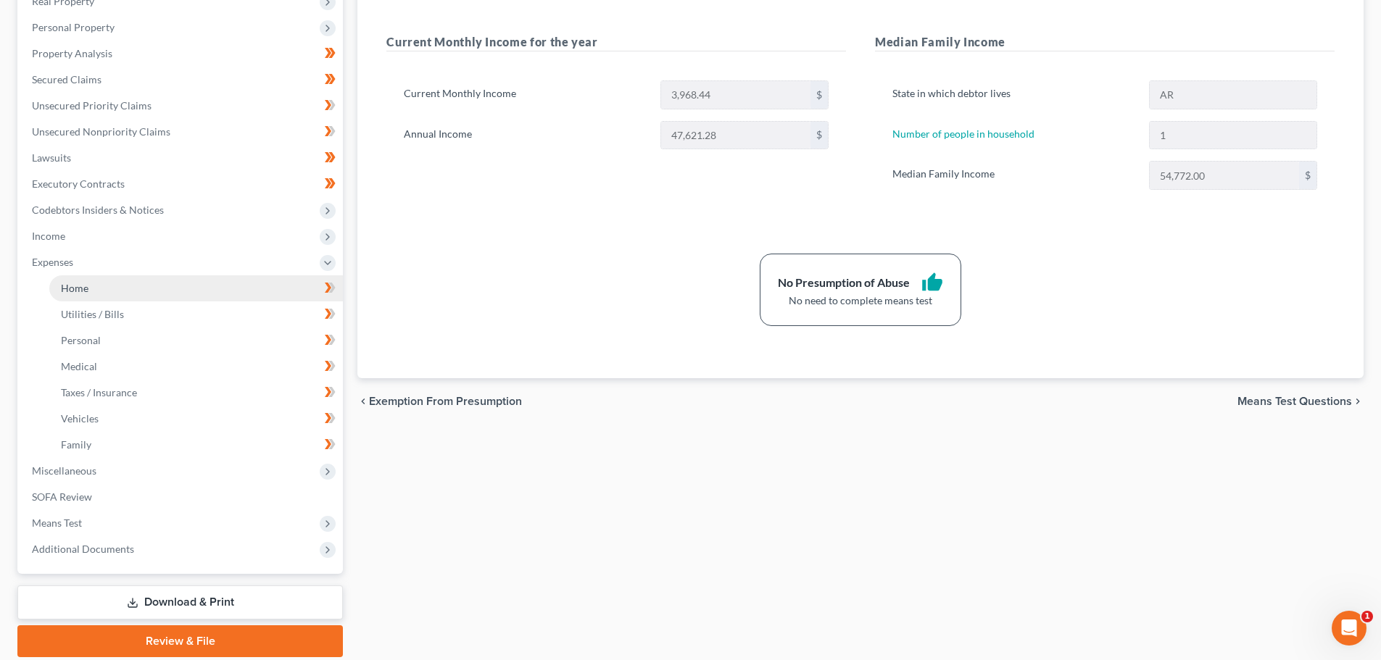
click at [77, 289] on span "Home" at bounding box center [75, 288] width 28 height 12
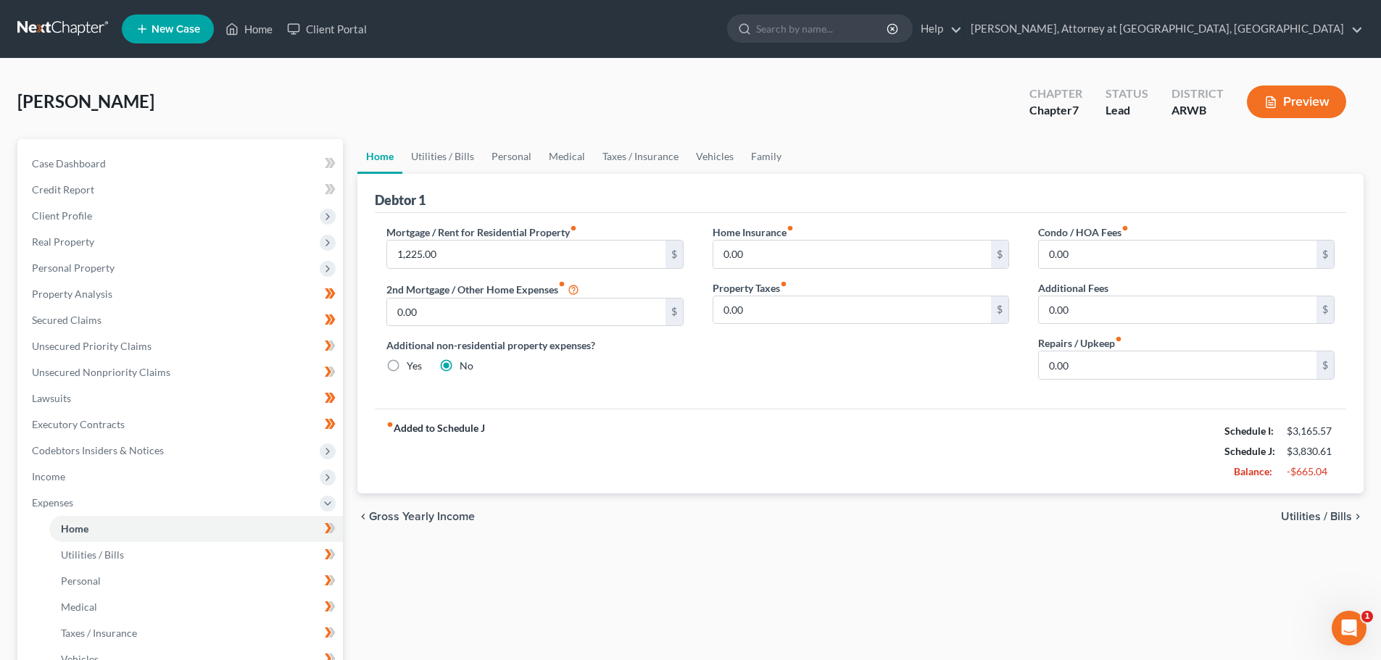
scroll to position [72, 0]
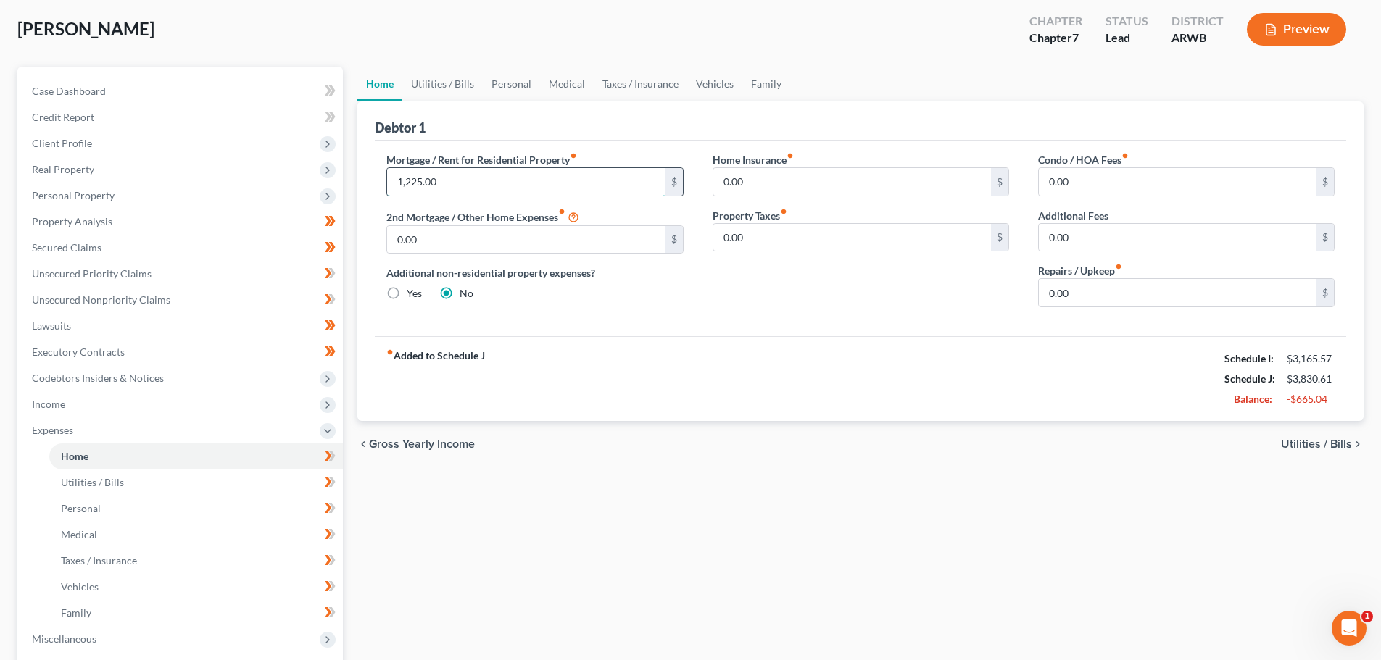
click at [453, 179] on input "1,225.00" at bounding box center [526, 182] width 278 height 28
type input "612.50"
click at [678, 339] on div "fiber_manual_record Added to Schedule J Schedule I: $3,165.57 Schedule J: $3,21…" at bounding box center [860, 378] width 971 height 85
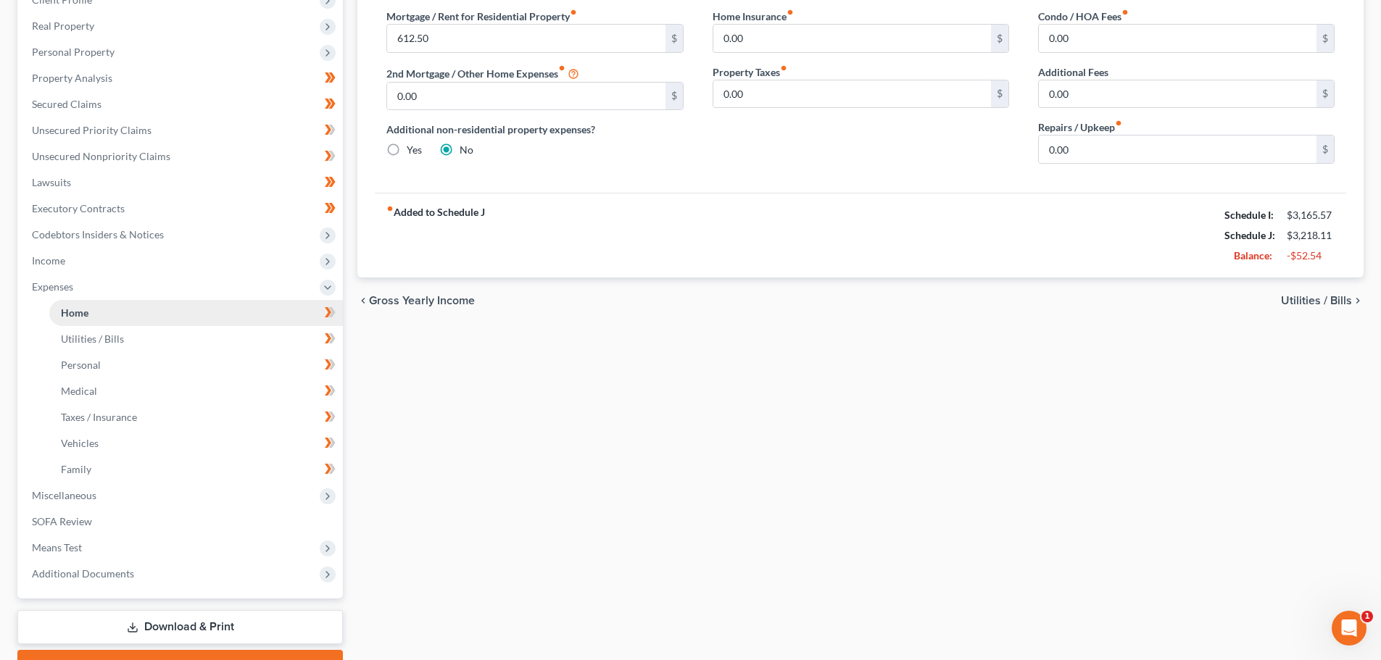
scroll to position [217, 0]
click at [104, 333] on span "Utilities / Bills" at bounding box center [92, 337] width 63 height 12
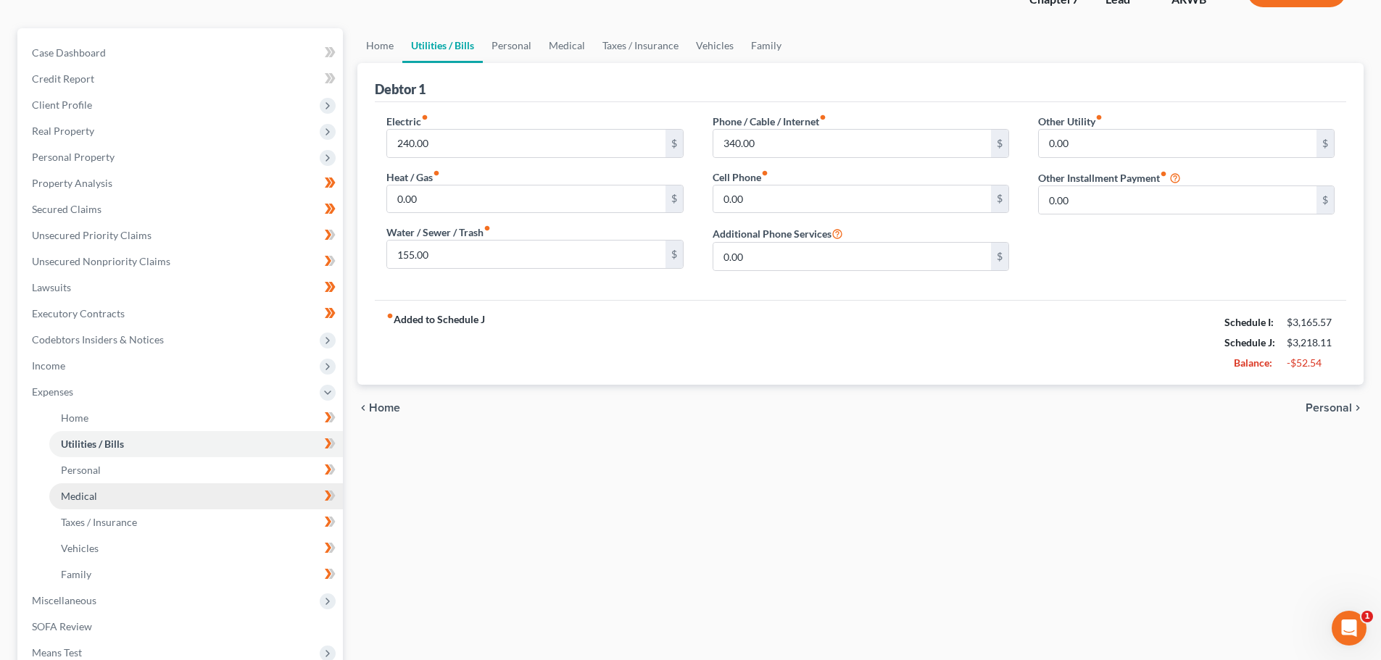
scroll to position [145, 0]
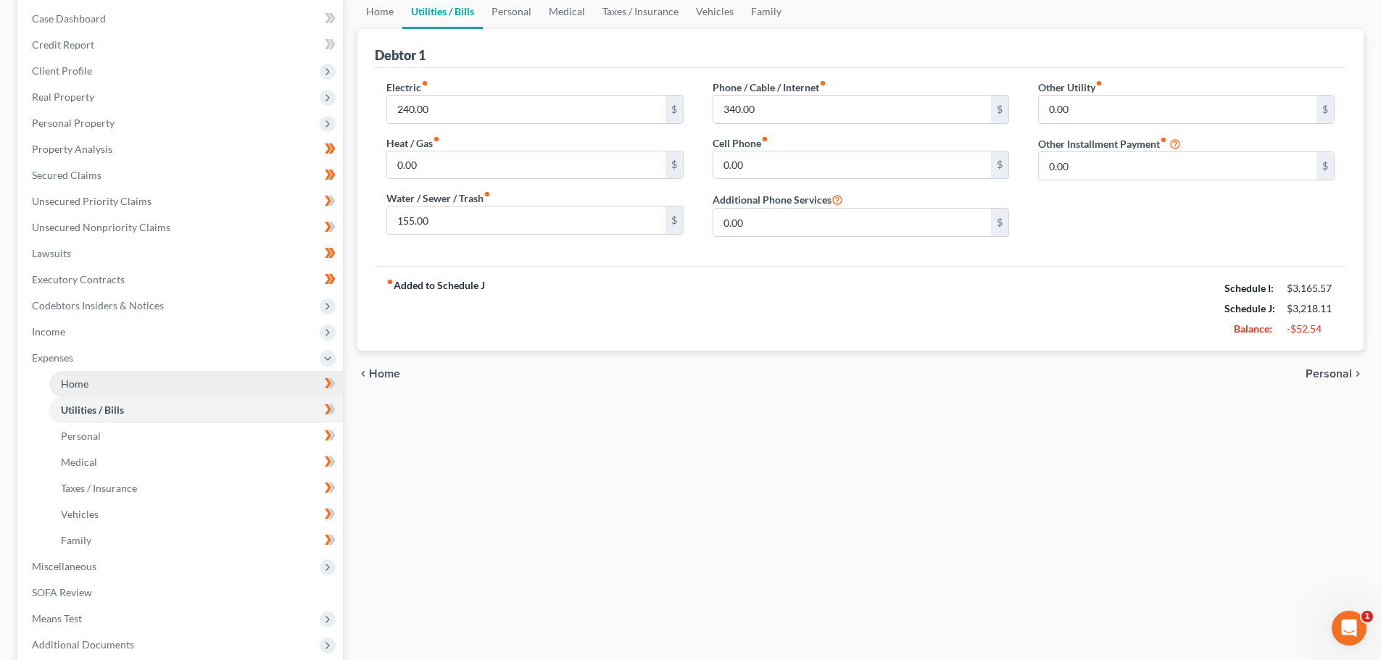
click at [79, 378] on span "Home" at bounding box center [75, 384] width 28 height 12
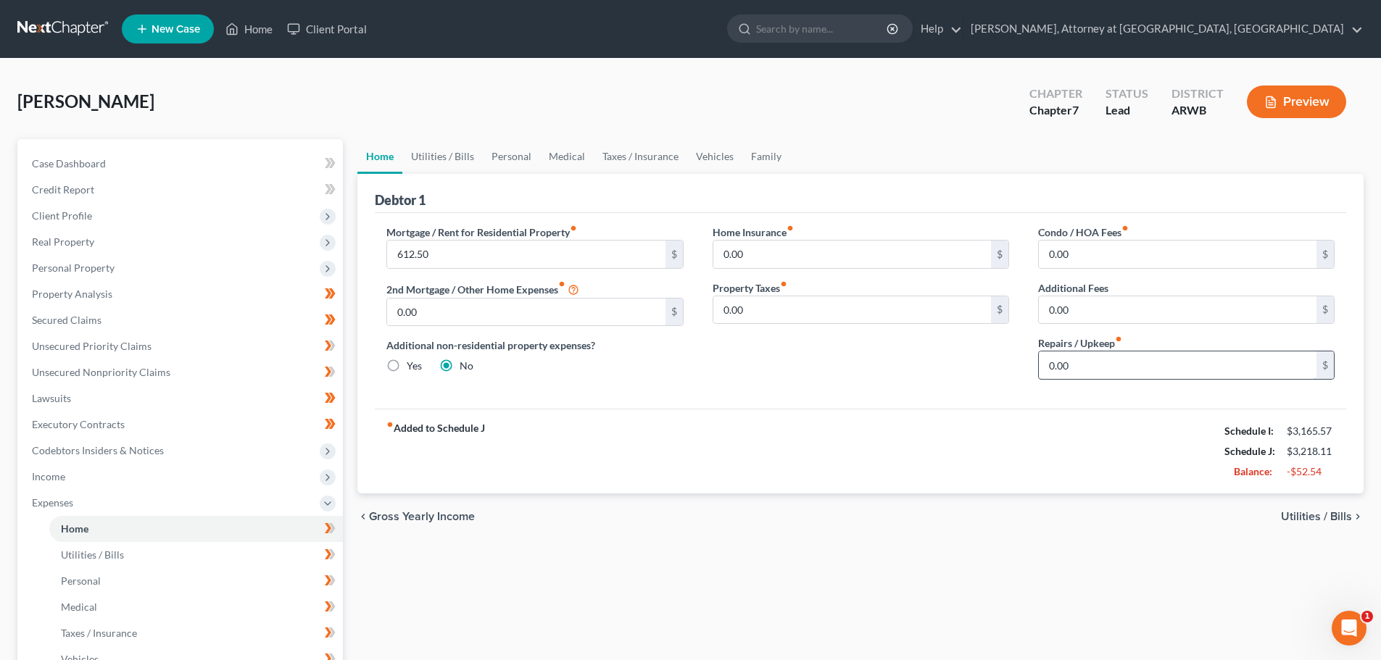
click at [1105, 370] on input "0.00" at bounding box center [1178, 366] width 278 height 28
click at [1105, 370] on input "55.00" at bounding box center [1178, 366] width 278 height 28
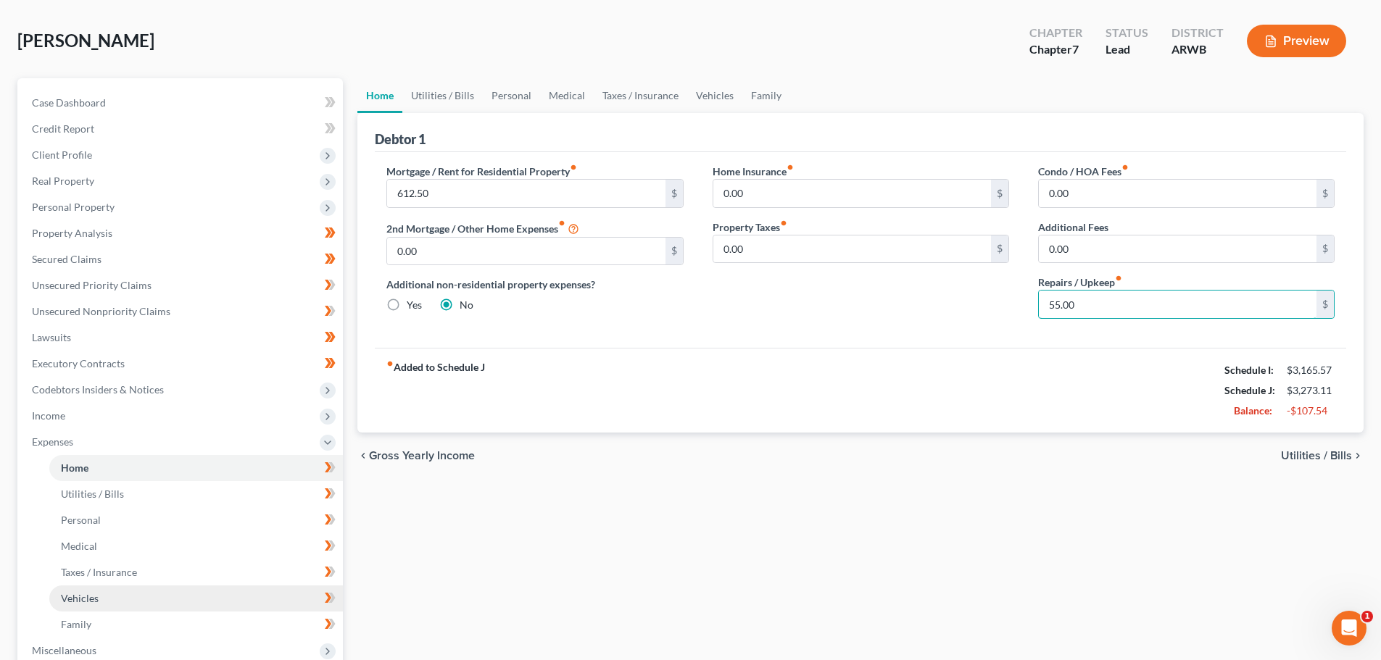
scroll to position [145, 0]
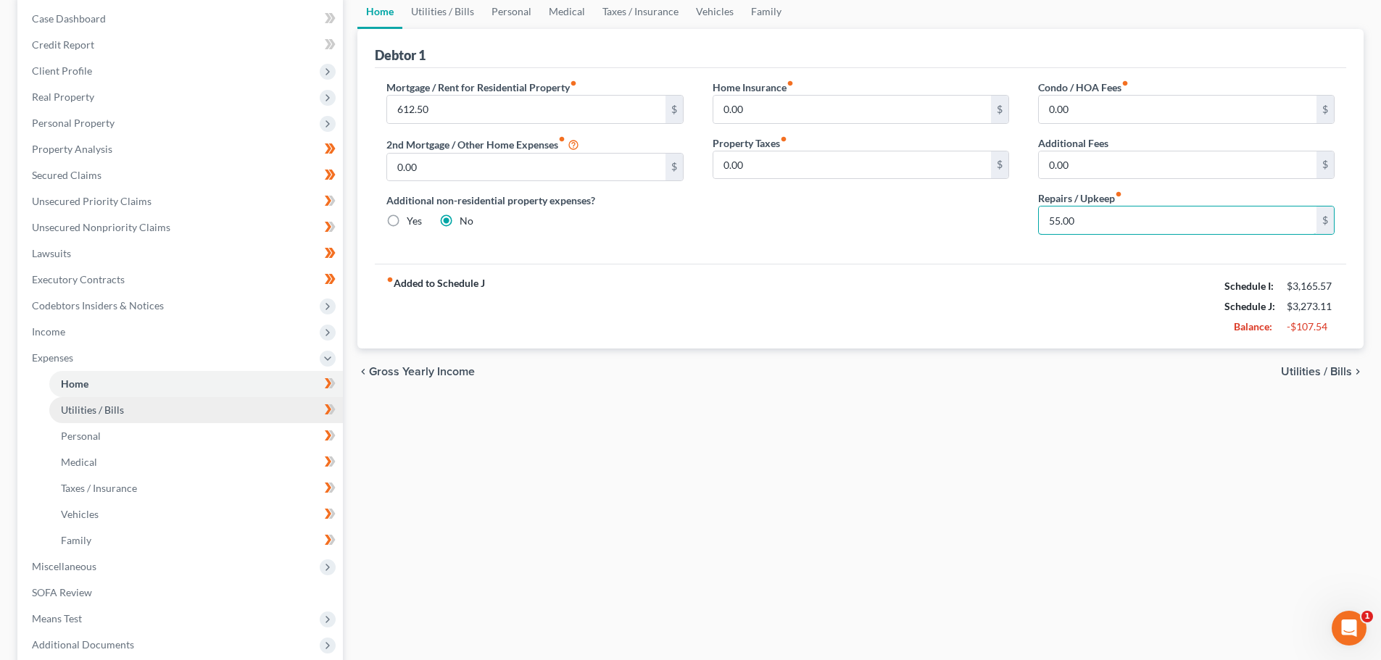
type input "55.00"
click at [93, 410] on span "Utilities / Bills" at bounding box center [92, 410] width 63 height 12
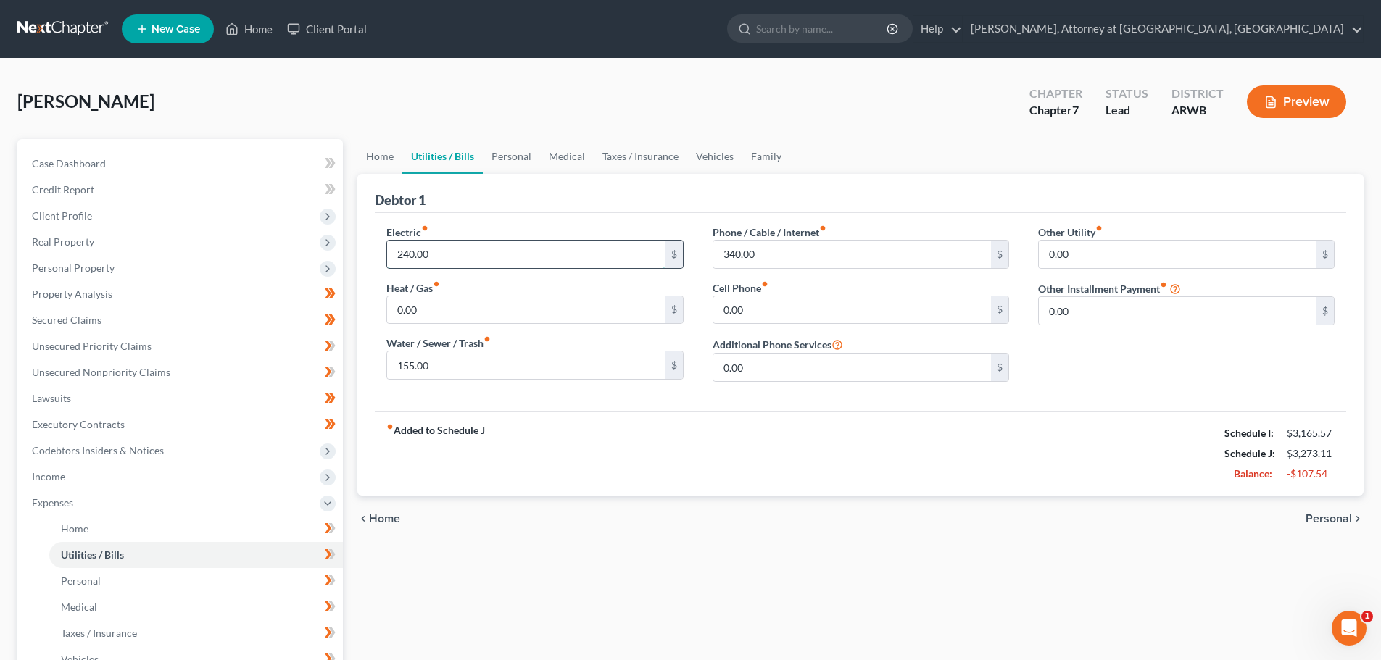
click at [452, 258] on input "240.00" at bounding box center [526, 255] width 278 height 28
type input "150.00"
click at [446, 364] on input "155.00" at bounding box center [526, 366] width 278 height 28
type input "77.50"
click at [576, 418] on div "fiber_manual_record Added to Schedule J Schedule I: $3,165.57 Schedule J: $3,10…" at bounding box center [860, 453] width 971 height 85
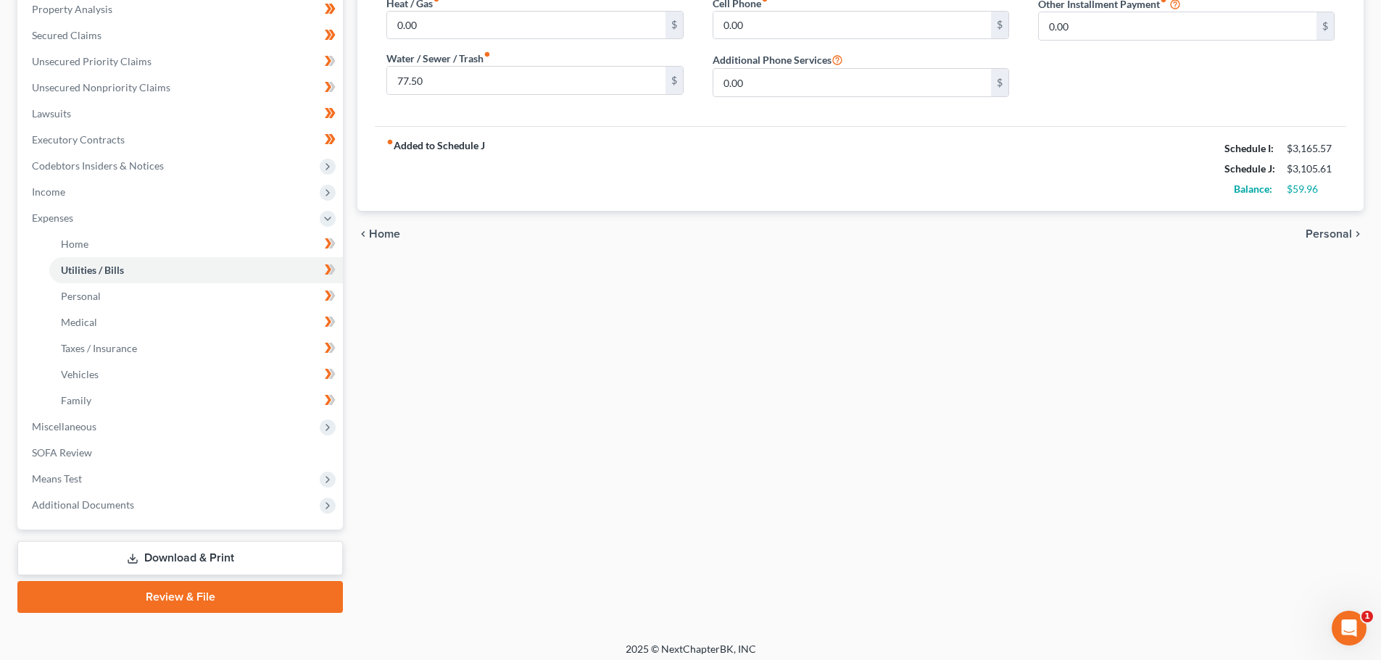
scroll to position [293, 0]
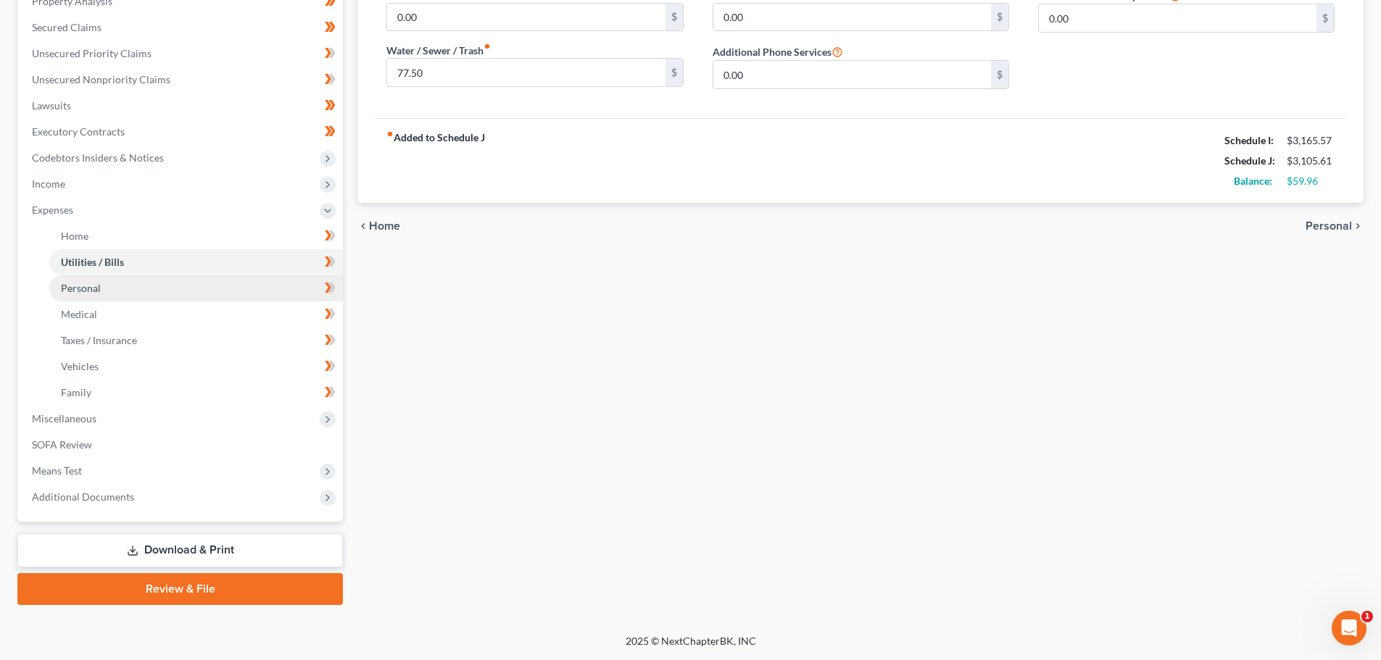
click at [80, 281] on link "Personal" at bounding box center [196, 288] width 294 height 26
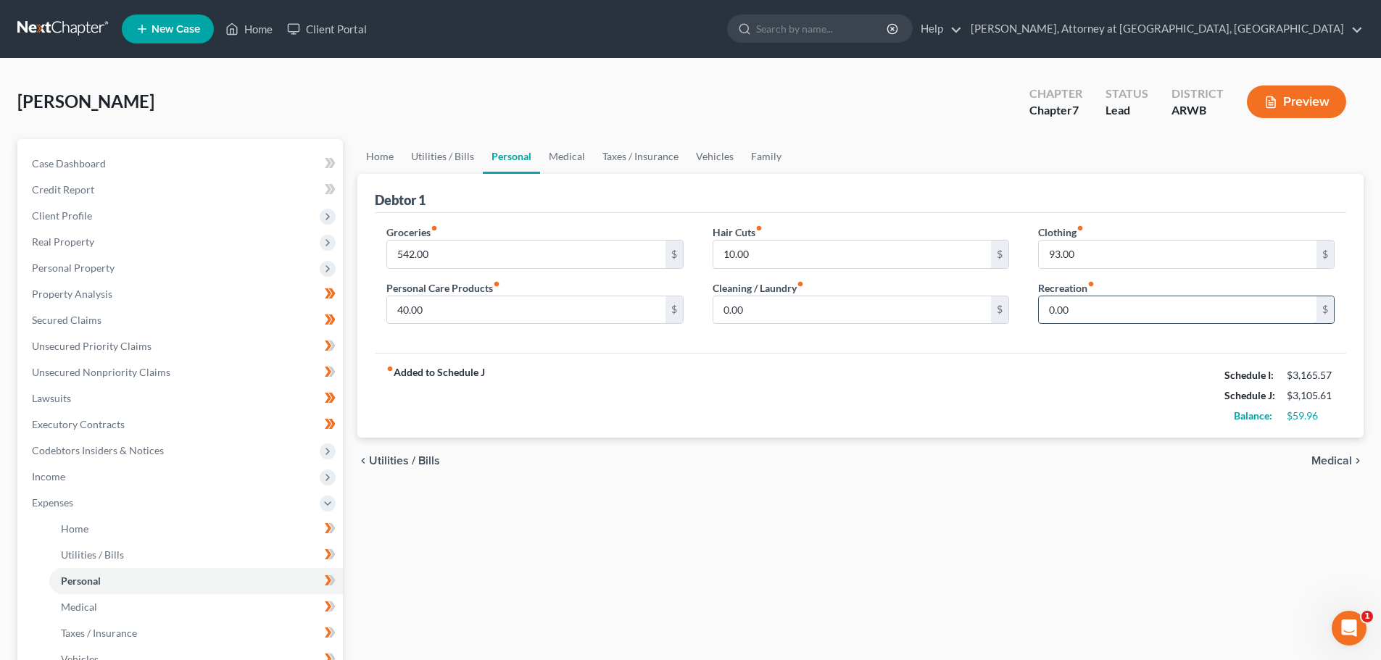
click at [1098, 316] on input "0.00" at bounding box center [1178, 311] width 278 height 28
type input "45.00"
click at [1037, 366] on div "fiber_manual_record Added to Schedule J Schedule I: $3,165.57 Schedule J: $3,15…" at bounding box center [860, 395] width 971 height 85
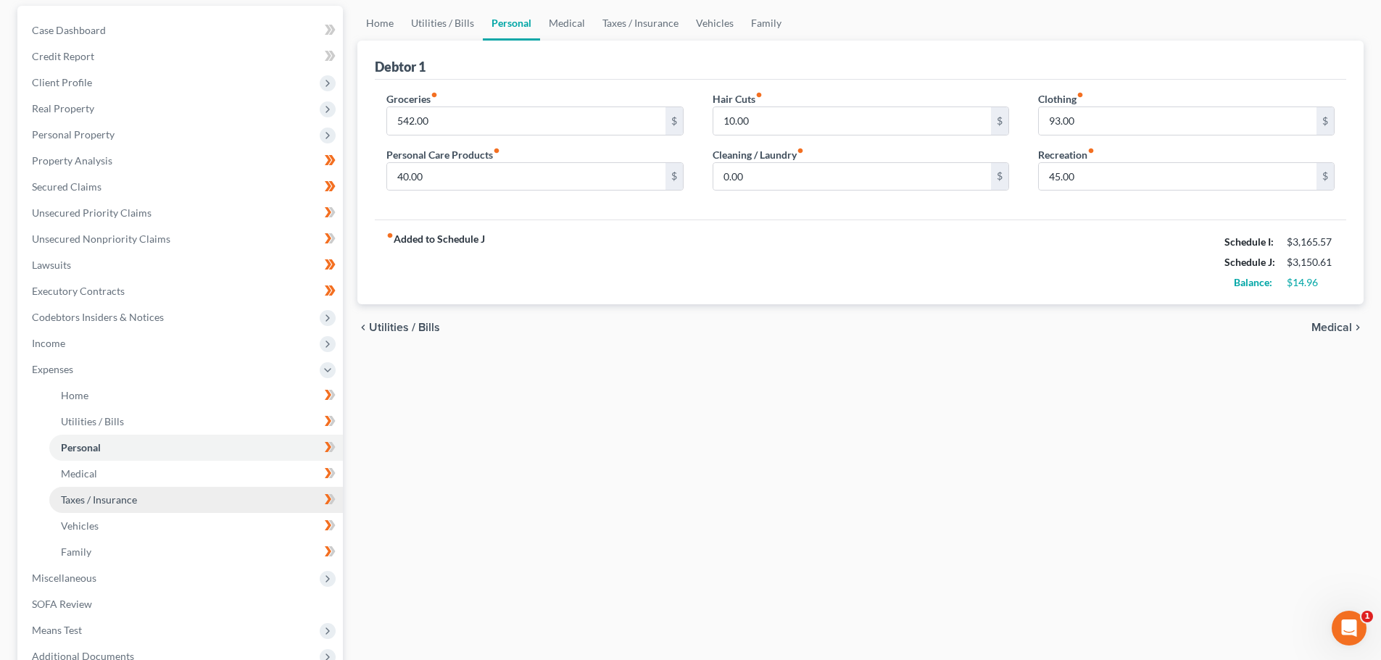
scroll to position [145, 0]
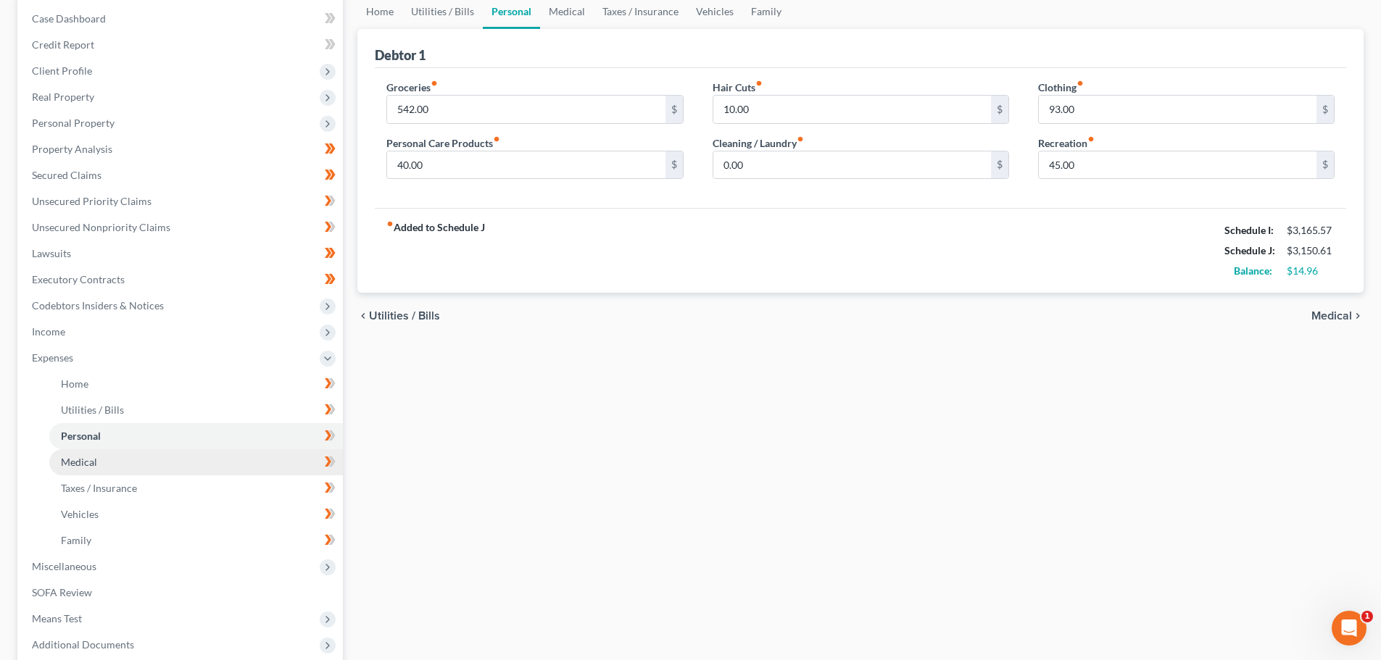
click at [80, 460] on span "Medical" at bounding box center [79, 462] width 36 height 12
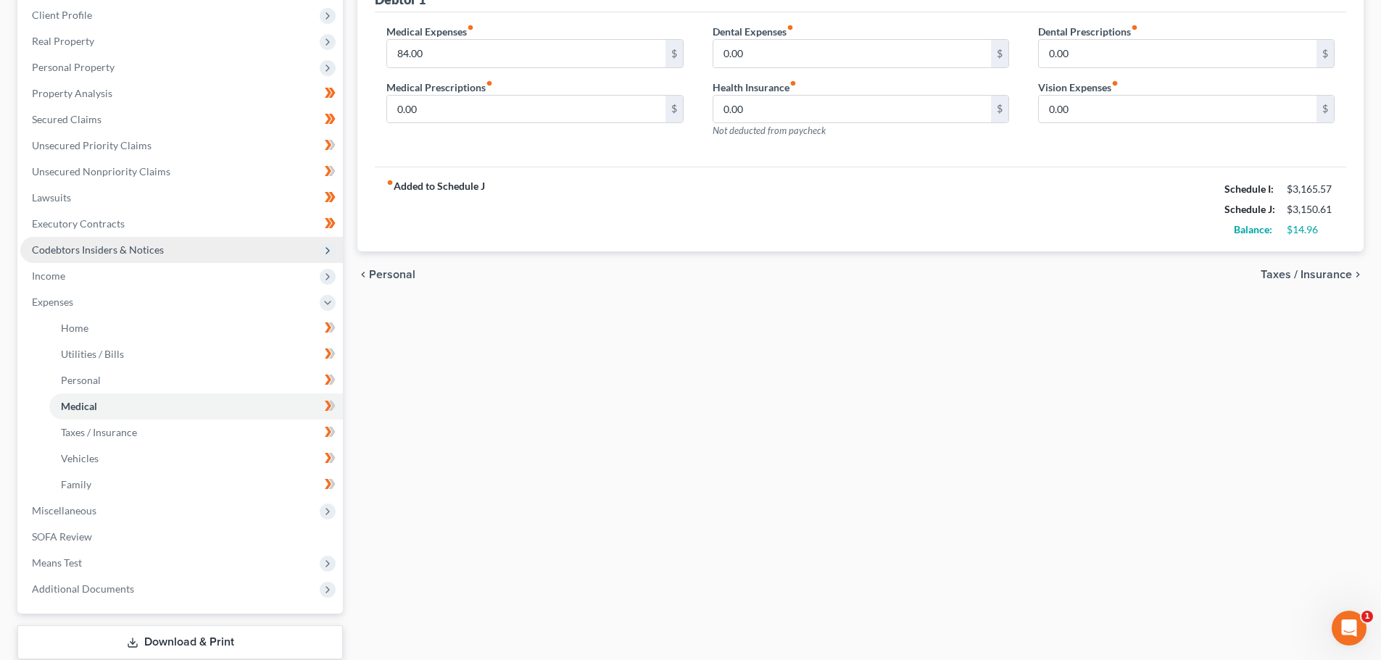
scroll to position [217, 0]
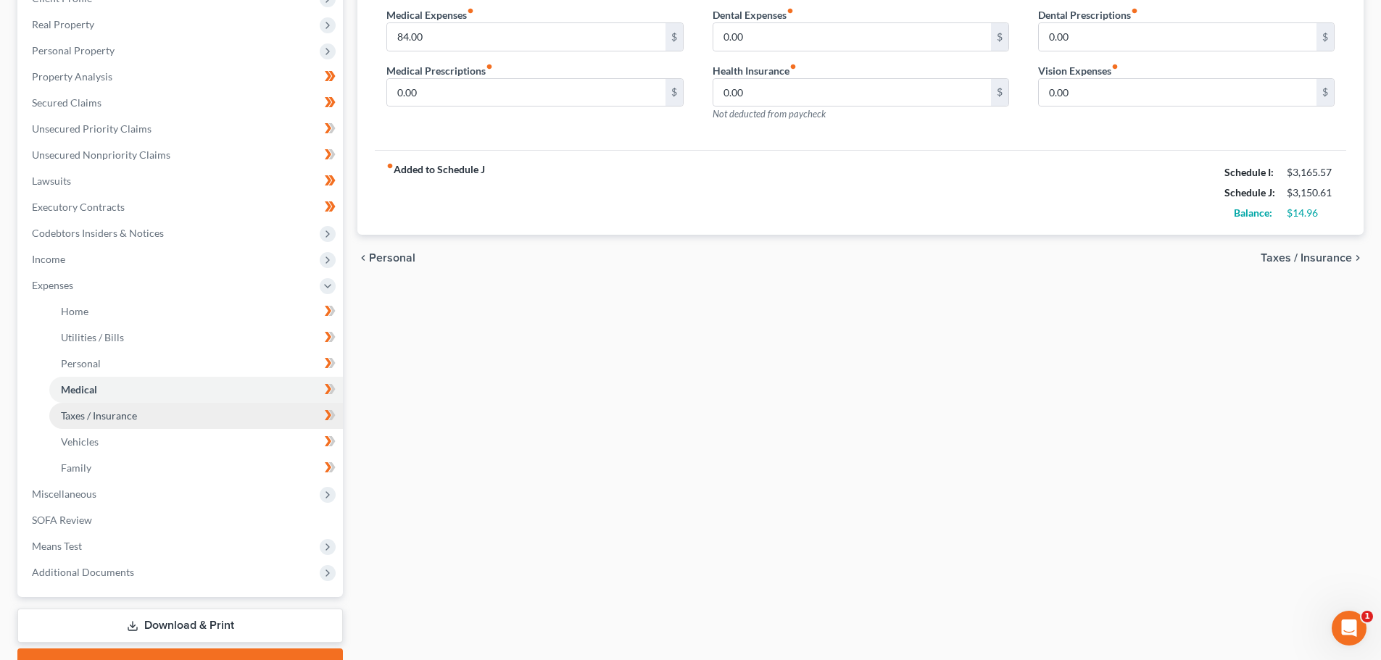
click at [93, 411] on span "Taxes / Insurance" at bounding box center [99, 416] width 76 height 12
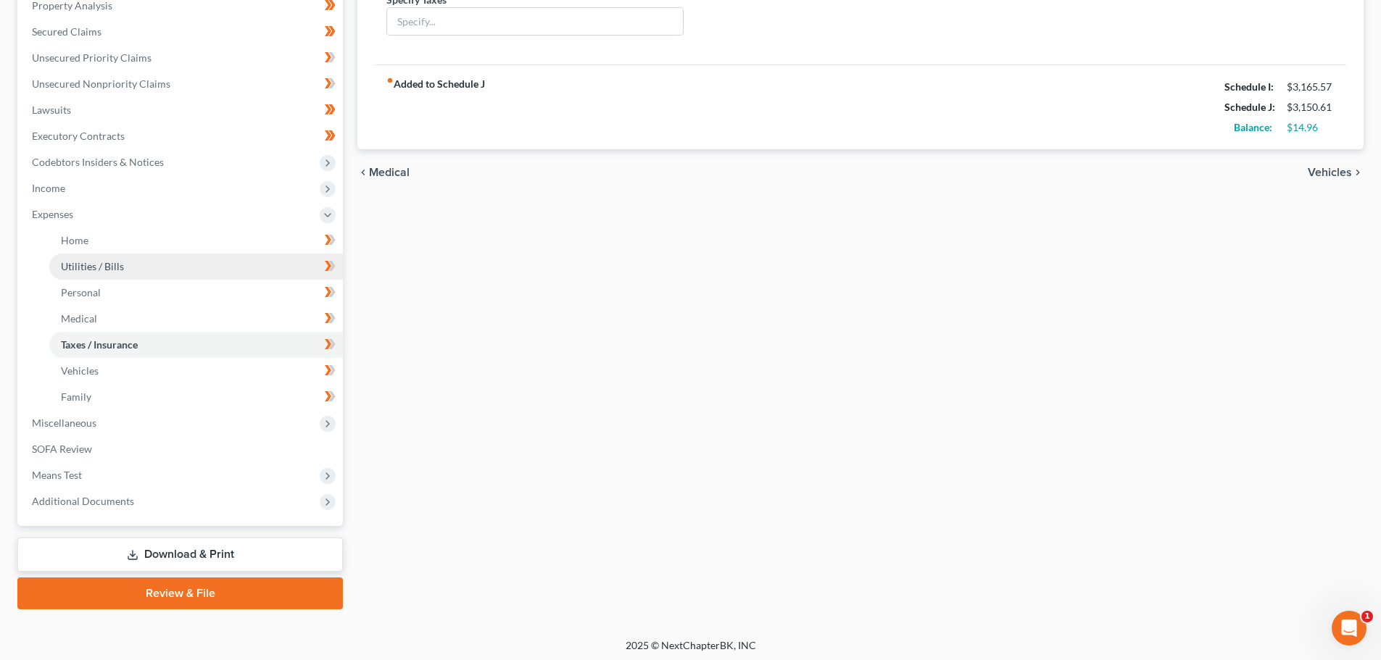
scroll to position [293, 0]
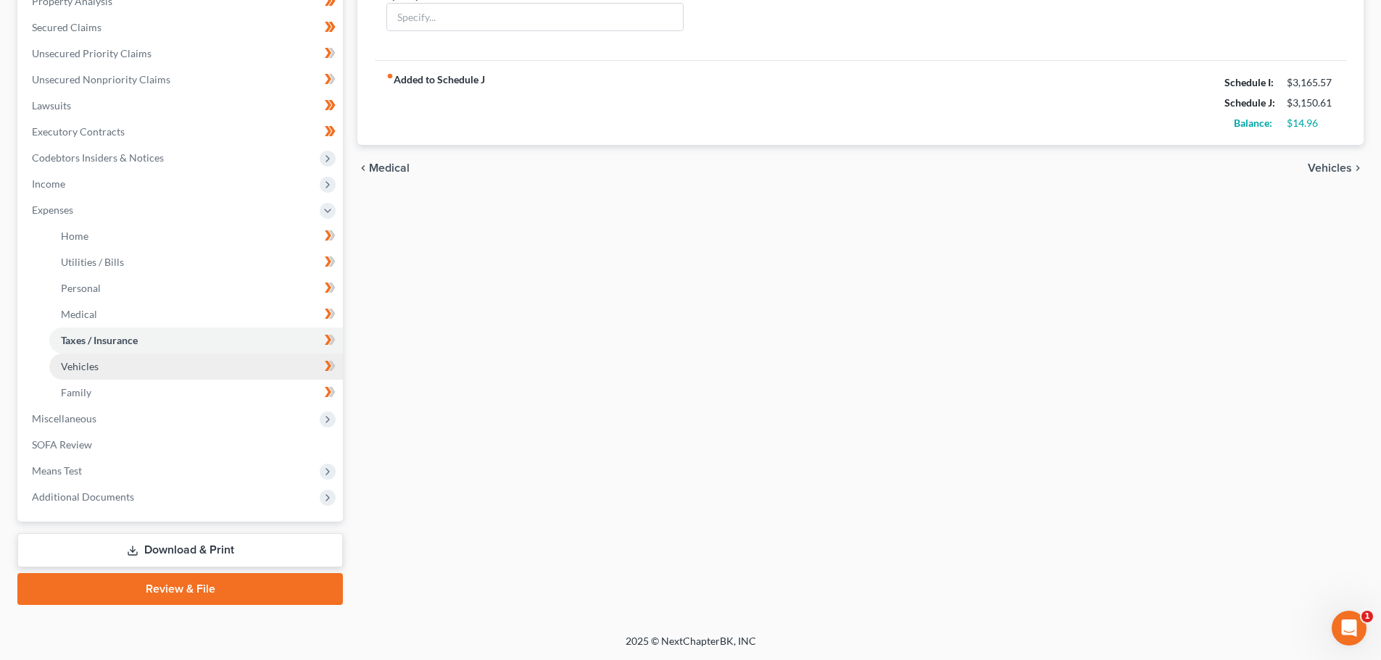
click at [80, 357] on link "Vehicles" at bounding box center [196, 367] width 294 height 26
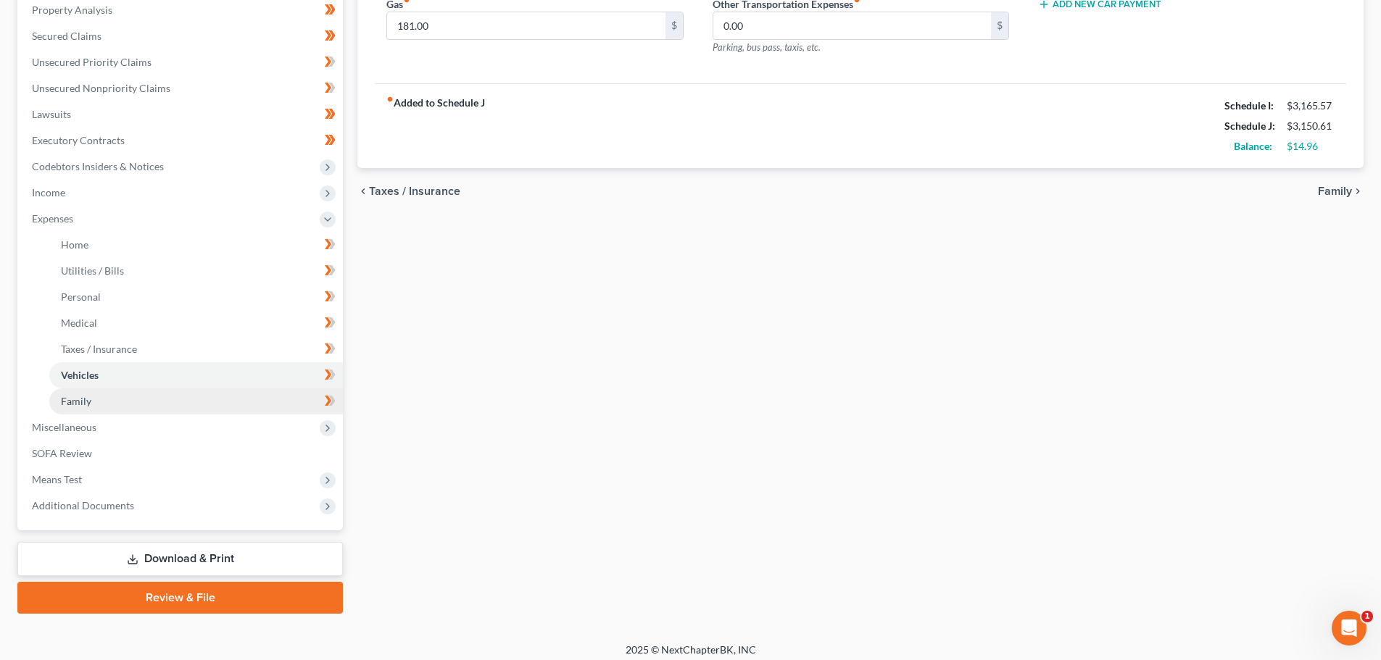
scroll to position [293, 0]
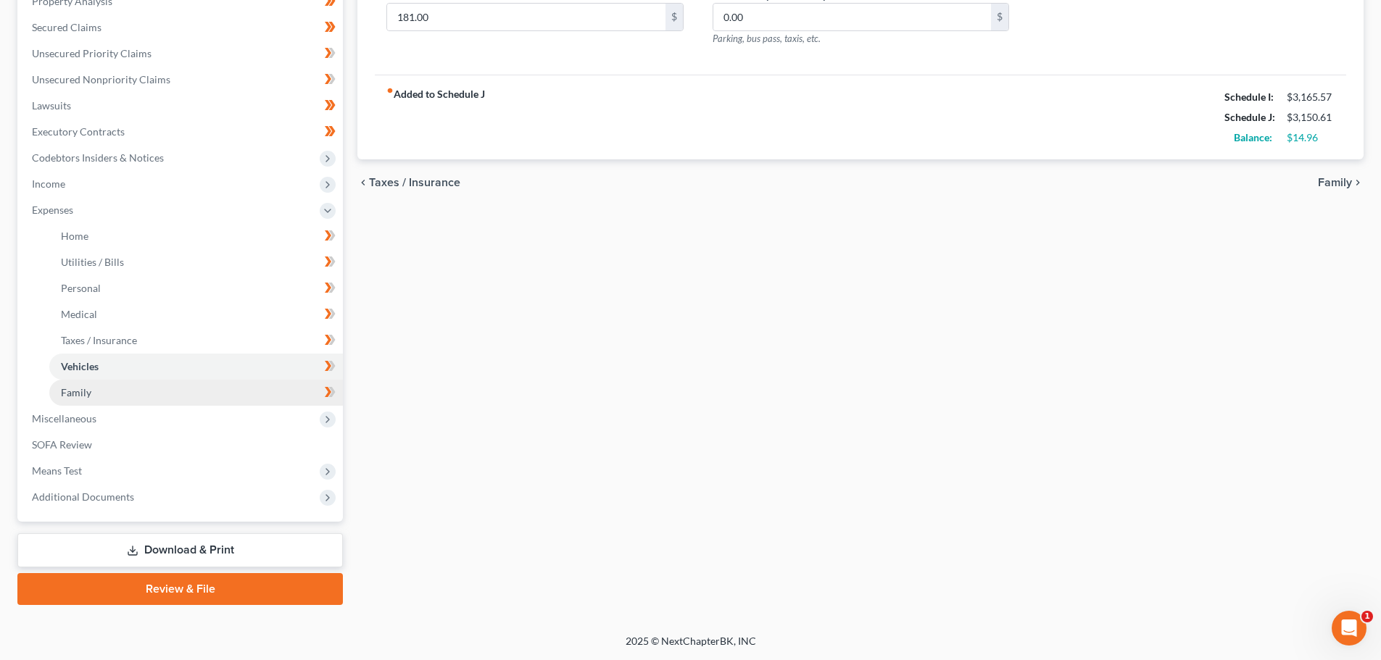
click at [72, 386] on span "Family" at bounding box center [76, 392] width 30 height 12
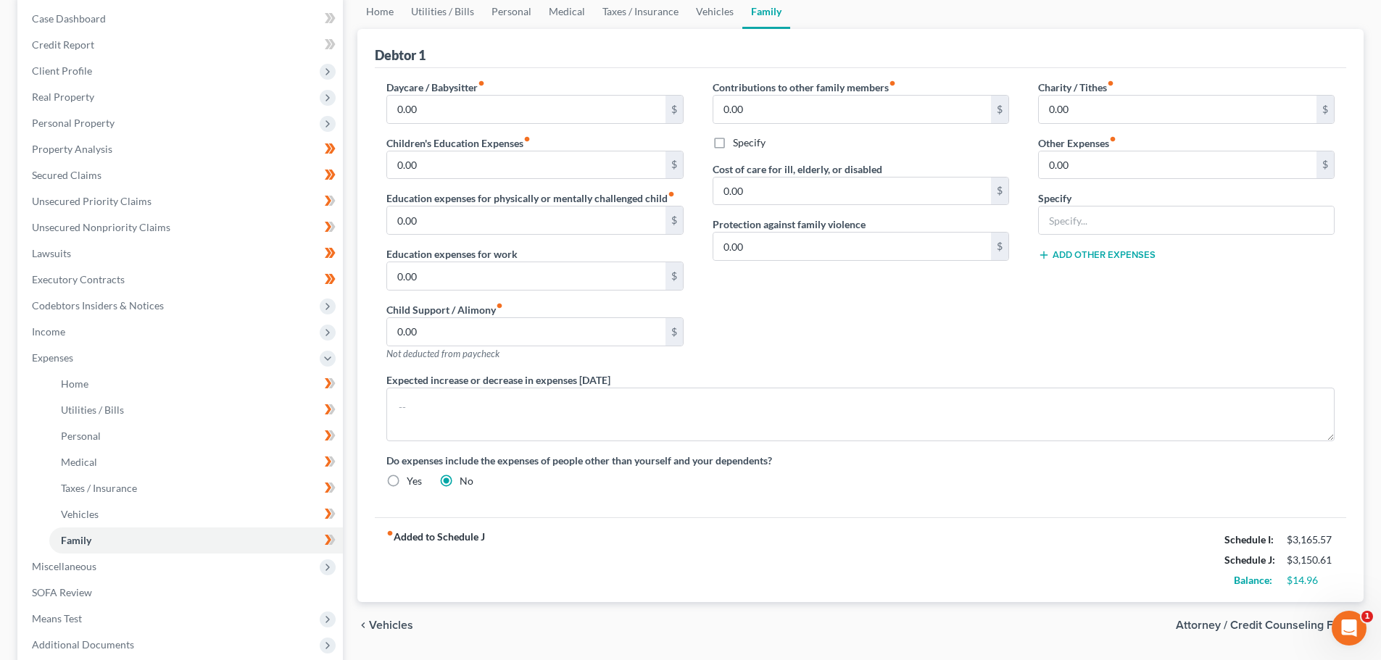
scroll to position [290, 0]
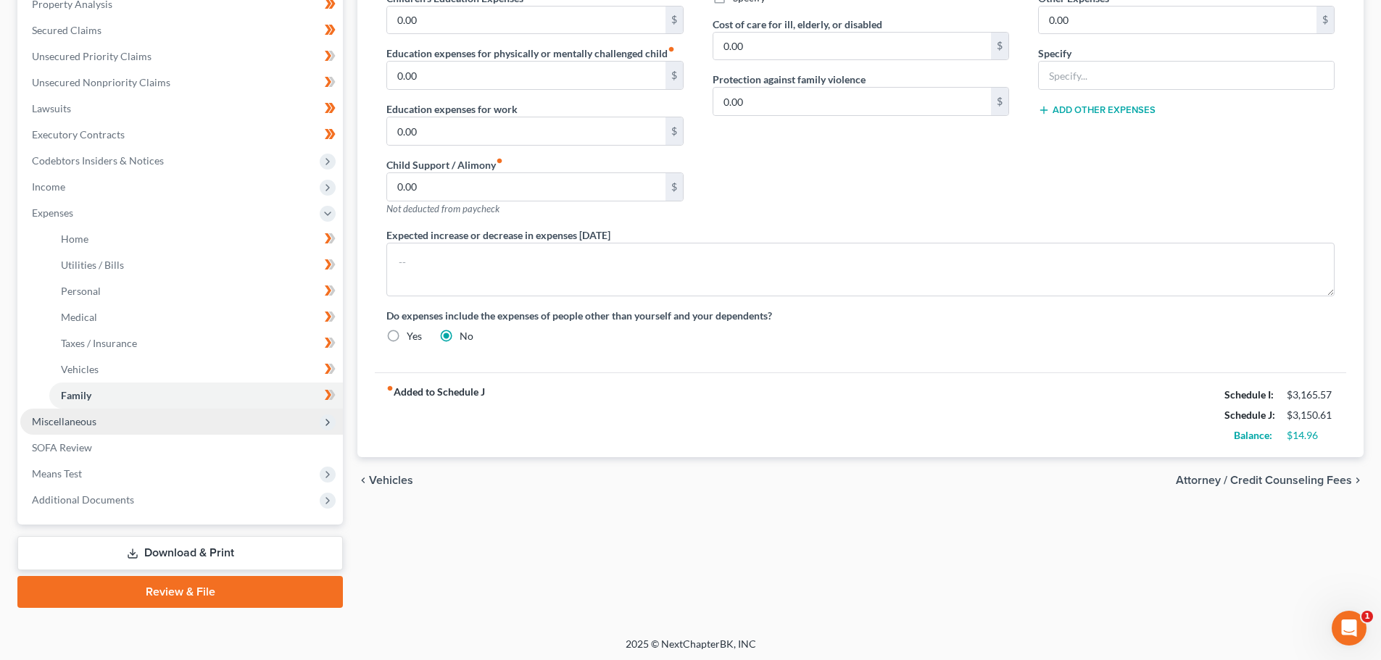
click at [51, 419] on span "Miscellaneous" at bounding box center [64, 421] width 65 height 12
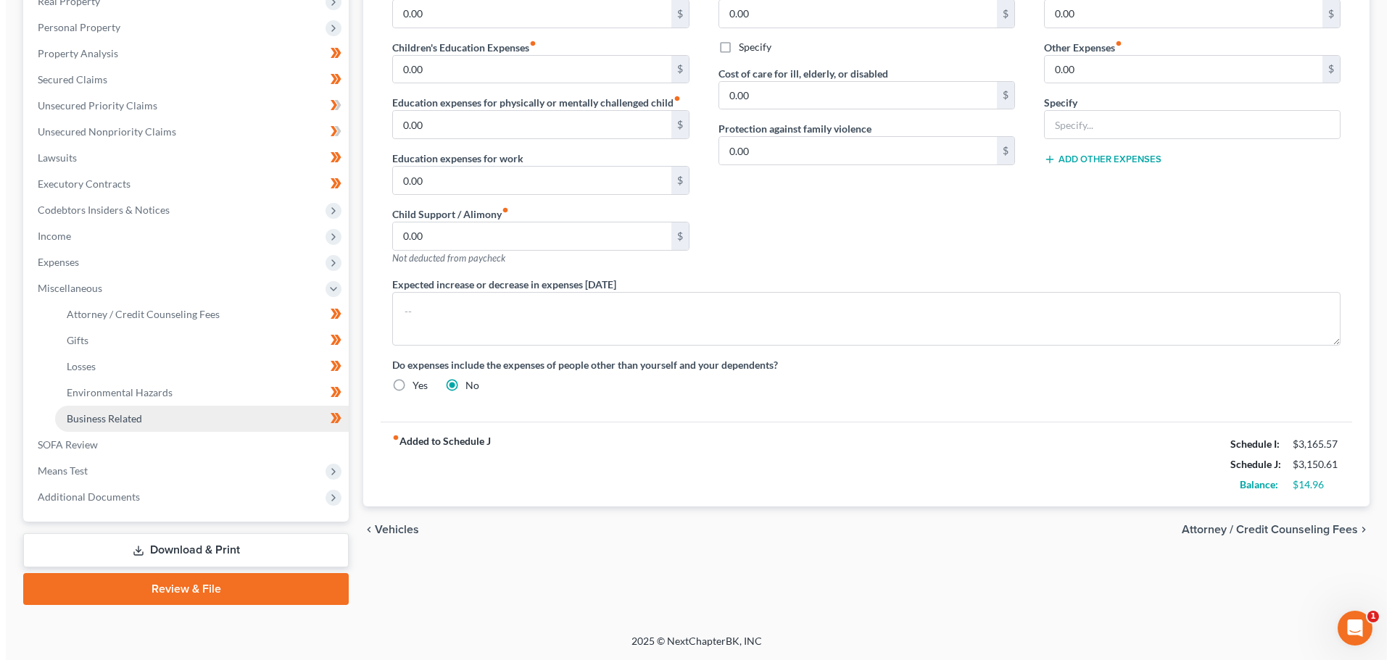
scroll to position [241, 0]
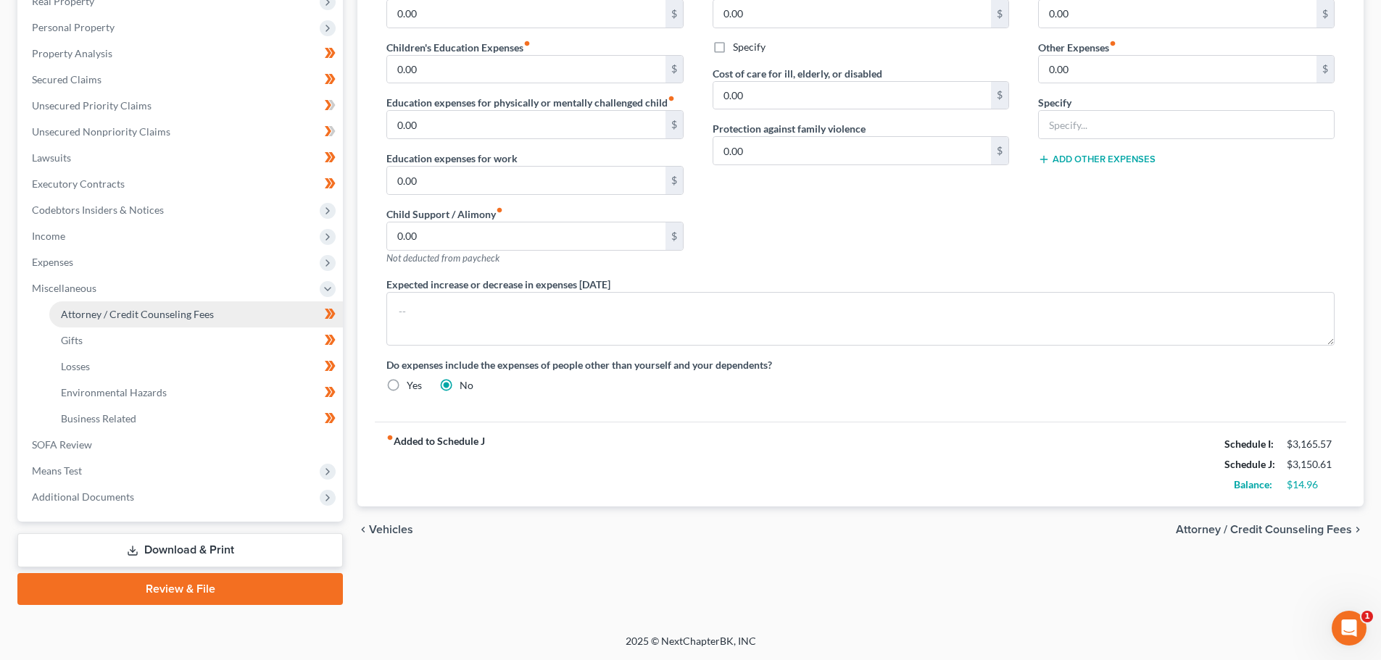
click at [133, 315] on span "Attorney / Credit Counseling Fees" at bounding box center [137, 314] width 153 height 12
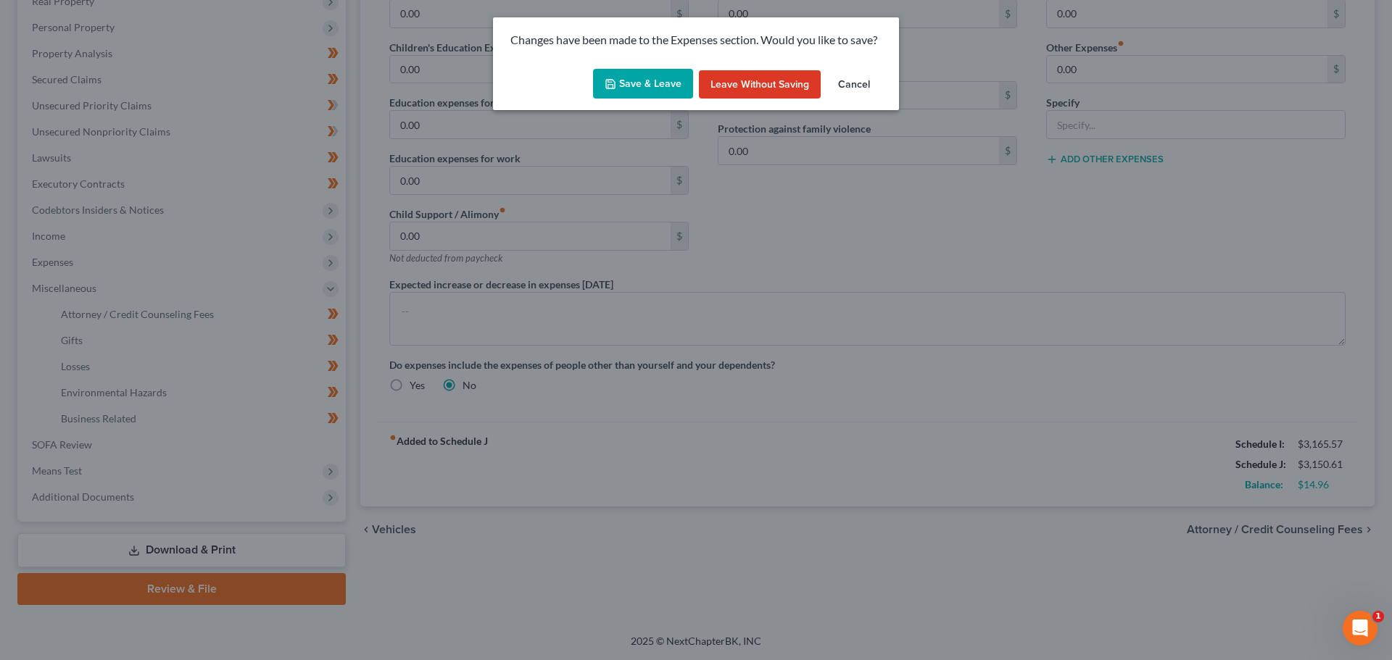
click at [645, 75] on button "Save & Leave" at bounding box center [643, 84] width 100 height 30
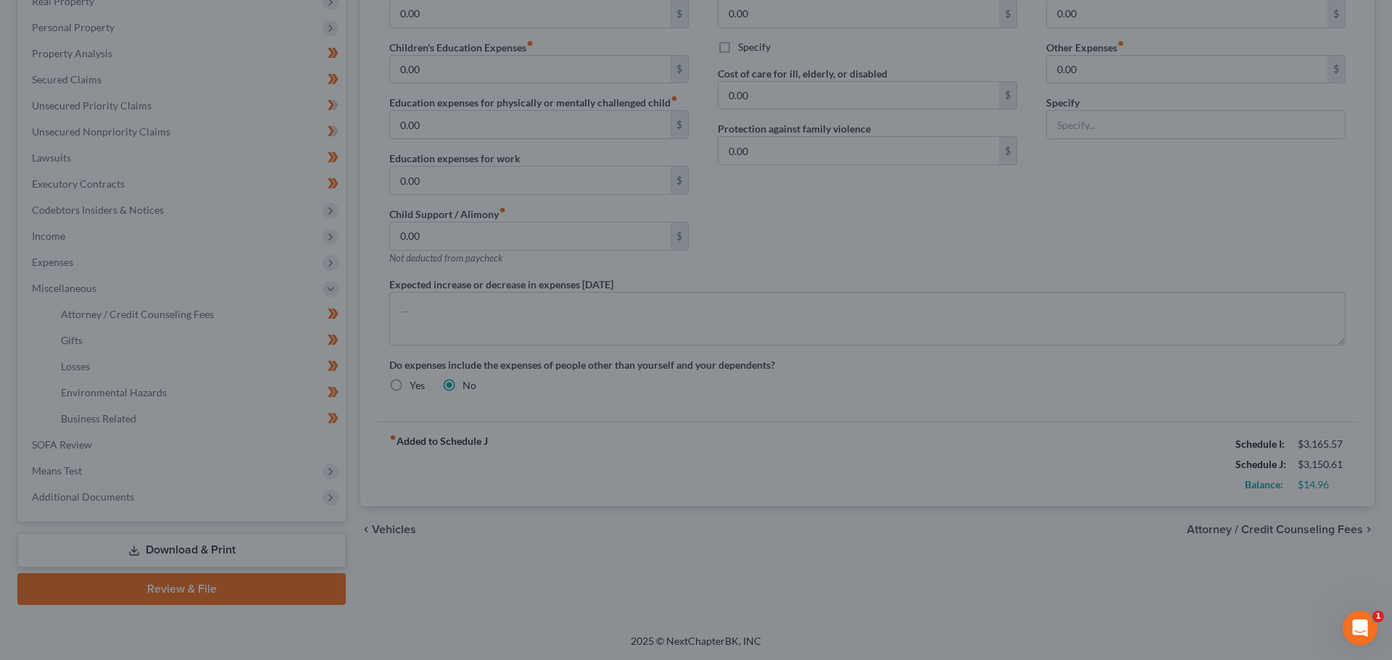
select select "0"
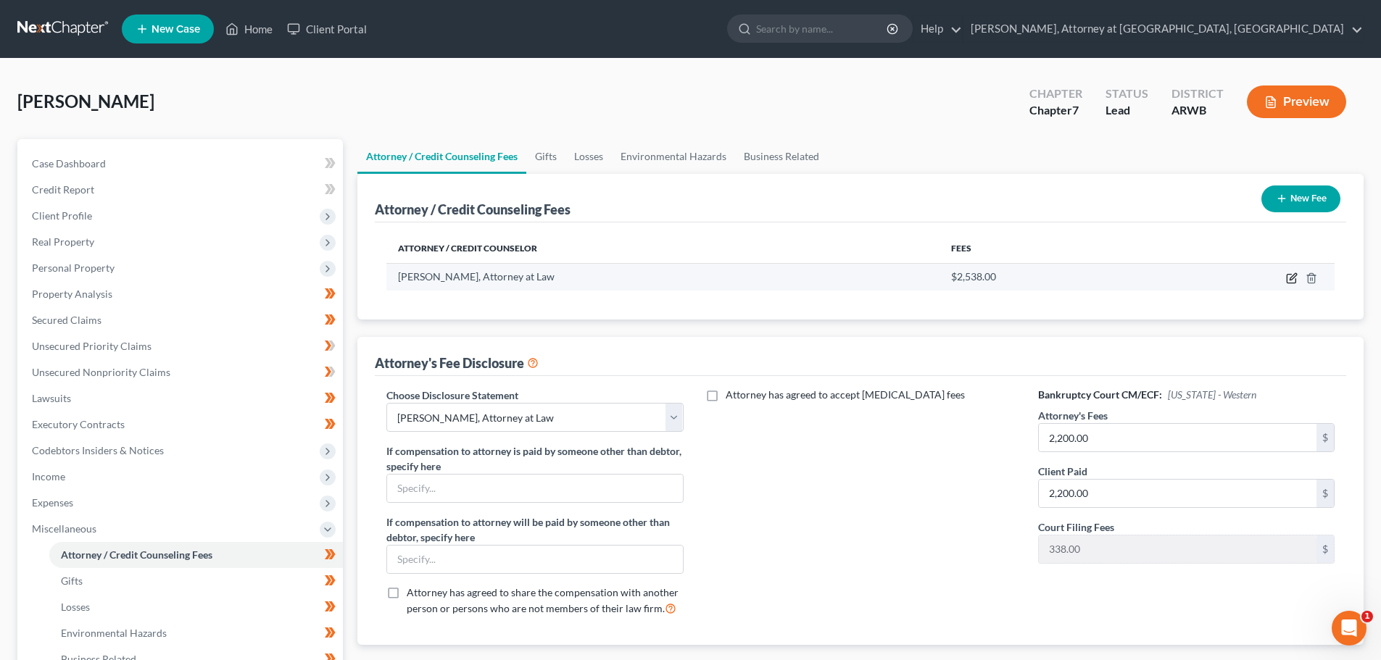
click at [1292, 275] on icon "button" at bounding box center [1292, 279] width 12 height 12
select select "2"
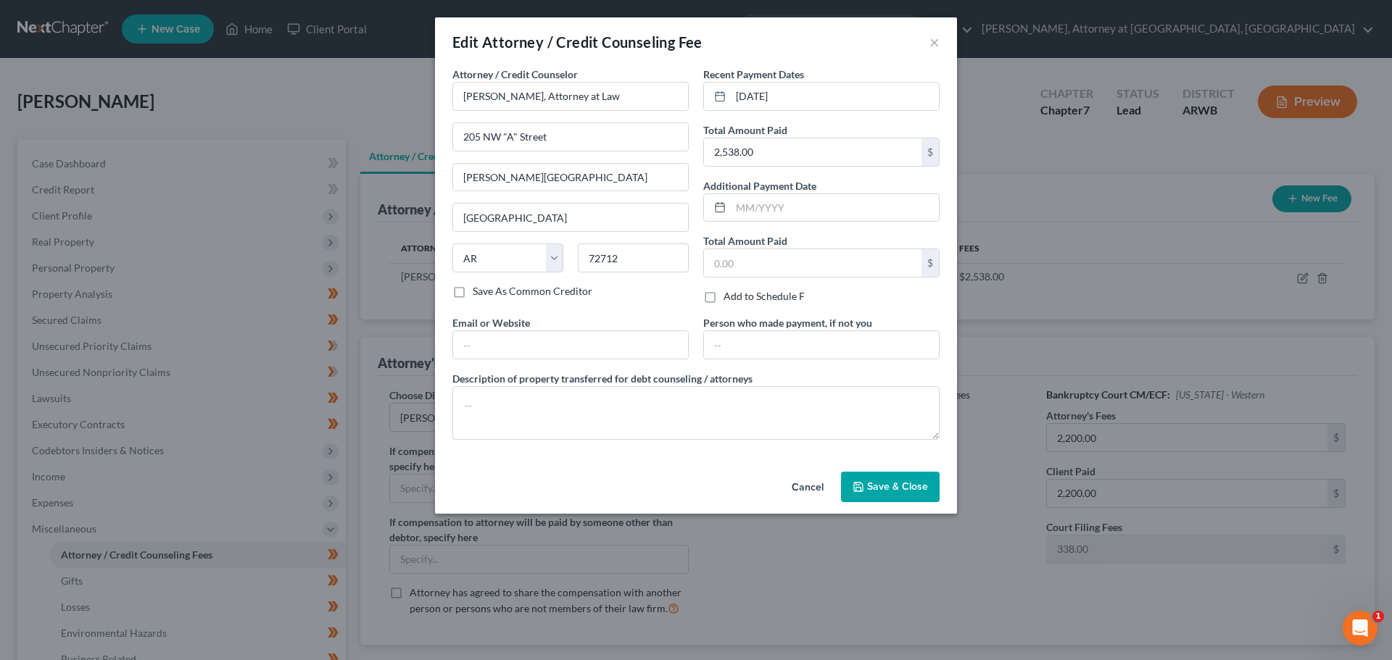
click at [897, 481] on span "Save & Close" at bounding box center [897, 487] width 61 height 12
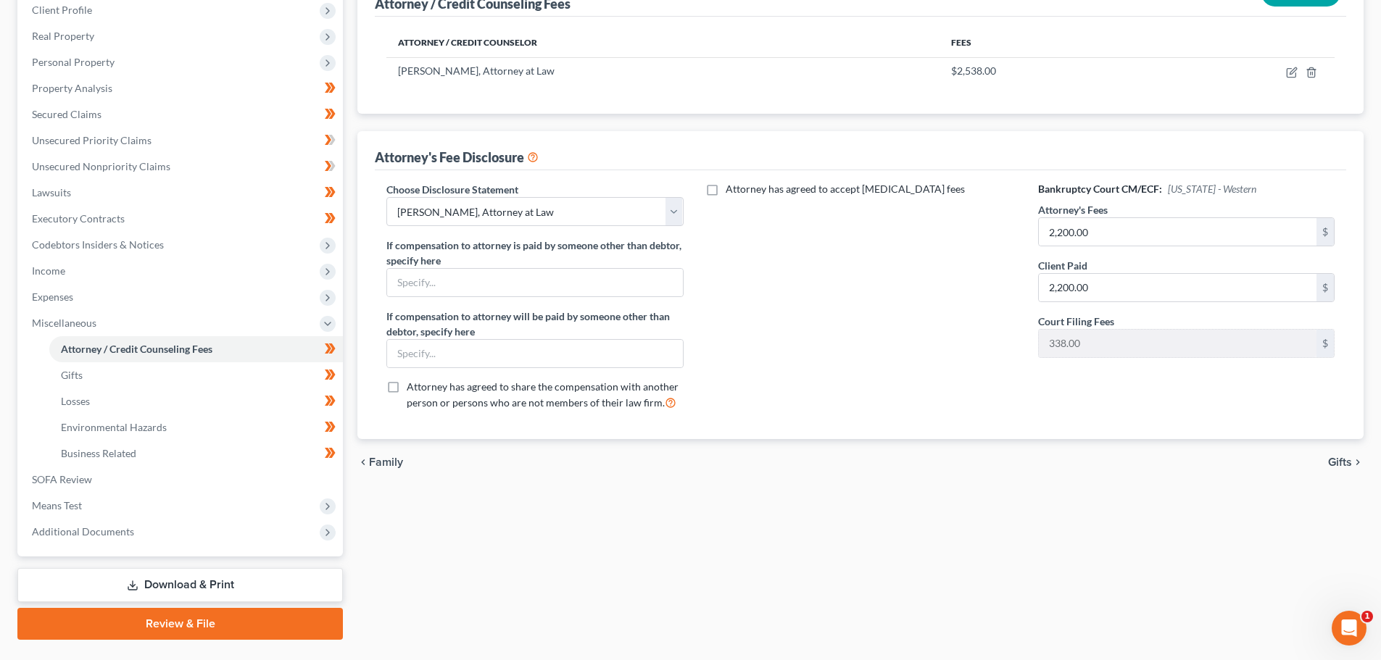
scroll to position [241, 0]
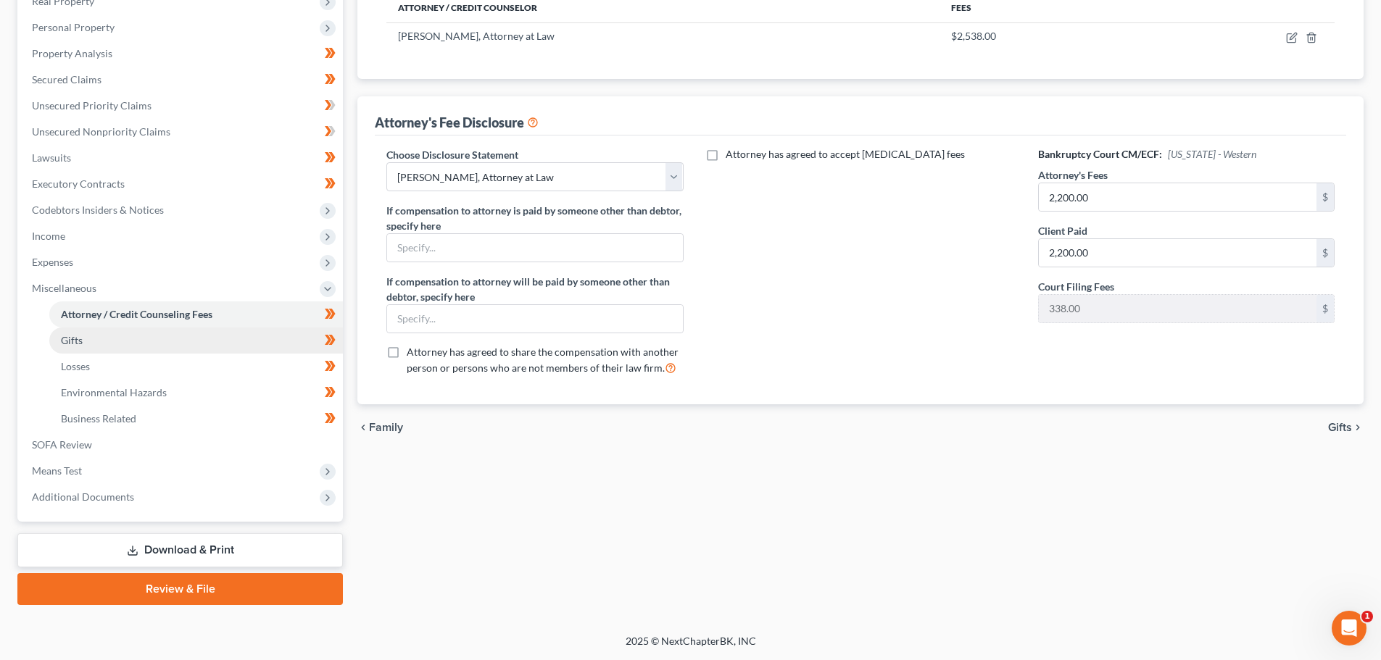
click at [70, 336] on span "Gifts" at bounding box center [72, 340] width 22 height 12
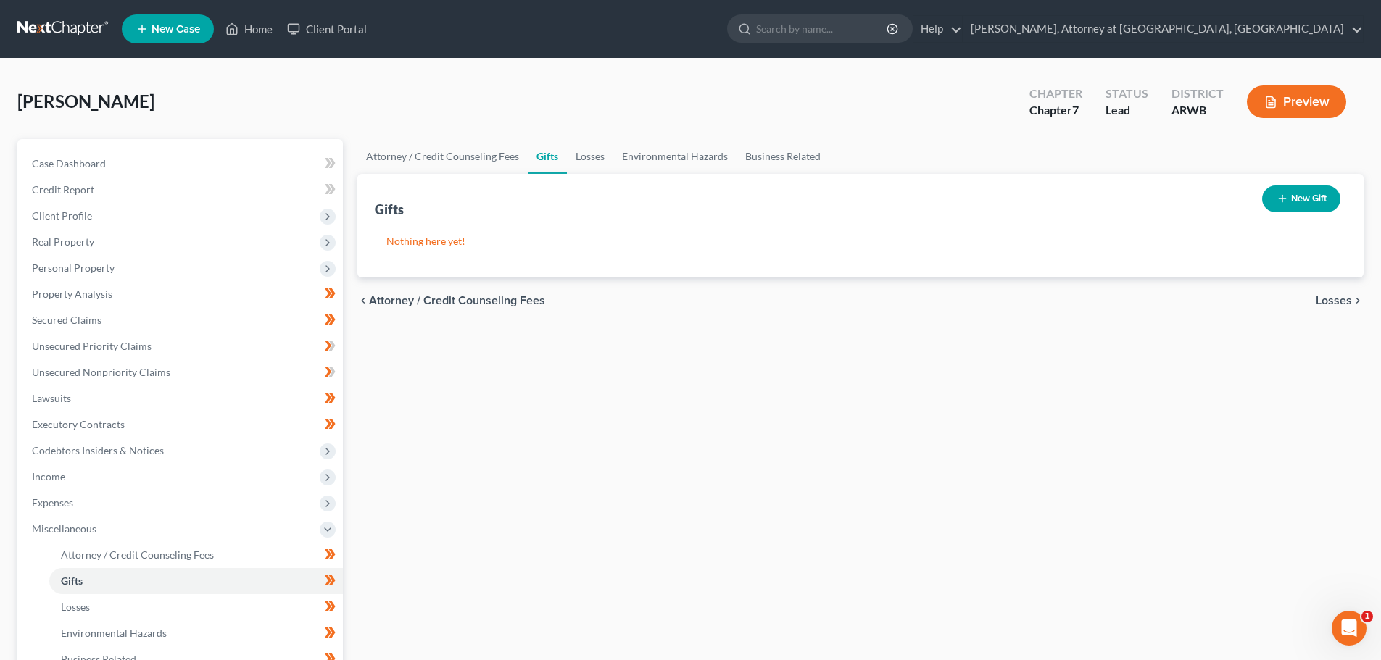
click at [1335, 300] on span "Losses" at bounding box center [1334, 301] width 36 height 12
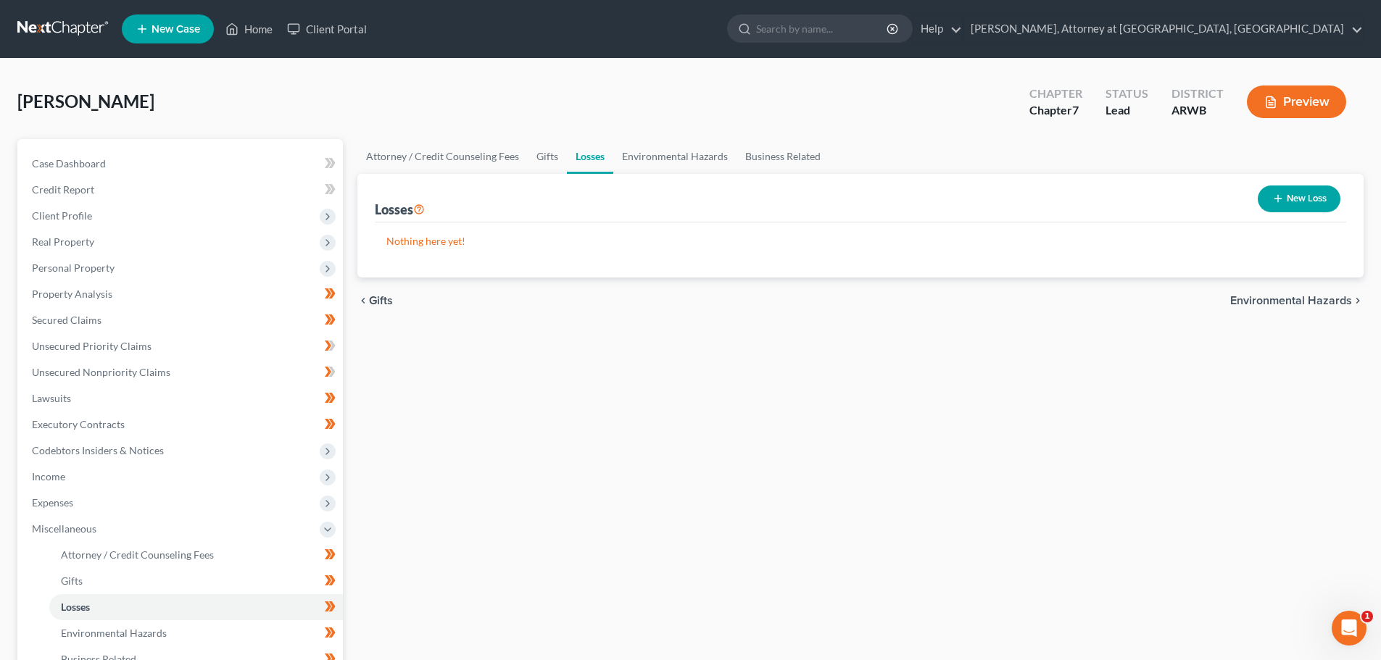
click at [1264, 301] on span "Environmental Hazards" at bounding box center [1291, 301] width 122 height 12
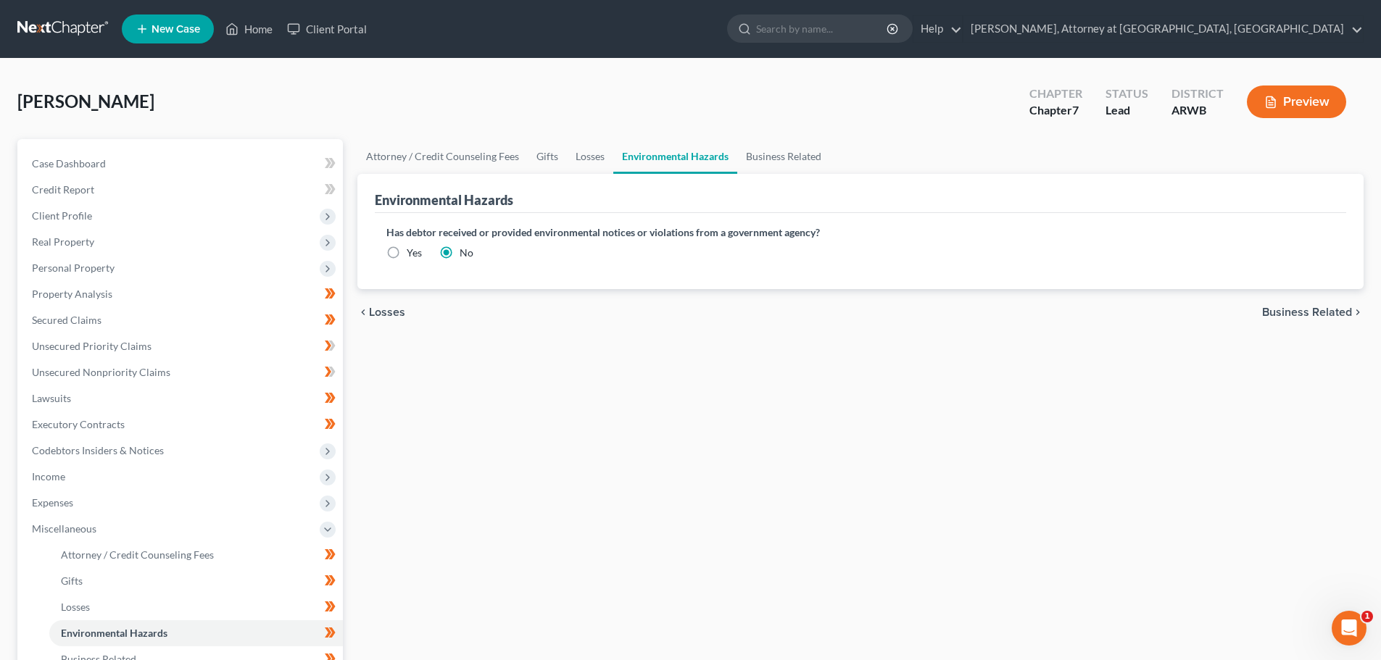
click at [1308, 307] on span "Business Related" at bounding box center [1307, 313] width 90 height 12
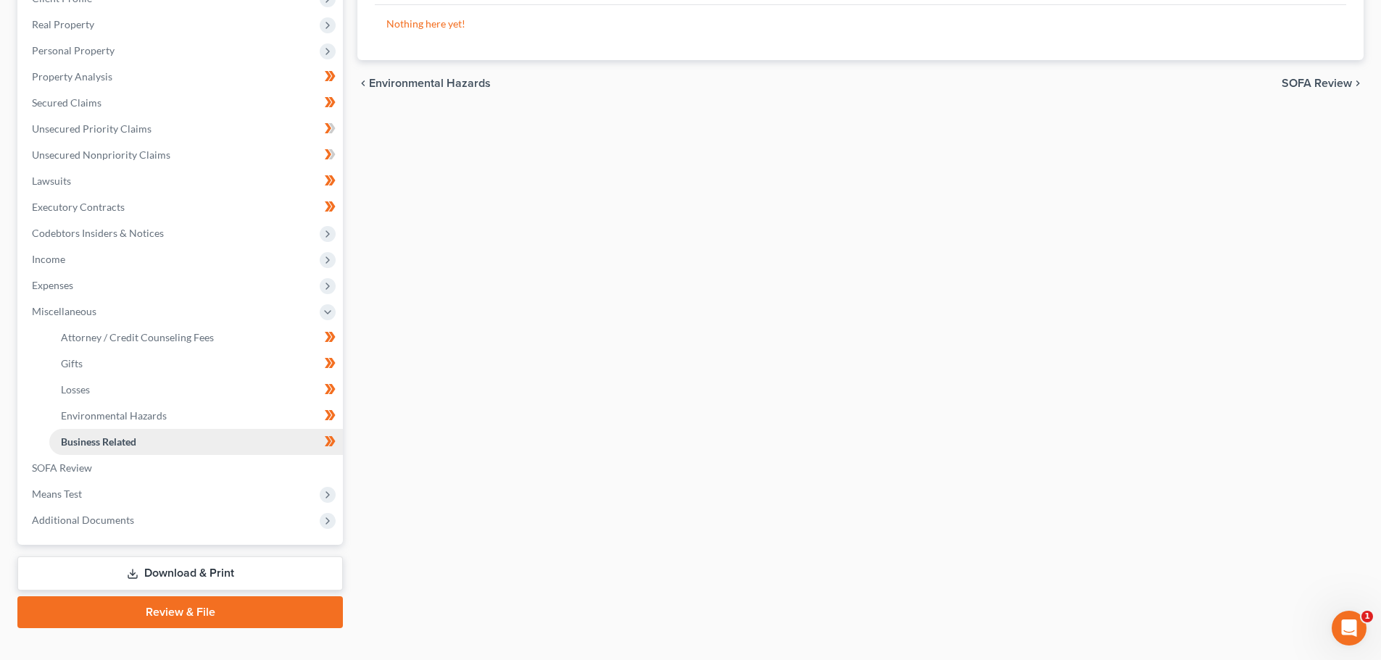
scroll to position [241, 0]
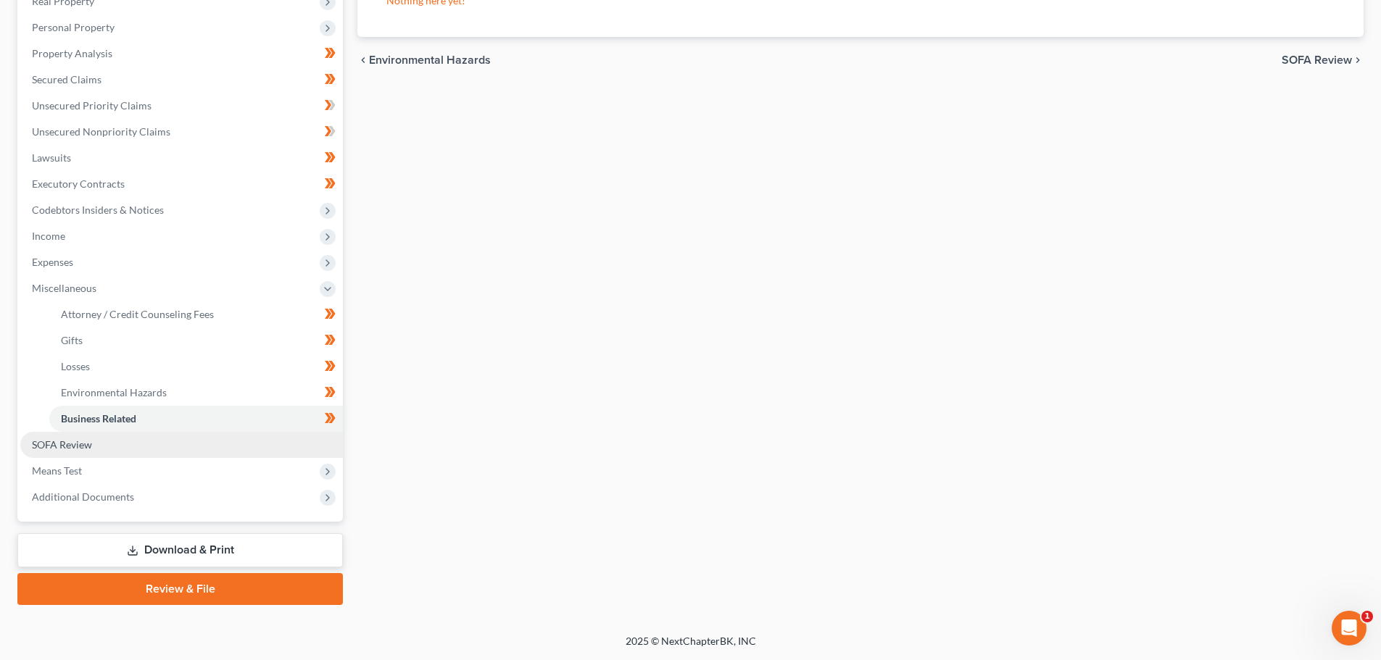
click at [57, 443] on span "SOFA Review" at bounding box center [62, 445] width 60 height 12
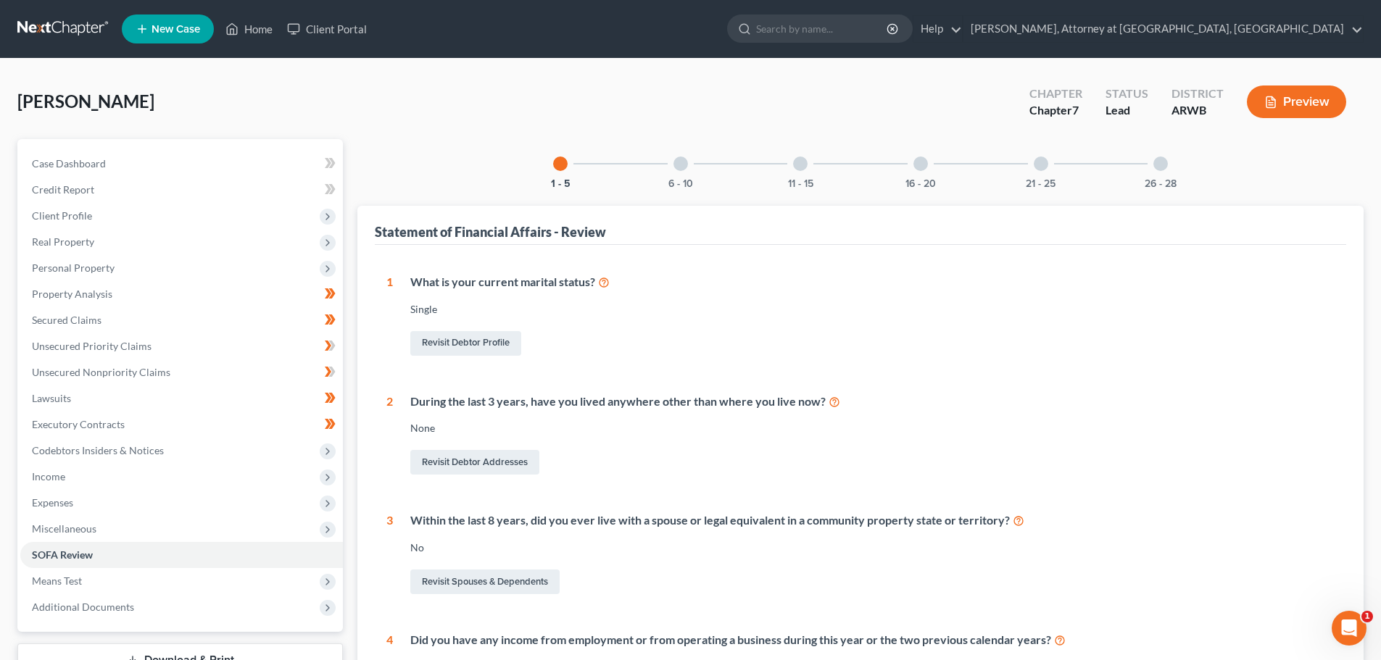
click at [681, 161] on div at bounding box center [680, 164] width 14 height 14
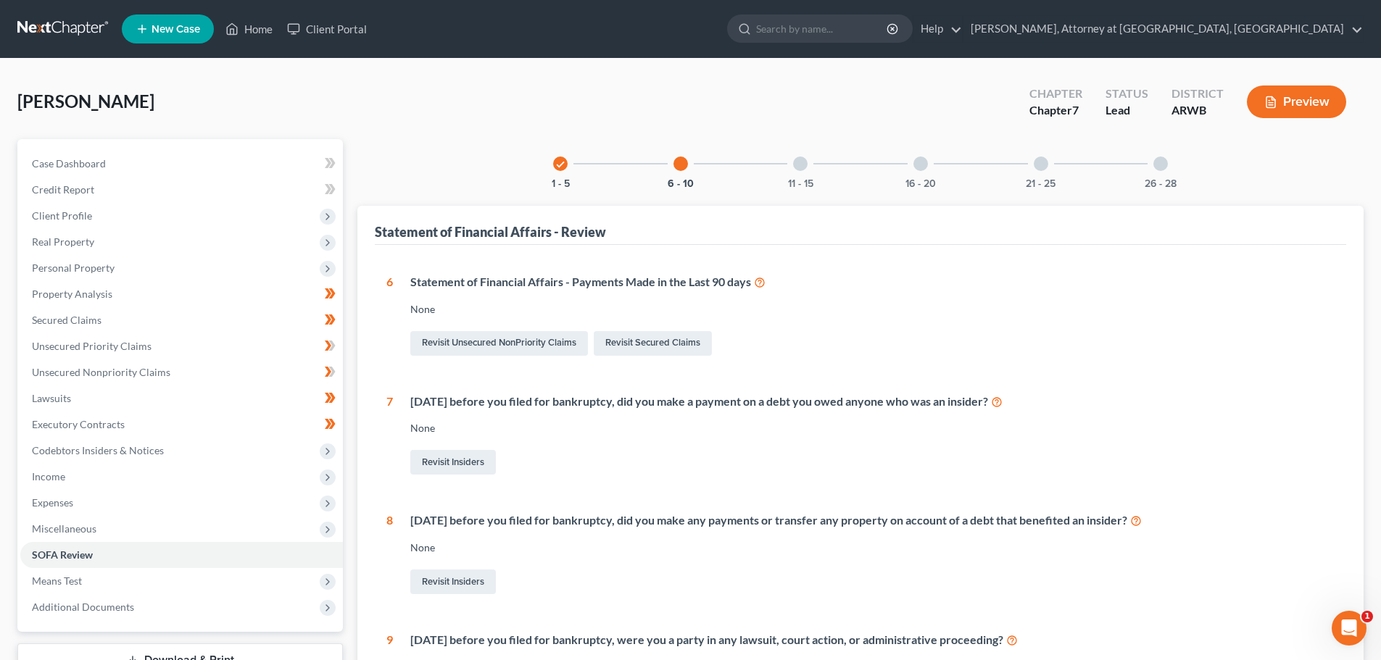
click at [806, 159] on div at bounding box center [800, 164] width 14 height 14
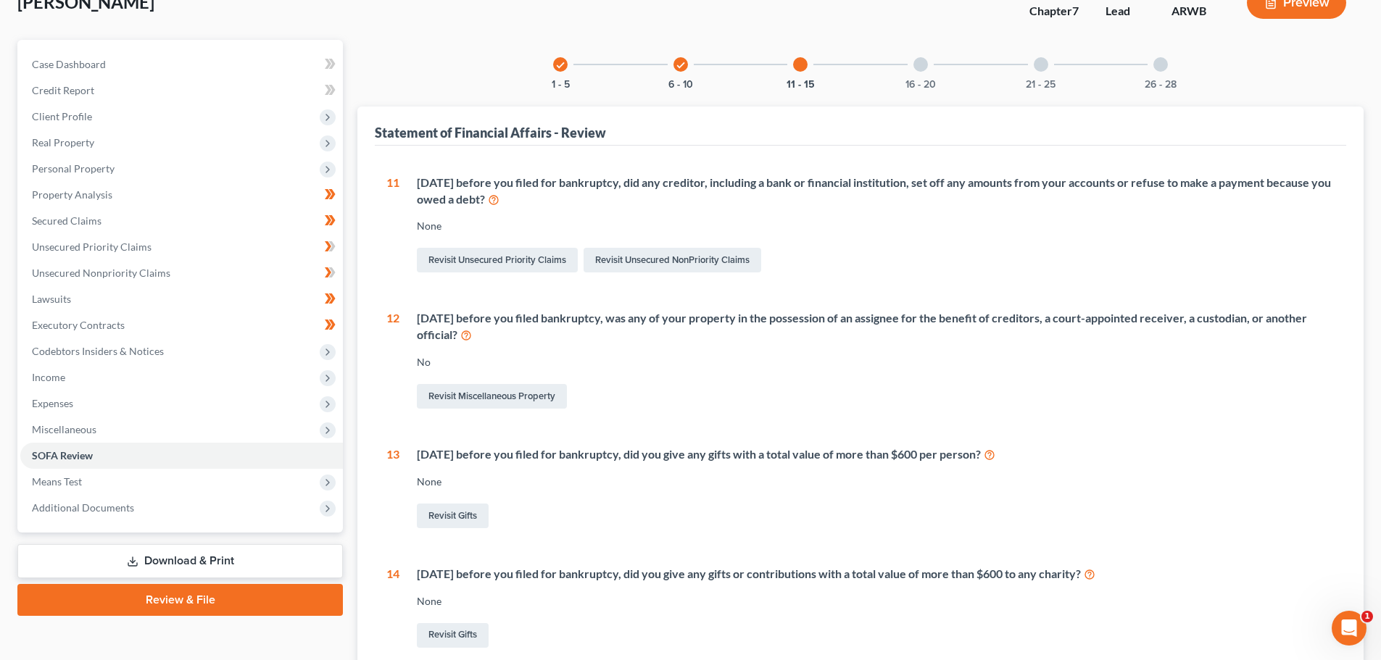
scroll to position [73, 0]
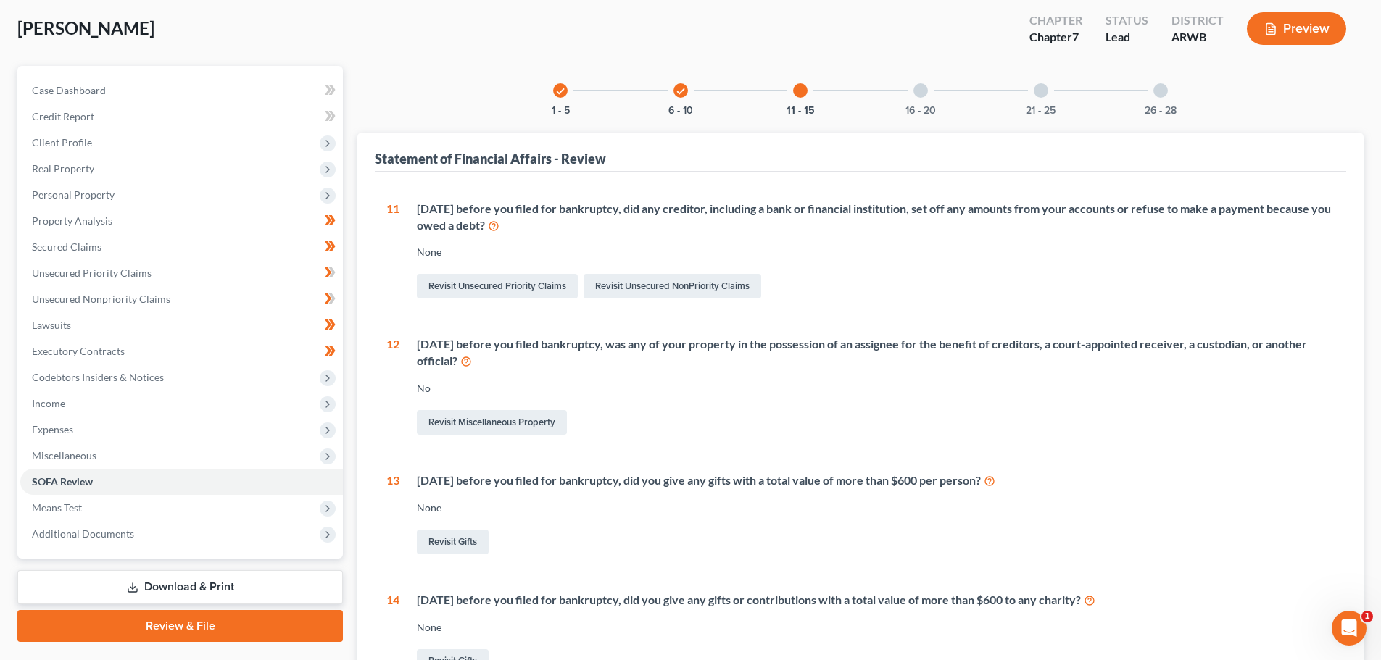
click at [919, 86] on div at bounding box center [920, 90] width 14 height 14
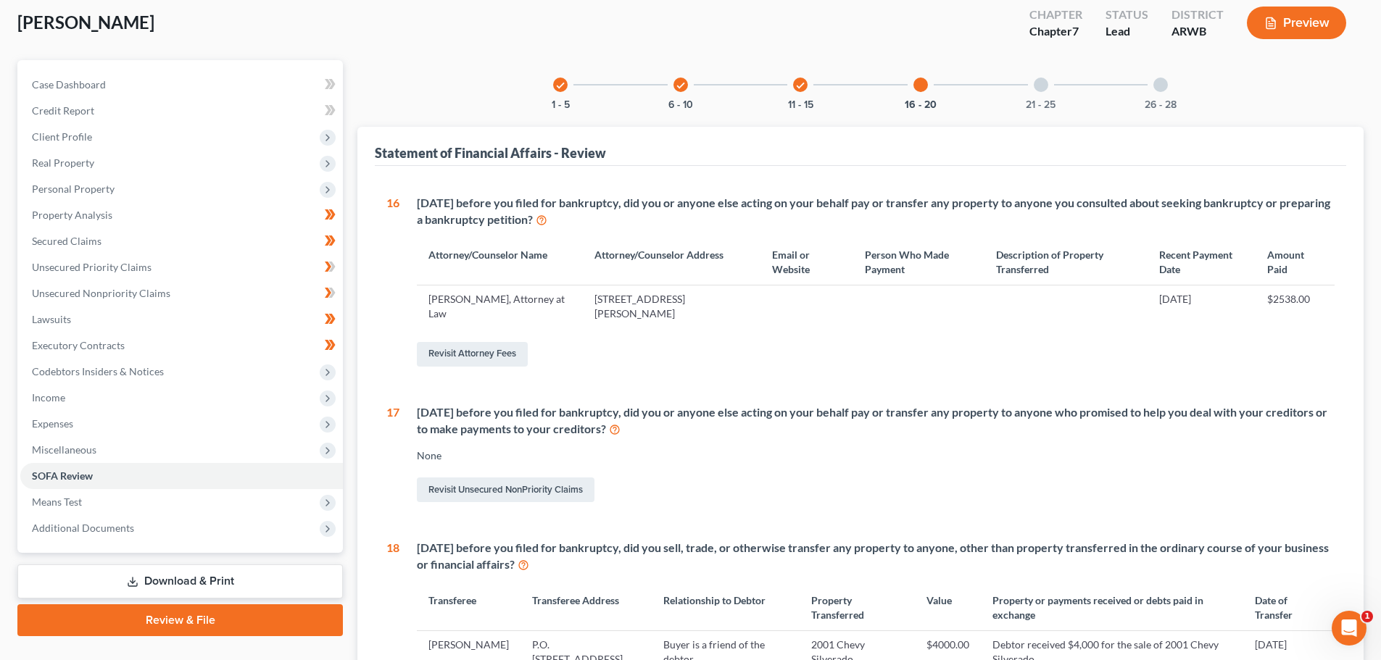
scroll to position [0, 0]
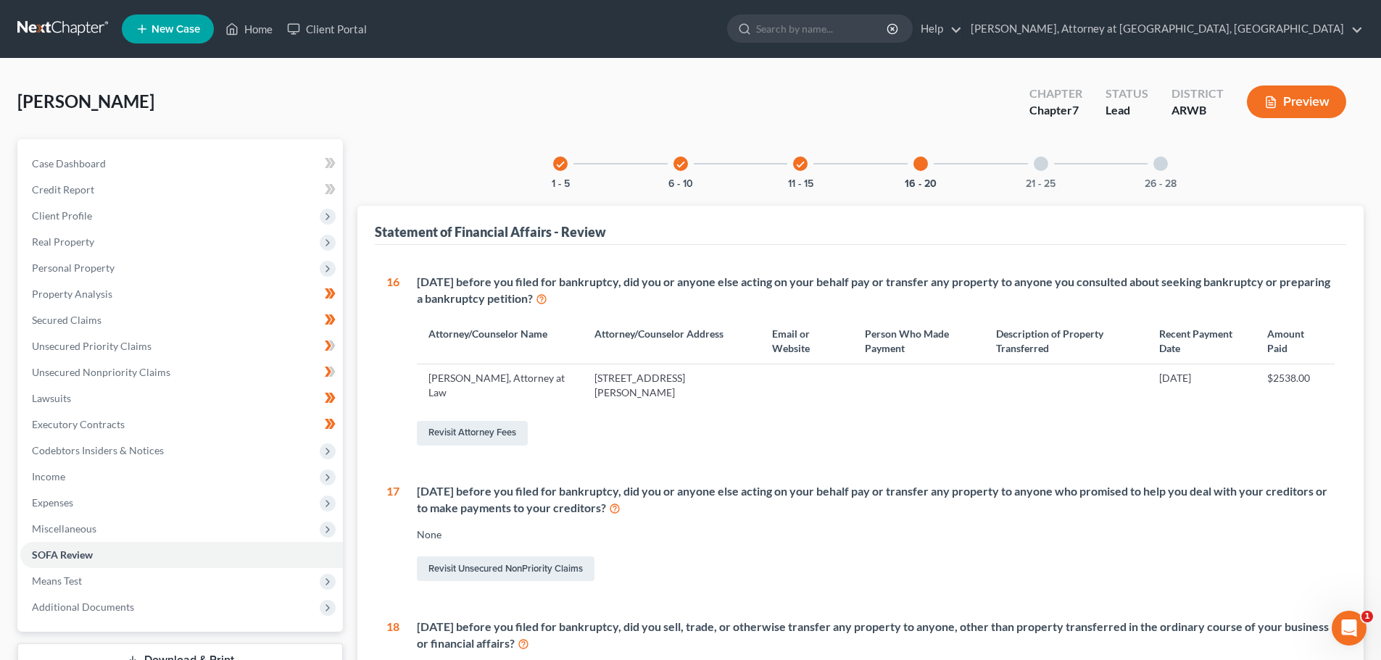
click at [1041, 159] on div at bounding box center [1041, 164] width 14 height 14
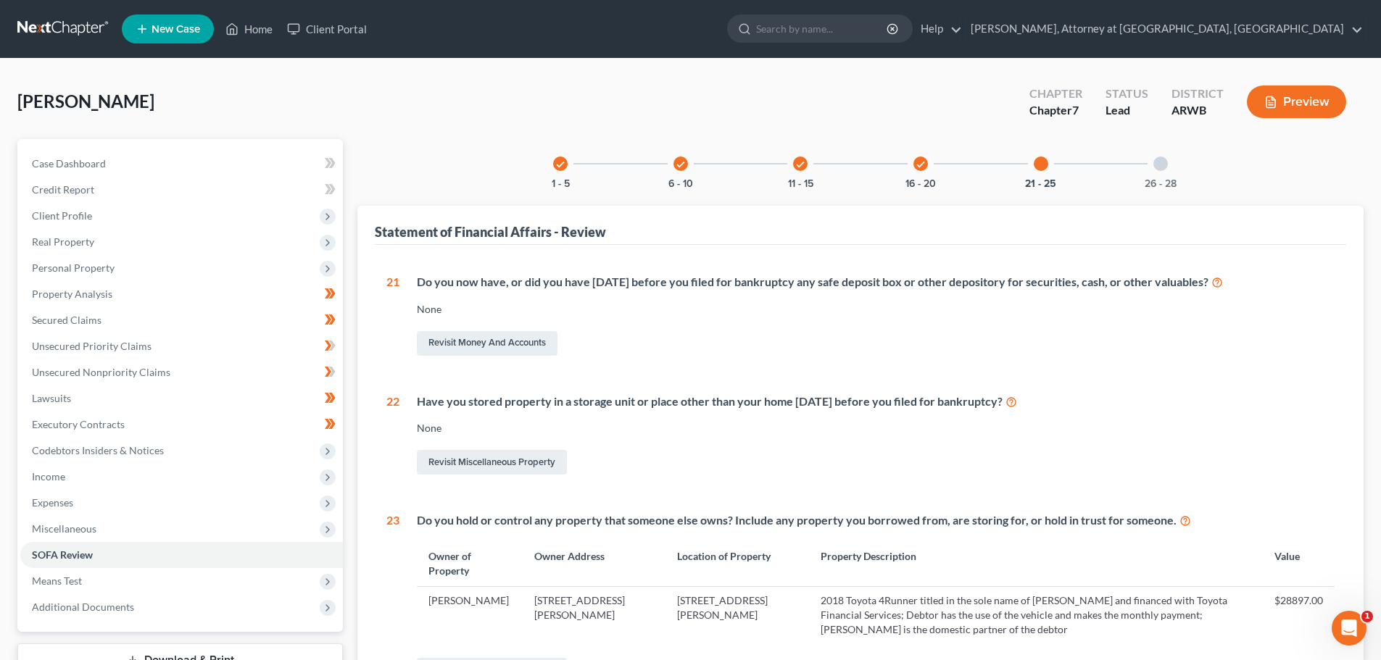
click at [1163, 161] on div at bounding box center [1160, 164] width 14 height 14
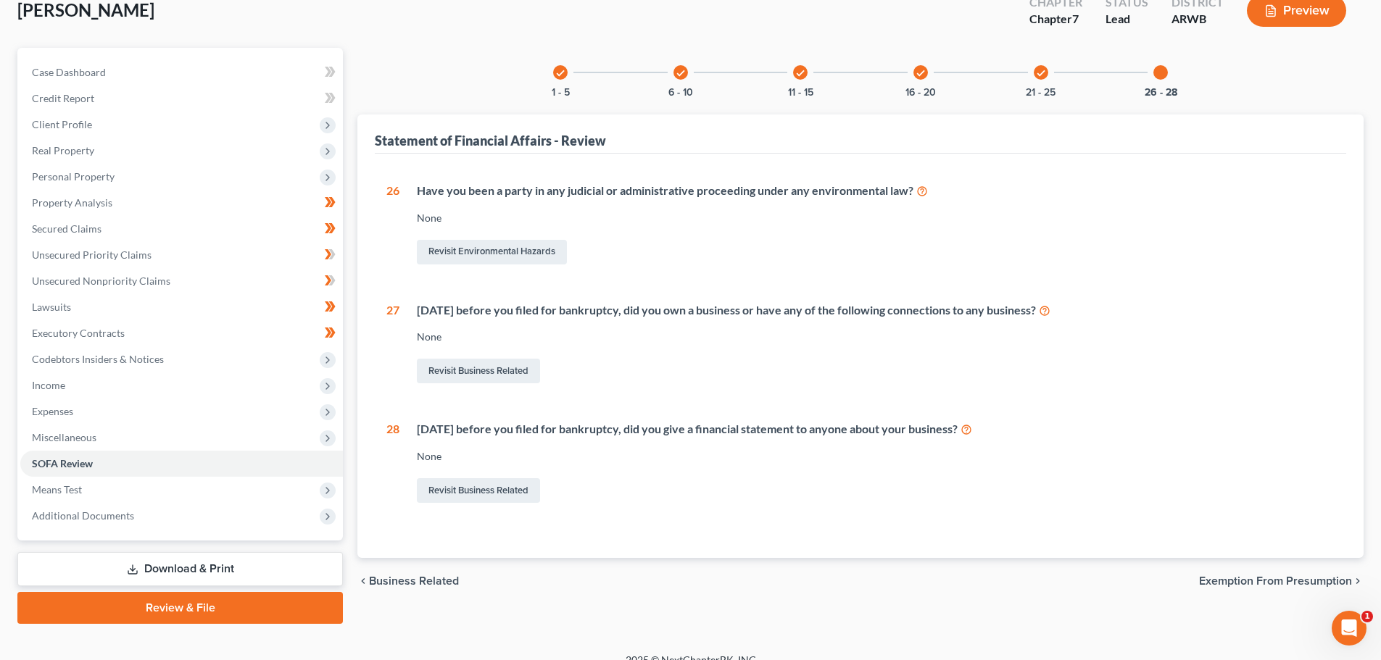
scroll to position [110, 0]
